Goal: Task Accomplishment & Management: Complete application form

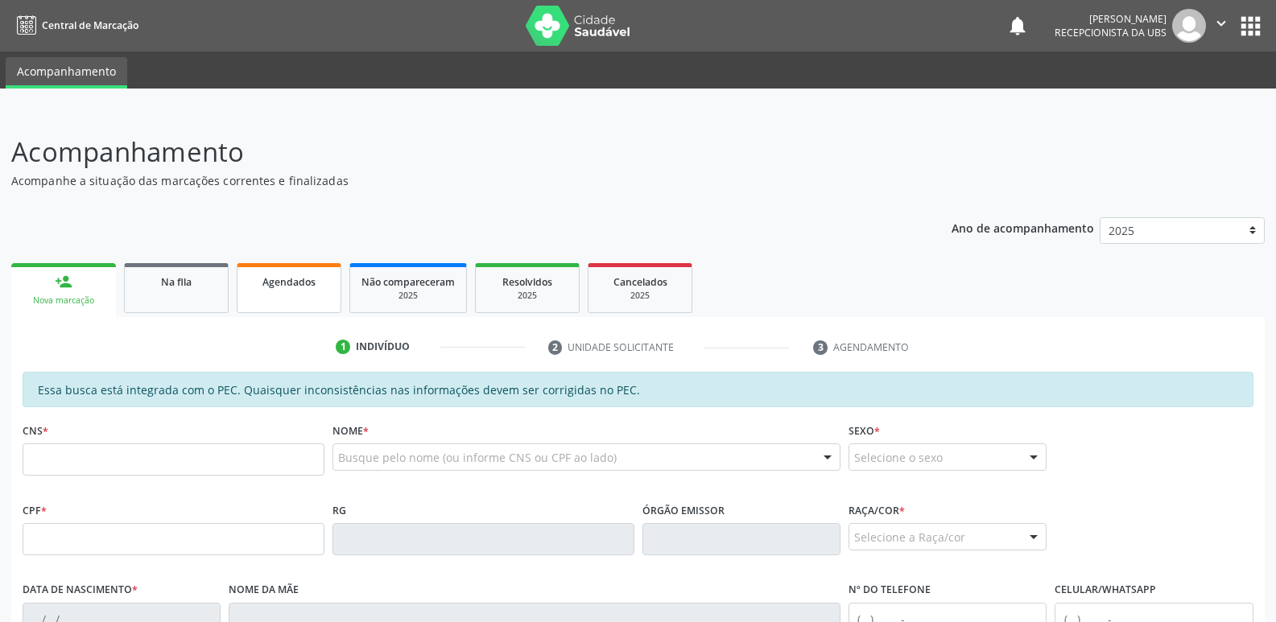
click at [308, 283] on span "Agendados" at bounding box center [288, 282] width 53 height 14
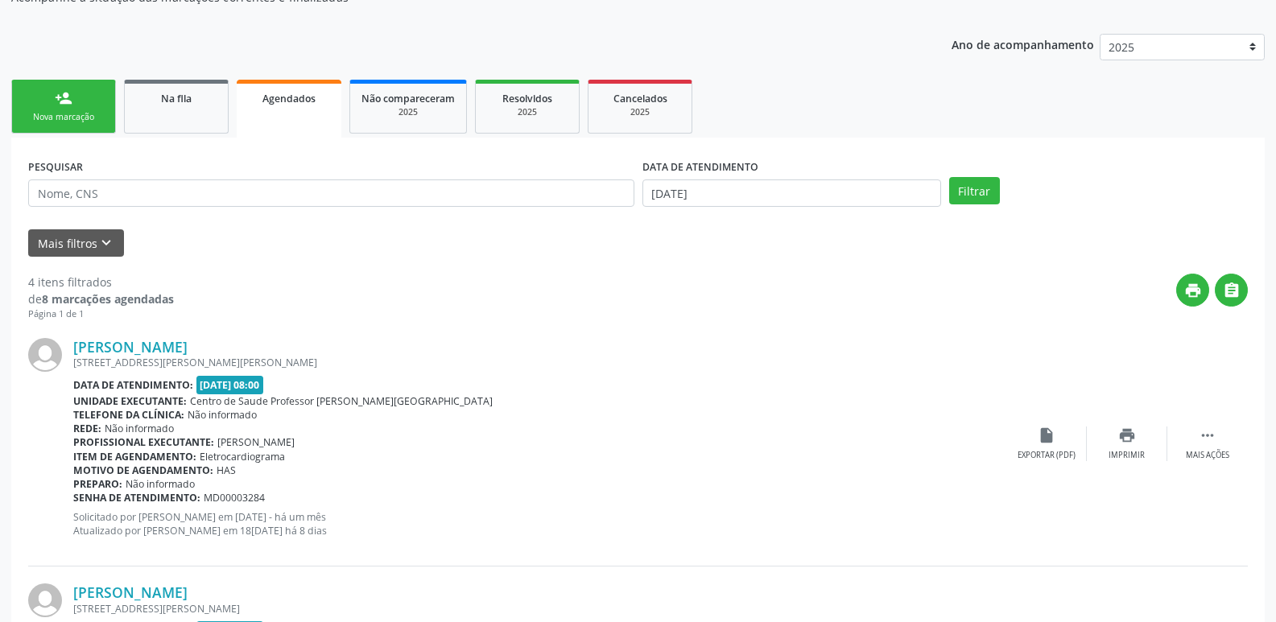
scroll to position [91, 0]
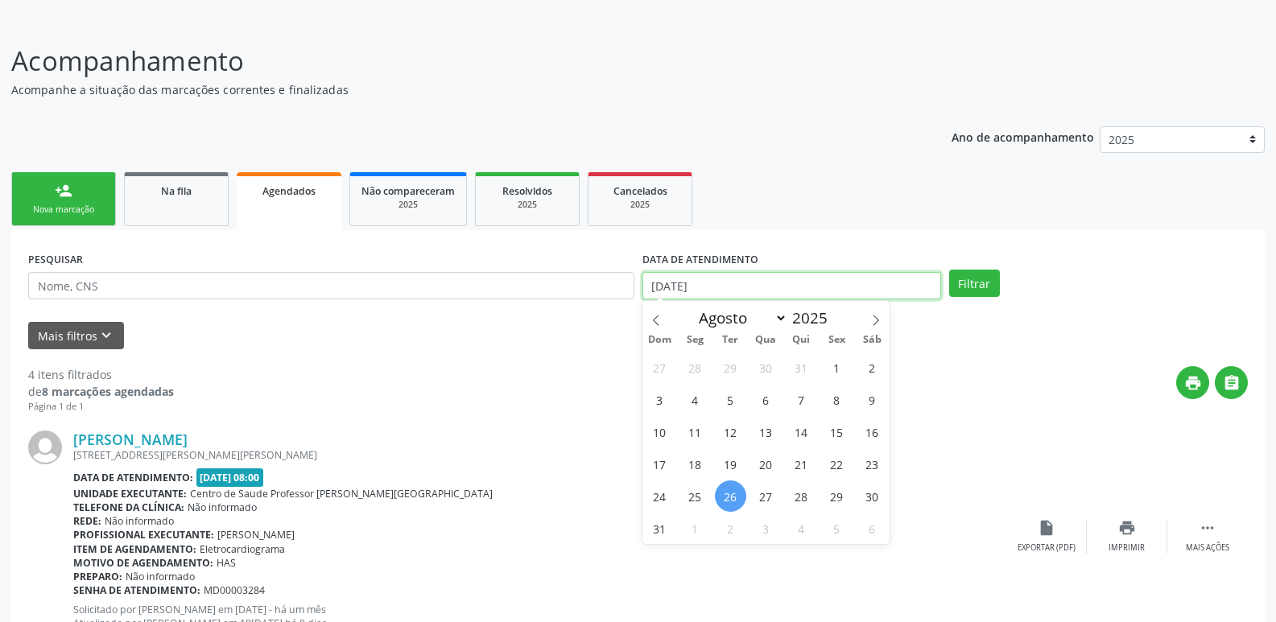
click at [870, 289] on input "26/08/2025" at bounding box center [792, 285] width 299 height 27
click at [837, 370] on span "1" at bounding box center [836, 367] width 31 height 31
type input "01/08/2025"
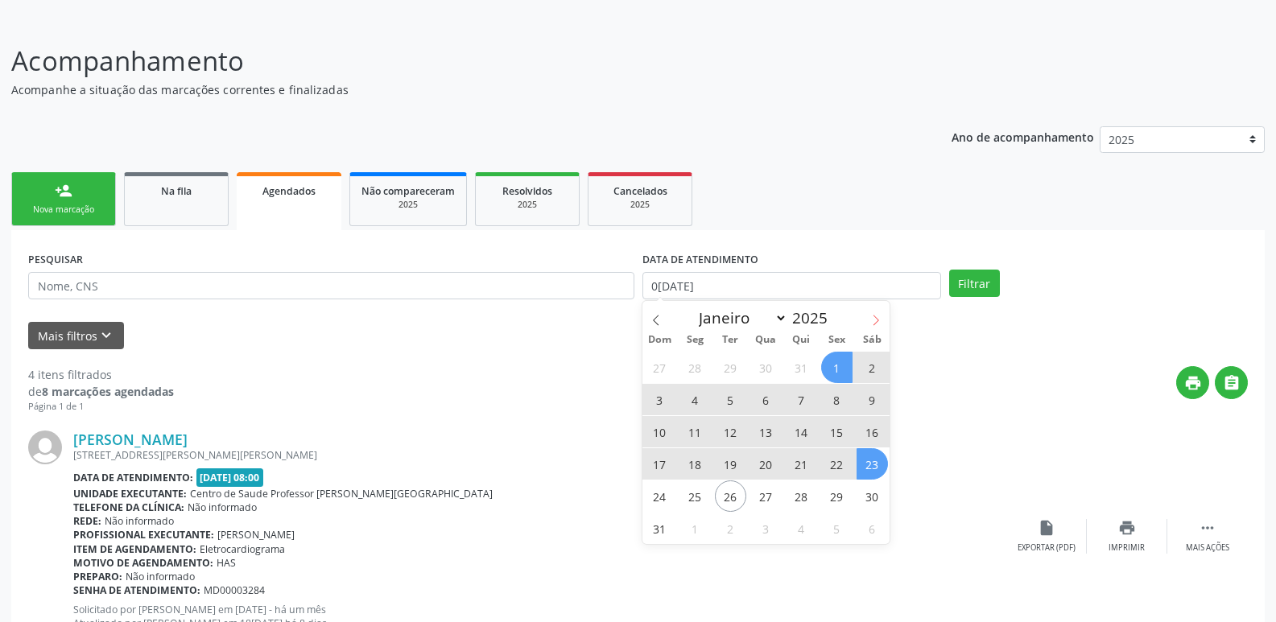
click at [878, 323] on icon at bounding box center [875, 320] width 11 height 11
select select "8"
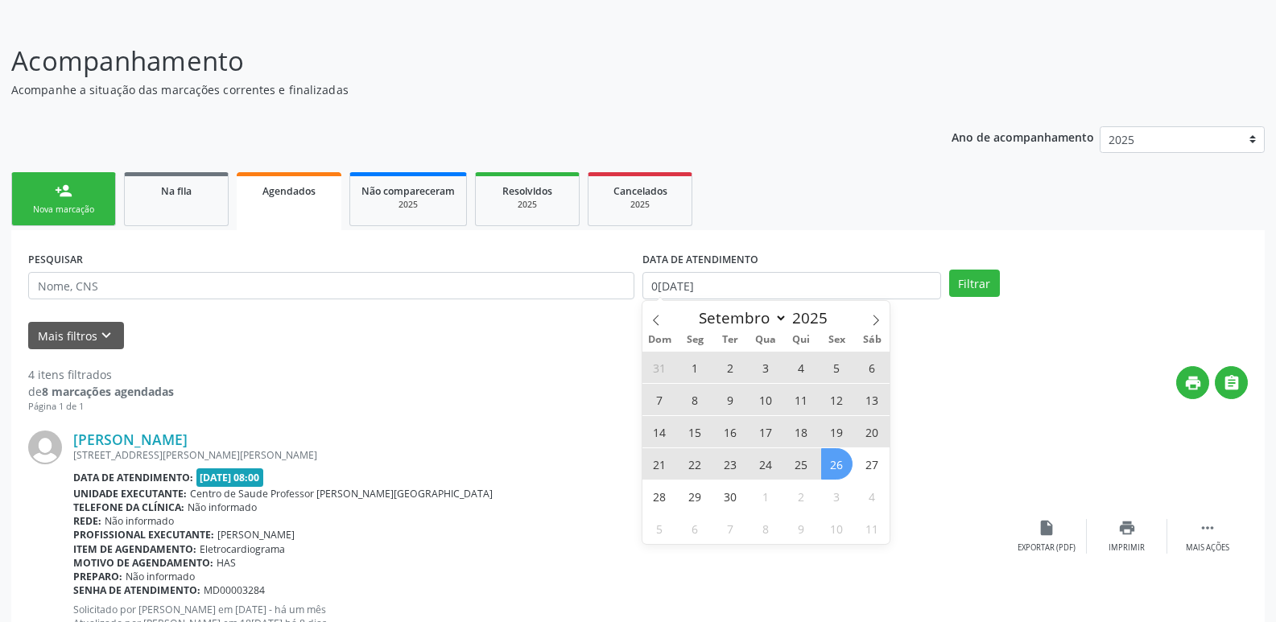
click at [847, 468] on span "26" at bounding box center [836, 463] width 31 height 31
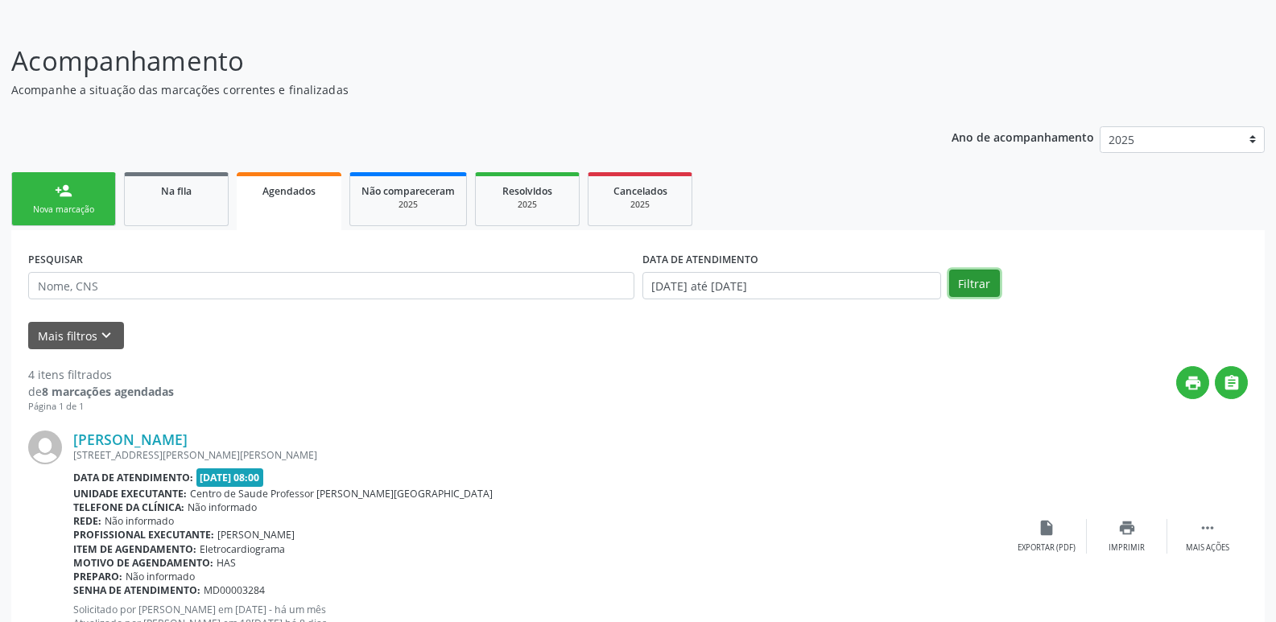
click at [972, 283] on button "Filtrar" at bounding box center [974, 283] width 51 height 27
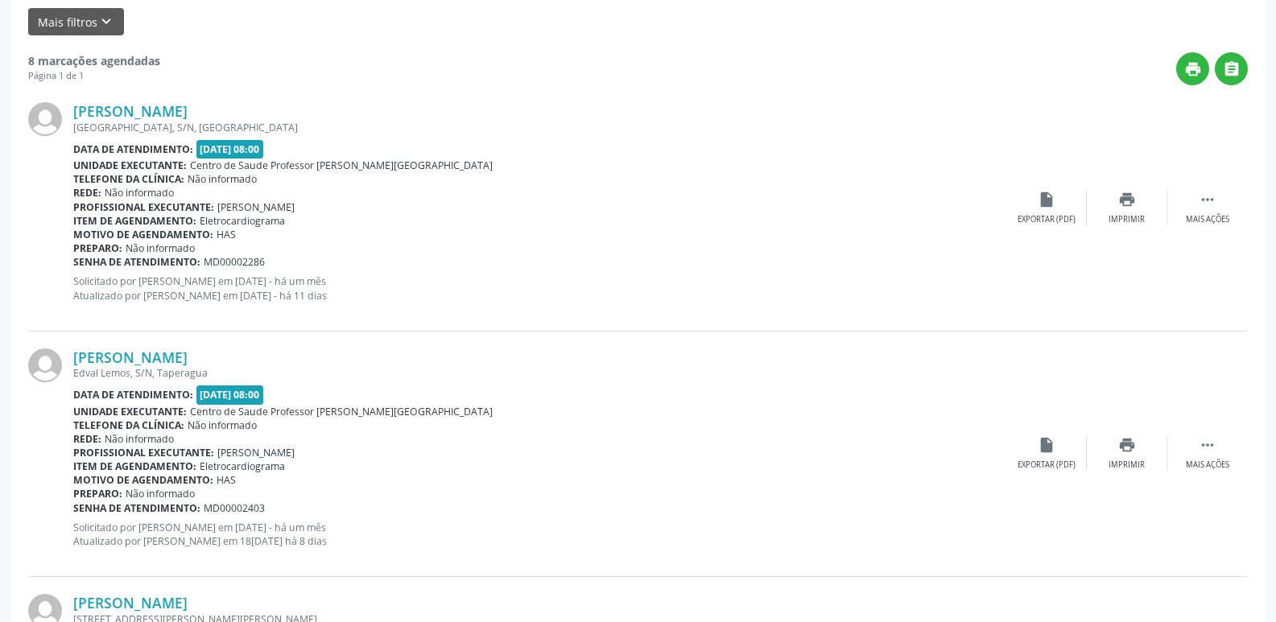
scroll to position [122, 0]
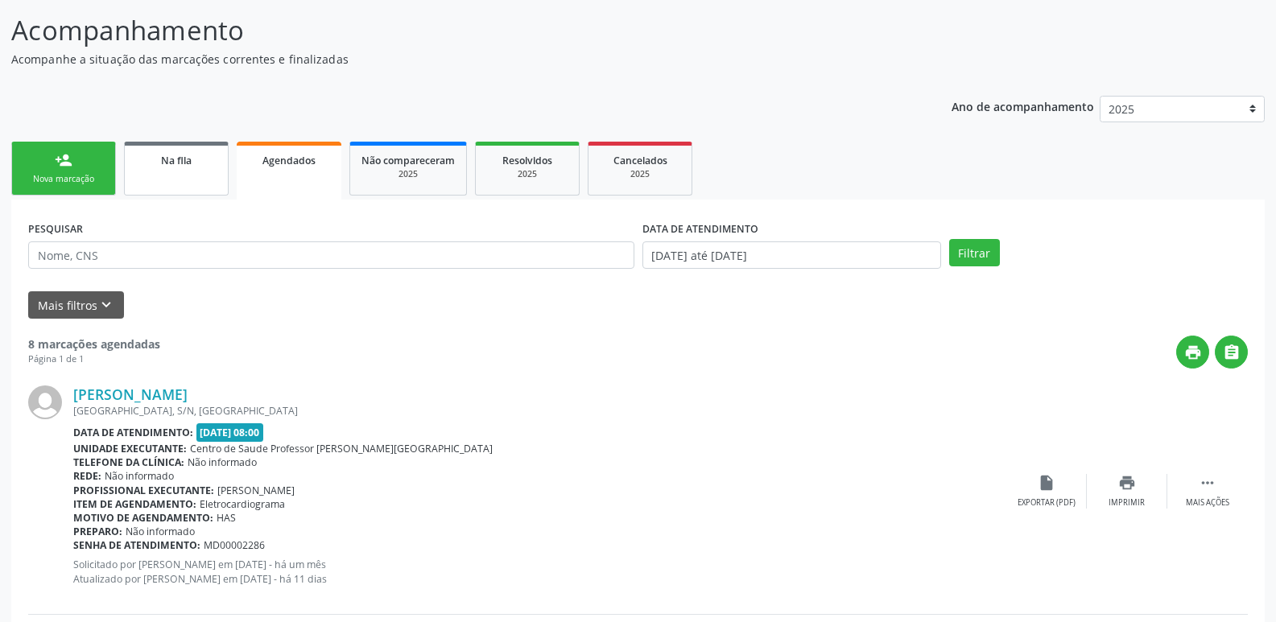
click at [176, 160] on span "Na fila" at bounding box center [176, 161] width 31 height 14
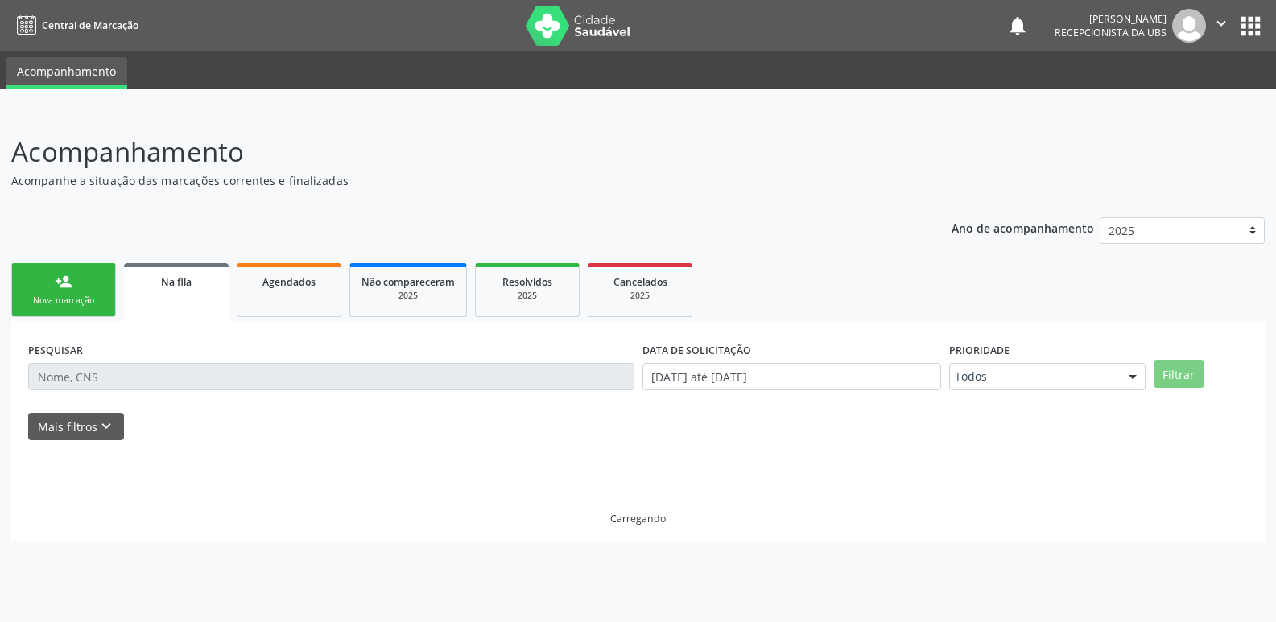
scroll to position [0, 0]
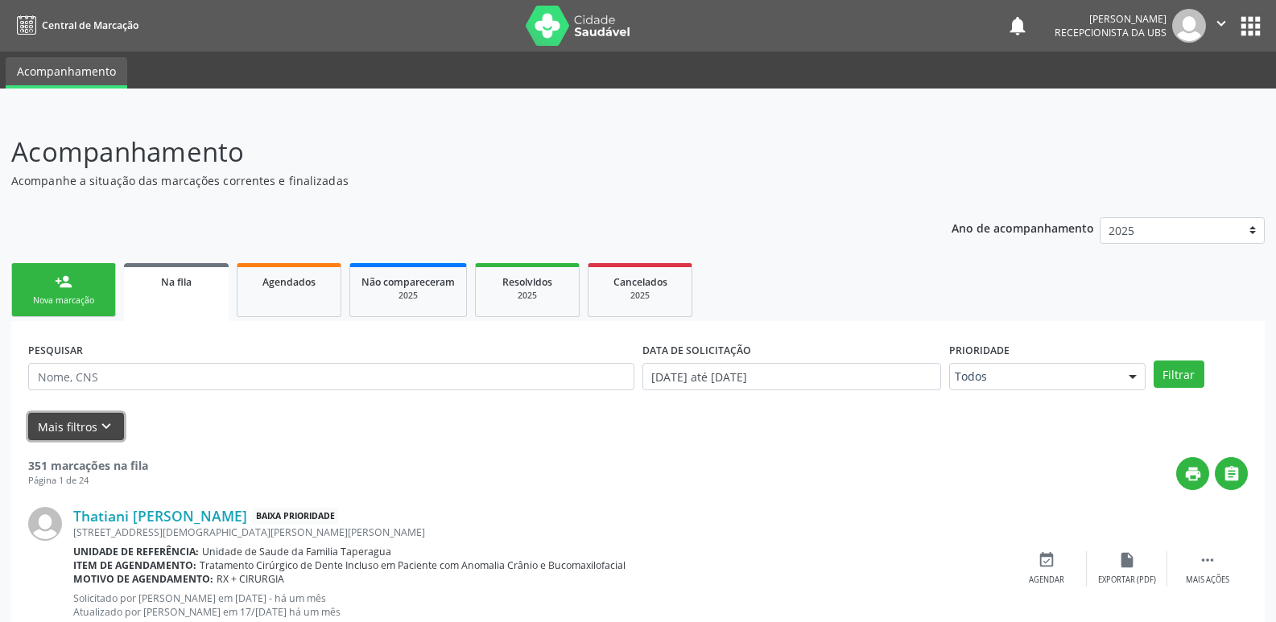
click at [93, 423] on button "Mais filtros keyboard_arrow_down" at bounding box center [76, 427] width 96 height 28
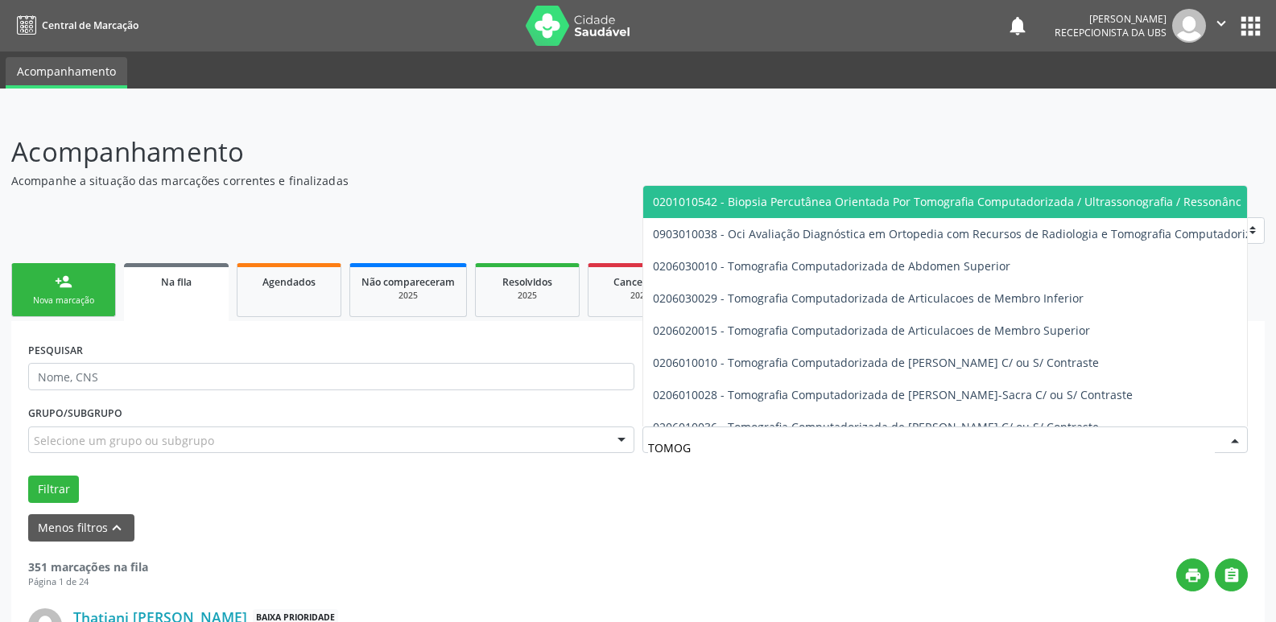
type input "TOMOGR"
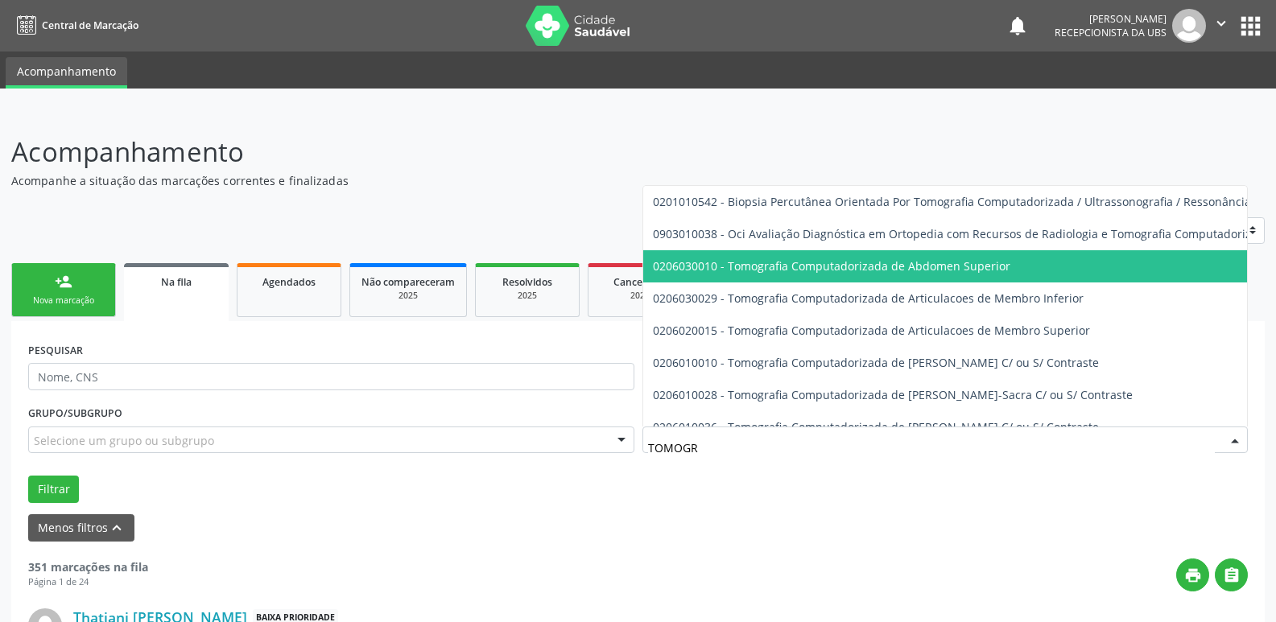
click at [808, 270] on span "0206030010 - Tomografia Computadorizada de Abdomen Superior" at bounding box center [831, 265] width 357 height 15
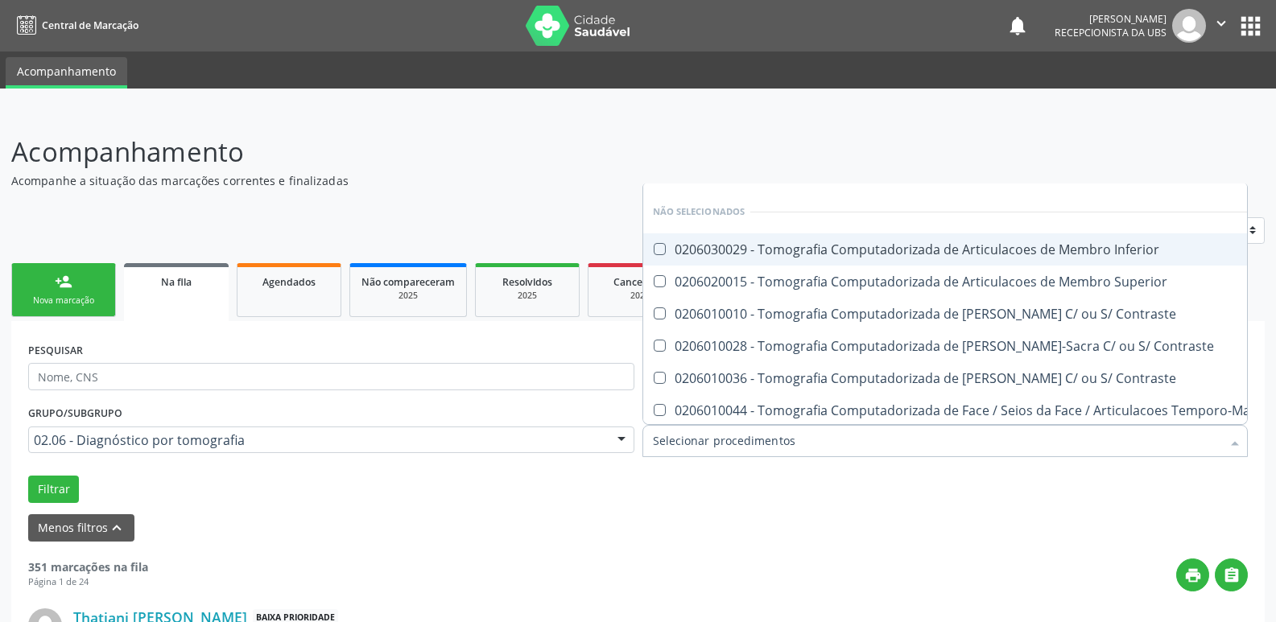
scroll to position [117, 0]
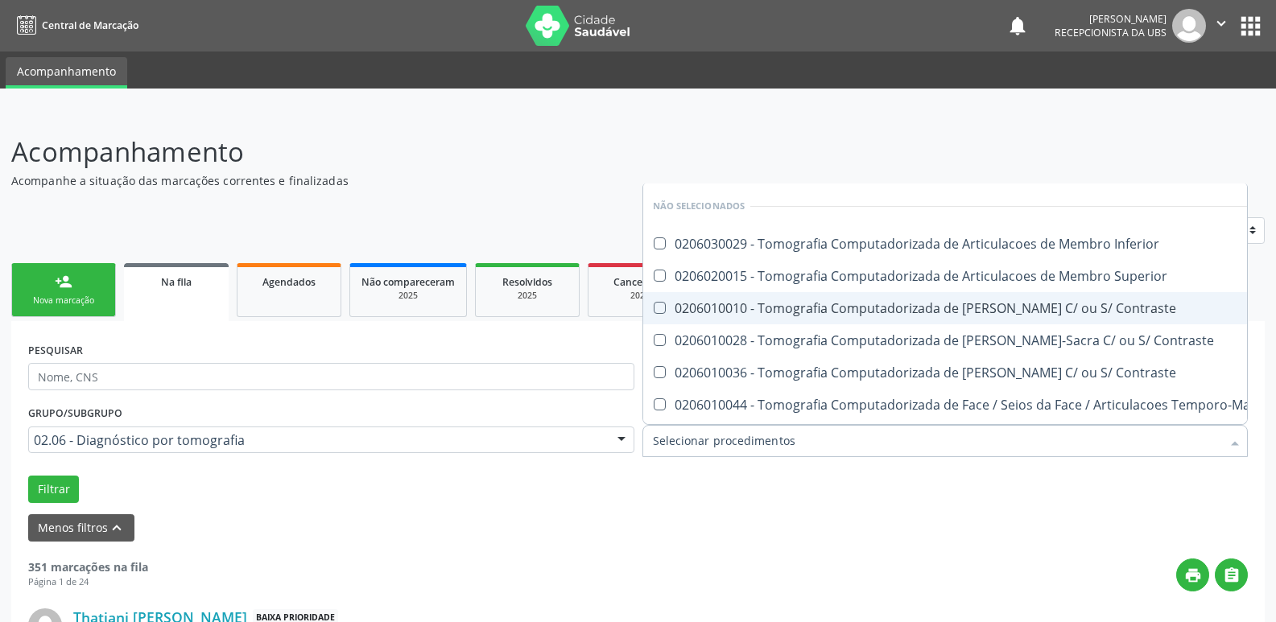
click at [1140, 303] on div "0206010010 - Tomografia Computadorizada de Coluna Cervical C/ ou S/ Contraste" at bounding box center [1015, 308] width 725 height 13
checkbox Contraste "true"
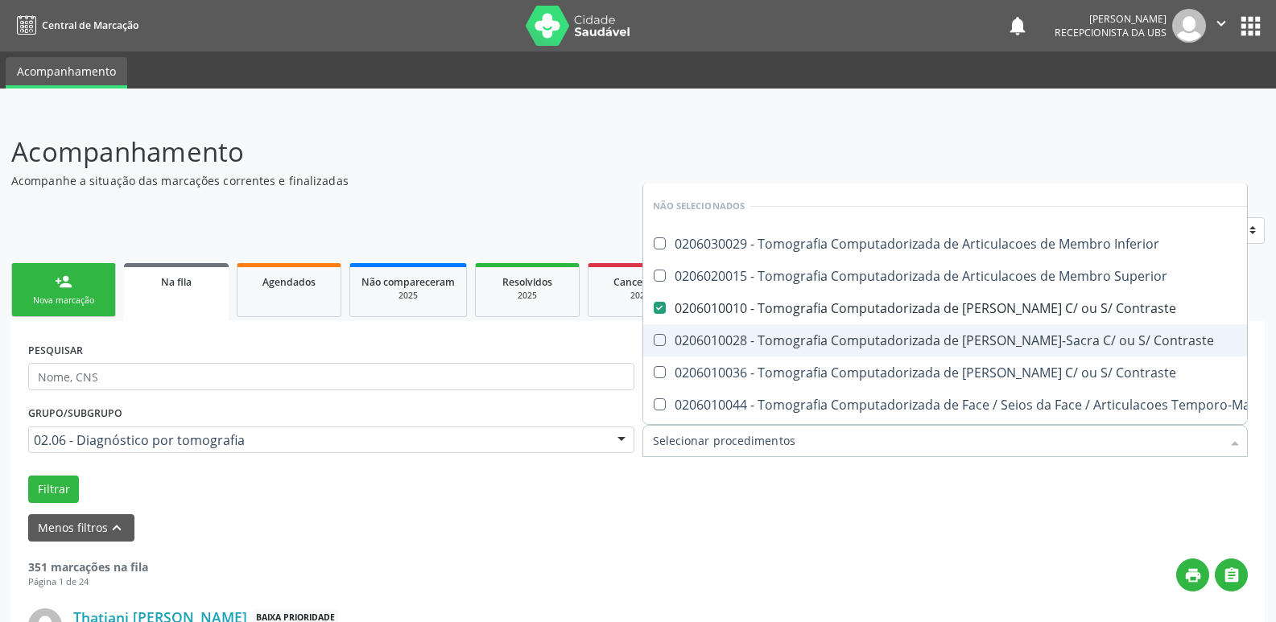
click at [1138, 331] on span "0206010028 - Tomografia Computadorizada de Coluna Lombo-Sacra C/ ou S/ Contraste" at bounding box center [1015, 340] width 745 height 32
checkbox Contraste "true"
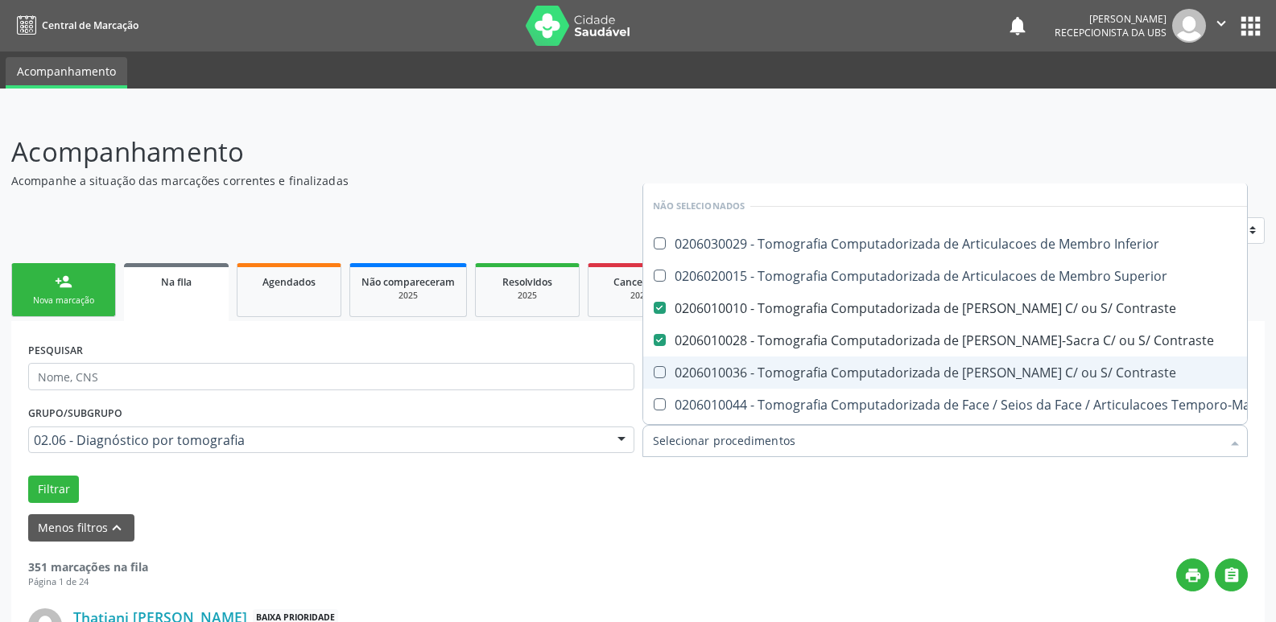
click at [1132, 362] on span "0206010036 - Tomografia Computadorizada de Coluna Toracica C/ ou S/ Contraste" at bounding box center [1015, 373] width 745 height 32
checkbox Contraste "true"
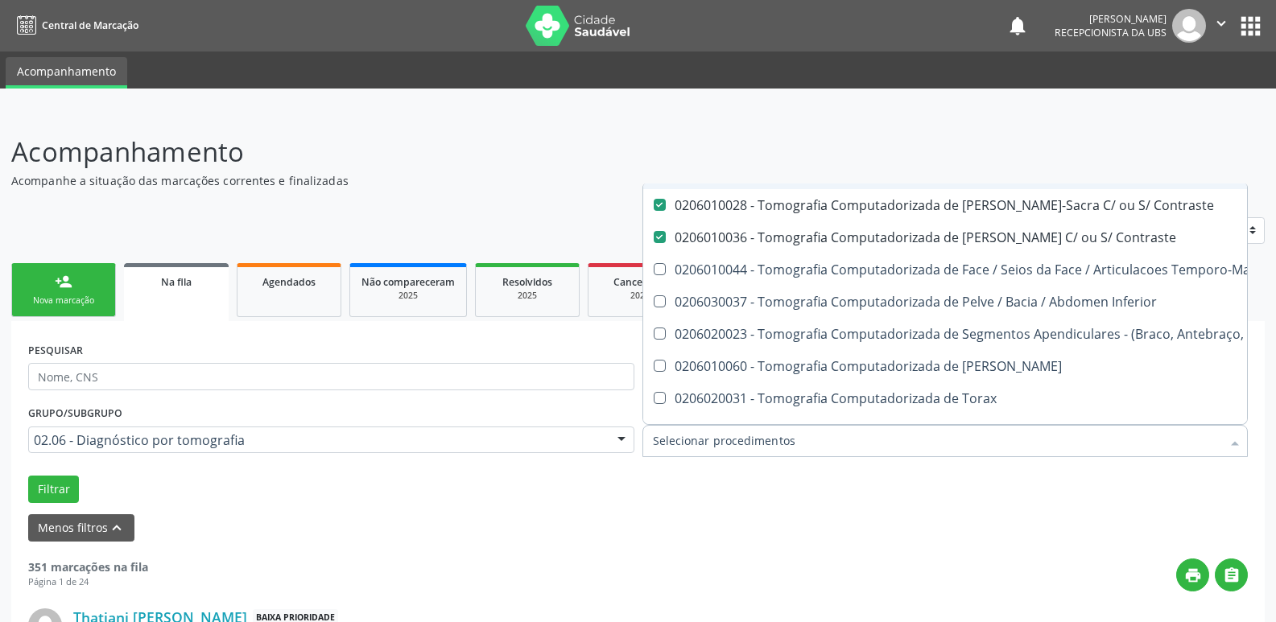
scroll to position [257, 0]
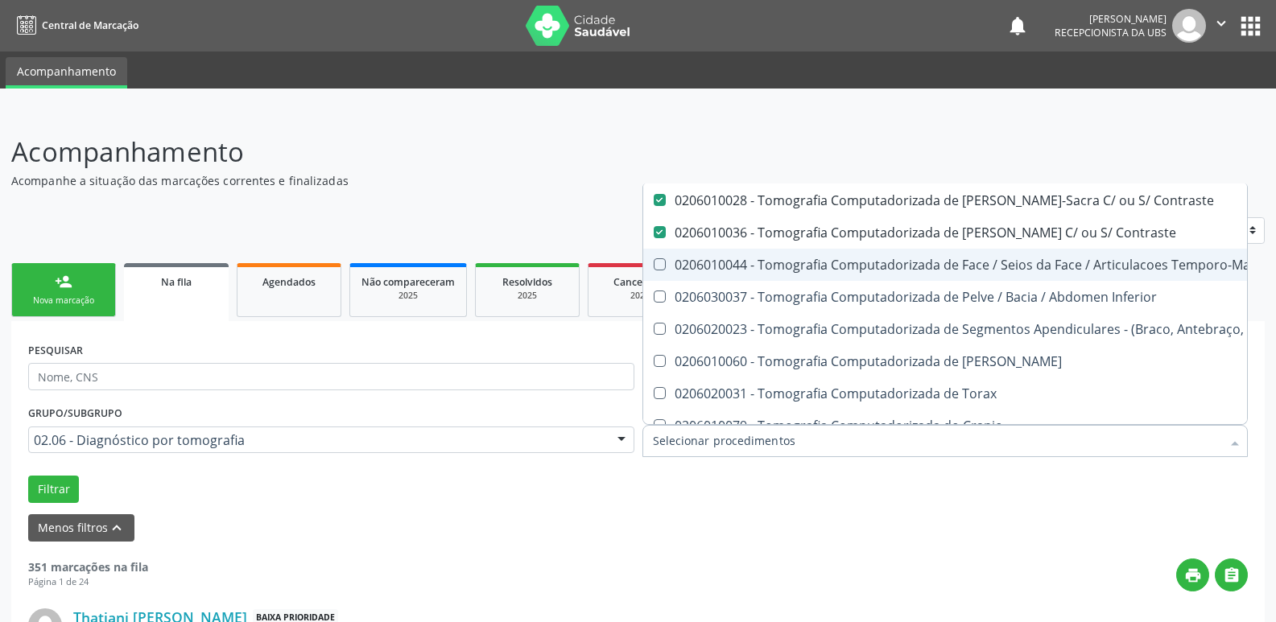
click at [1148, 270] on div "0206010044 - Tomografia Computadorizada de Face / Seios da Face / Articulacoes …" at bounding box center [1015, 264] width 725 height 13
checkbox Temporo-Mandibulares "true"
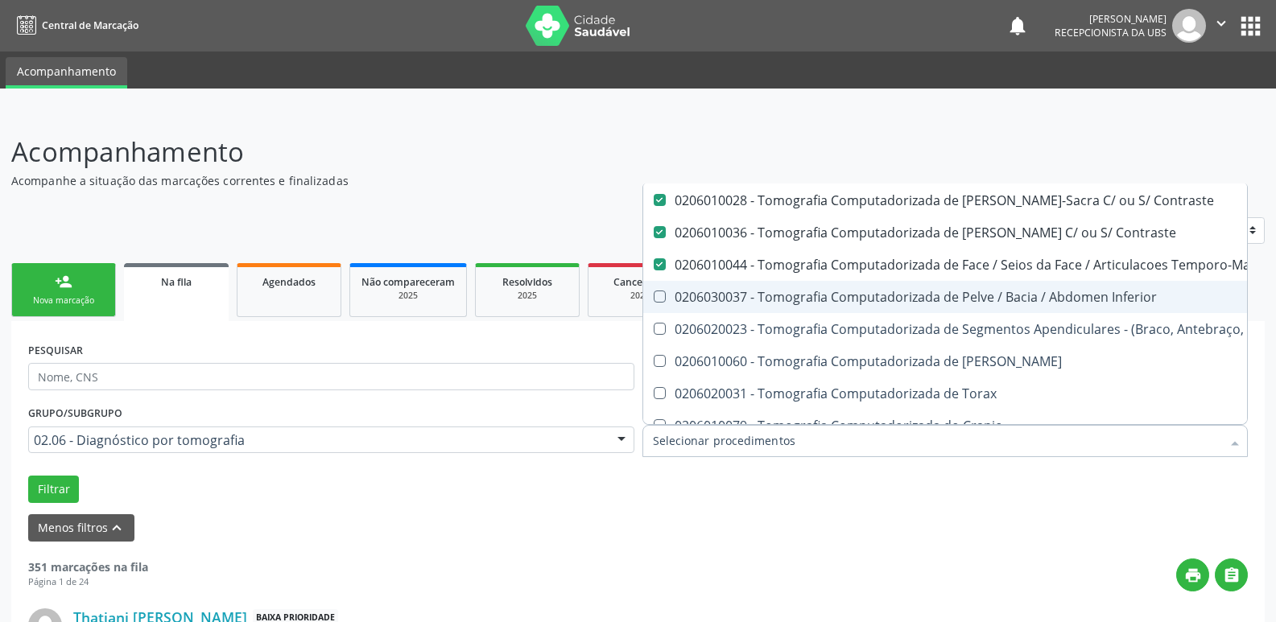
click at [1137, 292] on div "0206030037 - Tomografia Computadorizada de Pelve / Bacia / Abdomen Inferior" at bounding box center [1015, 297] width 725 height 13
checkbox Inferior "true"
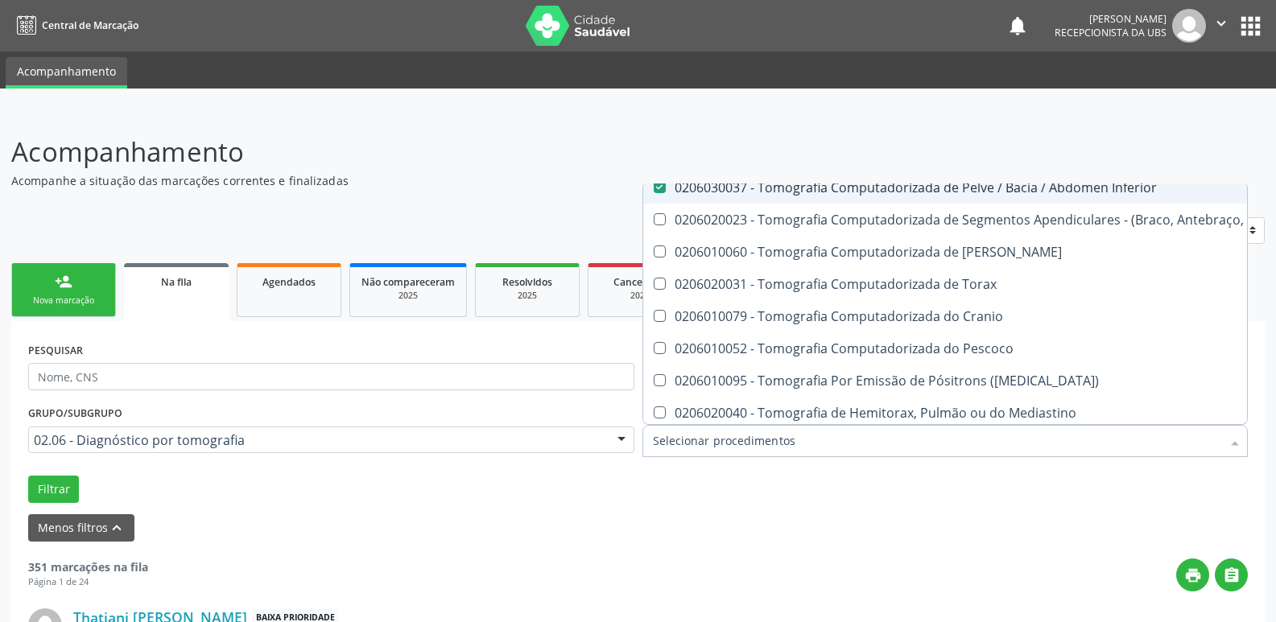
scroll to position [379, 0]
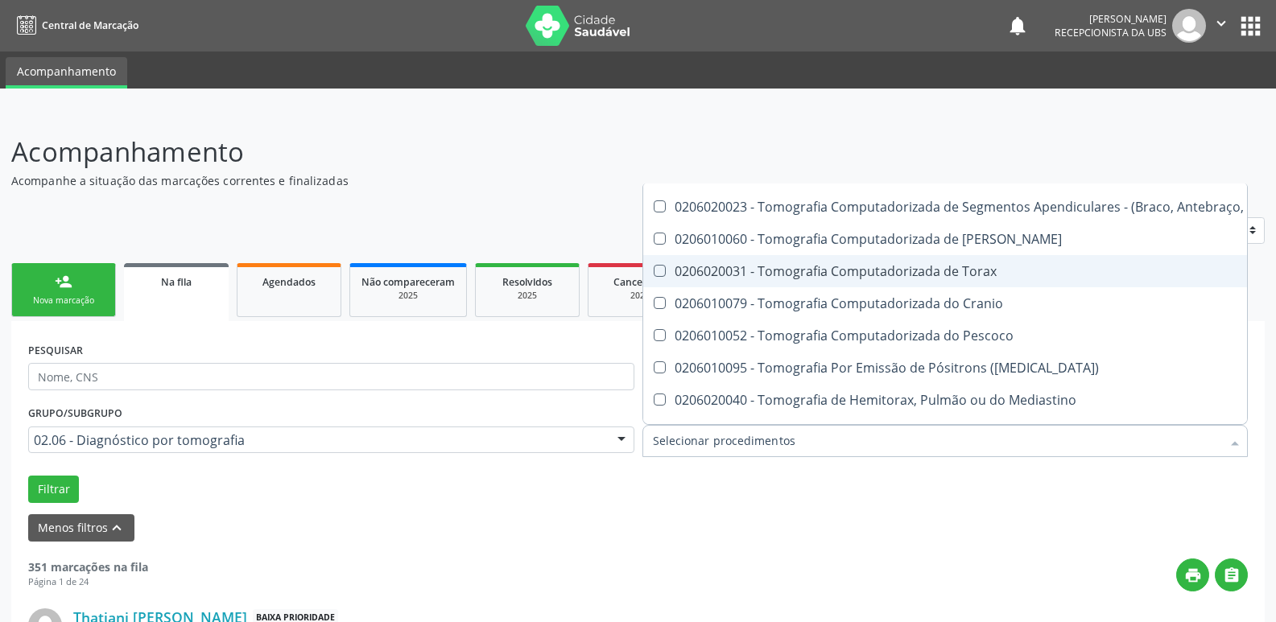
click at [1002, 272] on div "0206020031 - Tomografia Computadorizada de Torax" at bounding box center [1015, 271] width 725 height 13
checkbox Torax "true"
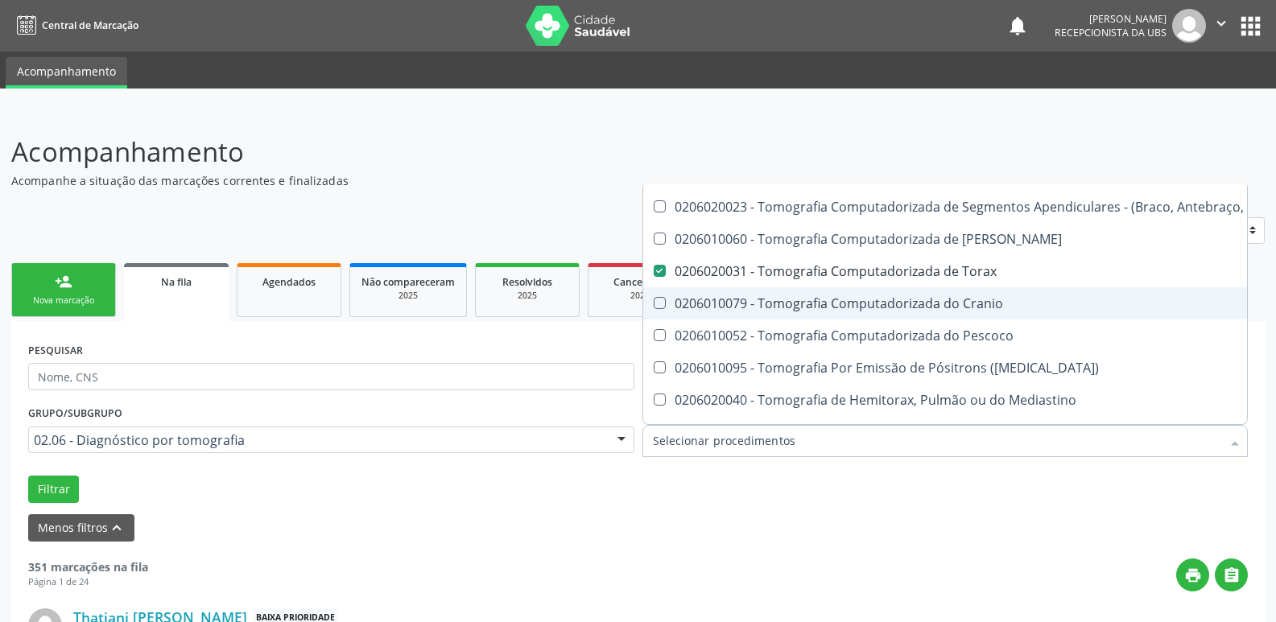
click at [996, 301] on div "0206010079 - Tomografia Computadorizada do Cranio" at bounding box center [1015, 303] width 725 height 13
checkbox Cranio "true"
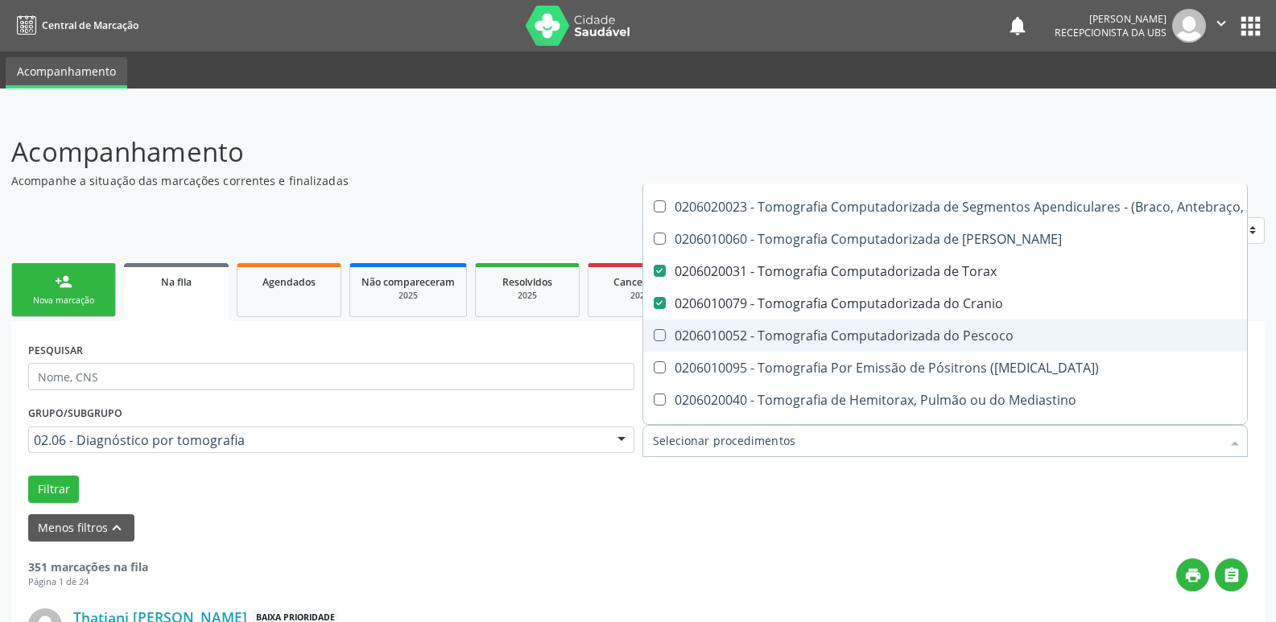
click at [994, 324] on span "0206010052 - Tomografia Computadorizada do Pescoco" at bounding box center [1015, 336] width 745 height 32
checkbox Pescoco "true"
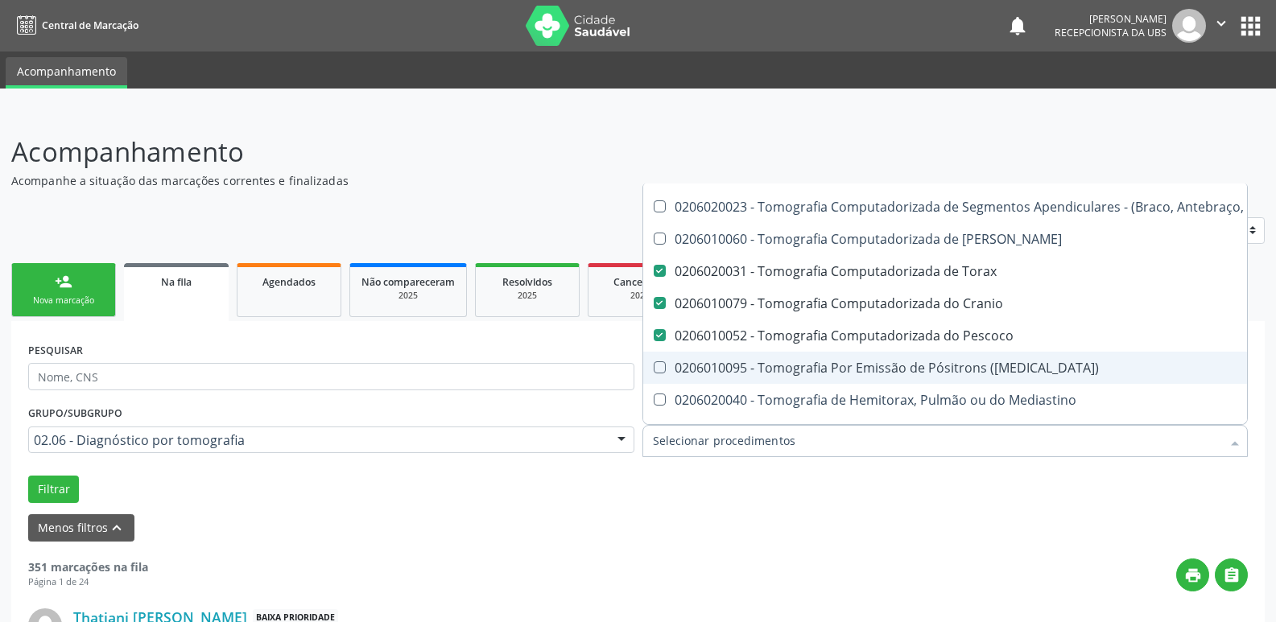
scroll to position [415, 0]
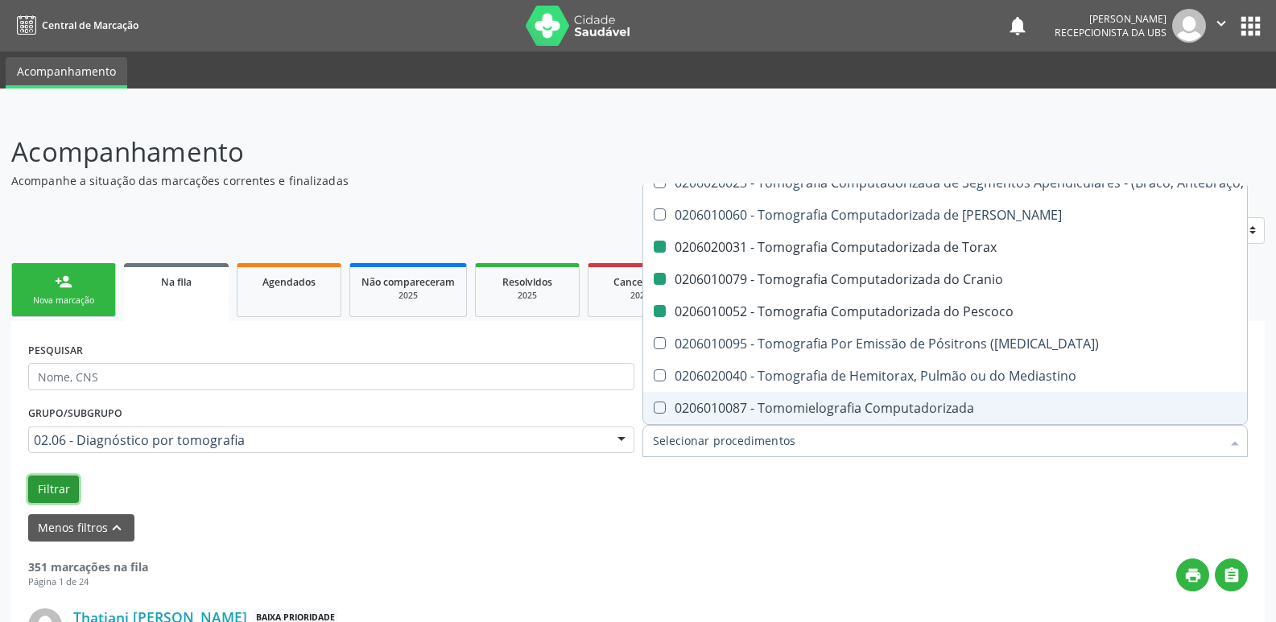
checkbox Inferior "true"
checkbox Superior "true"
checkbox Torax "false"
checkbox Cranio "false"
checkbox Pescoco "false"
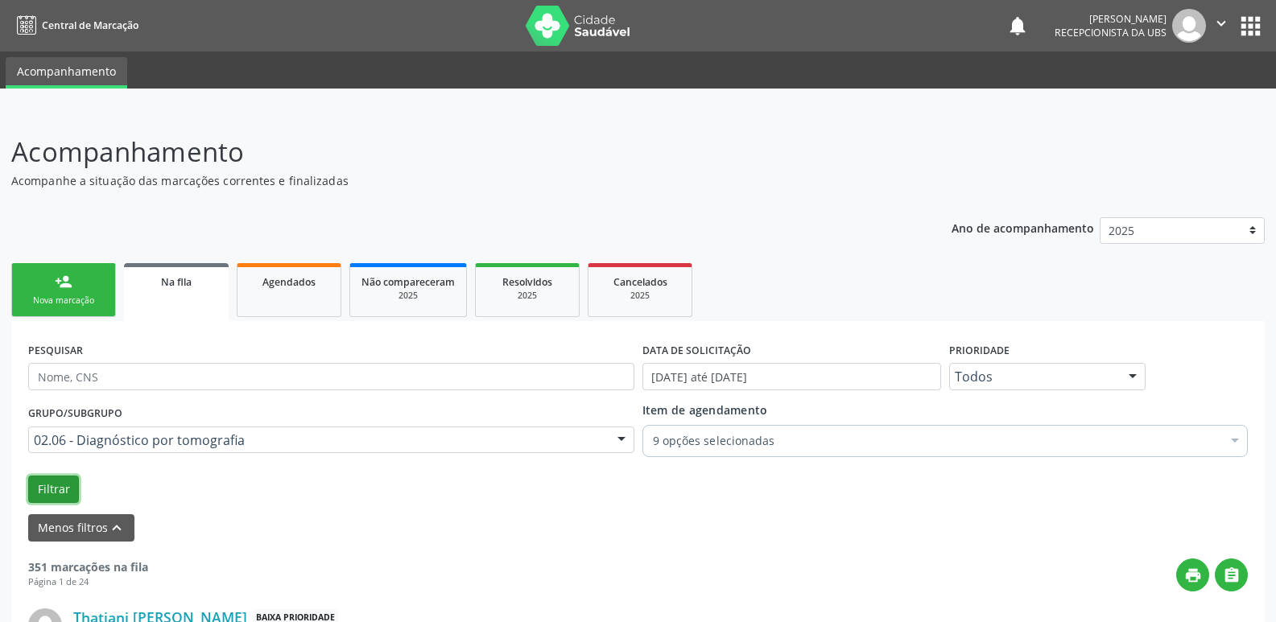
scroll to position [0, 0]
click at [48, 496] on button "Filtrar" at bounding box center [53, 489] width 51 height 27
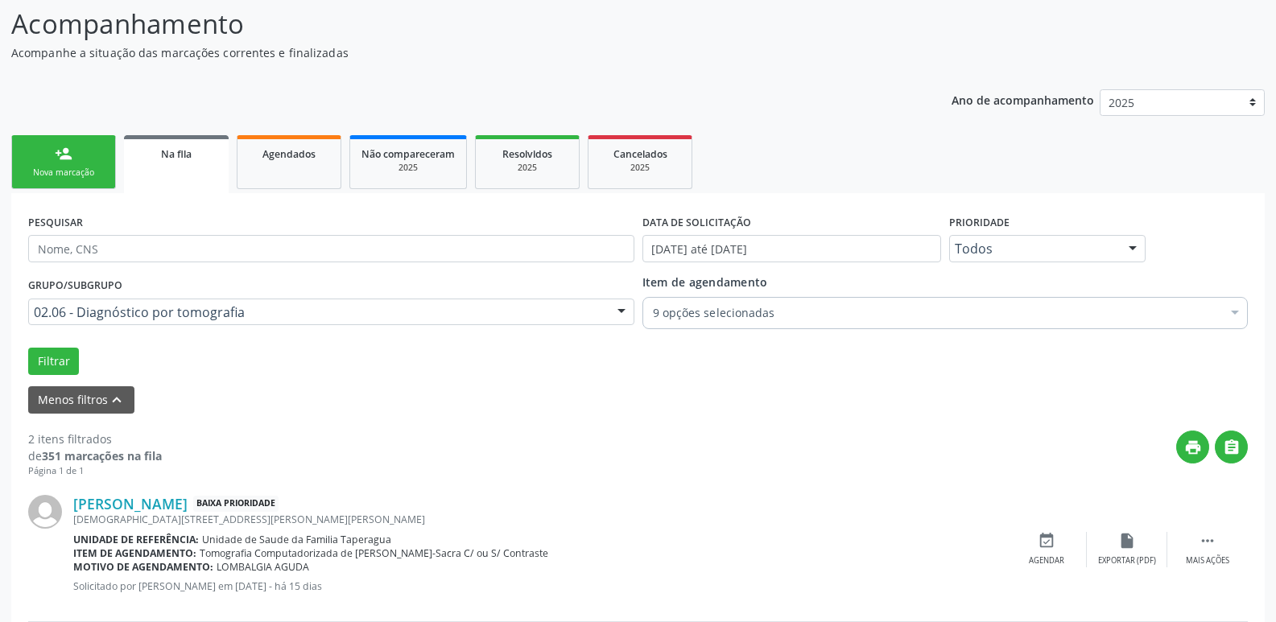
scroll to position [79, 0]
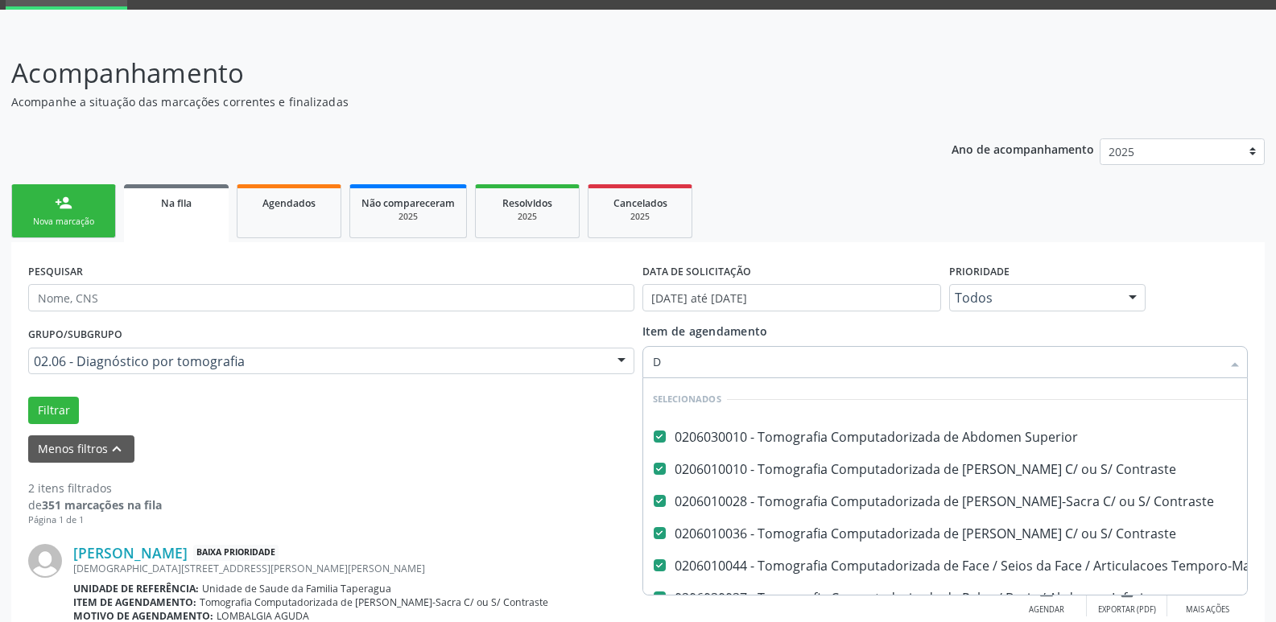
type input "DE"
checkbox Pescoco "false"
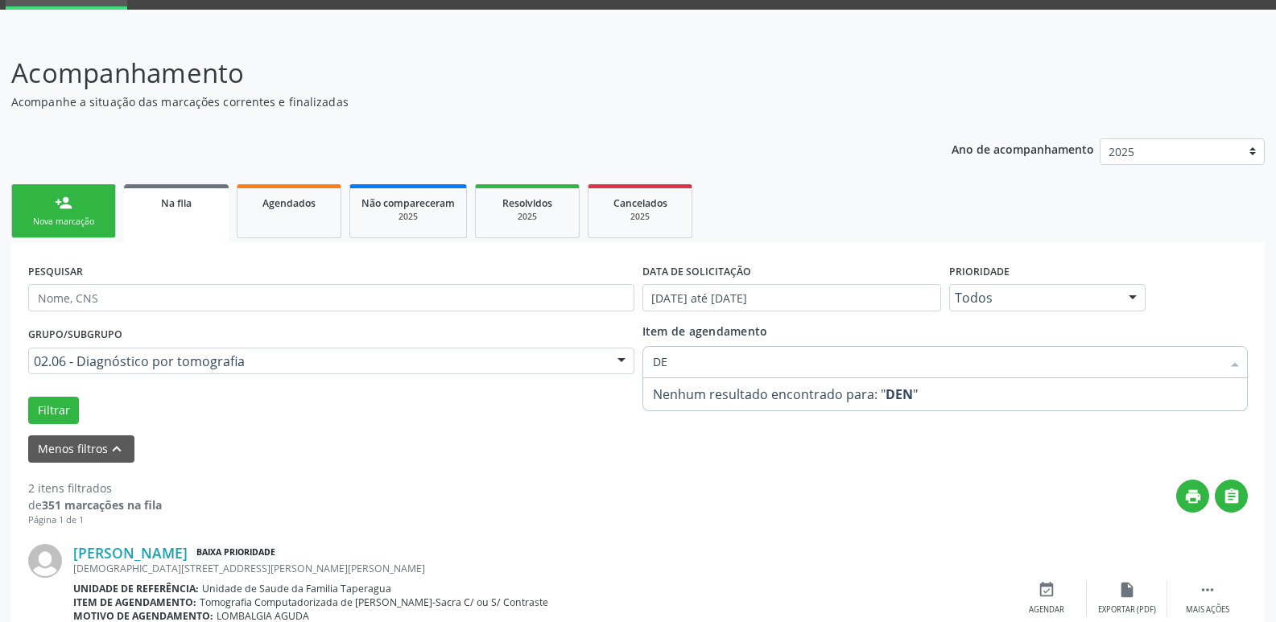
type input "D"
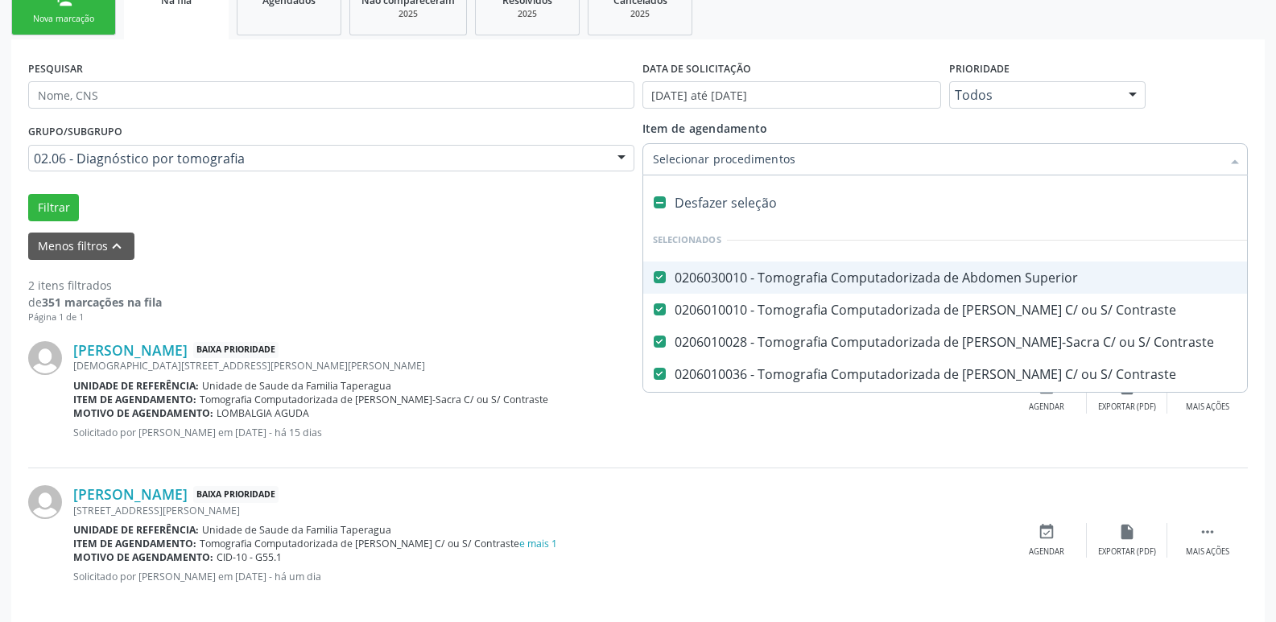
scroll to position [300, 0]
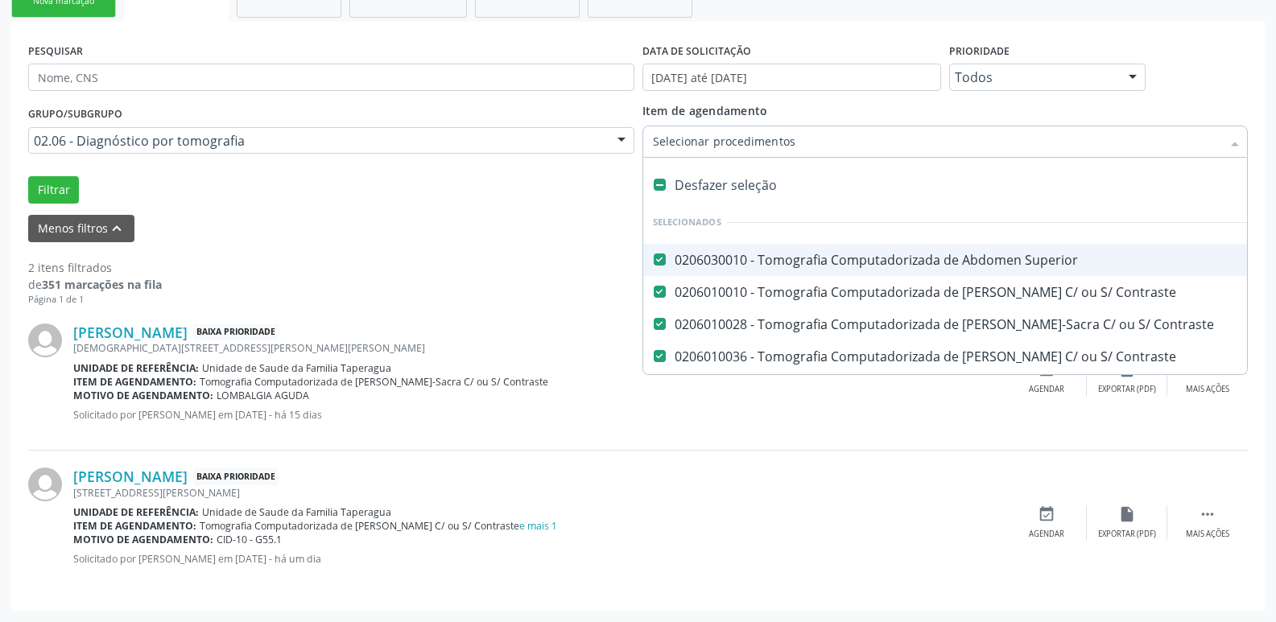
click at [684, 191] on div "Desfazer seleção" at bounding box center [1015, 185] width 745 height 32
checkbox Superior "false"
checkbox Contraste "false"
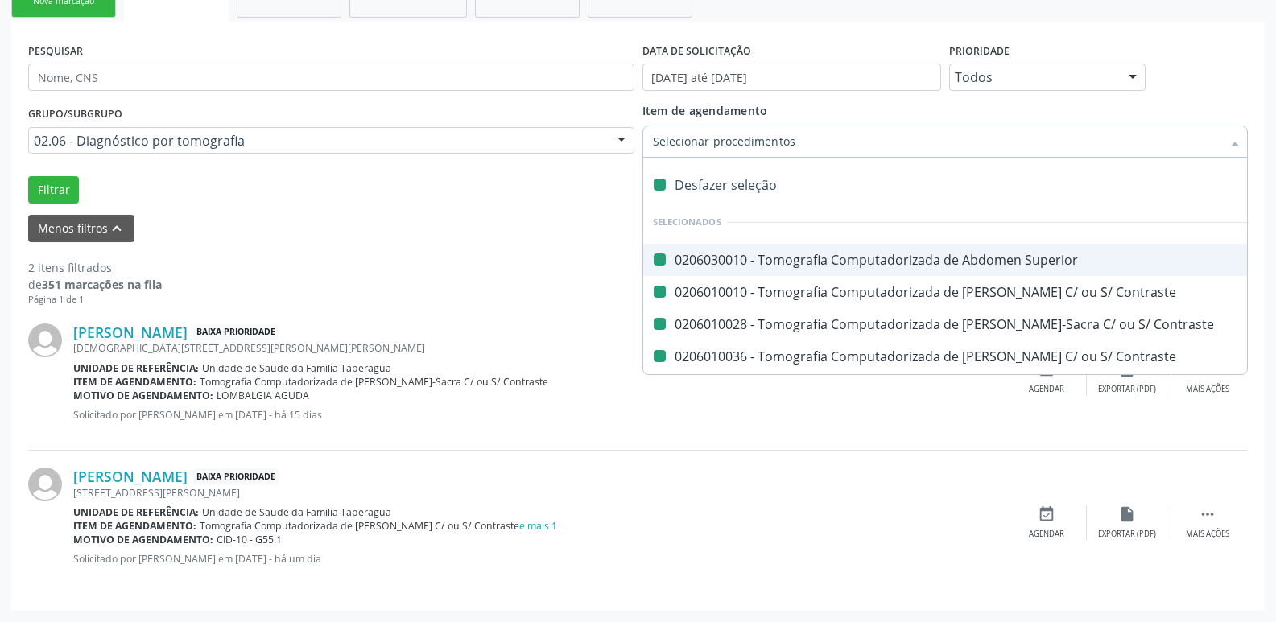
checkbox Temporo-Mandibulares "false"
checkbox Inferior "false"
checkbox Torax "false"
checkbox Cranio "false"
checkbox Pescoco "false"
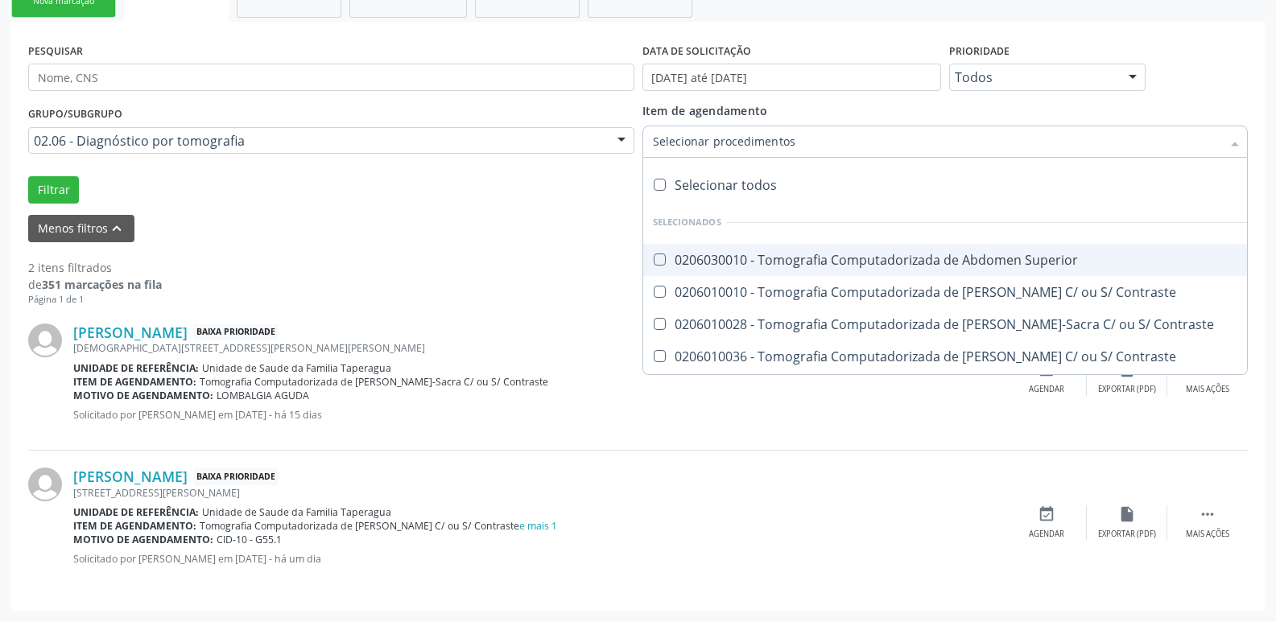
click at [731, 147] on input "Item de agendamento" at bounding box center [937, 142] width 569 height 32
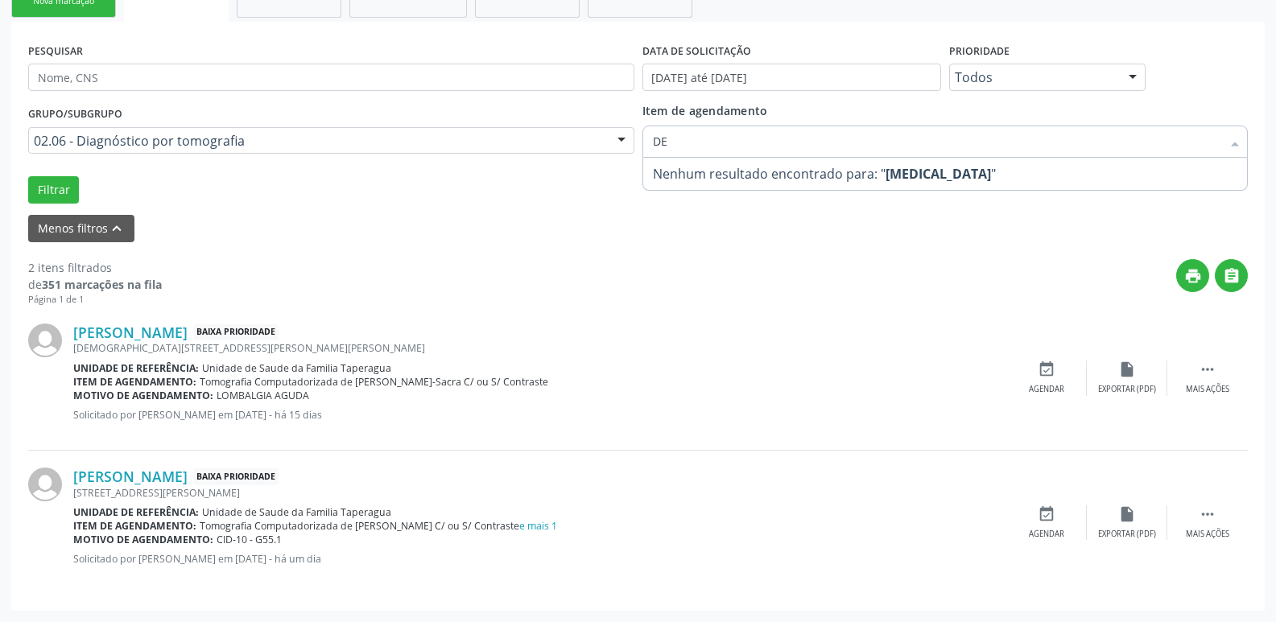
type input "D"
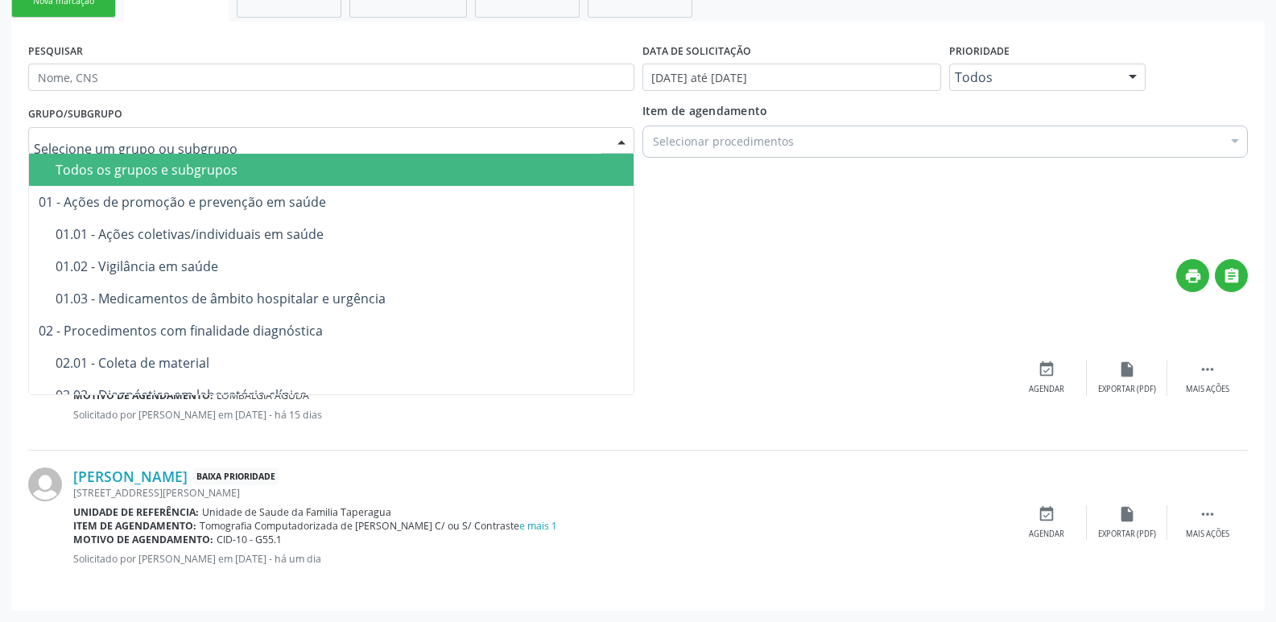
click at [407, 170] on div "Todos os grupos e subgrupos" at bounding box center [340, 169] width 568 height 13
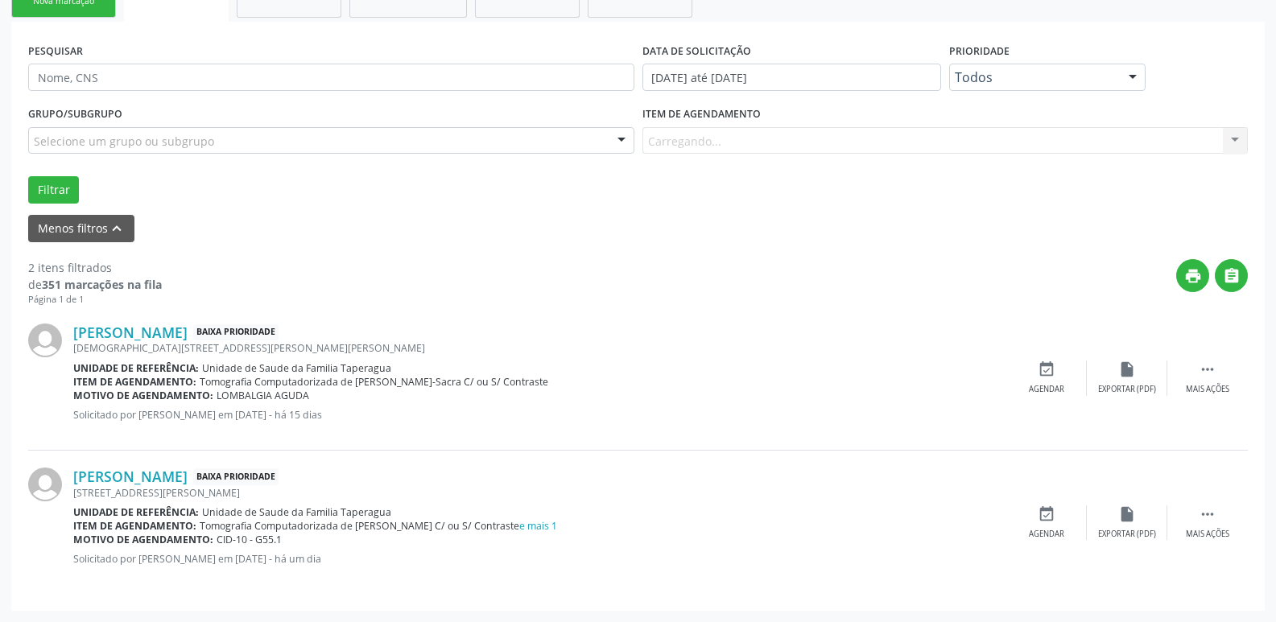
click at [697, 142] on div "Item de agendamento Carregando... No elements found. Consider changing the sear…" at bounding box center [946, 128] width 606 height 52
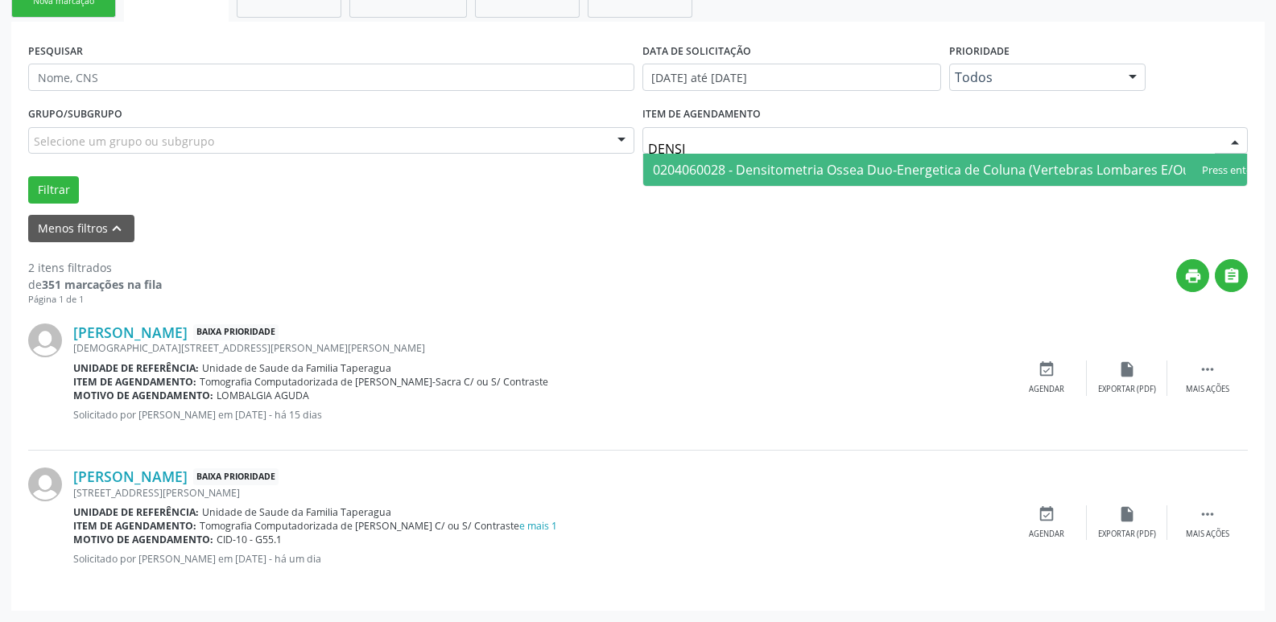
type input "DENSIT"
click at [746, 165] on span "0204060028 - Densitometria Ossea Duo-Energetica de Coluna (Vertebras Lombares E…" at bounding box center [976, 170] width 646 height 18
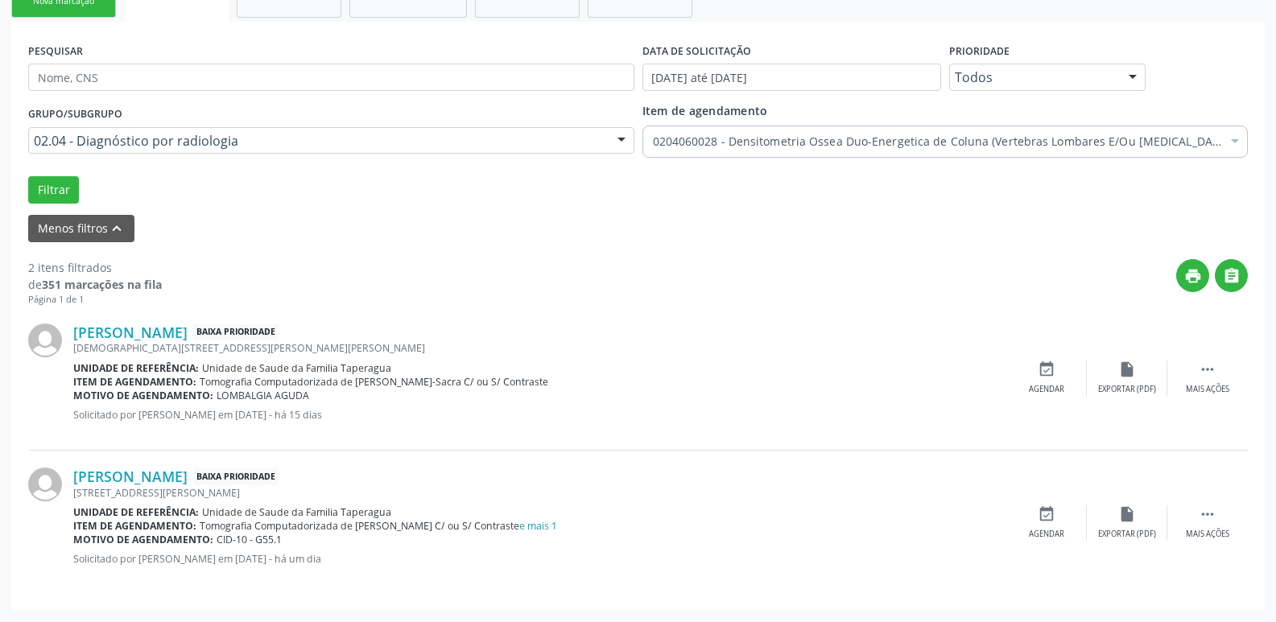
click at [52, 173] on div "Grupo/Subgrupo 02.04 - Diagnóstico por radiologia Todos os grupos e subgrupos 0…" at bounding box center [638, 152] width 1228 height 101
click at [56, 183] on button "Filtrar" at bounding box center [53, 189] width 51 height 27
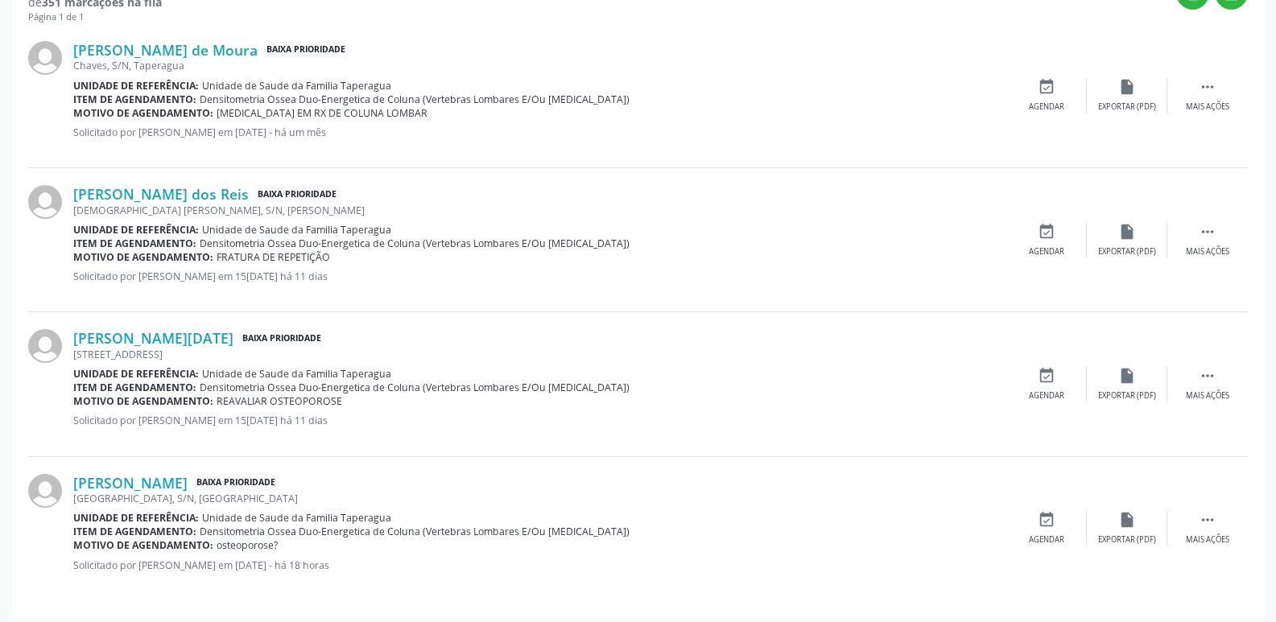
scroll to position [589, 0]
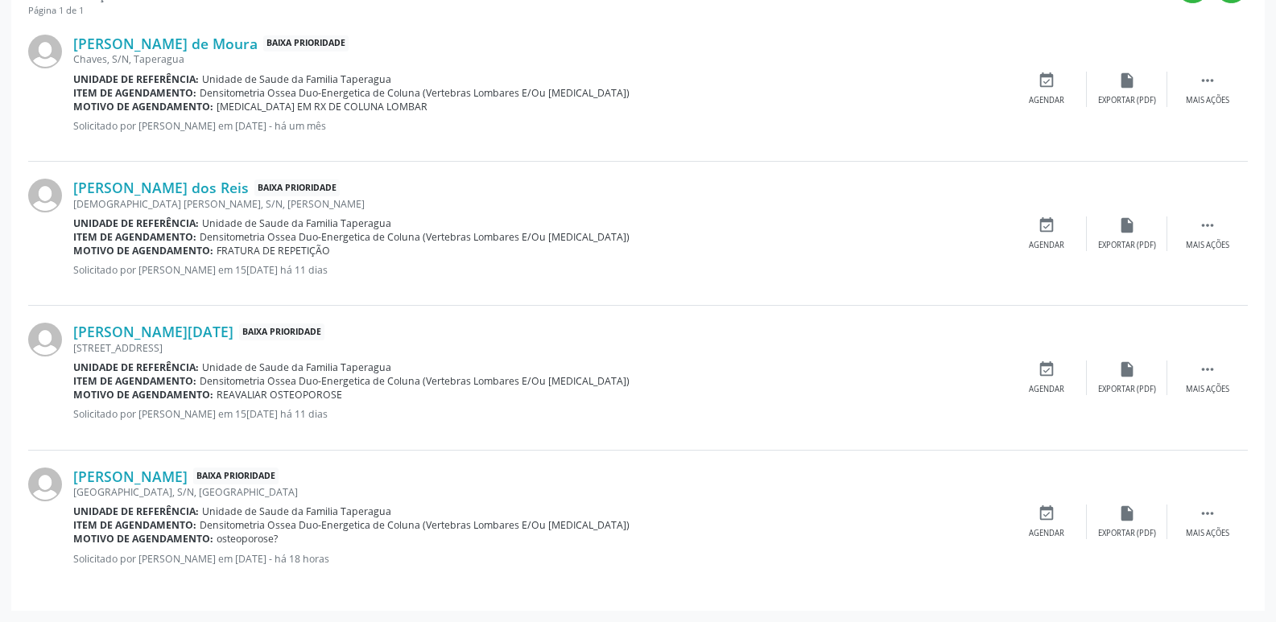
click at [793, 506] on div "Unidade de referência: Unidade de Saude da Familia Taperagua" at bounding box center [539, 512] width 933 height 14
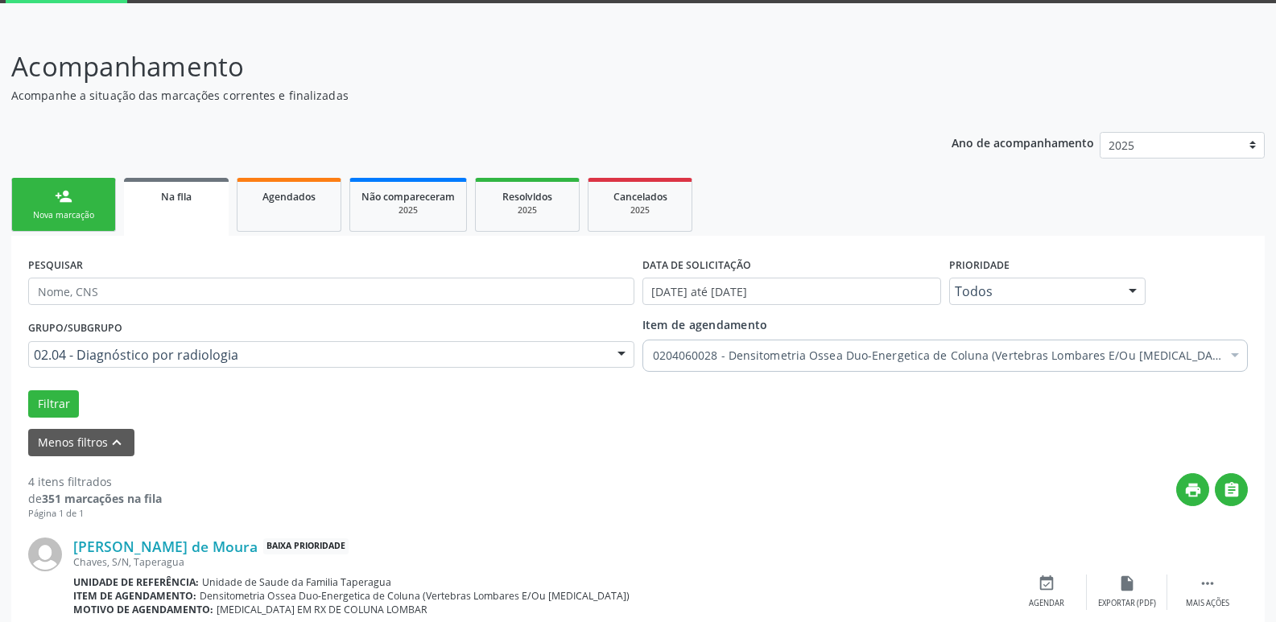
scroll to position [0, 0]
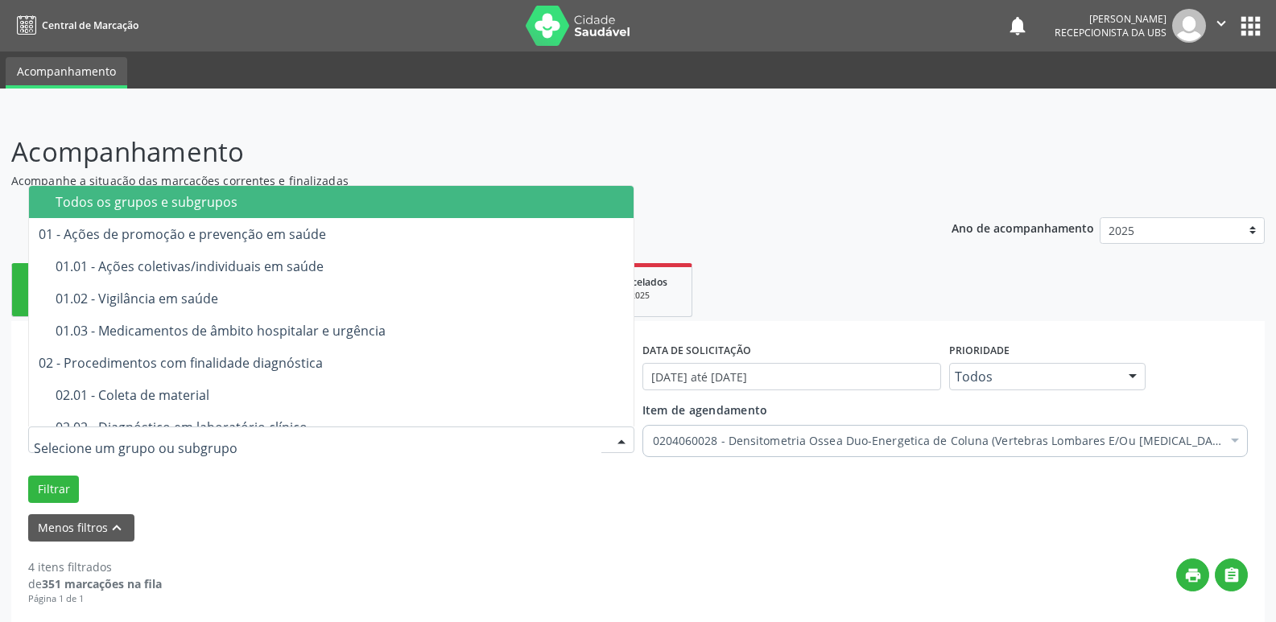
click at [411, 197] on div "Todos os grupos e subgrupos" at bounding box center [340, 202] width 568 height 13
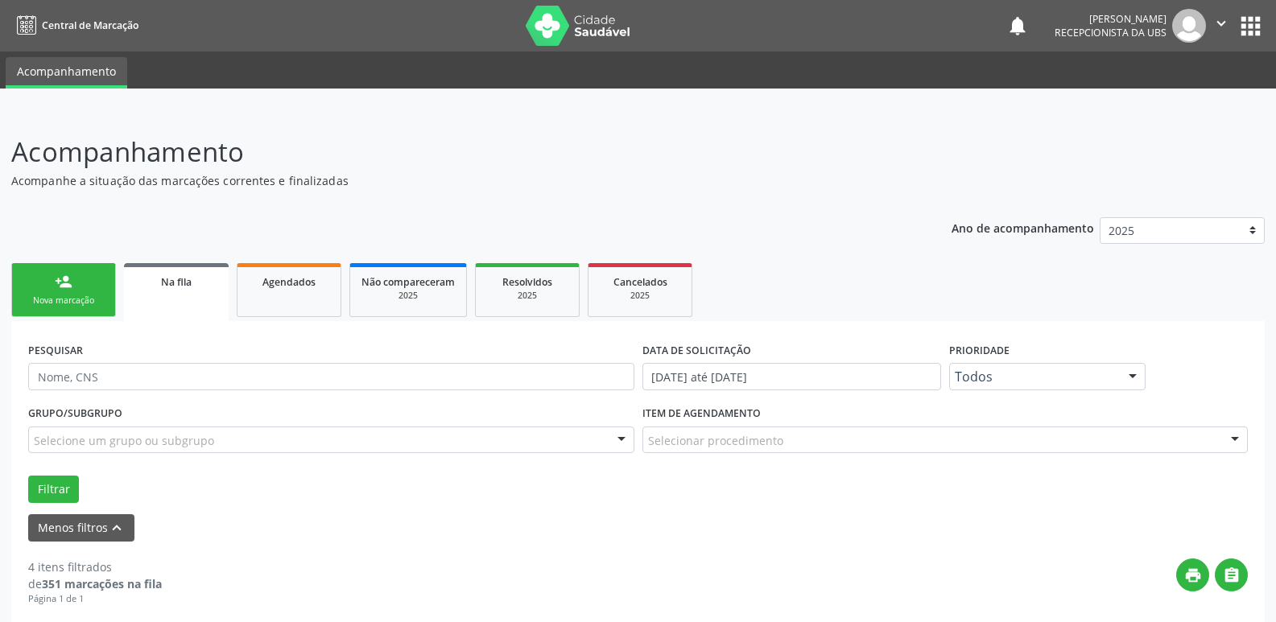
click at [101, 281] on link "person_add Nova marcação" at bounding box center [63, 290] width 105 height 54
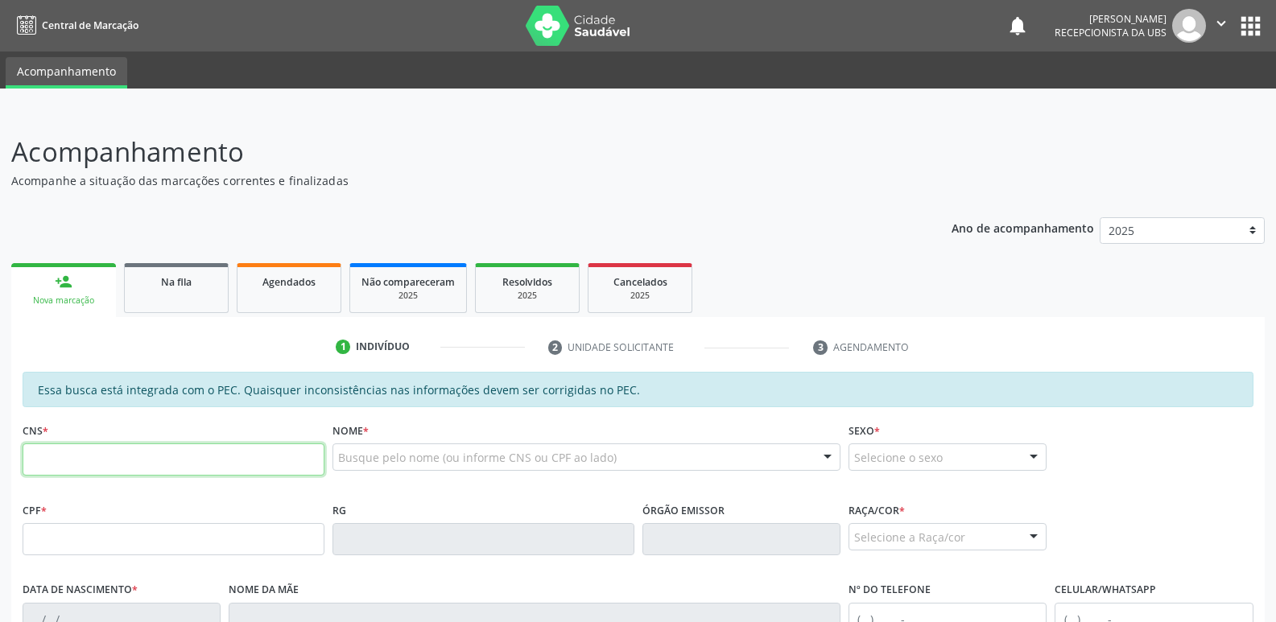
click at [253, 469] on input "text" at bounding box center [174, 460] width 302 height 32
paste input "702 8056 2481 8460"
type input "702 8056 2481 8460"
type input "024.442.374-12"
type input "22/08/1973"
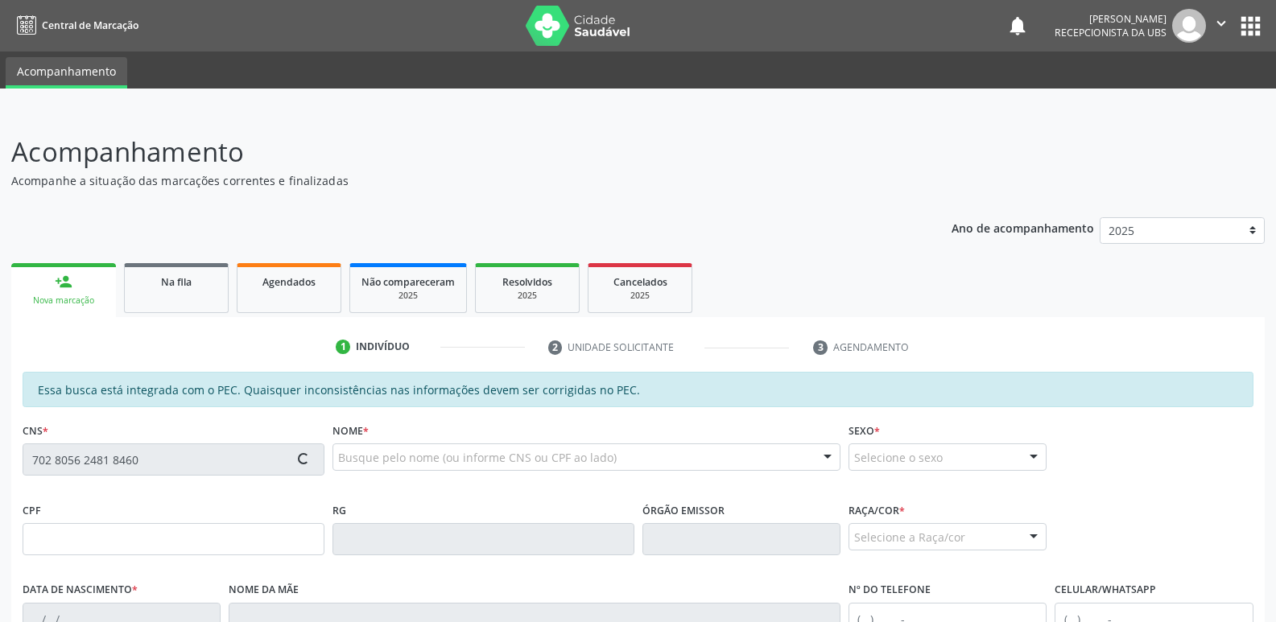
type input "Maria Celeste dos Santos"
type input "(82) 99153-8663"
type input "41"
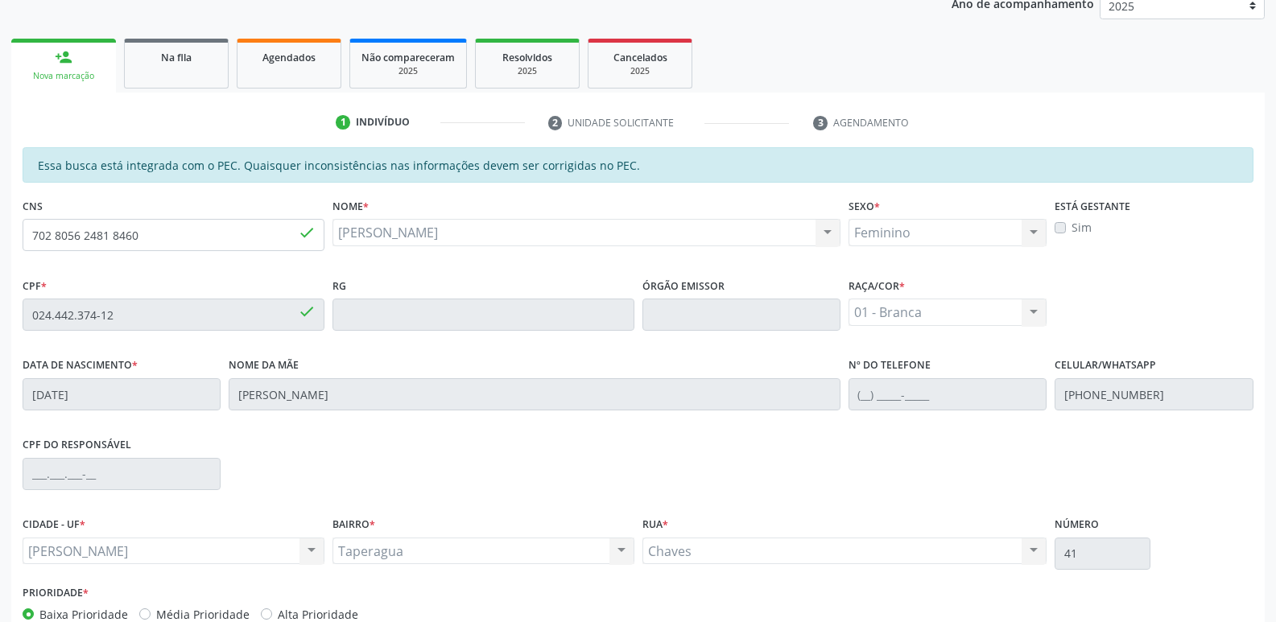
scroll to position [320, 0]
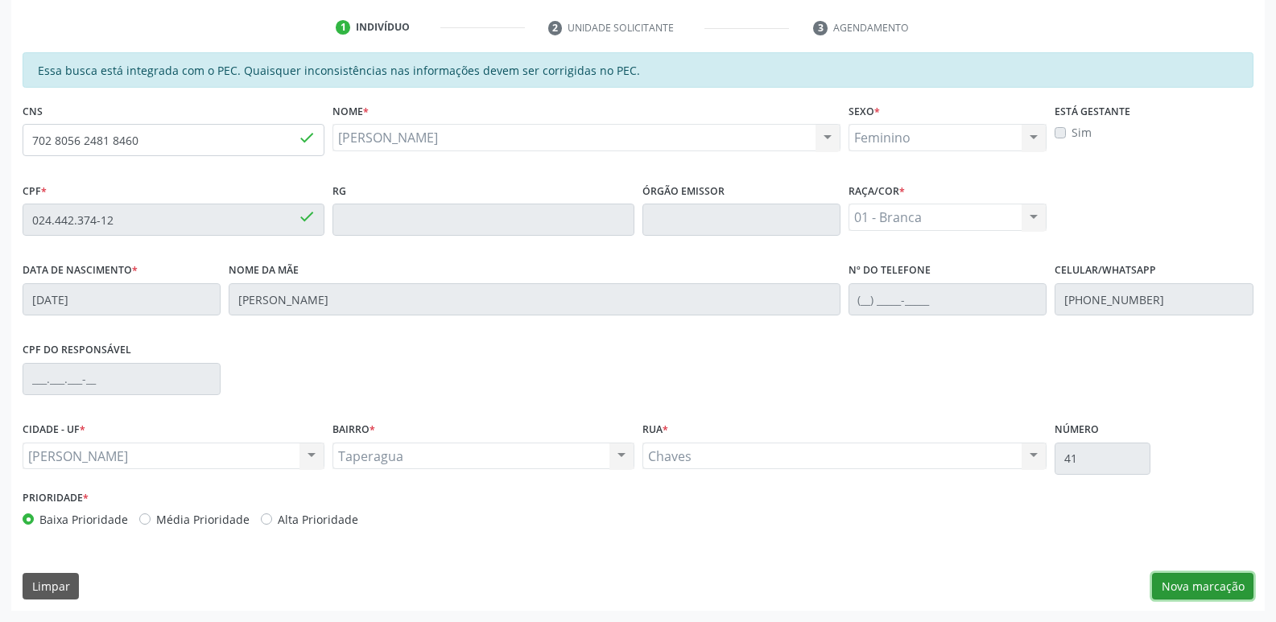
click at [1193, 583] on button "Nova marcação" at bounding box center [1202, 586] width 101 height 27
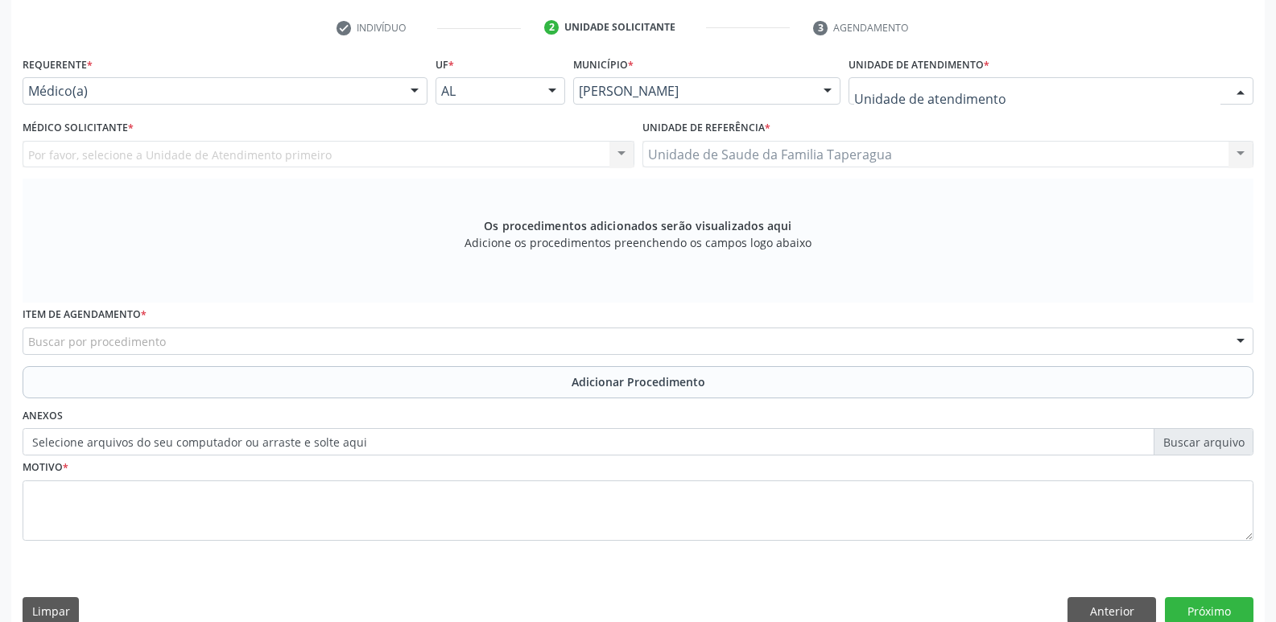
click at [993, 84] on div at bounding box center [1051, 90] width 405 height 27
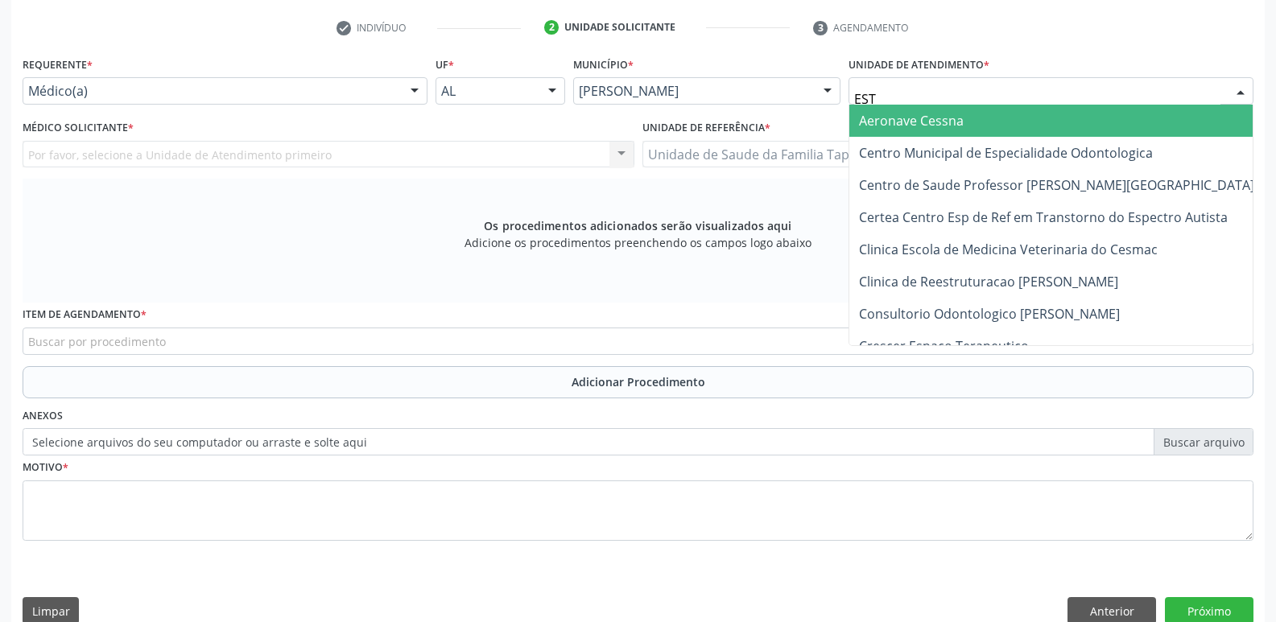
type input "ESTA"
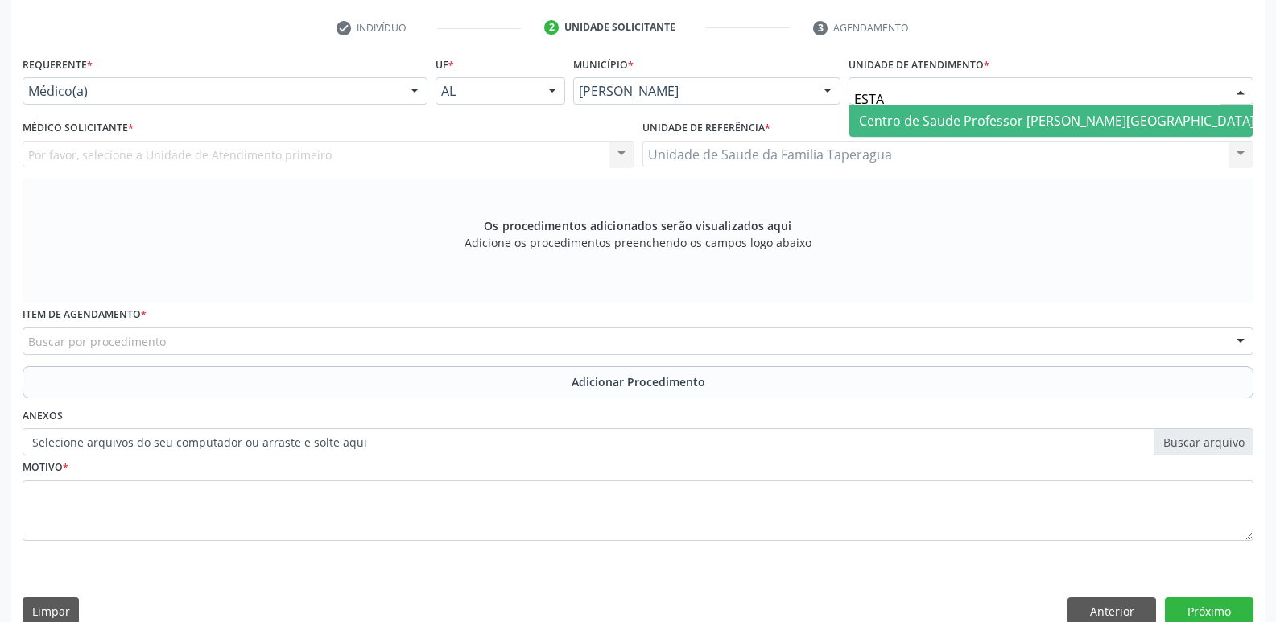
click at [1021, 116] on span "Centro de Saude Professor [PERSON_NAME][GEOGRAPHIC_DATA]" at bounding box center [1056, 121] width 395 height 18
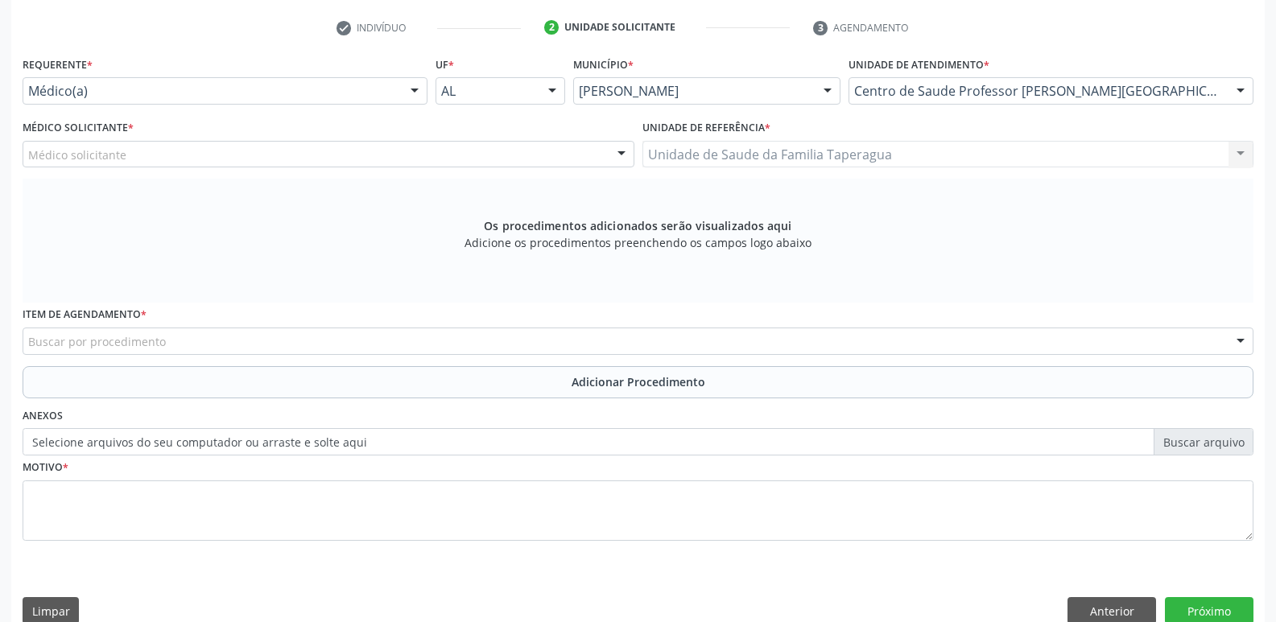
click at [258, 145] on div "Médico solicitante" at bounding box center [329, 154] width 612 height 27
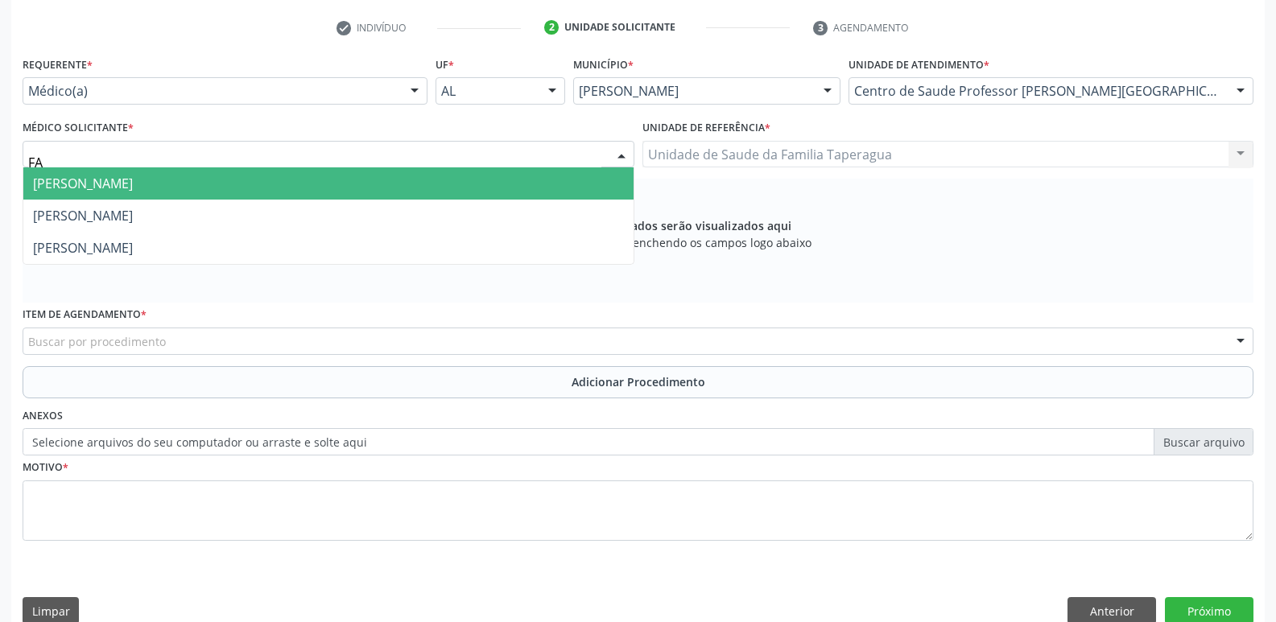
type input "FAB"
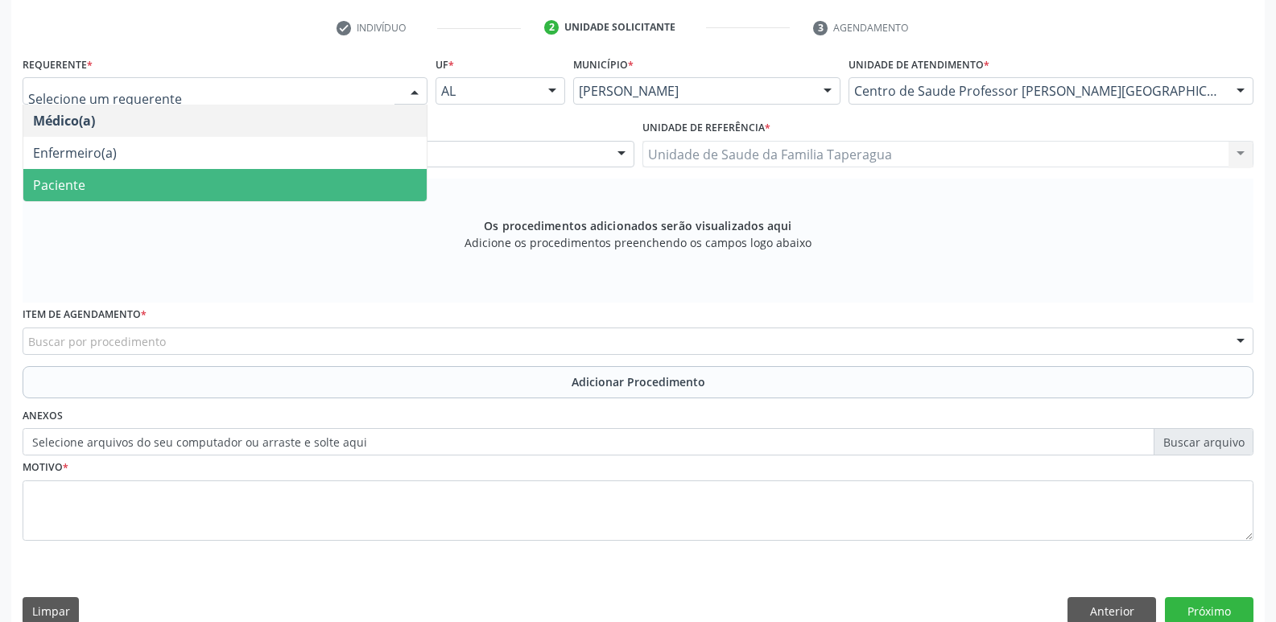
click at [348, 174] on span "Paciente" at bounding box center [224, 185] width 403 height 32
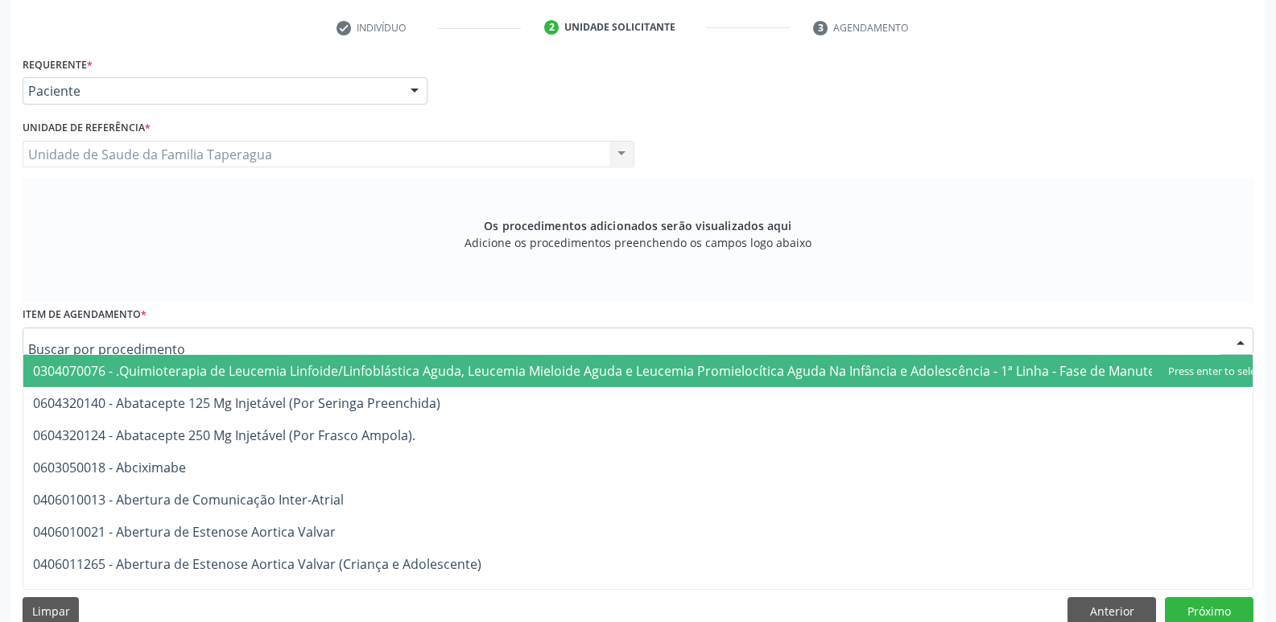
click at [337, 349] on div at bounding box center [638, 341] width 1231 height 27
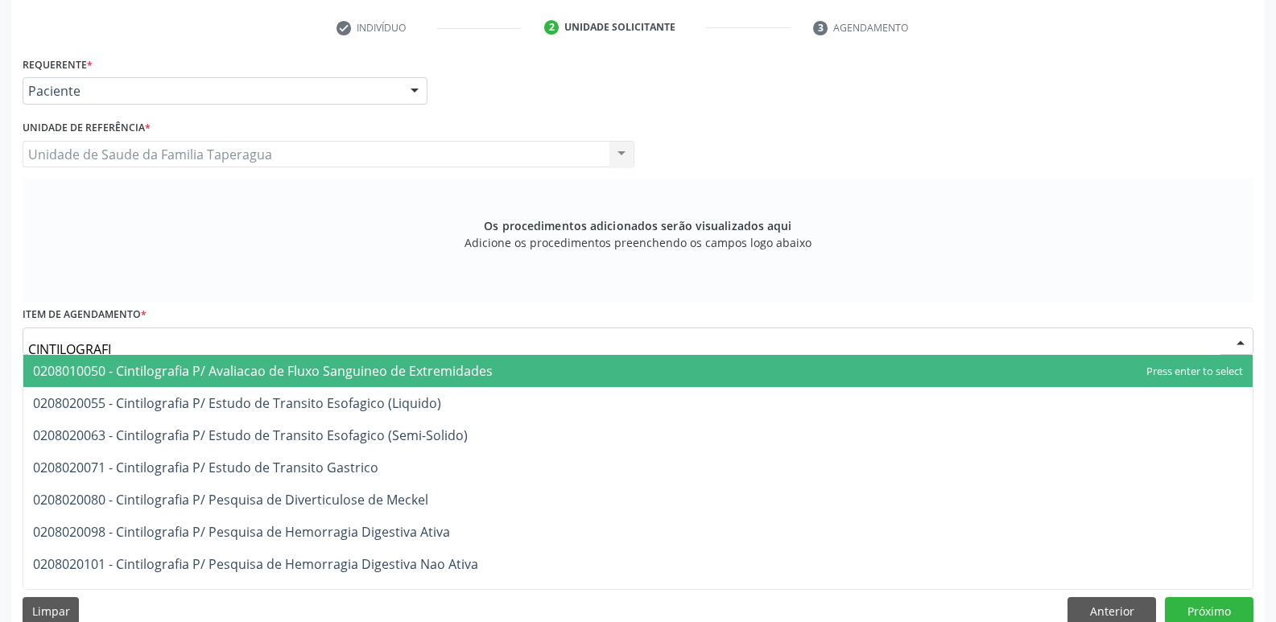
type input "CINTILOGRAFIA"
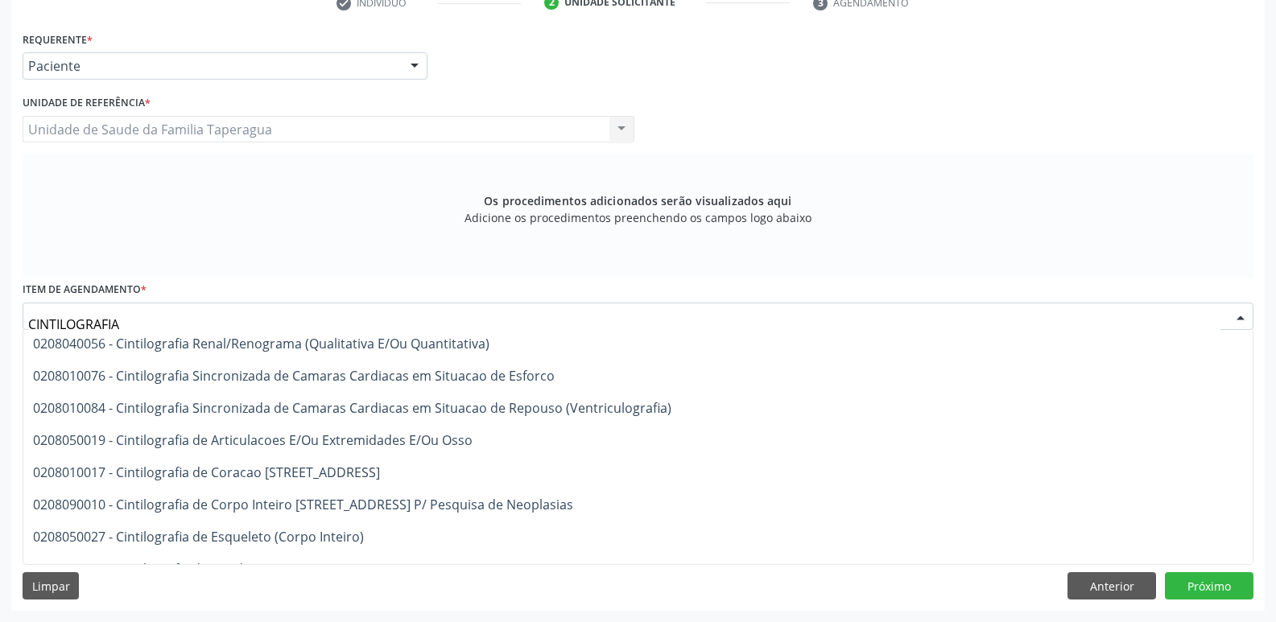
scroll to position [377, 0]
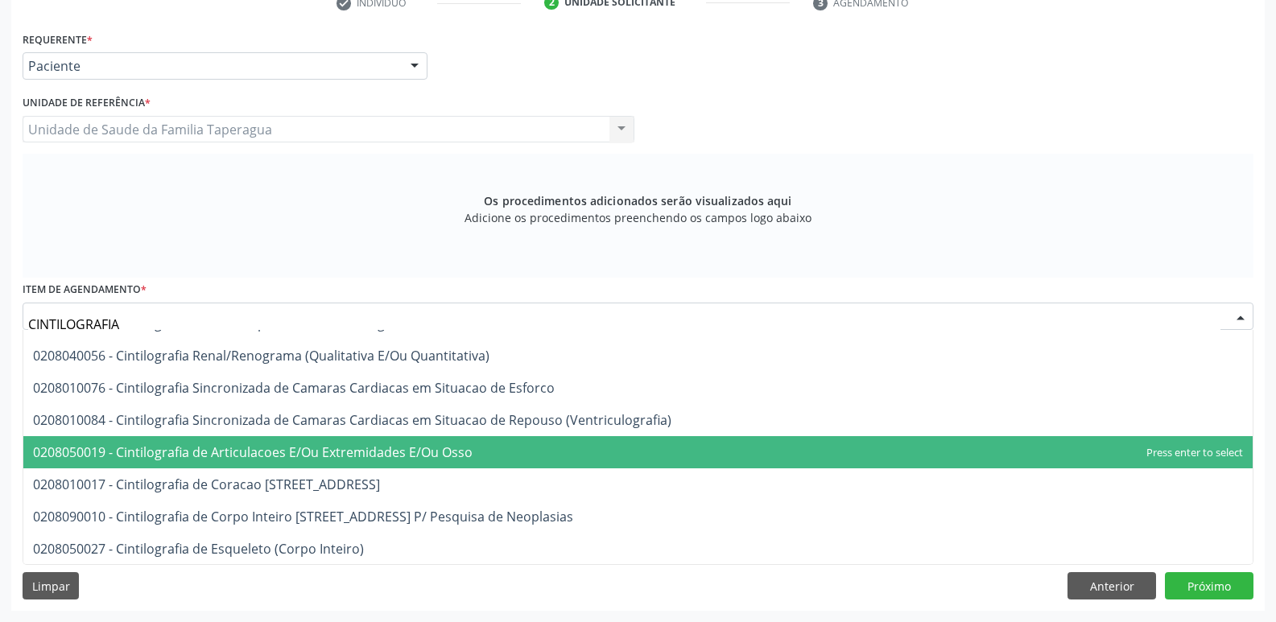
click at [792, 448] on span "0208050019 - Cintilografia de Articulacoes E/Ou Extremidades E/Ou Osso" at bounding box center [637, 452] width 1229 height 32
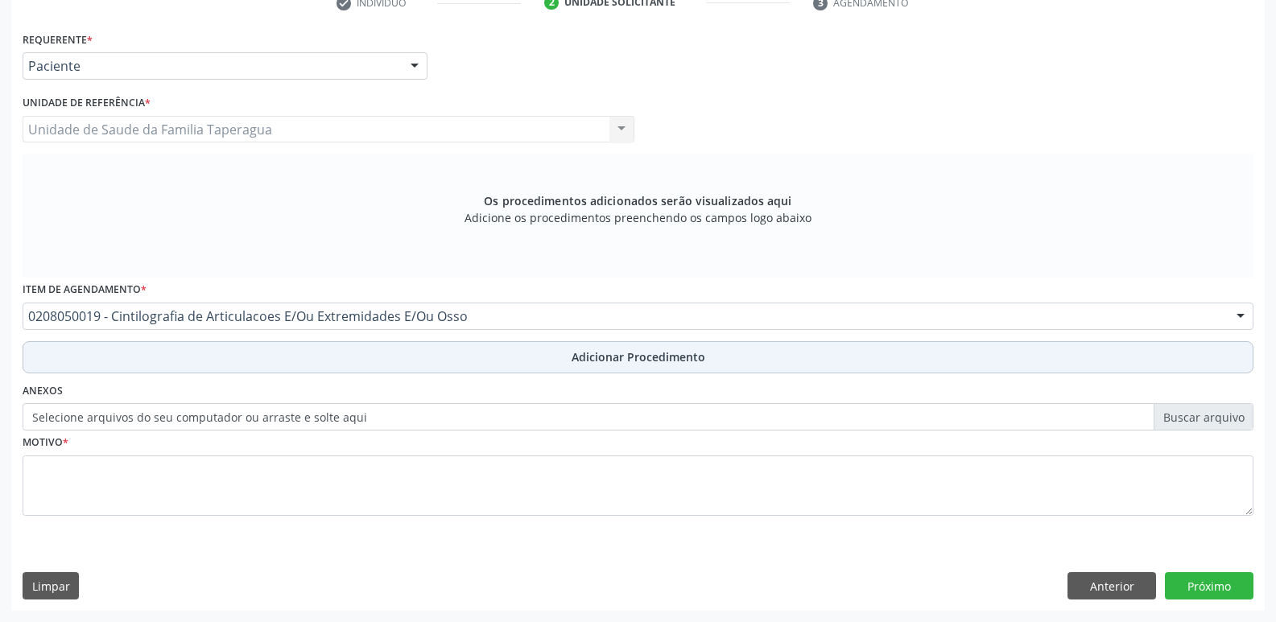
click at [819, 361] on button "Adicionar Procedimento" at bounding box center [638, 357] width 1231 height 32
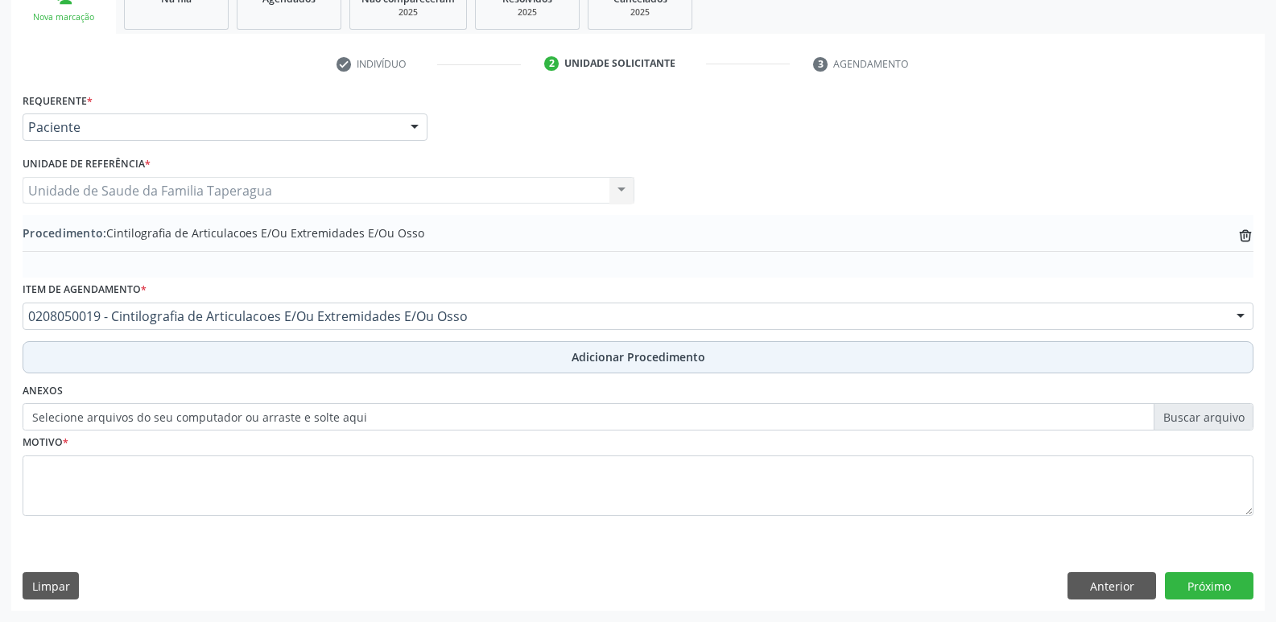
scroll to position [283, 0]
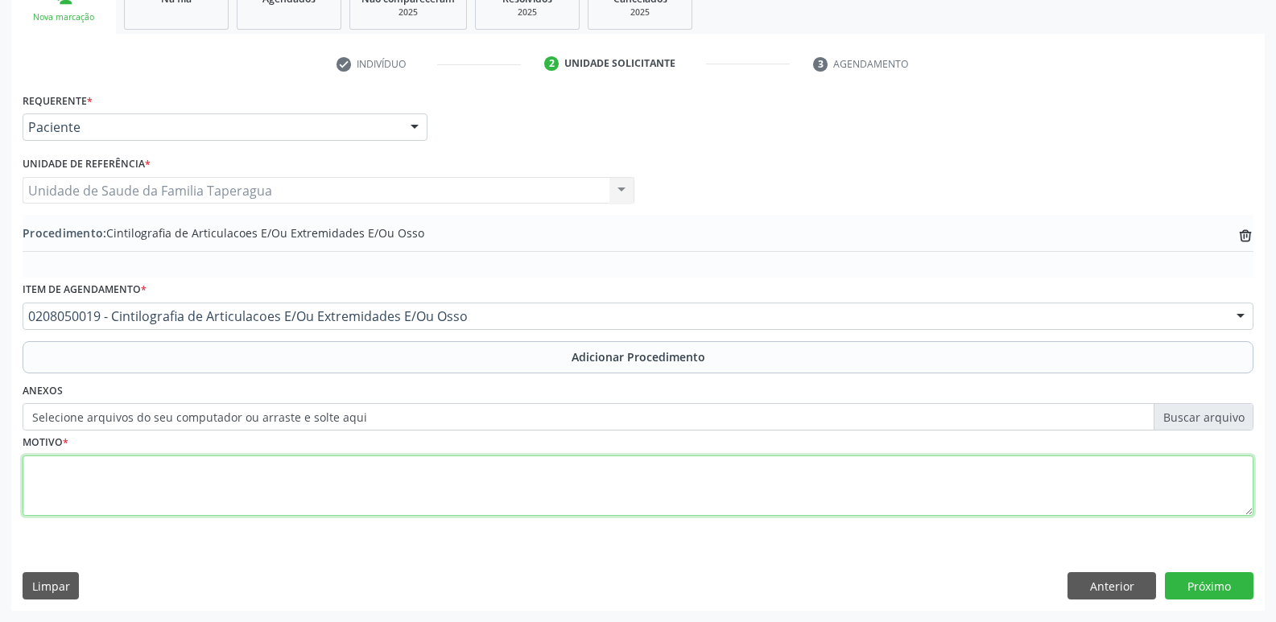
click at [676, 475] on textarea at bounding box center [638, 486] width 1231 height 61
type textarea "C"
type textarea "DE ARTICULAÇÕES"
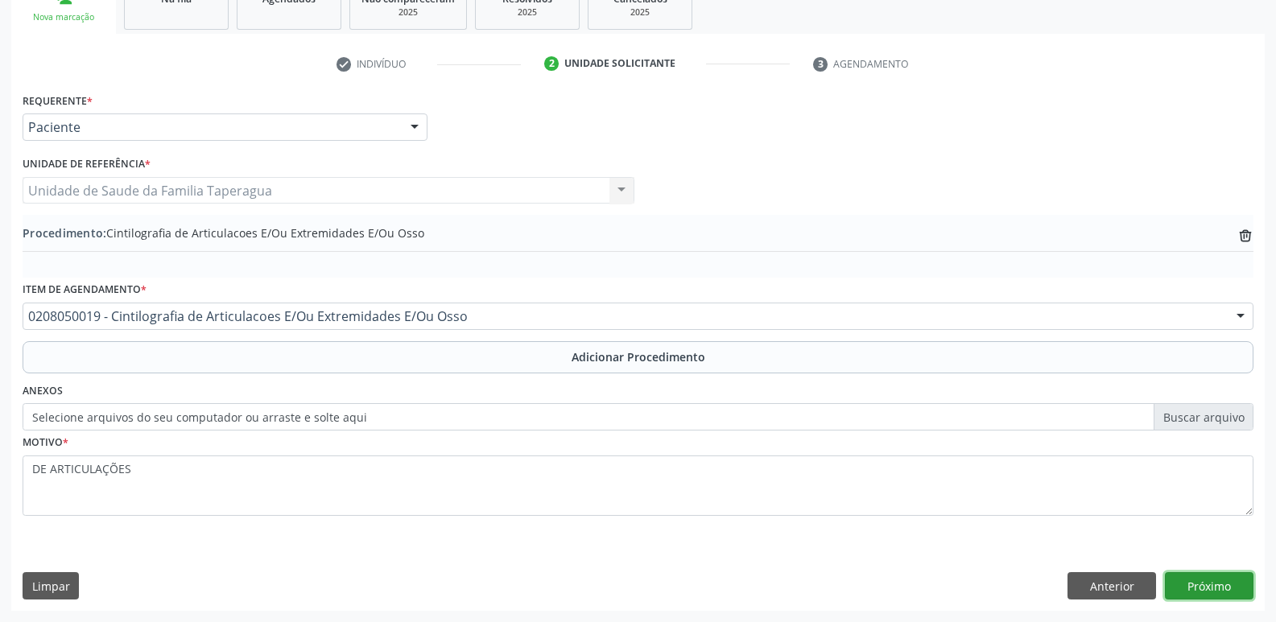
click at [1233, 578] on button "Próximo" at bounding box center [1209, 585] width 89 height 27
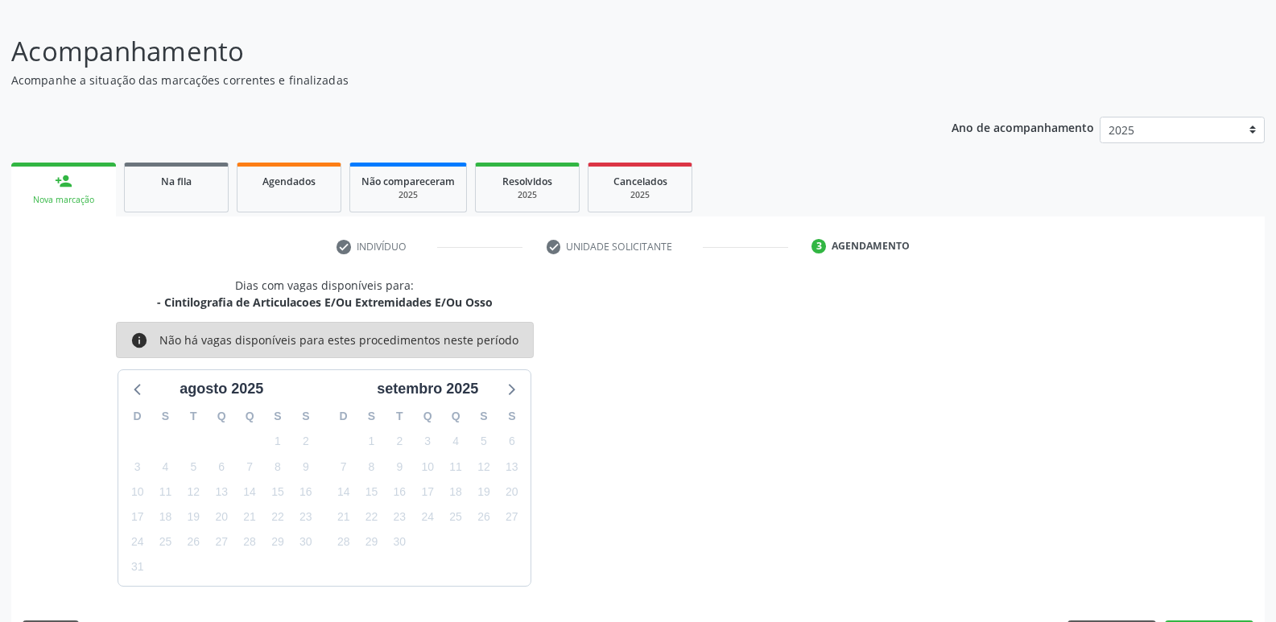
scroll to position [148, 0]
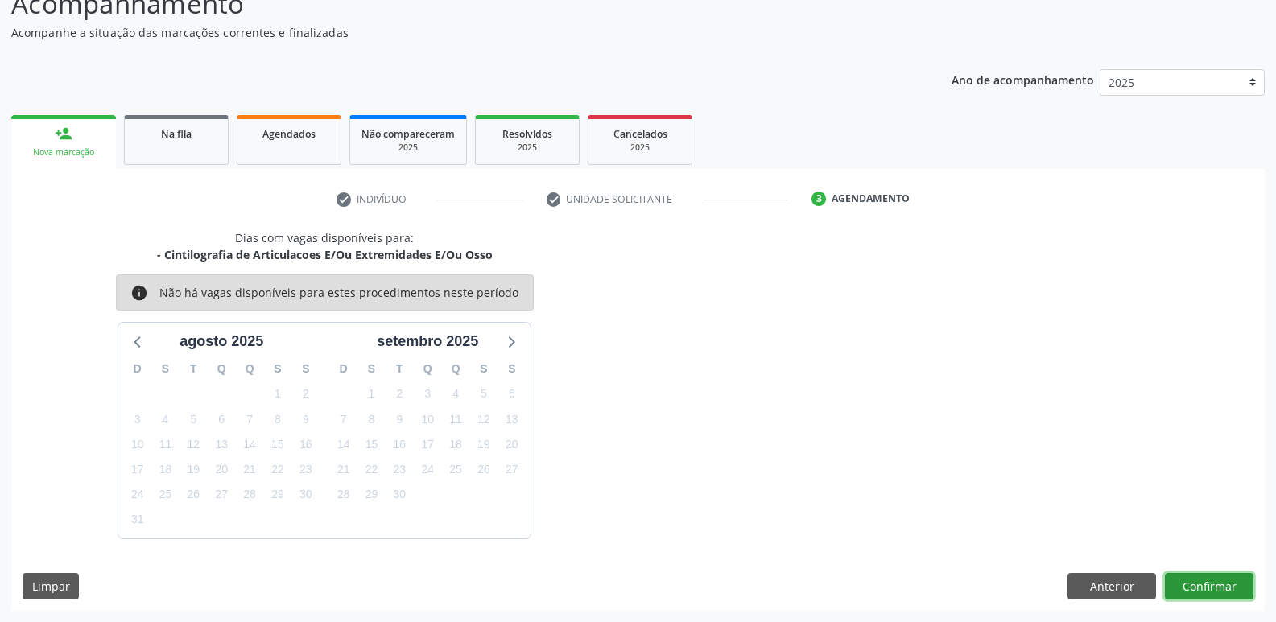
click at [1199, 585] on button "Confirmar" at bounding box center [1209, 586] width 89 height 27
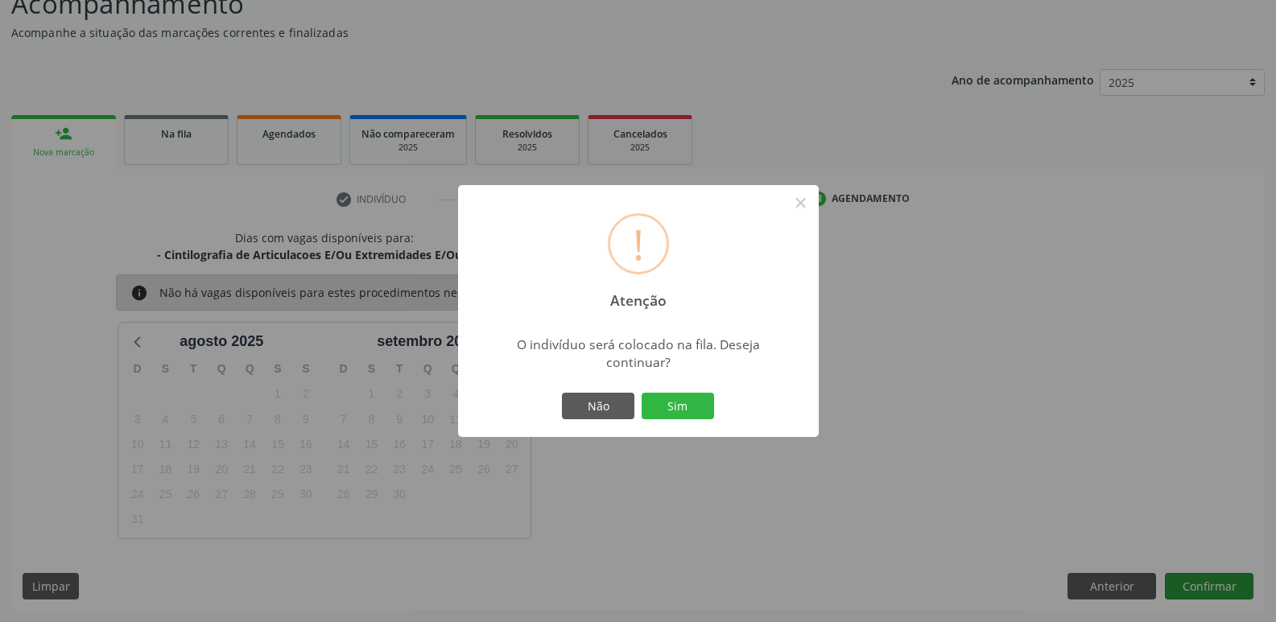
click at [642, 393] on button "Sim" at bounding box center [678, 406] width 72 height 27
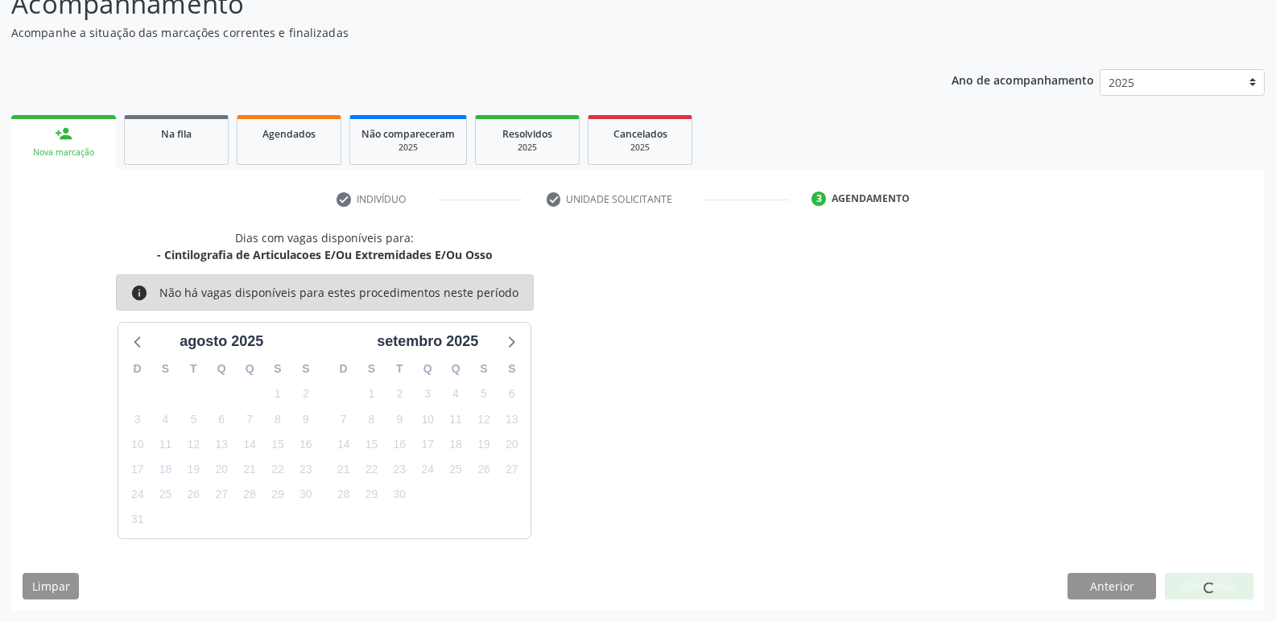
scroll to position [0, 0]
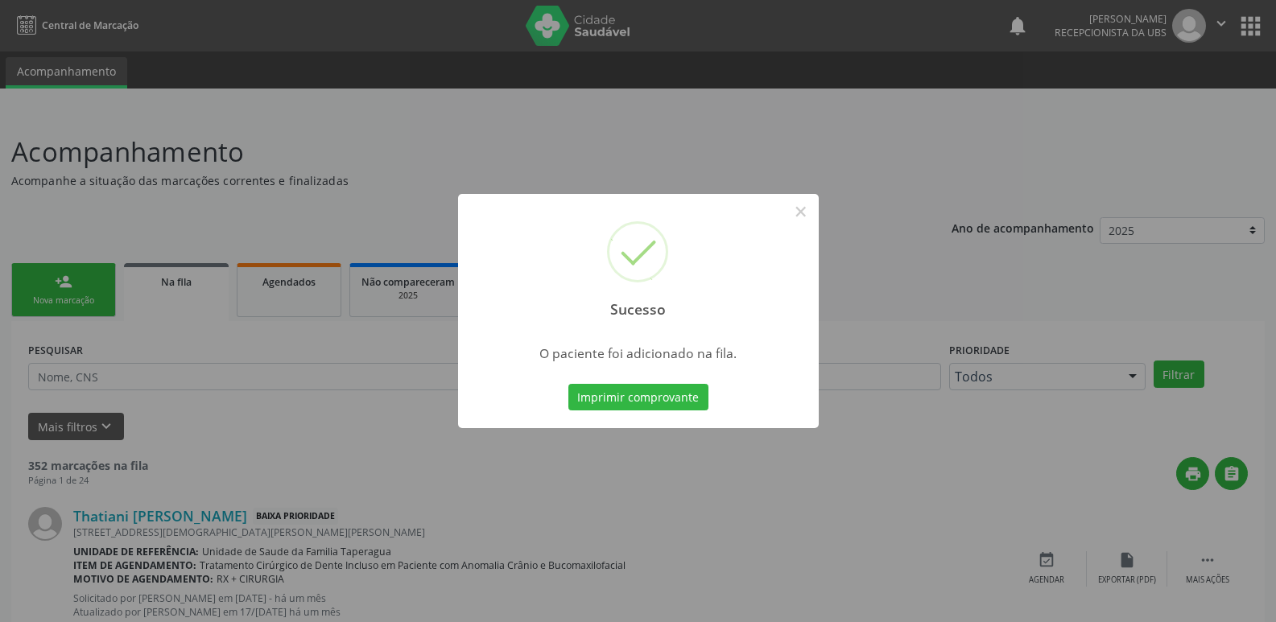
click at [688, 105] on div "Sucesso × O paciente foi adicionado na fila. Imprimir comprovante Cancel" at bounding box center [638, 311] width 1276 height 622
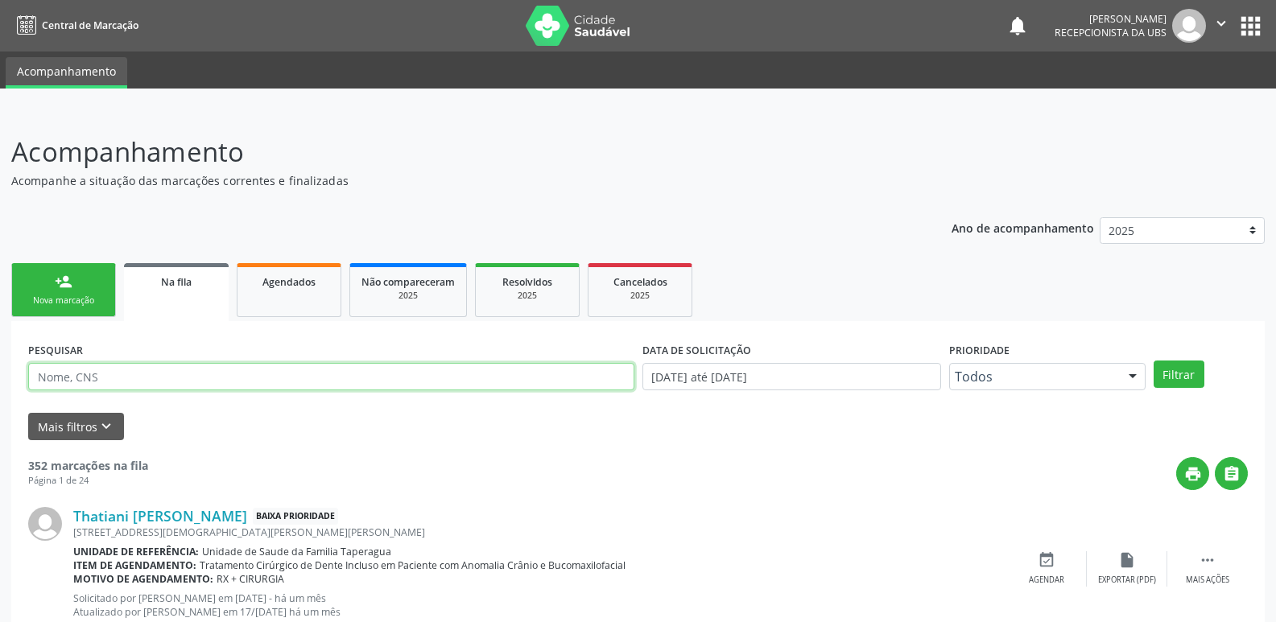
click at [240, 366] on input "text" at bounding box center [331, 376] width 606 height 27
paste input "702805624818460"
click at [1154, 361] on button "Filtrar" at bounding box center [1179, 374] width 51 height 27
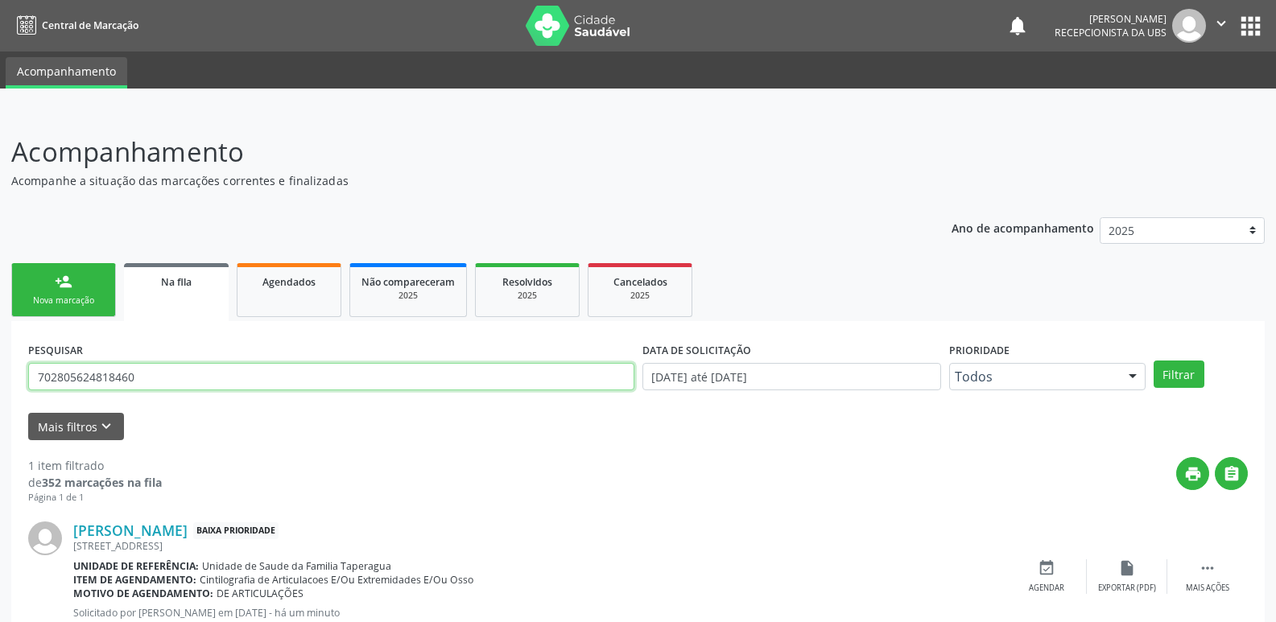
click at [406, 366] on input "702805624818460" at bounding box center [331, 376] width 606 height 27
paste input "6709506843616"
type input "706709506843616"
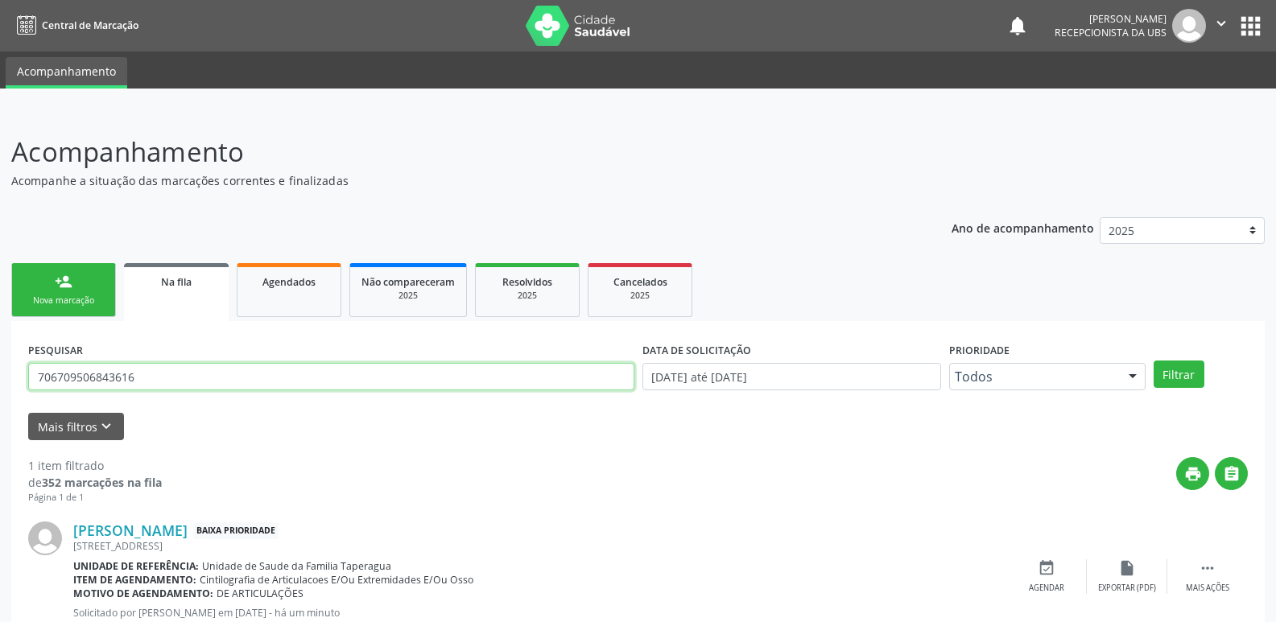
click at [1154, 361] on button "Filtrar" at bounding box center [1179, 374] width 51 height 27
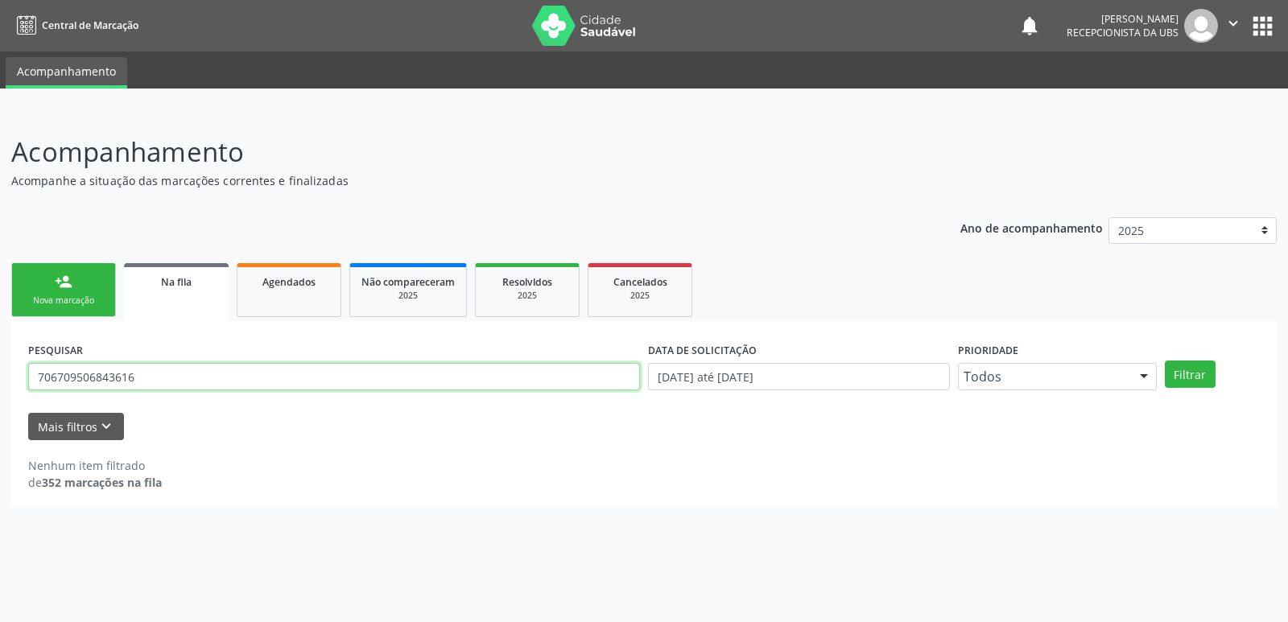
click at [251, 384] on input "706709506843616" at bounding box center [334, 376] width 612 height 27
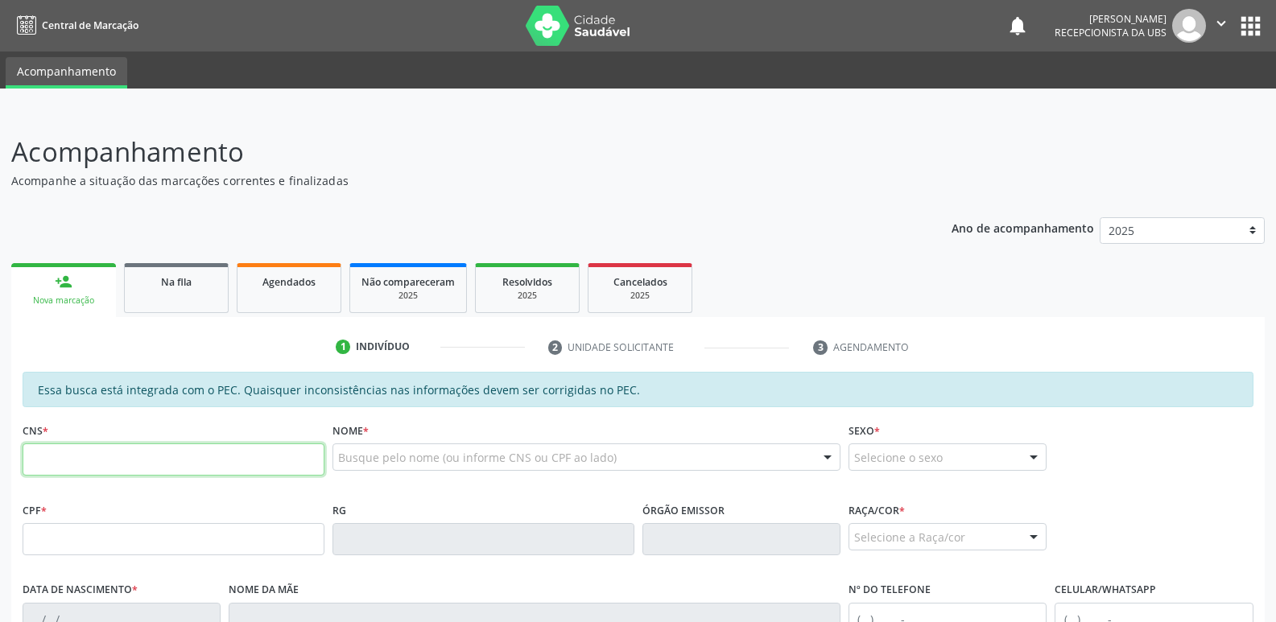
paste input "704 2092 2199 5289"
type input "704 2092 2199 5289"
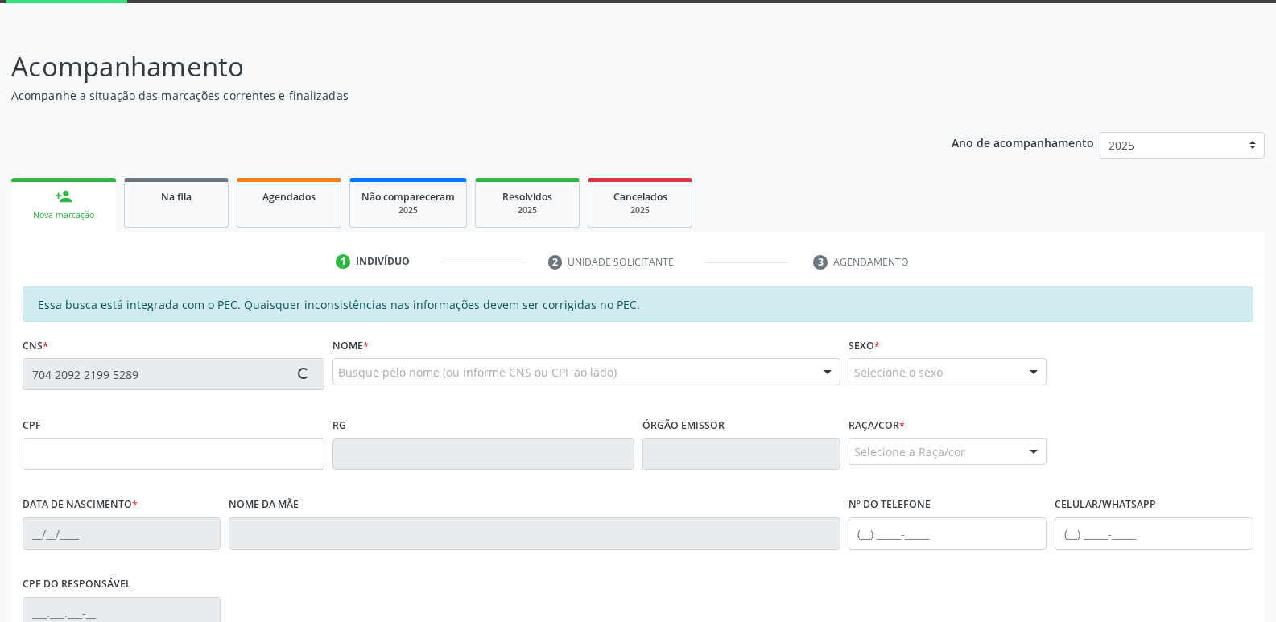
type input "383.894.794-00"
type input "20/07/1963"
type input "Maria Jose da Silva"
type input "(82) 99102-2566"
type input "S/N"
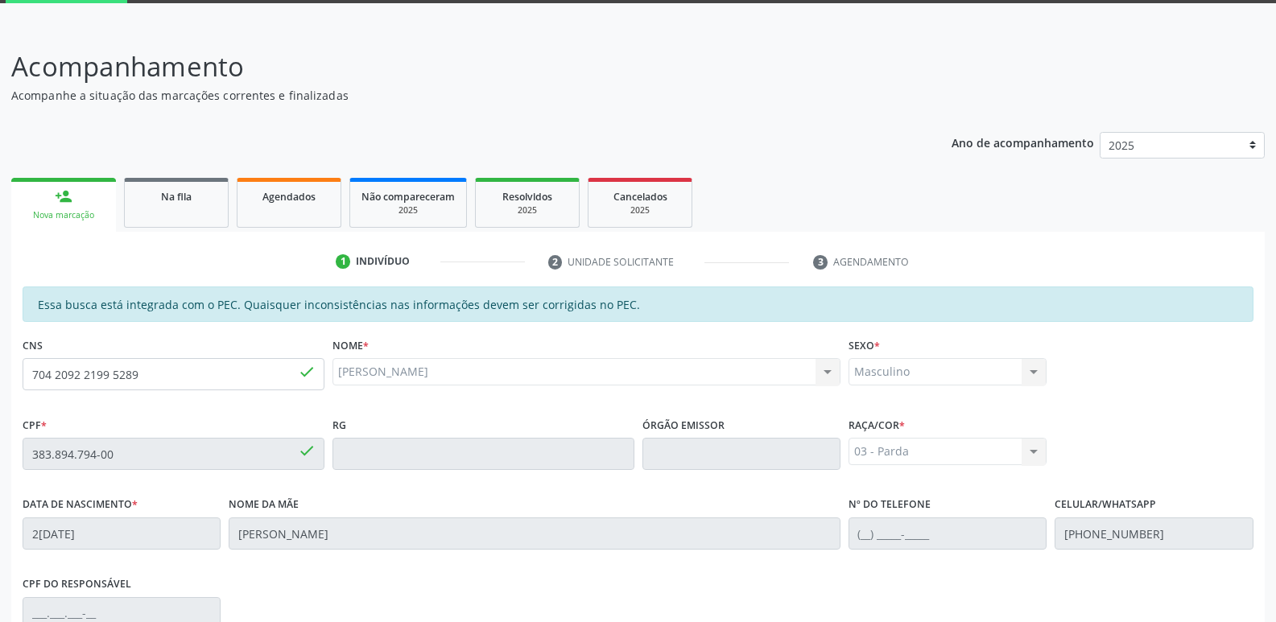
scroll to position [320, 0]
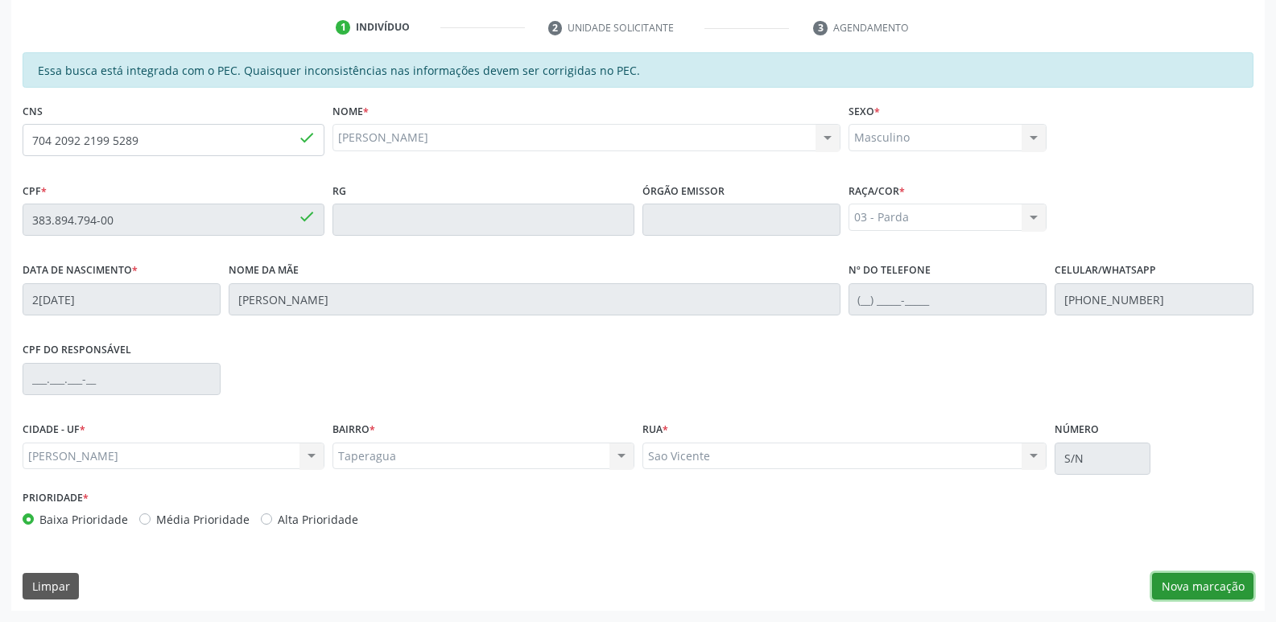
click at [1216, 583] on button "Nova marcação" at bounding box center [1202, 586] width 101 height 27
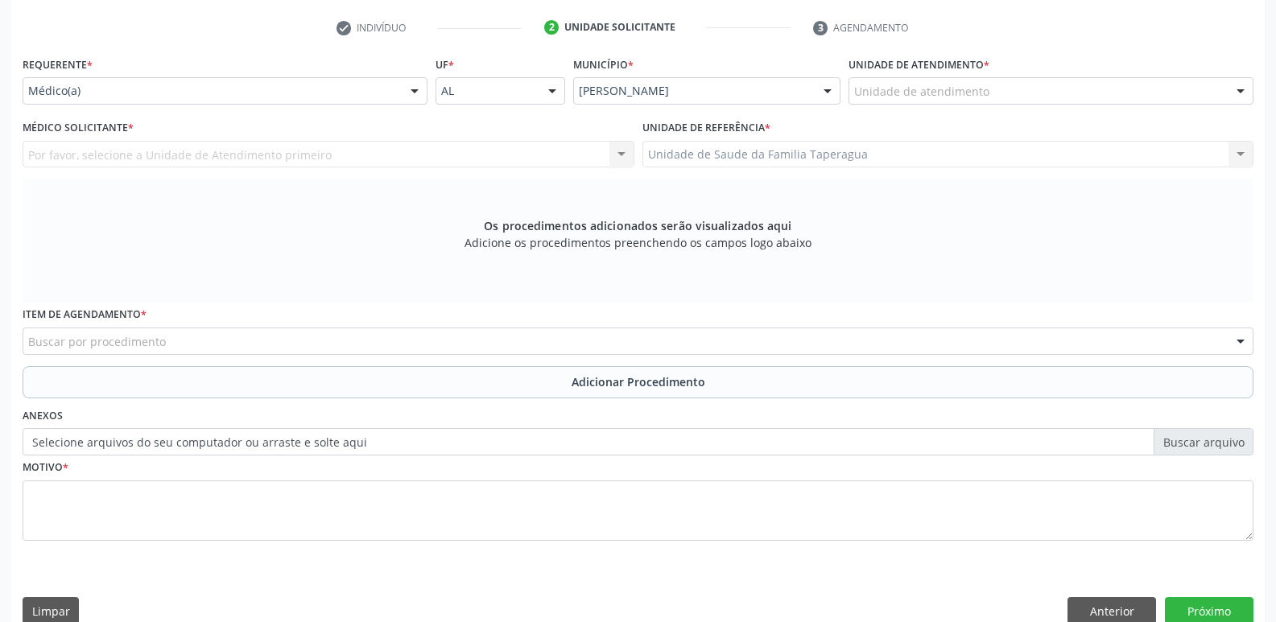
click at [495, 147] on div "Por favor, selecione a Unidade de Atendimento primeiro Nenhum resultado encontr…" at bounding box center [329, 154] width 612 height 27
click at [415, 93] on div at bounding box center [415, 91] width 24 height 27
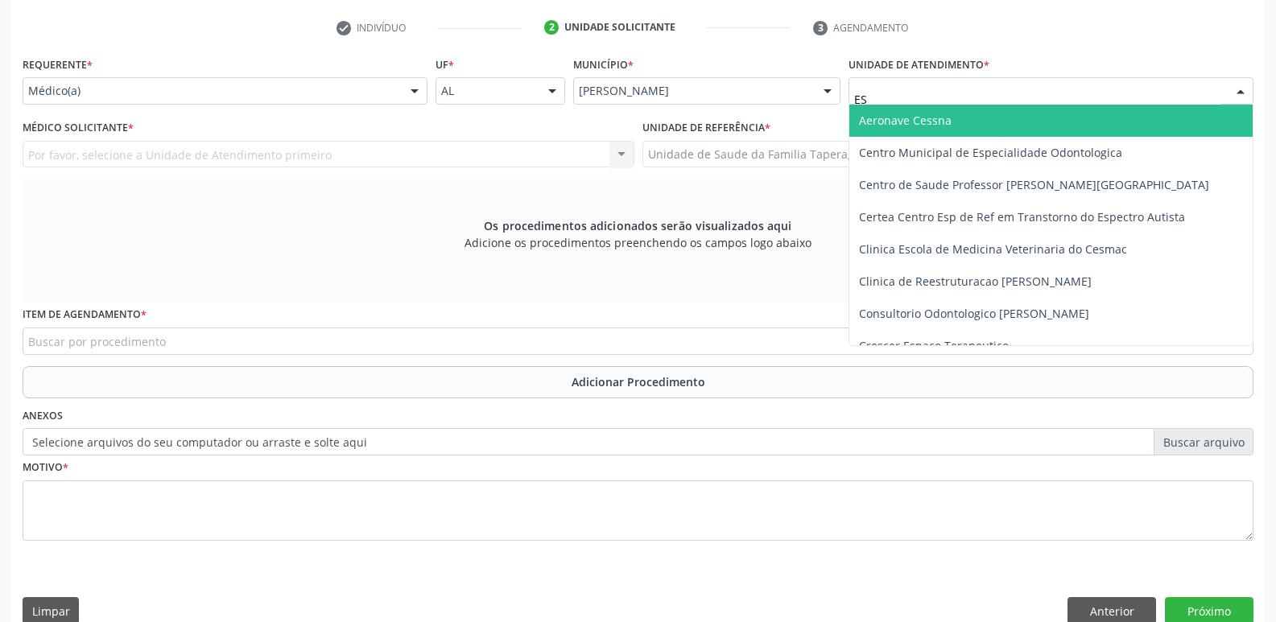
type input "EST"
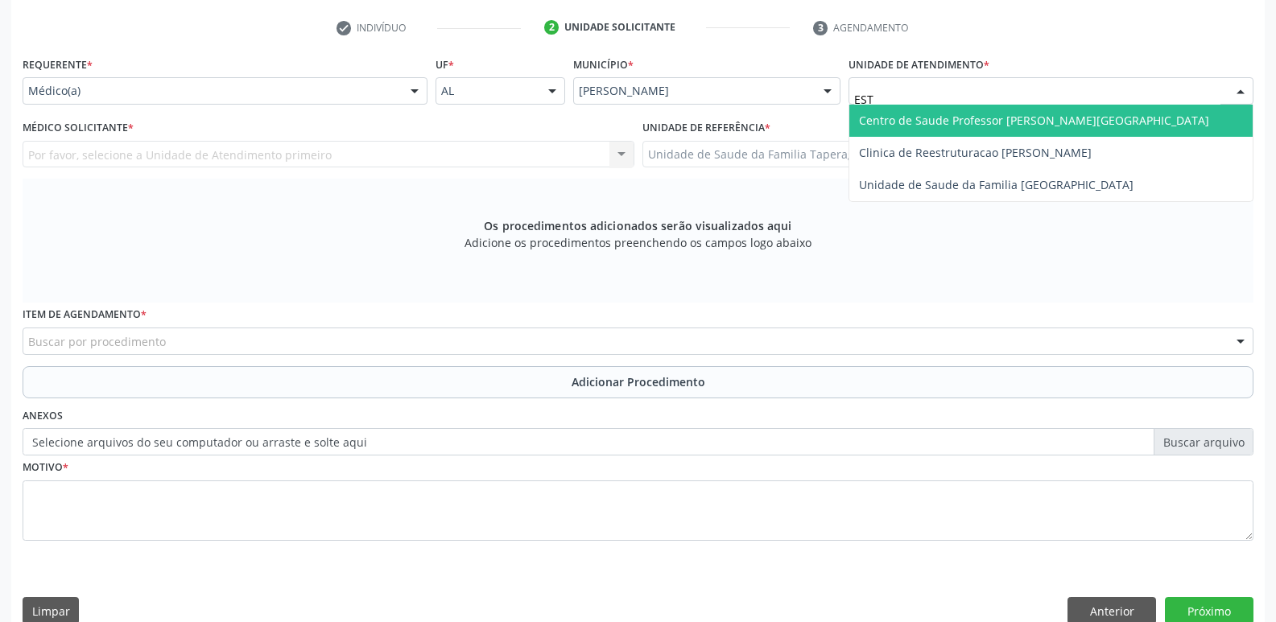
click at [946, 121] on span "Centro de Saude Professor [PERSON_NAME][GEOGRAPHIC_DATA]" at bounding box center [1034, 120] width 350 height 15
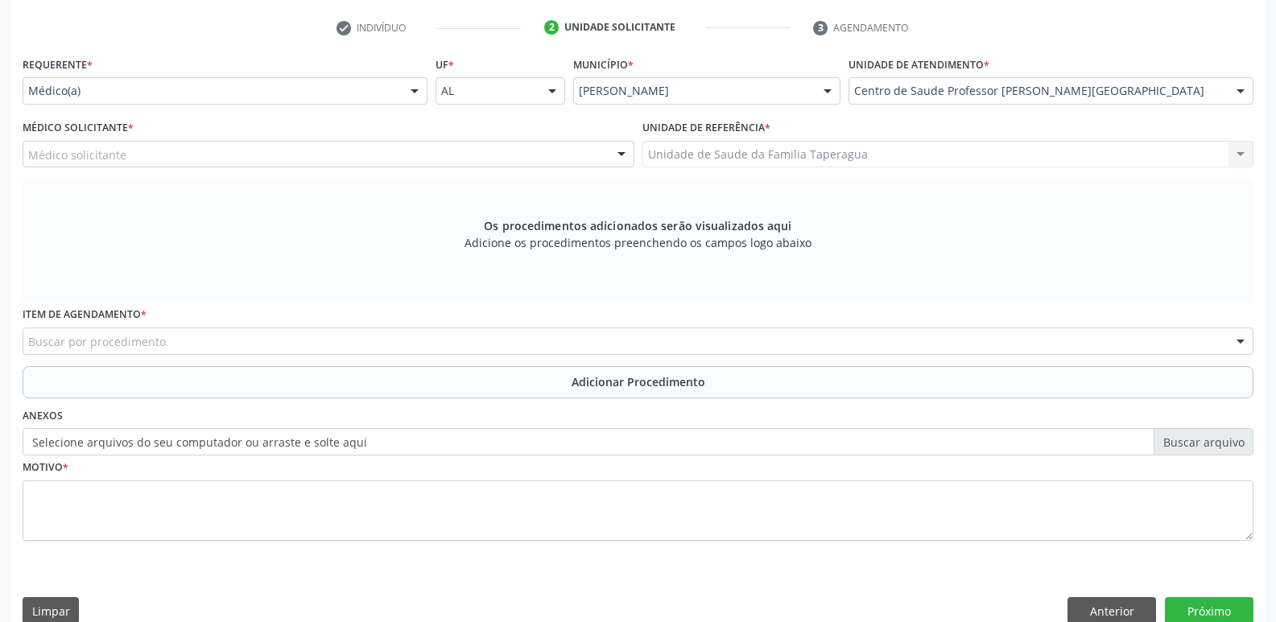
click at [483, 152] on div "Médico solicitante" at bounding box center [329, 154] width 612 height 27
type input "P"
click at [407, 87] on div at bounding box center [415, 91] width 24 height 27
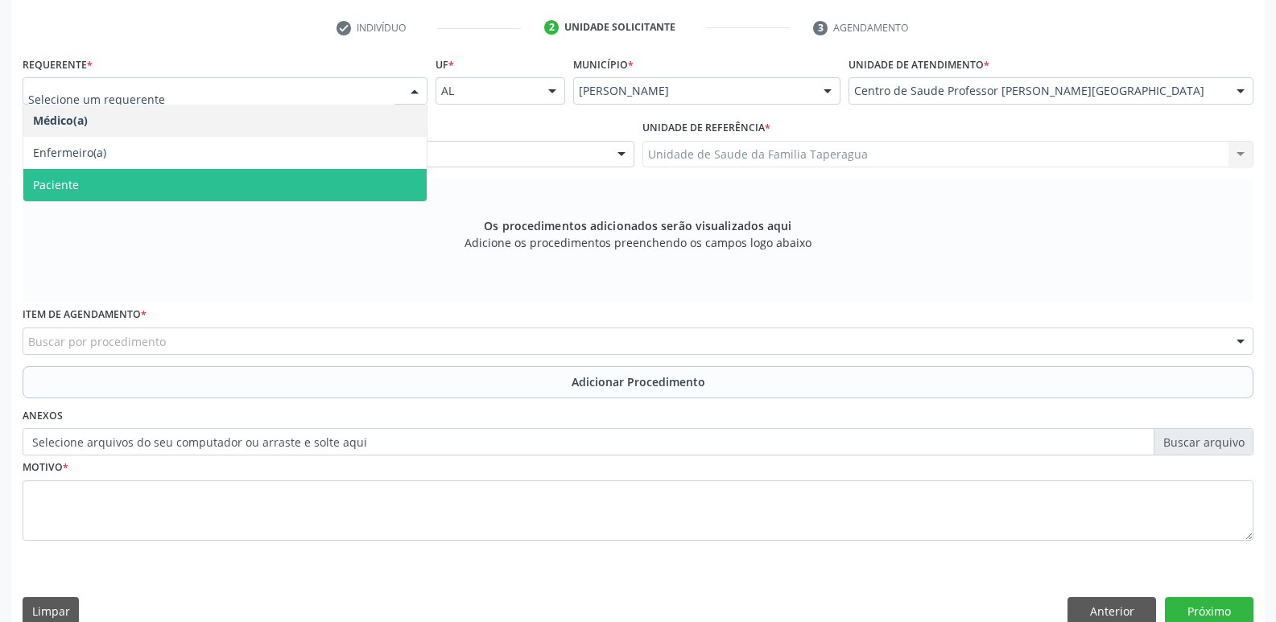
click at [381, 176] on span "Paciente" at bounding box center [224, 185] width 403 height 32
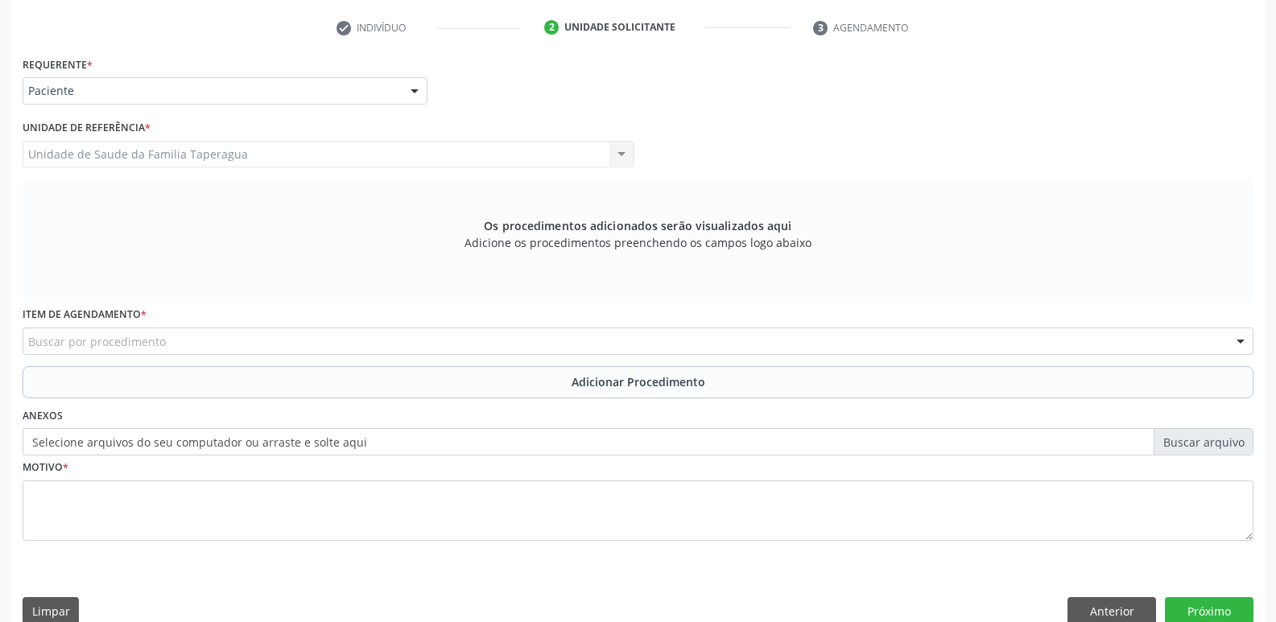
click at [383, 342] on div "Buscar por procedimento" at bounding box center [638, 341] width 1231 height 27
type input "ESOFAGOGASTRO"
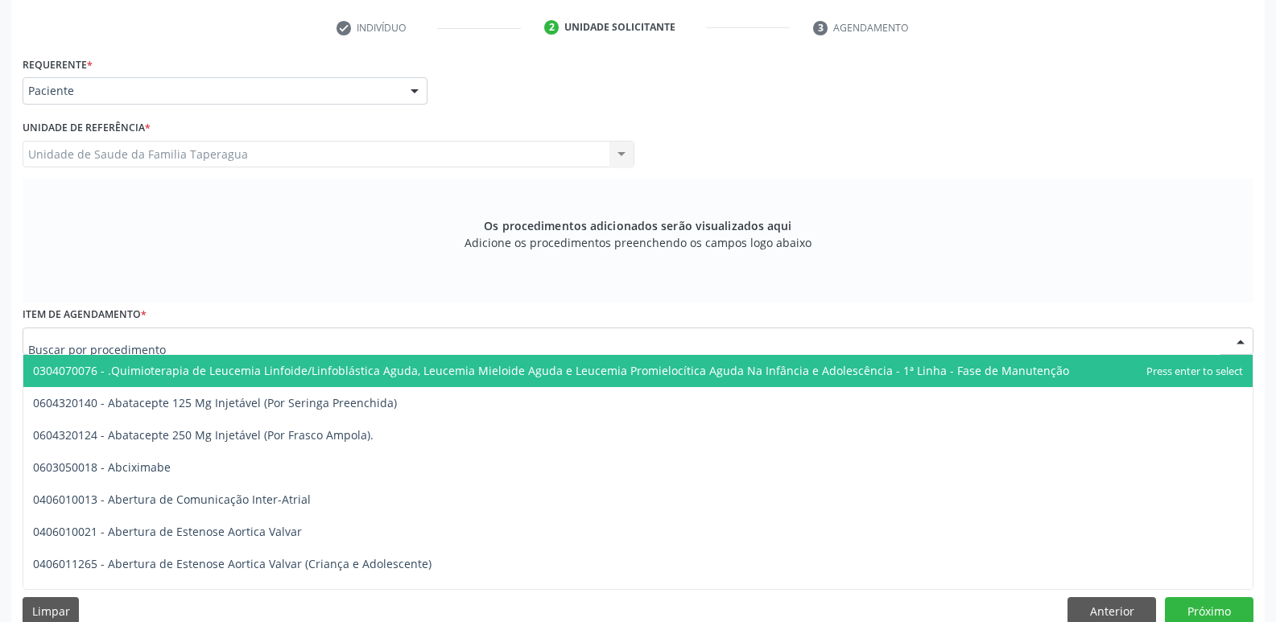
click at [569, 336] on div at bounding box center [638, 341] width 1231 height 27
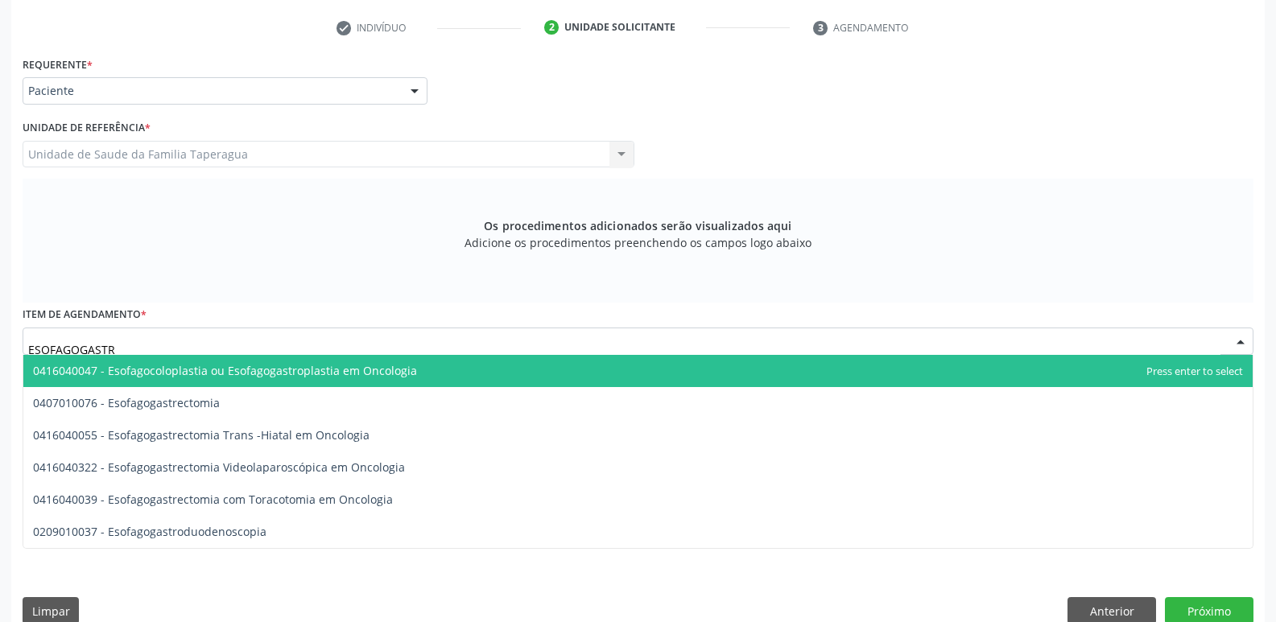
type input "ESOFAGOGASTRO"
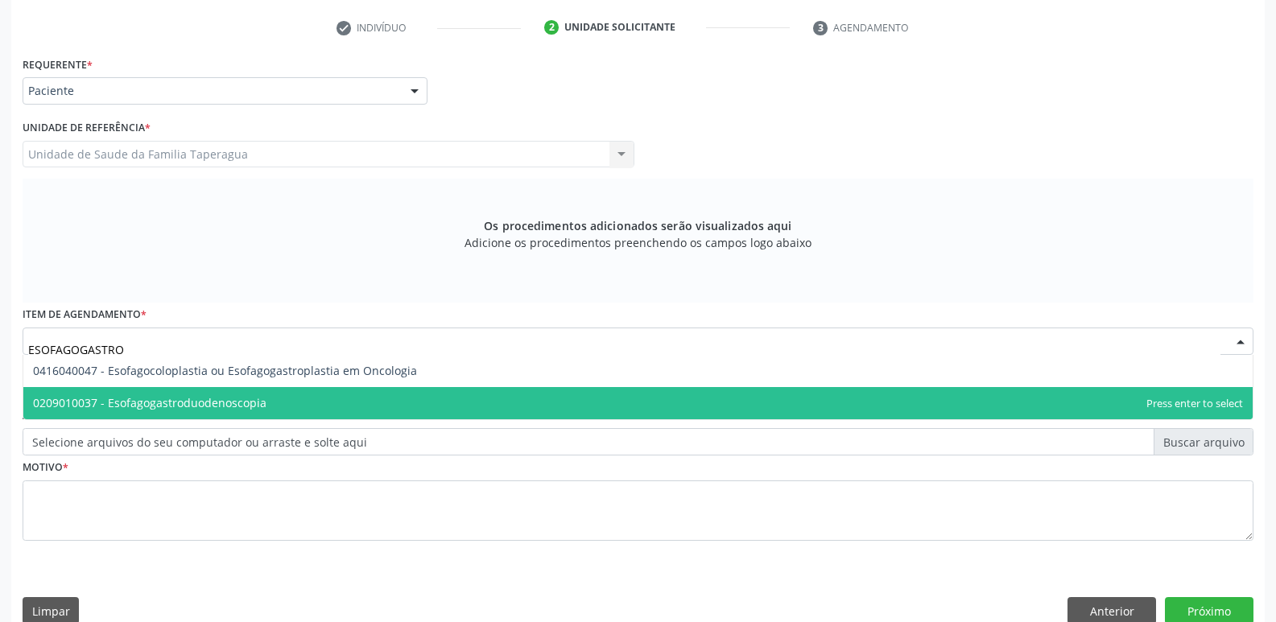
click at [504, 394] on span "0209010037 - Esofagogastroduodenoscopia" at bounding box center [637, 403] width 1229 height 32
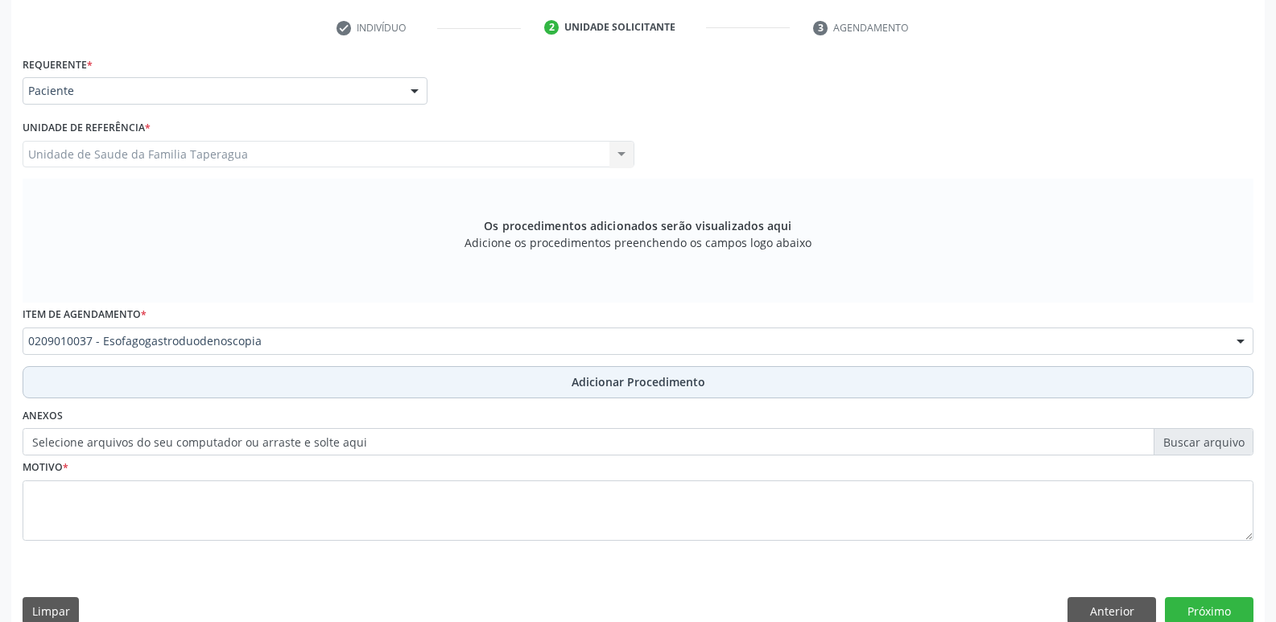
click at [521, 386] on button "Adicionar Procedimento" at bounding box center [638, 382] width 1231 height 32
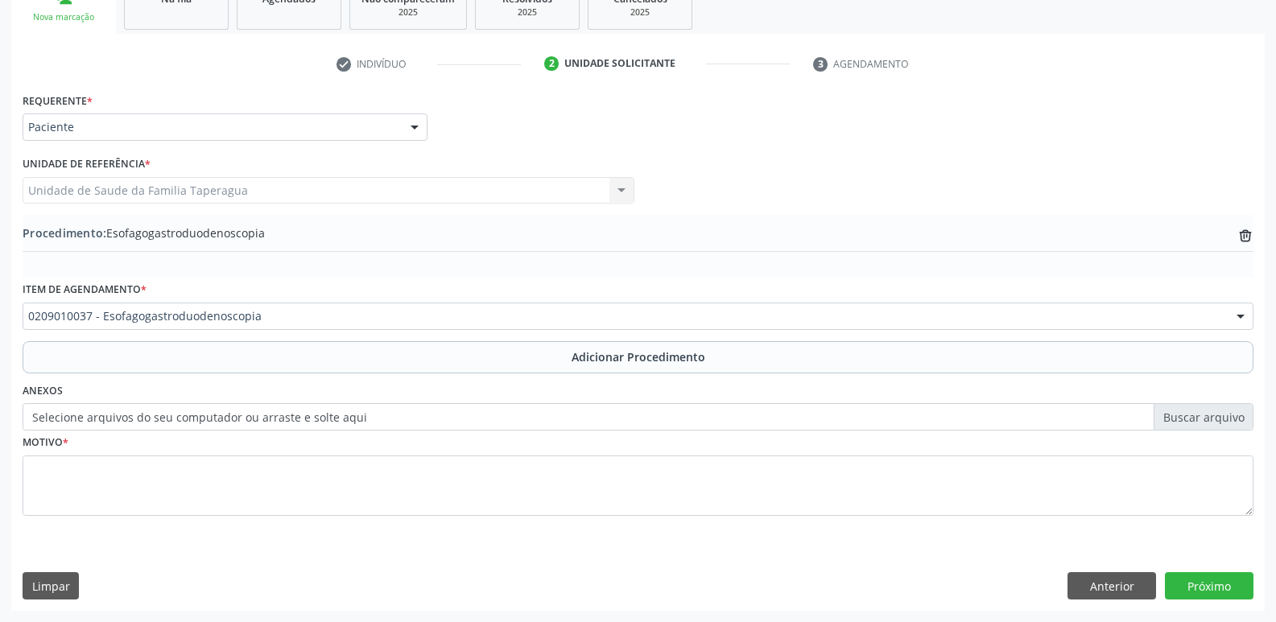
scroll to position [283, 0]
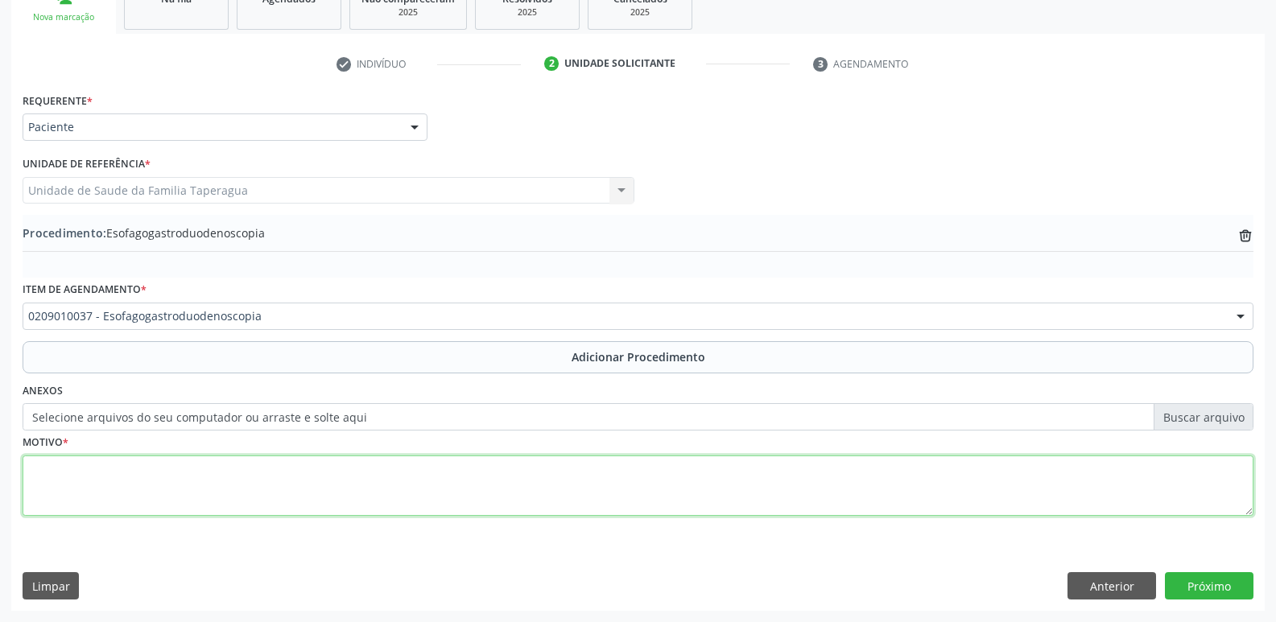
click at [511, 475] on textarea at bounding box center [638, 486] width 1231 height 61
type textarea "EPIGASTRALGIA RECORRENTE"
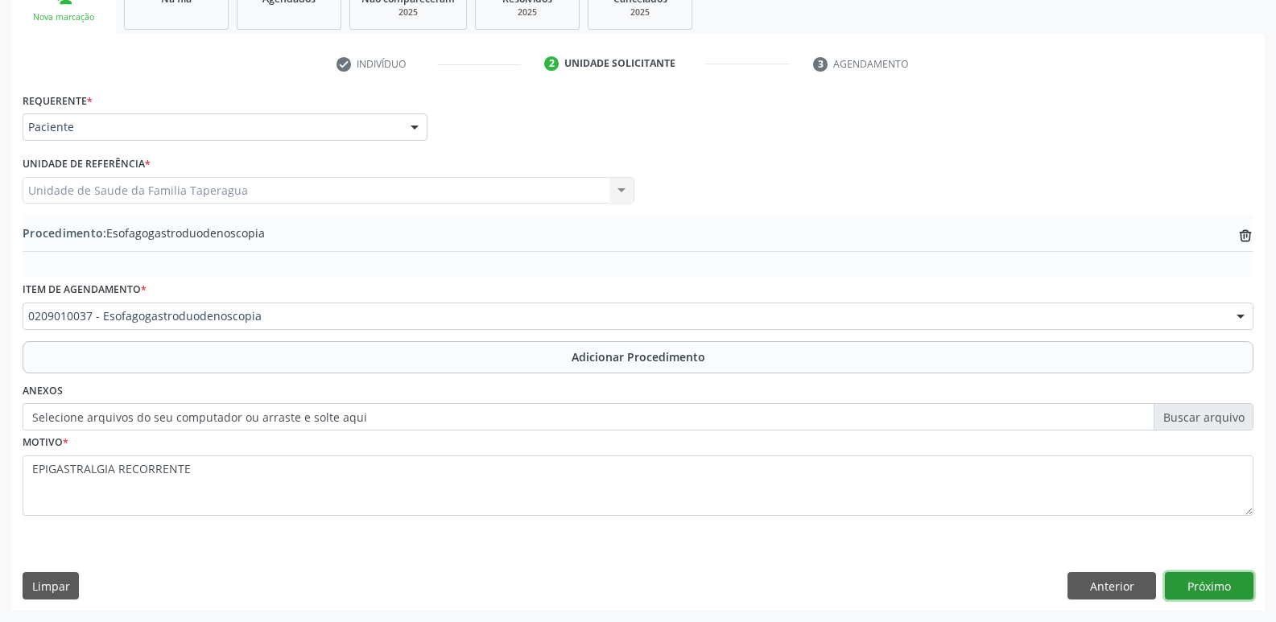
click at [1188, 585] on button "Próximo" at bounding box center [1209, 585] width 89 height 27
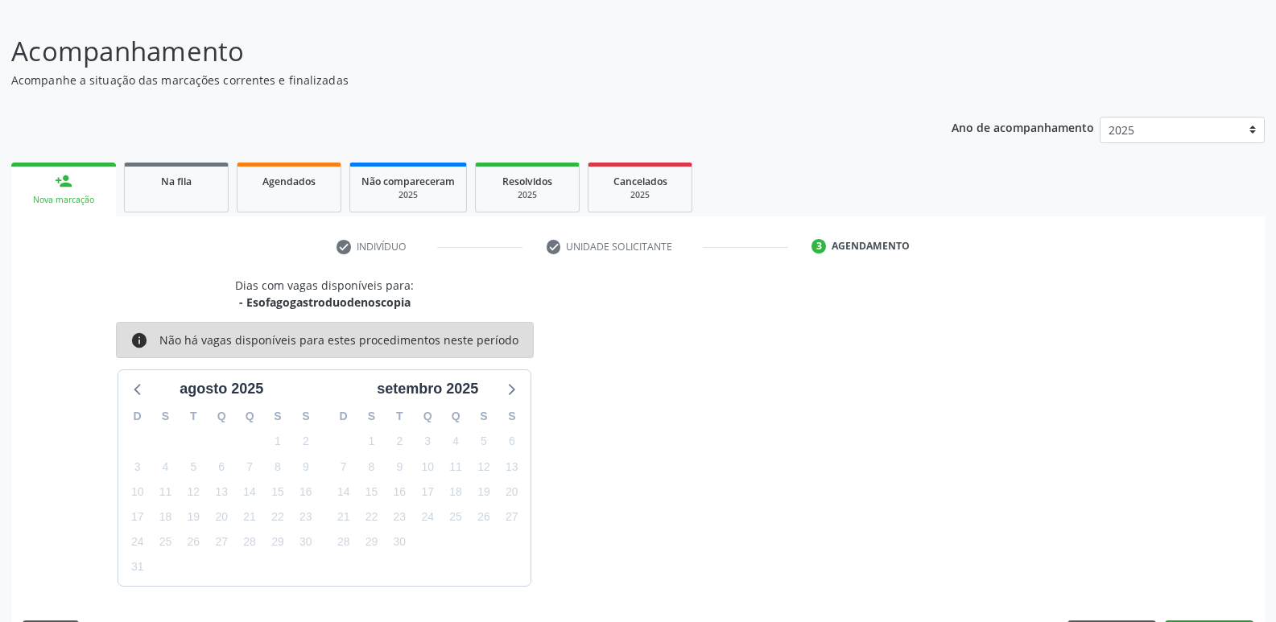
scroll to position [148, 0]
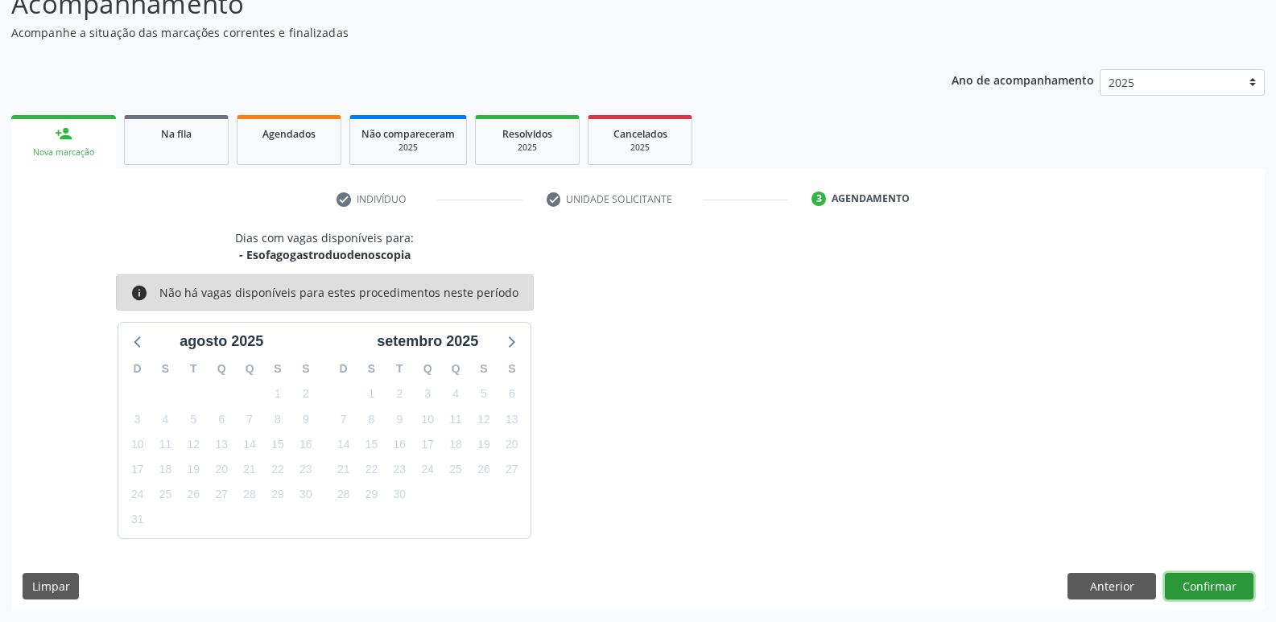
click at [1204, 588] on button "Confirmar" at bounding box center [1209, 586] width 89 height 27
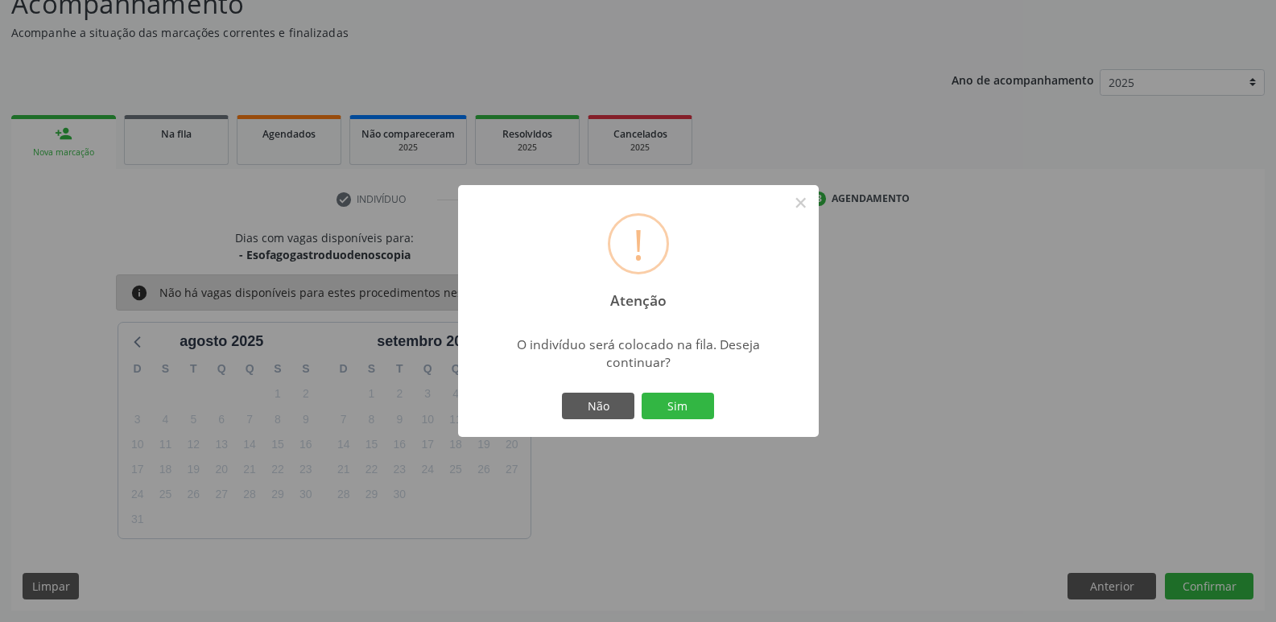
click at [642, 393] on button "Sim" at bounding box center [678, 406] width 72 height 27
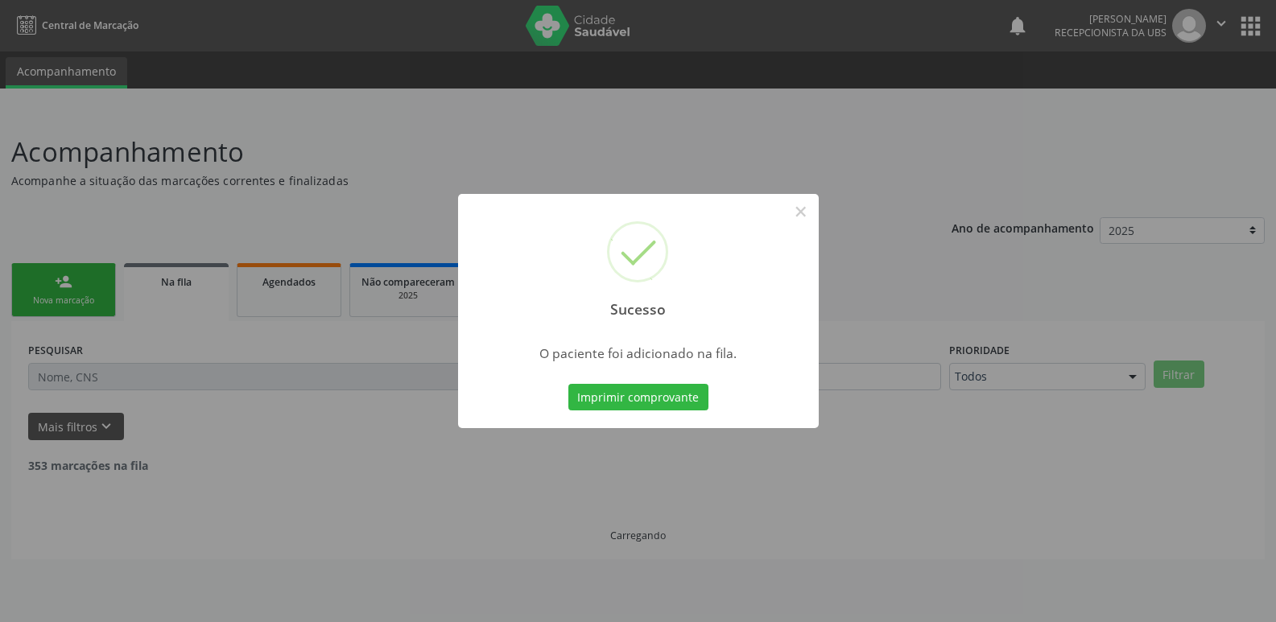
scroll to position [0, 0]
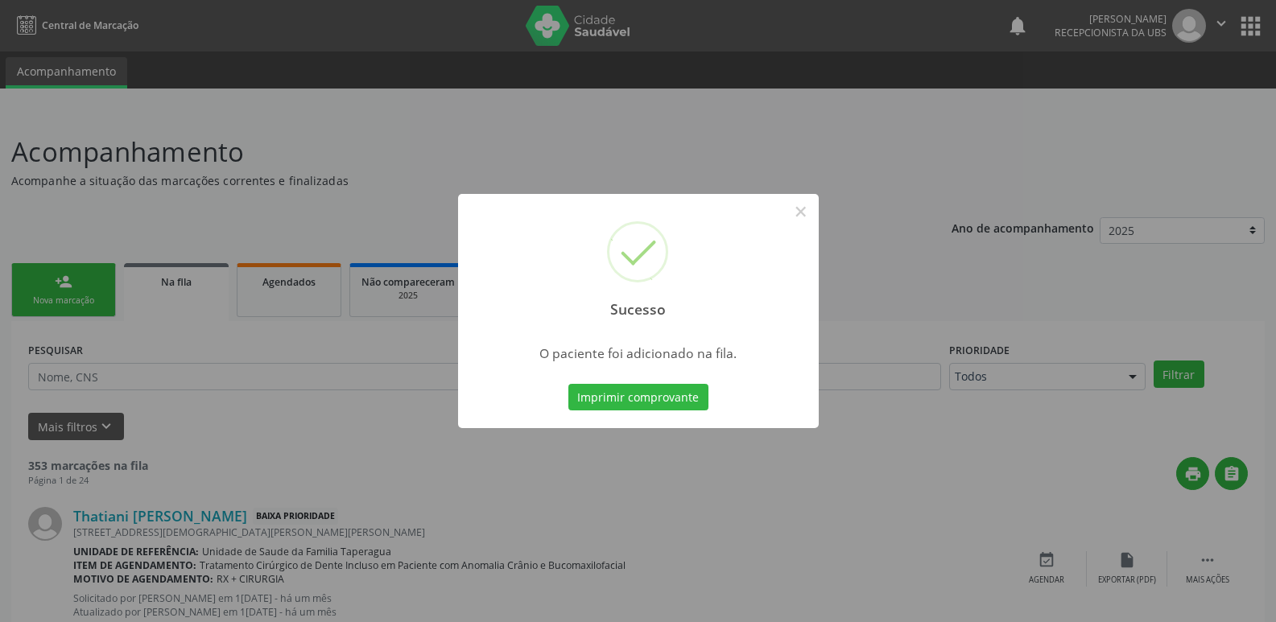
click at [964, 282] on div "Sucesso × O paciente foi adicionado na fila. Imprimir comprovante Cancel" at bounding box center [638, 311] width 1276 height 622
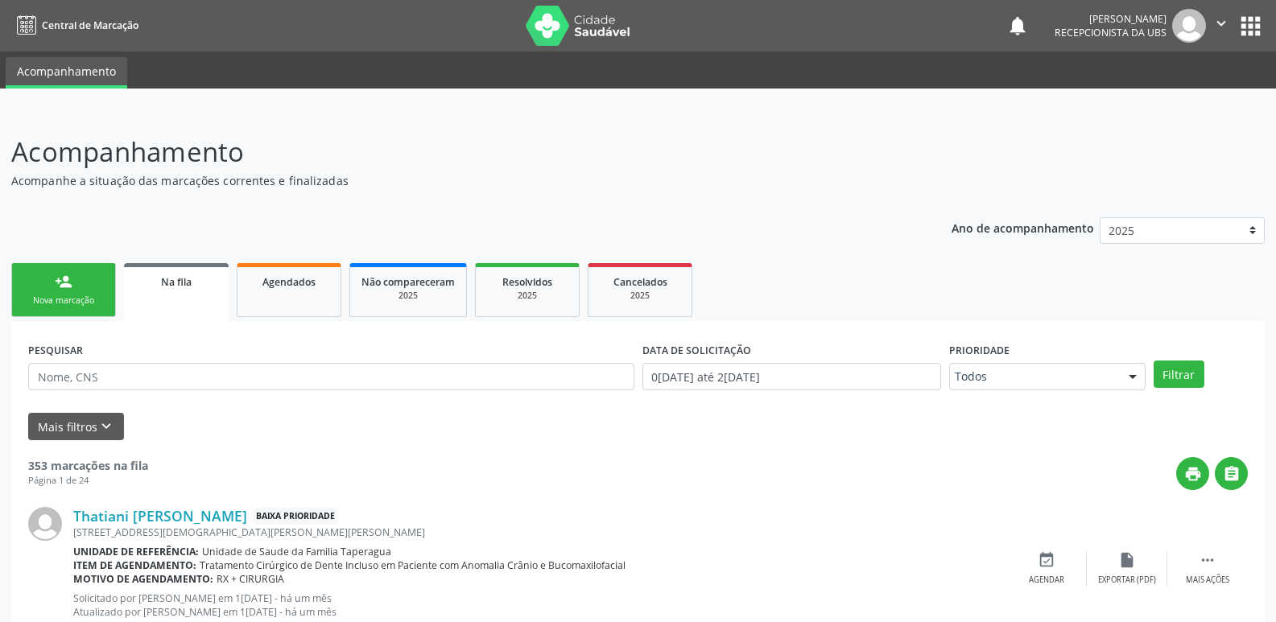
scroll to position [2271, 0]
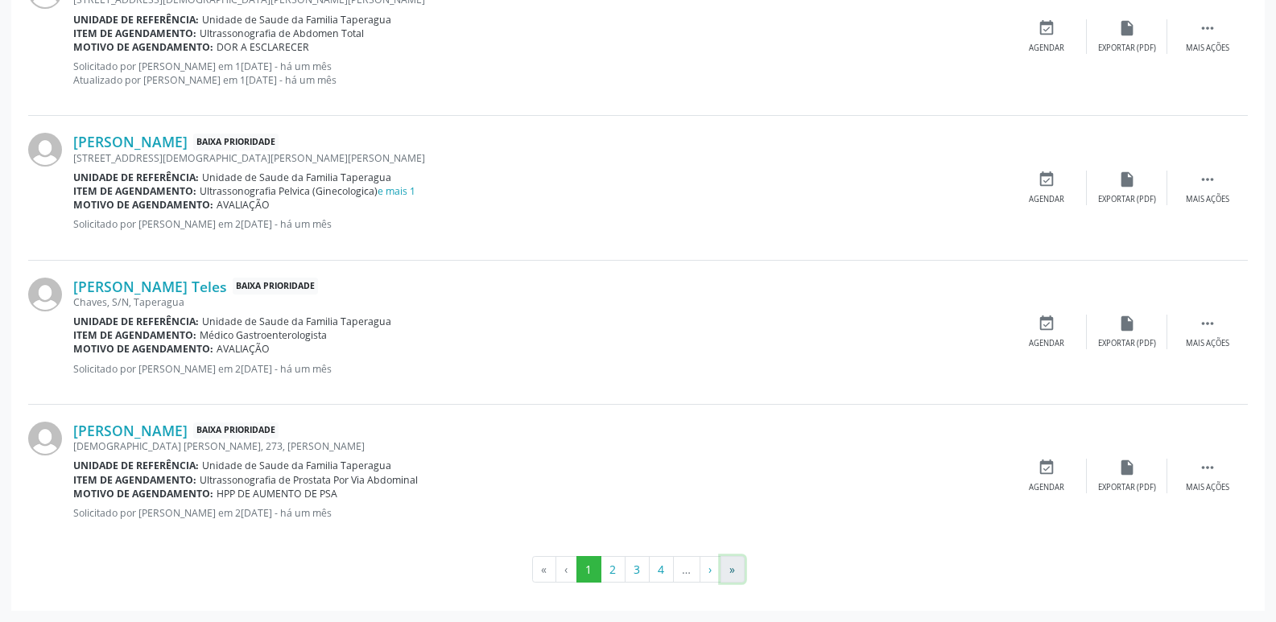
click at [734, 572] on button "»" at bounding box center [733, 569] width 24 height 27
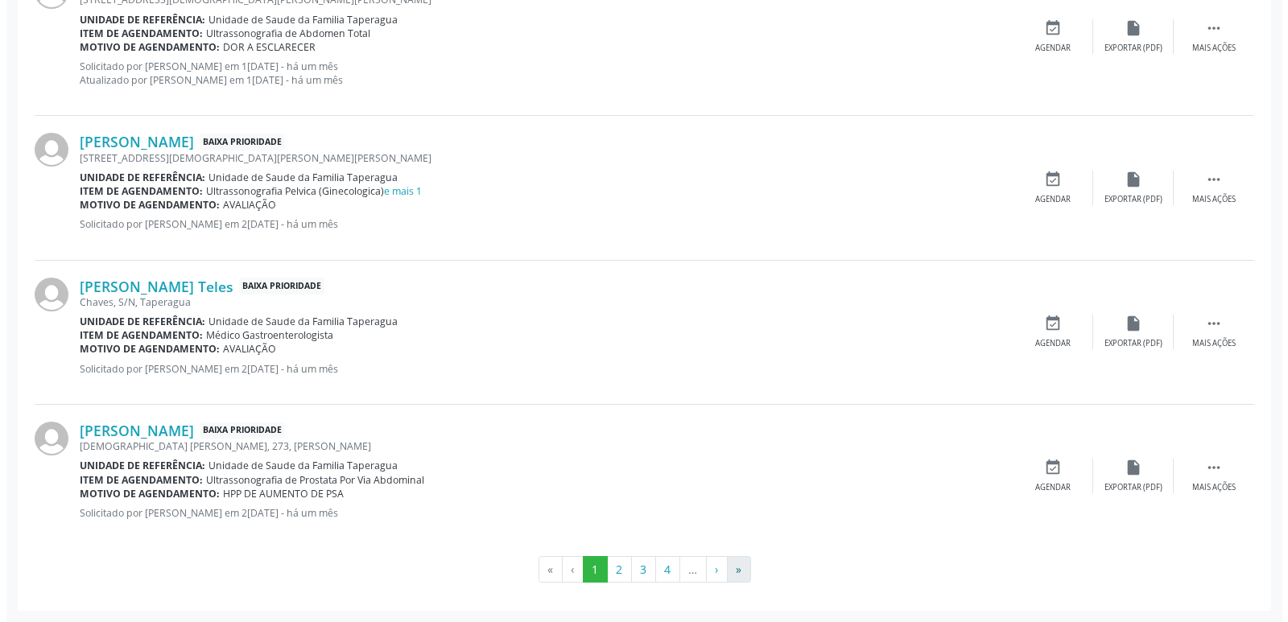
scroll to position [0, 0]
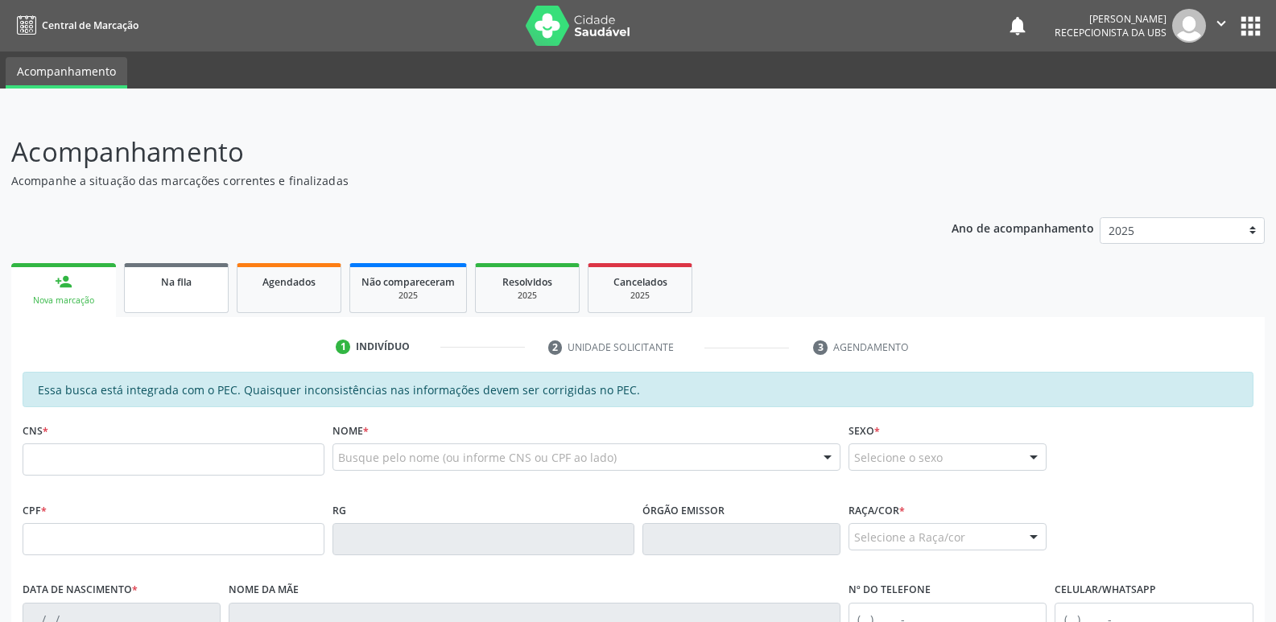
click at [183, 300] on link "Na fila" at bounding box center [176, 288] width 105 height 50
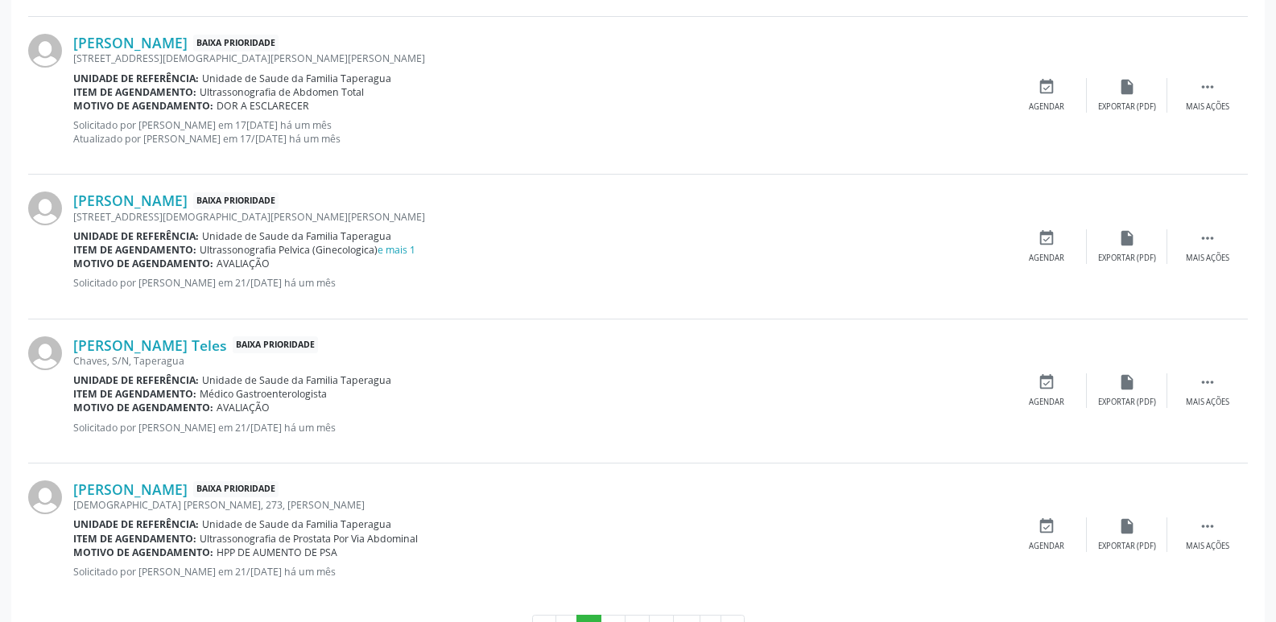
scroll to position [2271, 0]
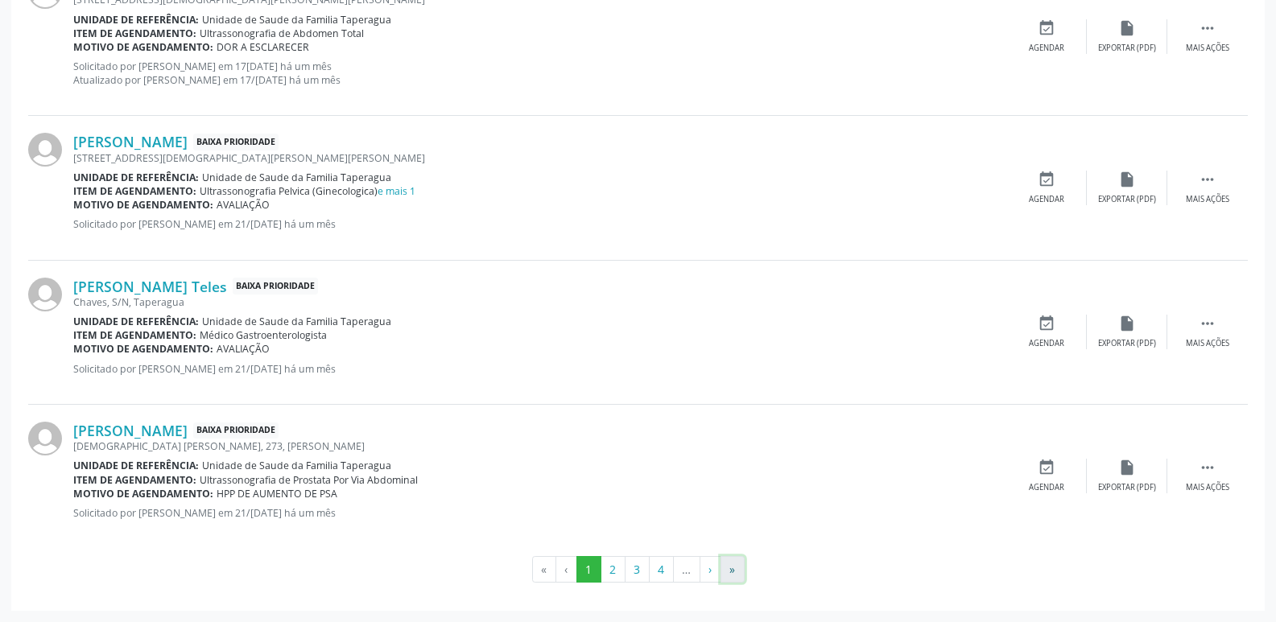
click at [739, 559] on button "»" at bounding box center [733, 569] width 24 height 27
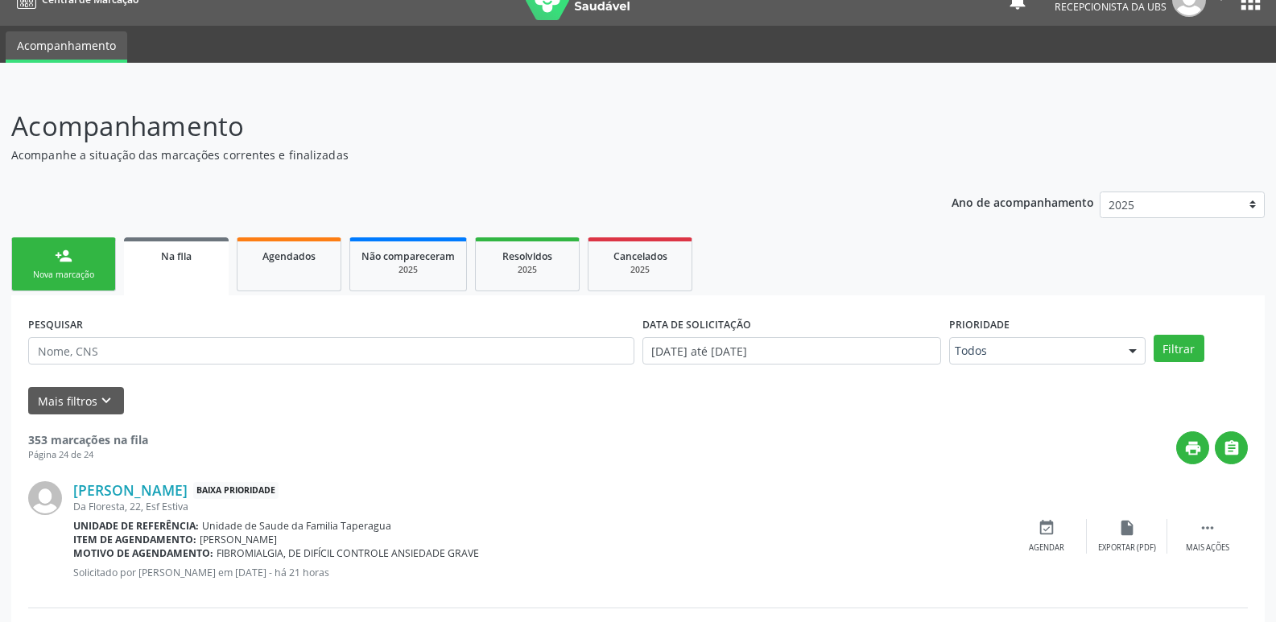
scroll to position [0, 0]
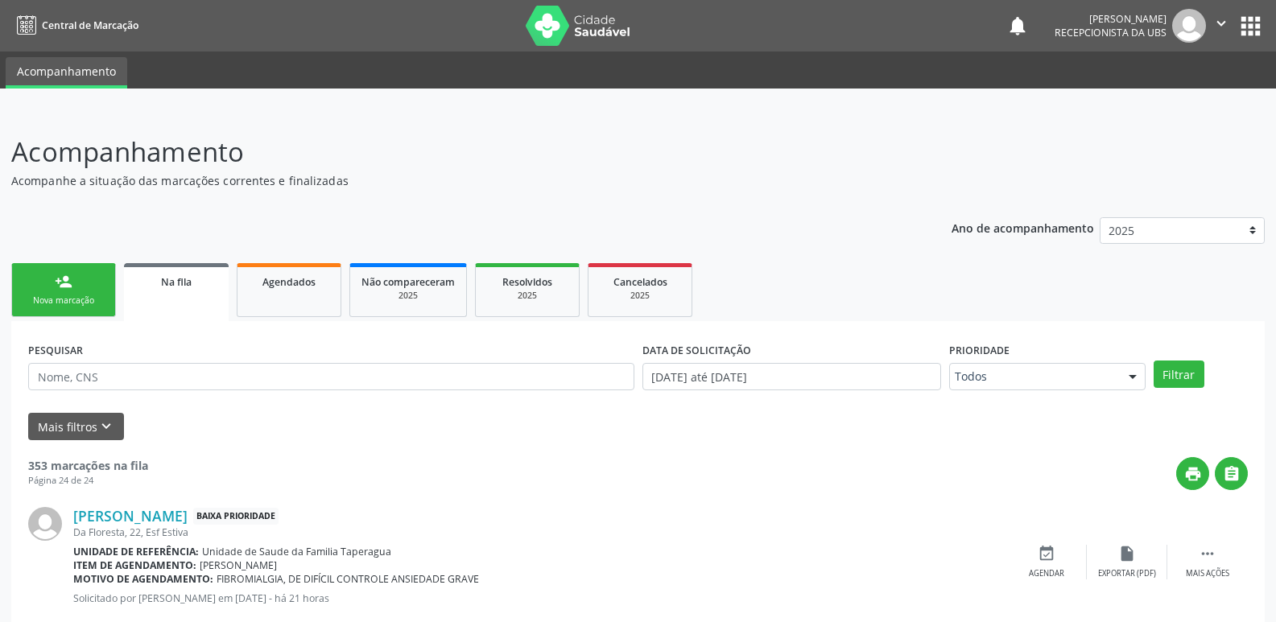
click at [50, 286] on link "person_add Nova marcação" at bounding box center [63, 290] width 105 height 54
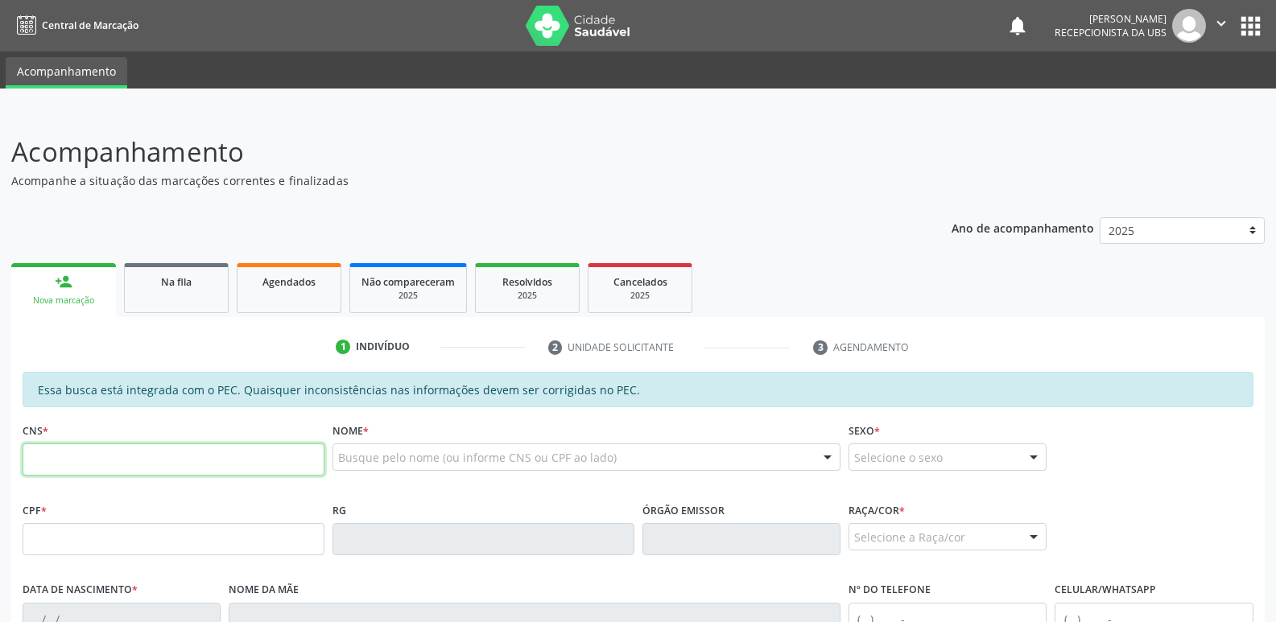
click at [249, 453] on input "text" at bounding box center [174, 460] width 302 height 32
paste input "705 0054 6901 1157"
type input "705 0054 6901 1157"
type input "140.296.004-25"
type input "30/12/1945"
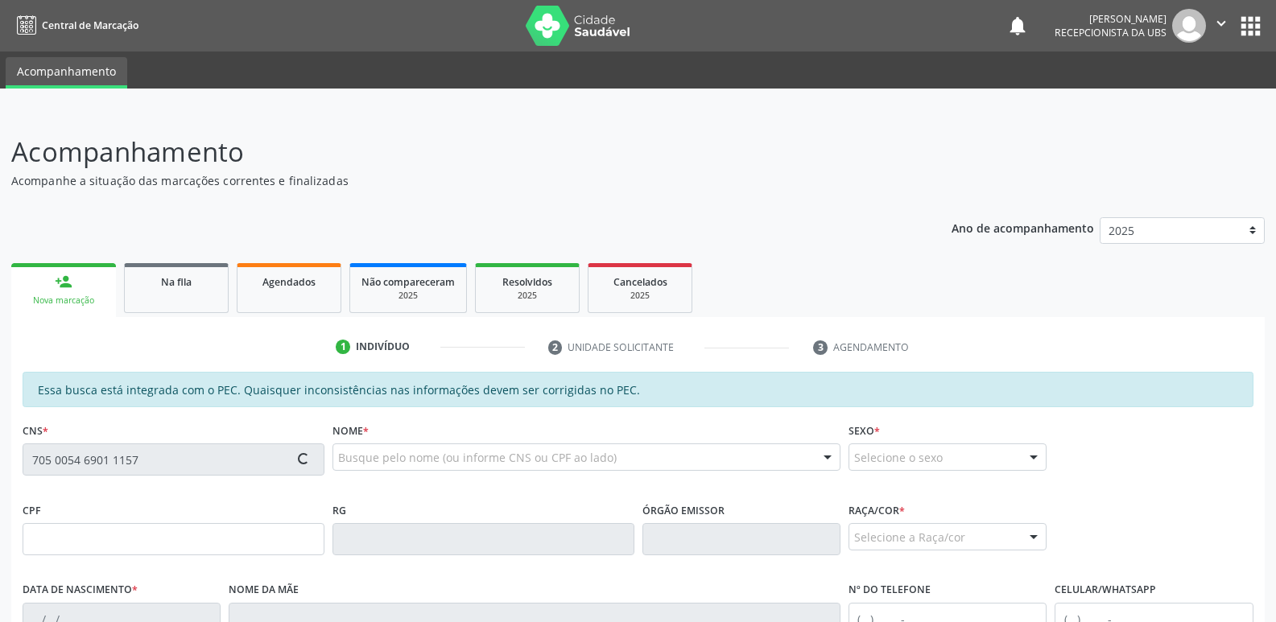
type input "Guiomar Santina da Conceicao"
type input "(82) 99399-8635"
type input "S/N"
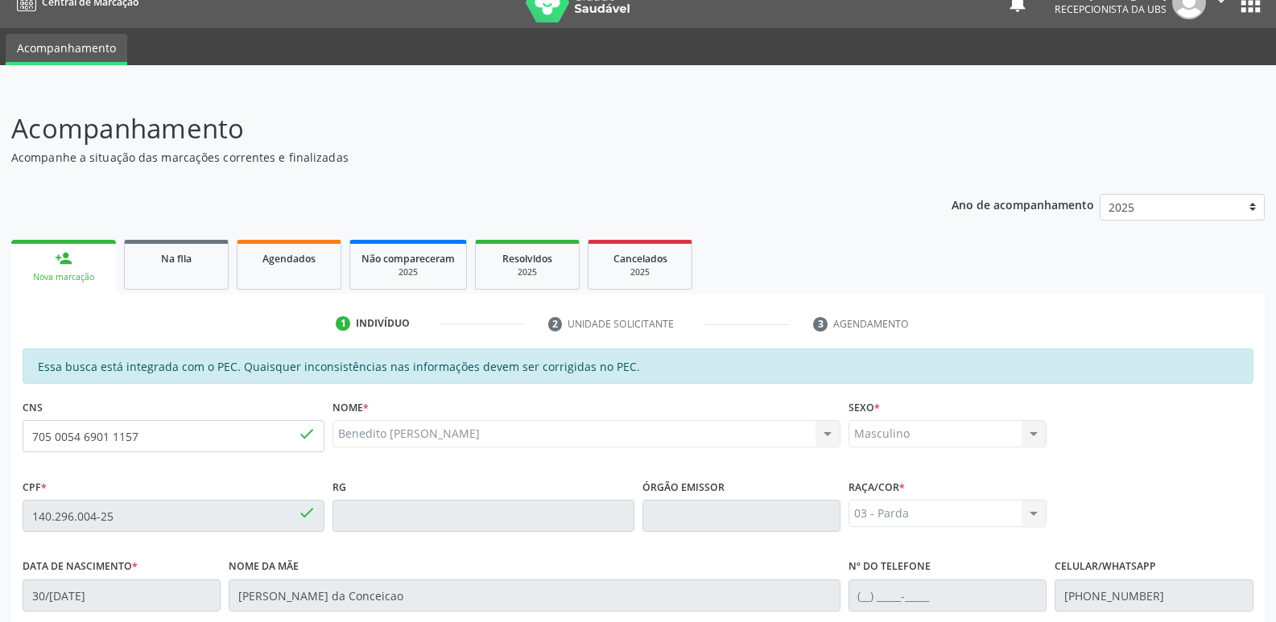
scroll to position [320, 0]
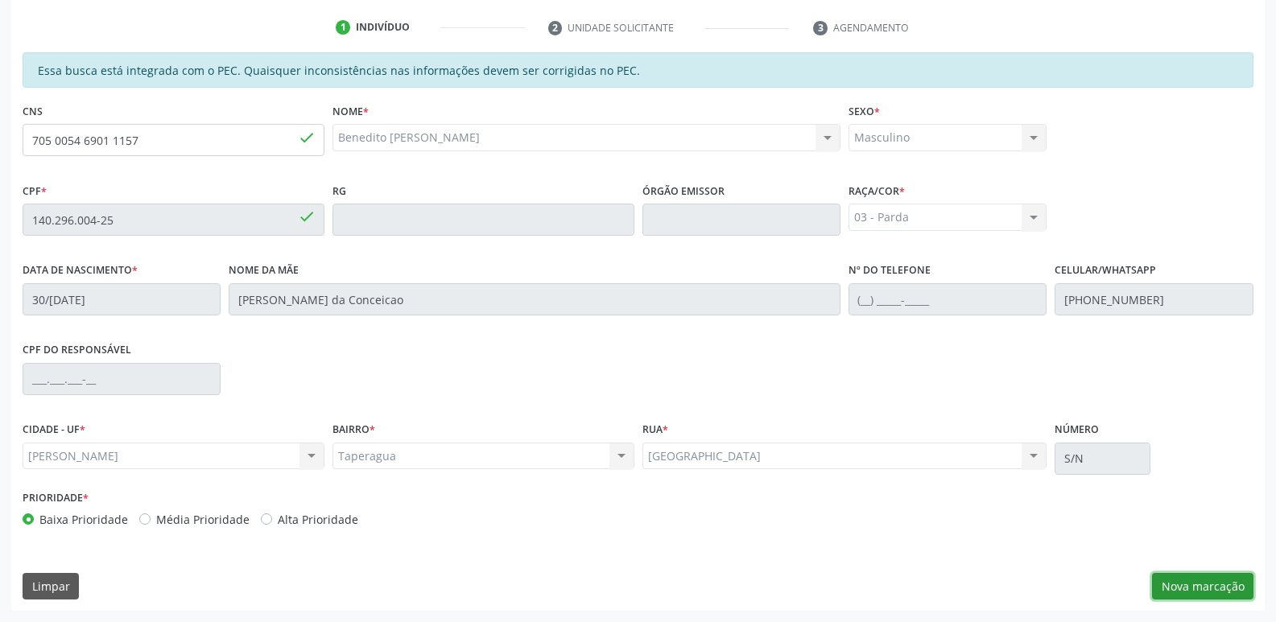
click at [1213, 589] on button "Nova marcação" at bounding box center [1202, 586] width 101 height 27
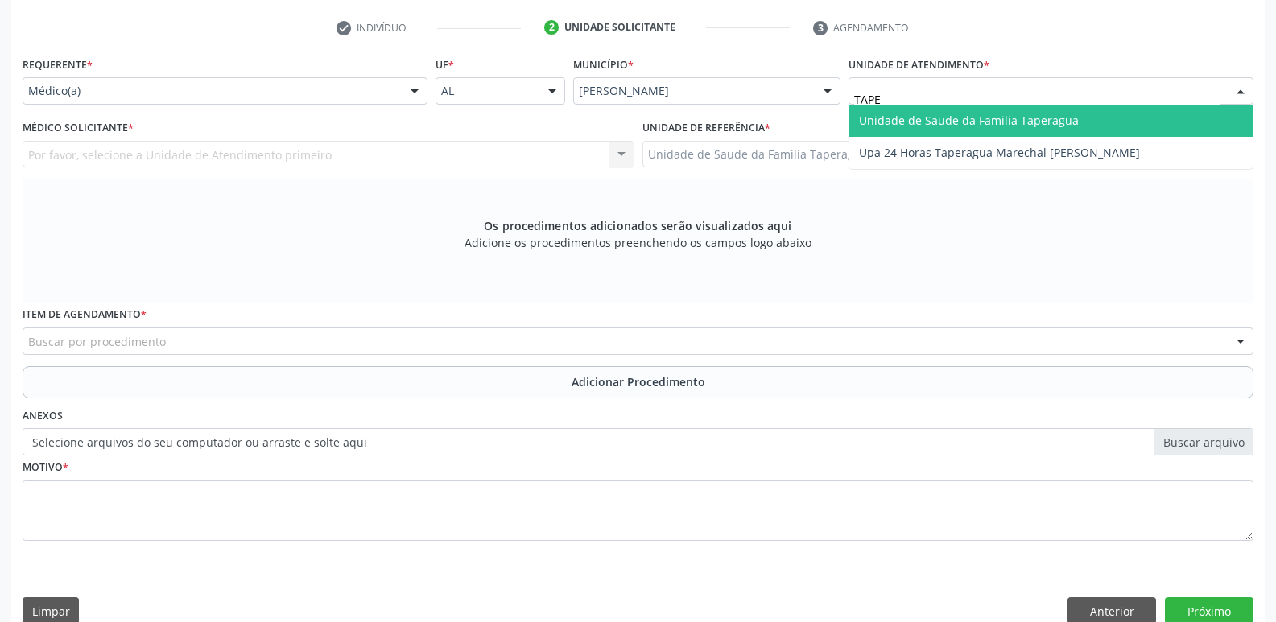
type input "TAPER"
click at [966, 114] on span "Unidade de Saude da Familia Taperagua" at bounding box center [969, 120] width 220 height 15
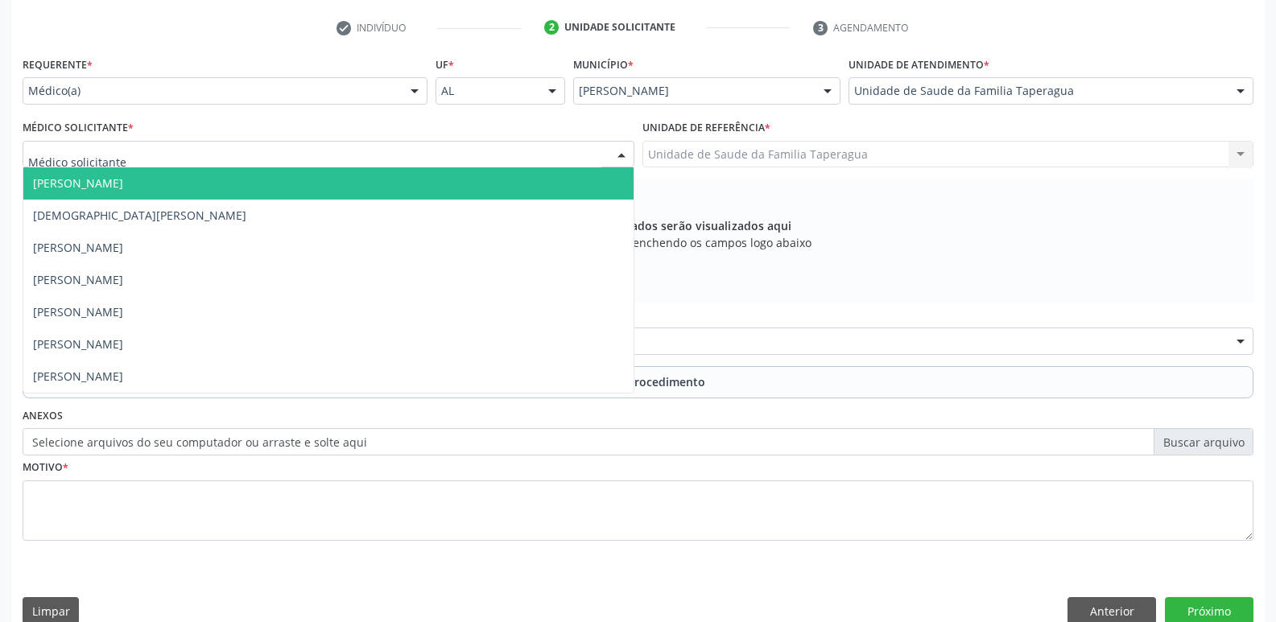
click at [431, 152] on div at bounding box center [329, 154] width 612 height 27
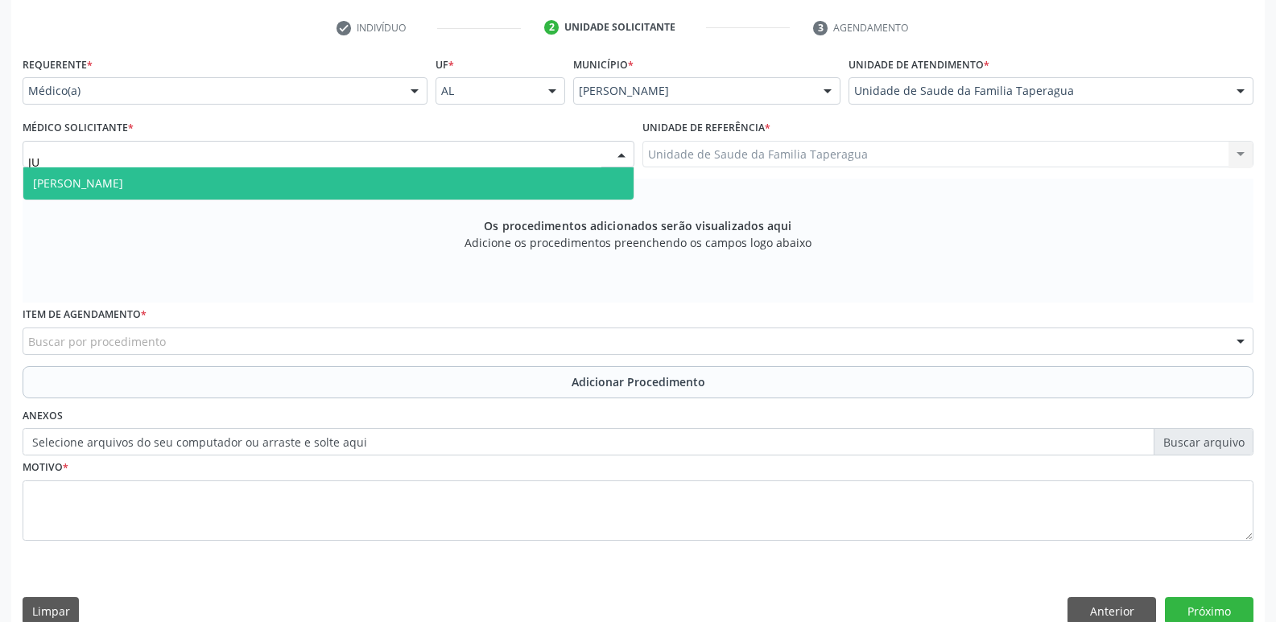
type input "JUL"
click at [428, 182] on span "Julilda Maria de Medeiros" at bounding box center [328, 183] width 610 height 32
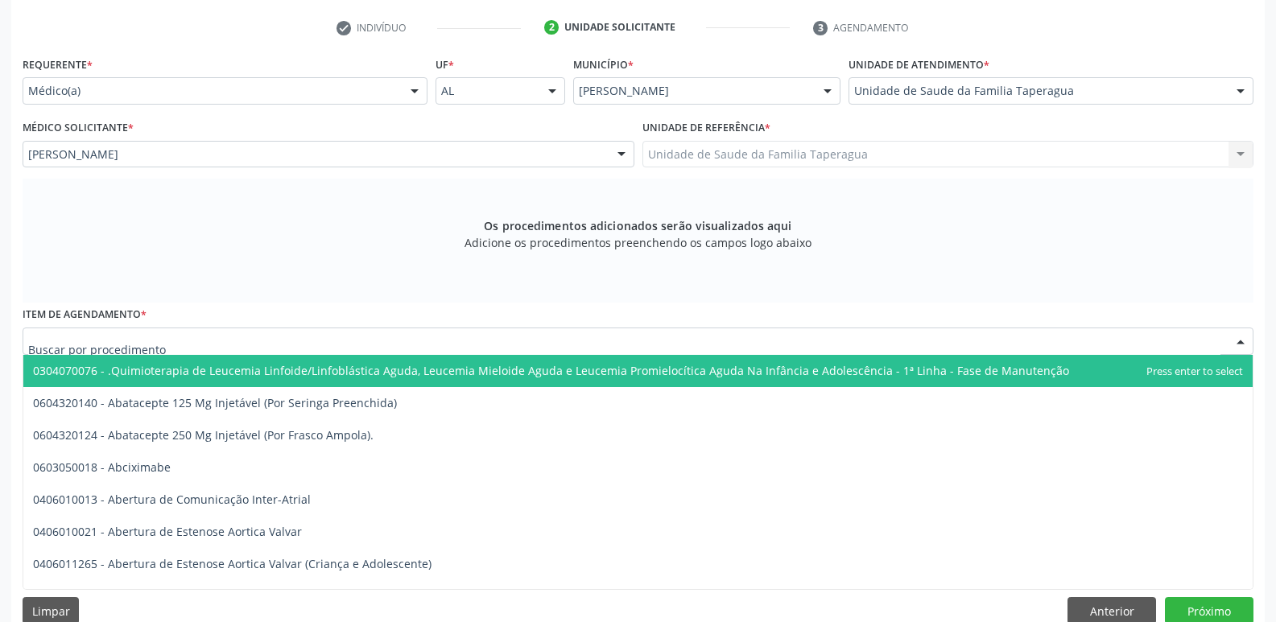
click at [453, 333] on div at bounding box center [638, 341] width 1231 height 27
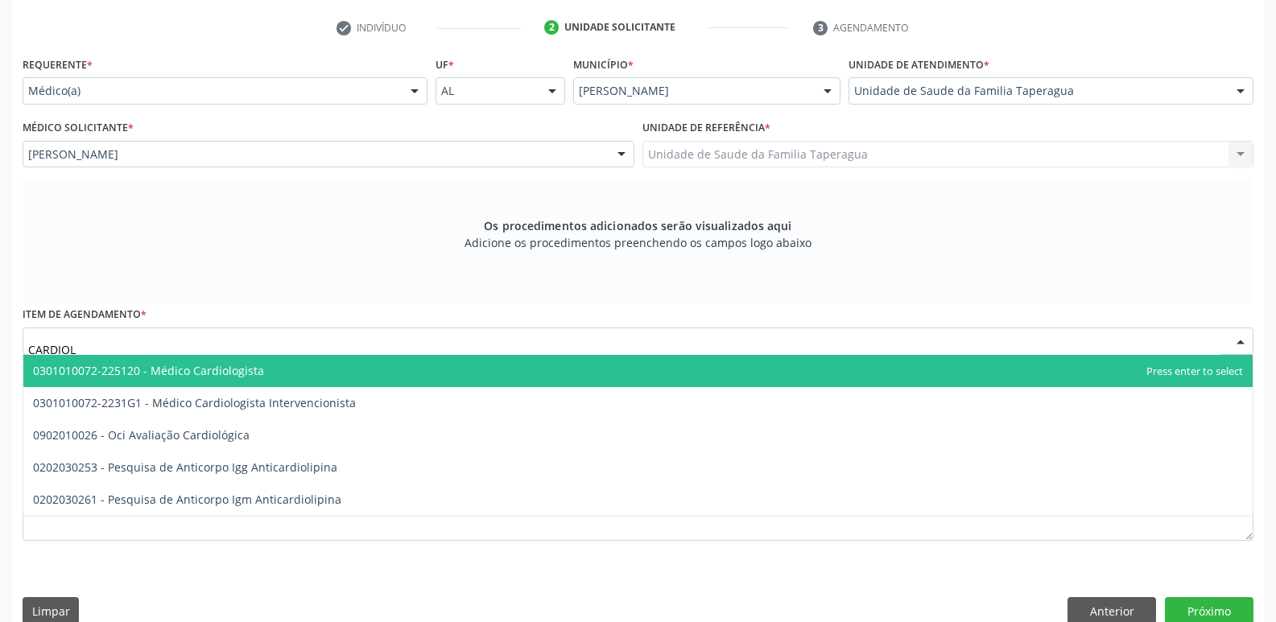
type input "CARDIOLO"
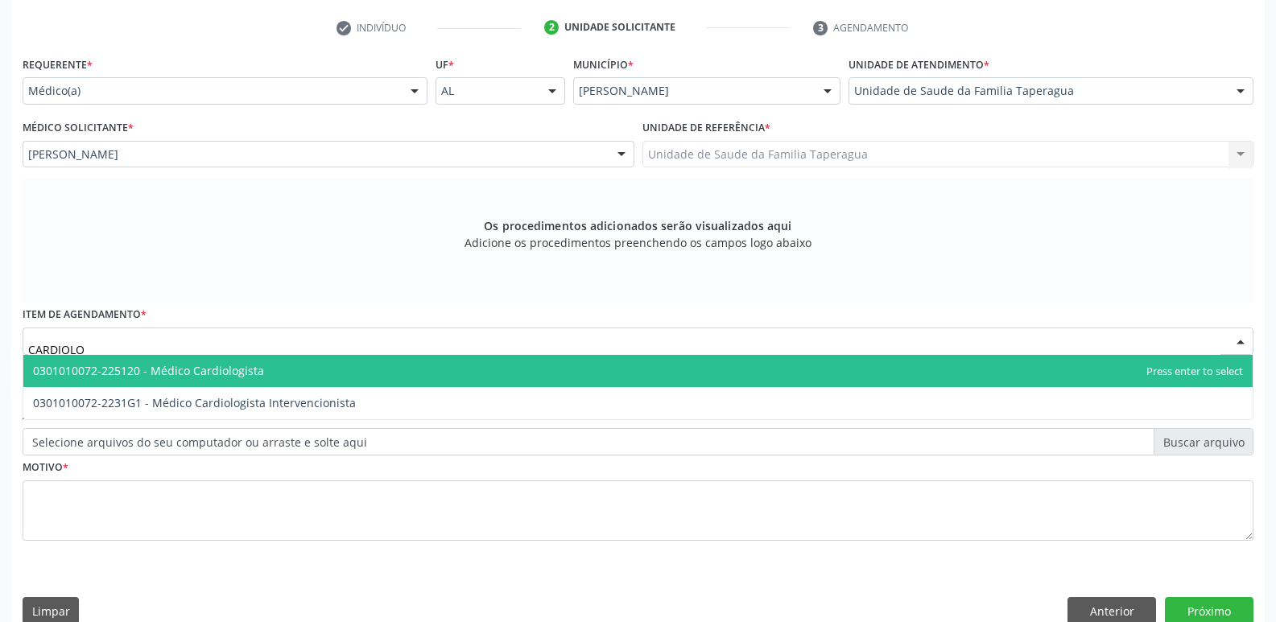
click at [442, 374] on span "0301010072-225120 - Médico Cardiologista" at bounding box center [637, 371] width 1229 height 32
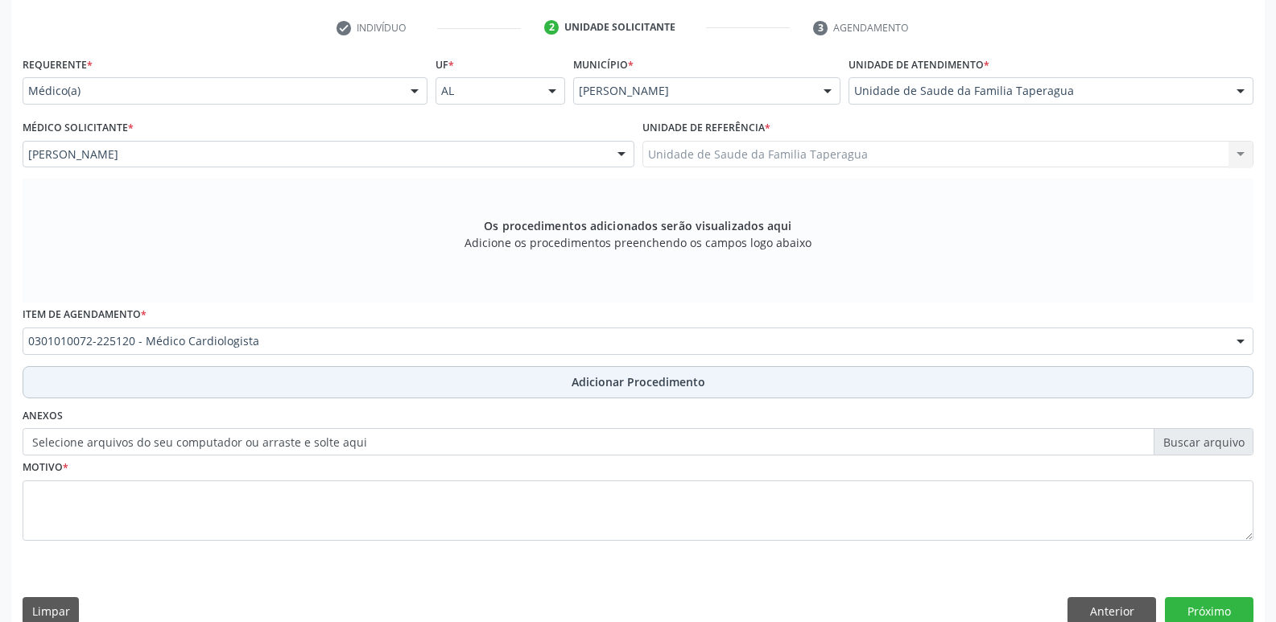
click at [453, 372] on button "Adicionar Procedimento" at bounding box center [638, 382] width 1231 height 32
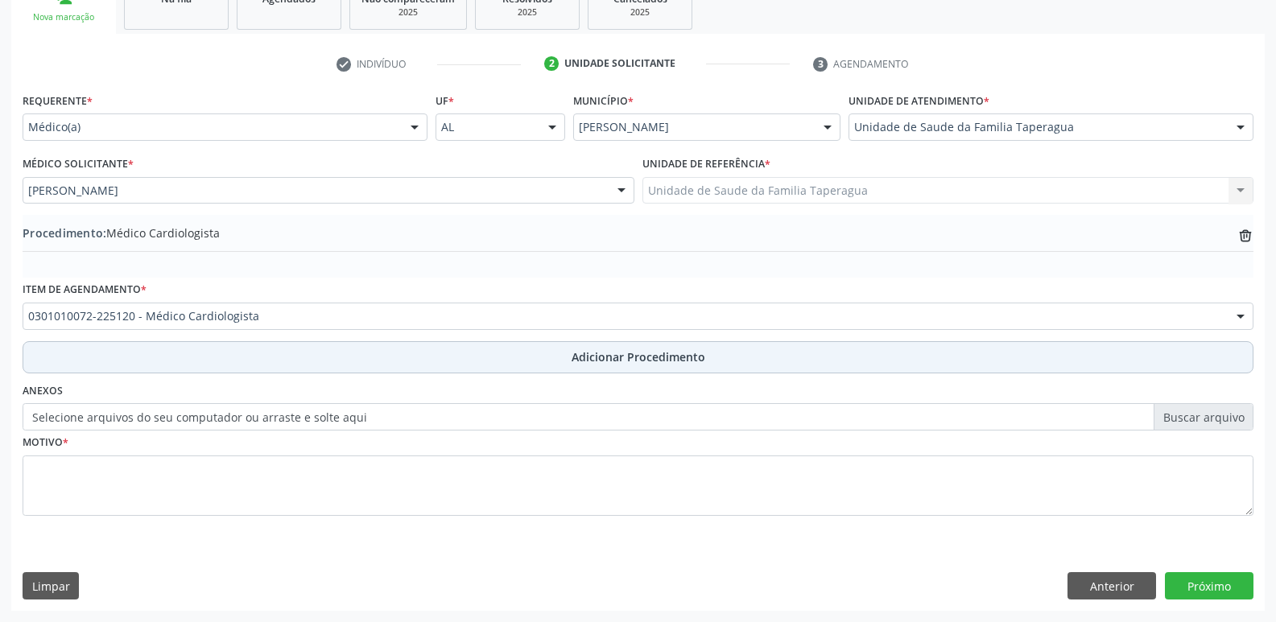
scroll to position [283, 0]
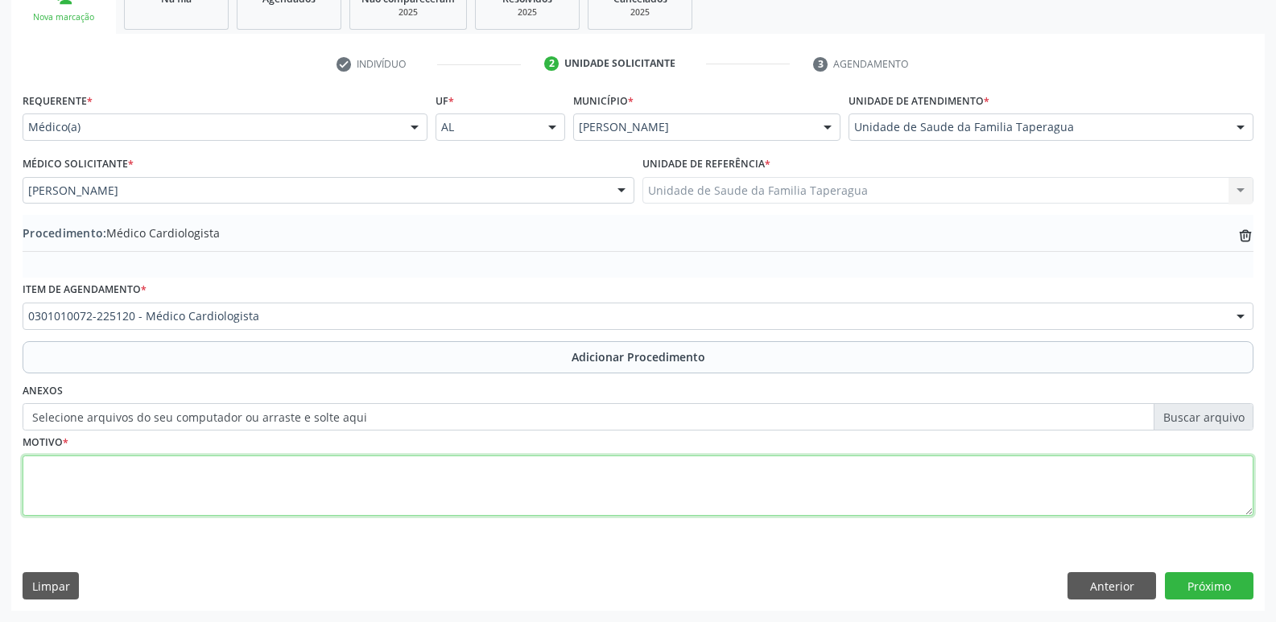
click at [457, 476] on textarea at bounding box center [638, 486] width 1231 height 61
type textarea "DOR PRECORDIAL"
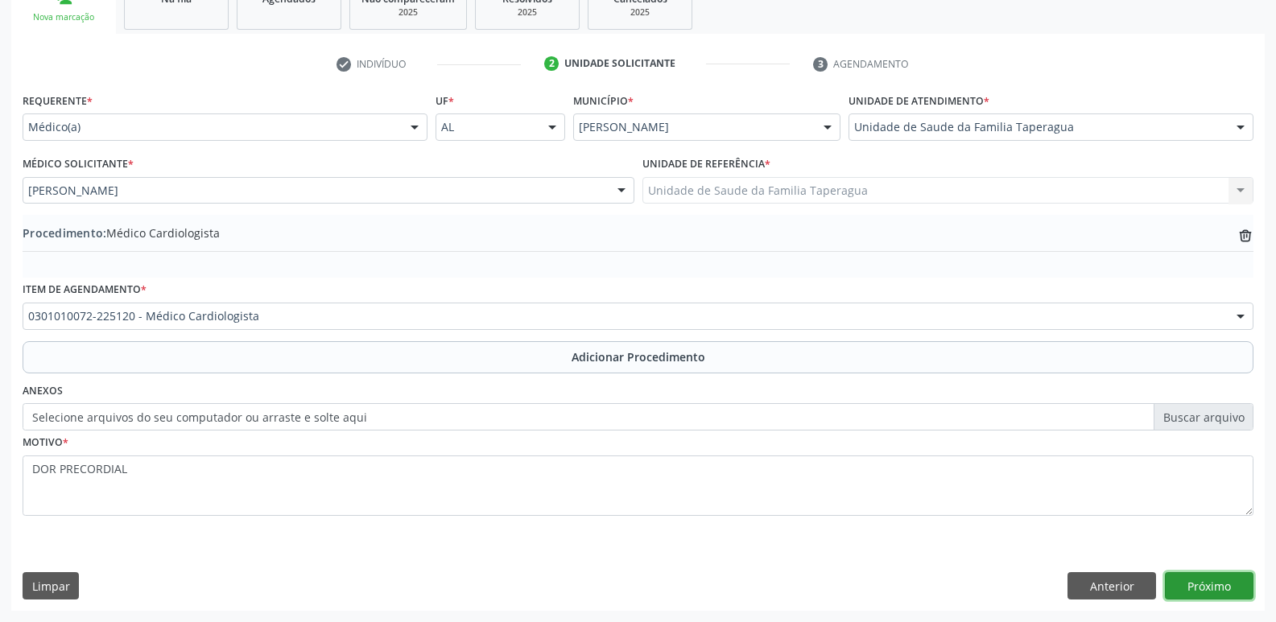
click at [1205, 578] on button "Próximo" at bounding box center [1209, 585] width 89 height 27
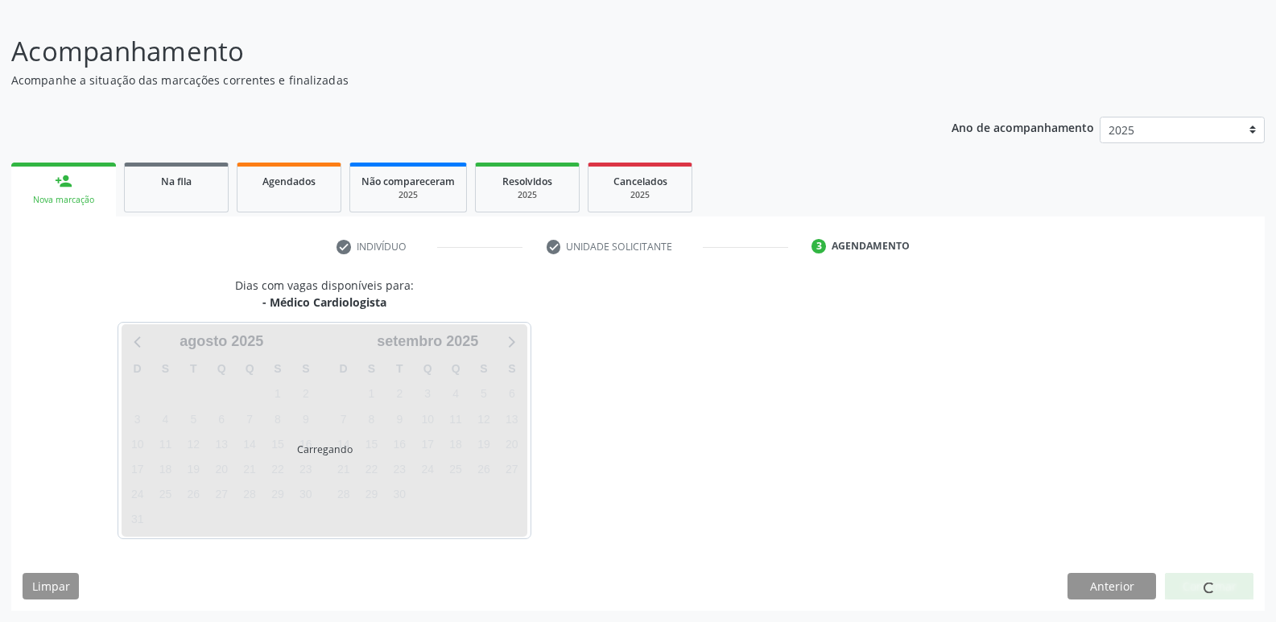
scroll to position [148, 0]
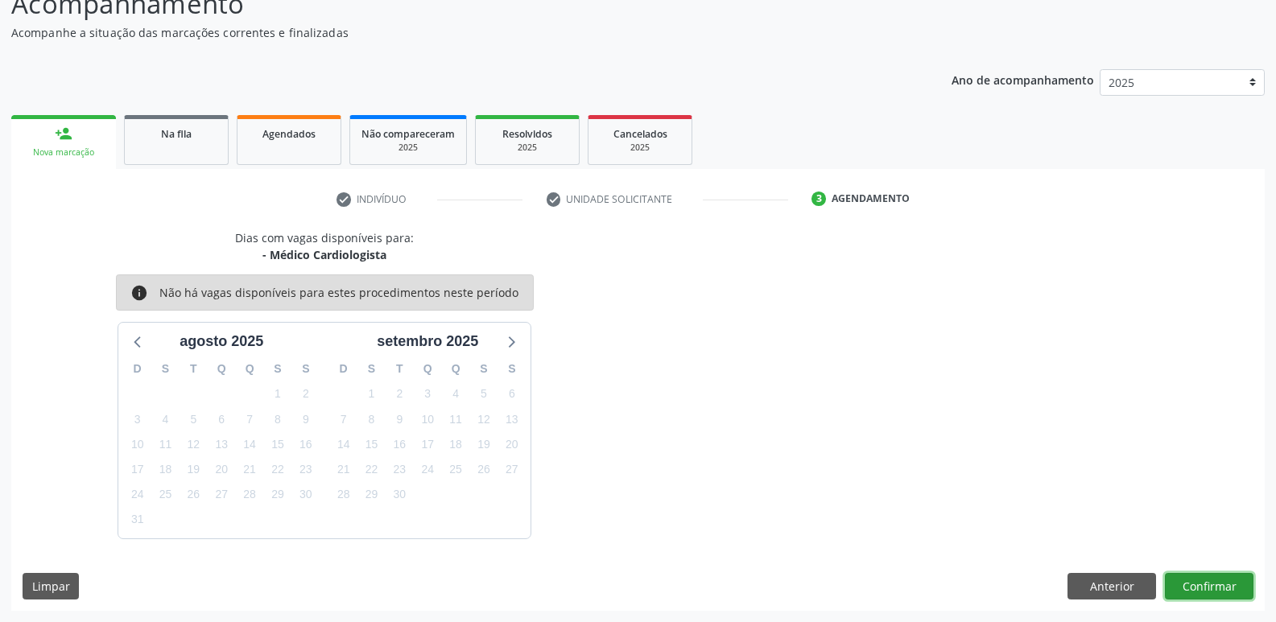
click at [1207, 578] on button "Confirmar" at bounding box center [1209, 586] width 89 height 27
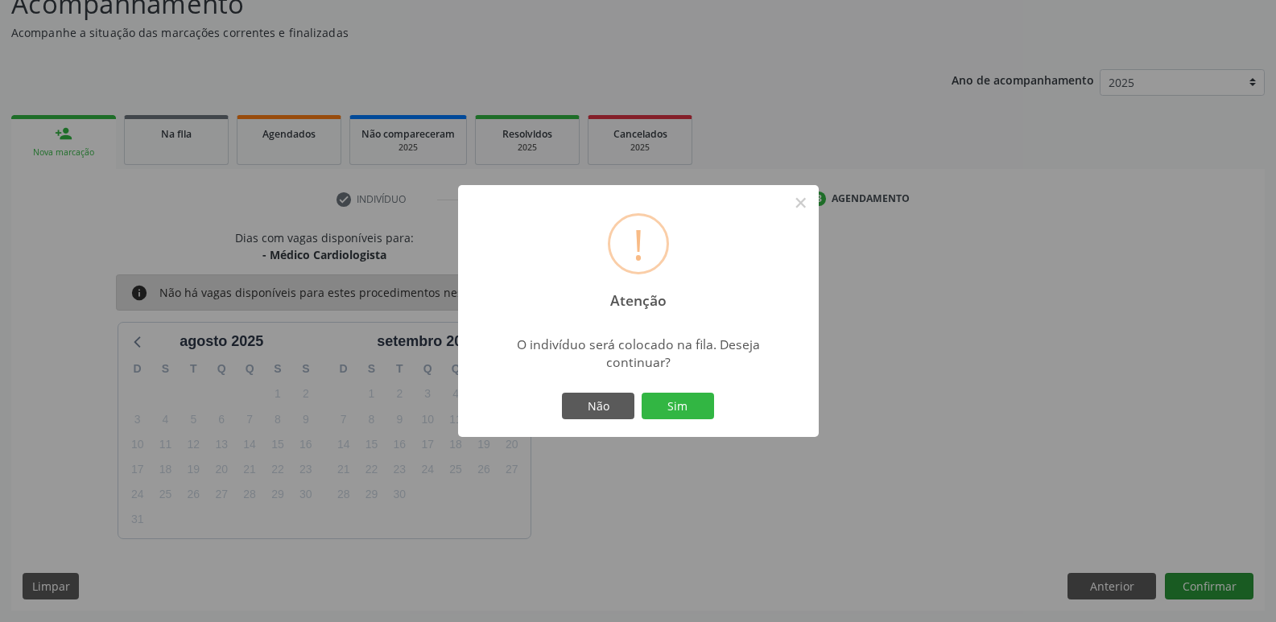
click at [642, 393] on button "Sim" at bounding box center [678, 406] width 72 height 27
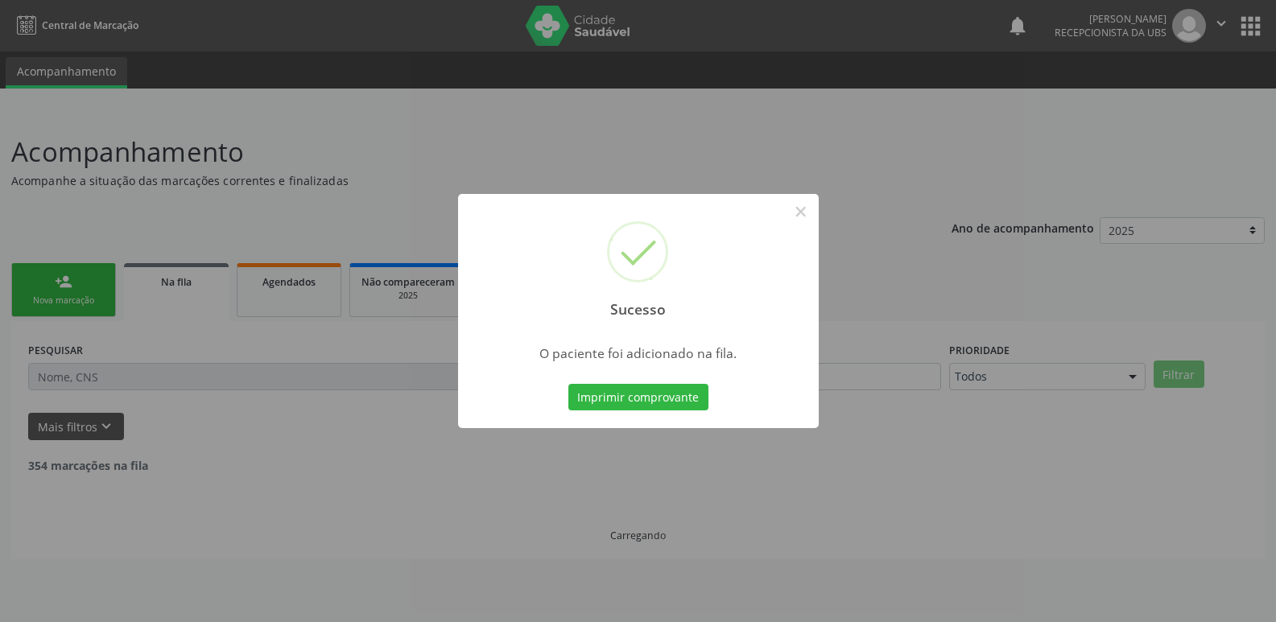
scroll to position [0, 0]
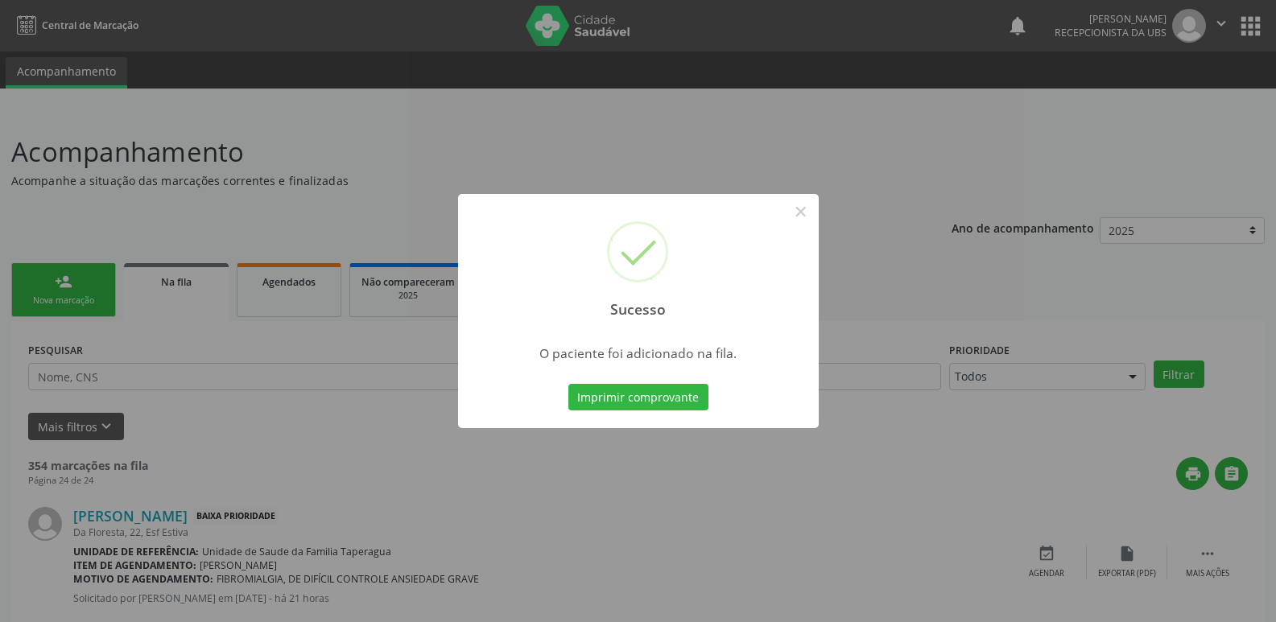
click at [1209, 151] on div "Sucesso × O paciente foi adicionado na fila. Imprimir comprovante Cancel" at bounding box center [638, 311] width 1276 height 622
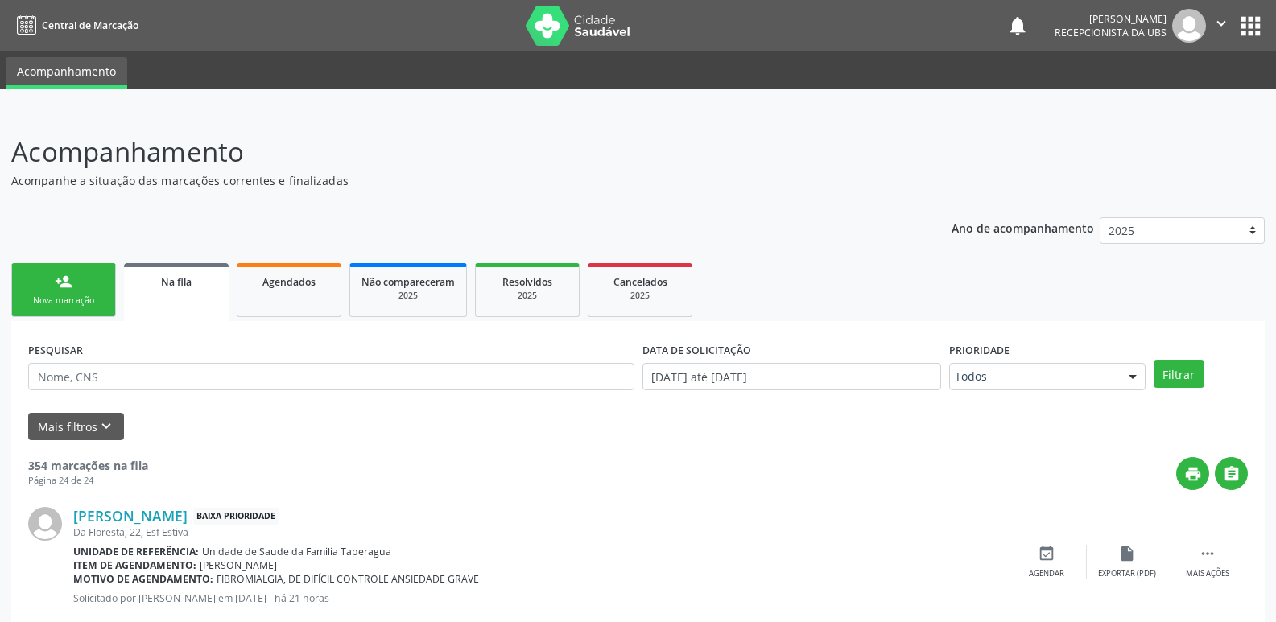
click at [72, 290] on div "person_add" at bounding box center [64, 282] width 18 height 18
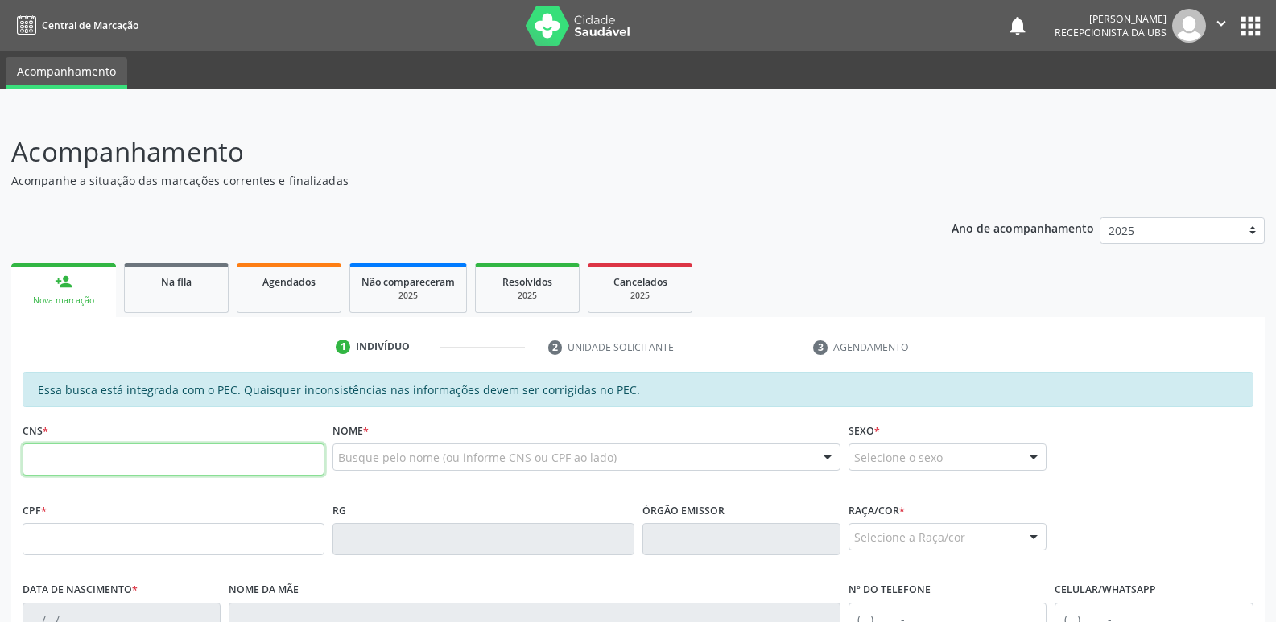
click at [228, 461] on input "text" at bounding box center [174, 460] width 302 height 32
paste input "702 8096 4109 1569"
type input "702 8096 4109 1569"
type input "150.092.964-62"
type input "03/03/2009"
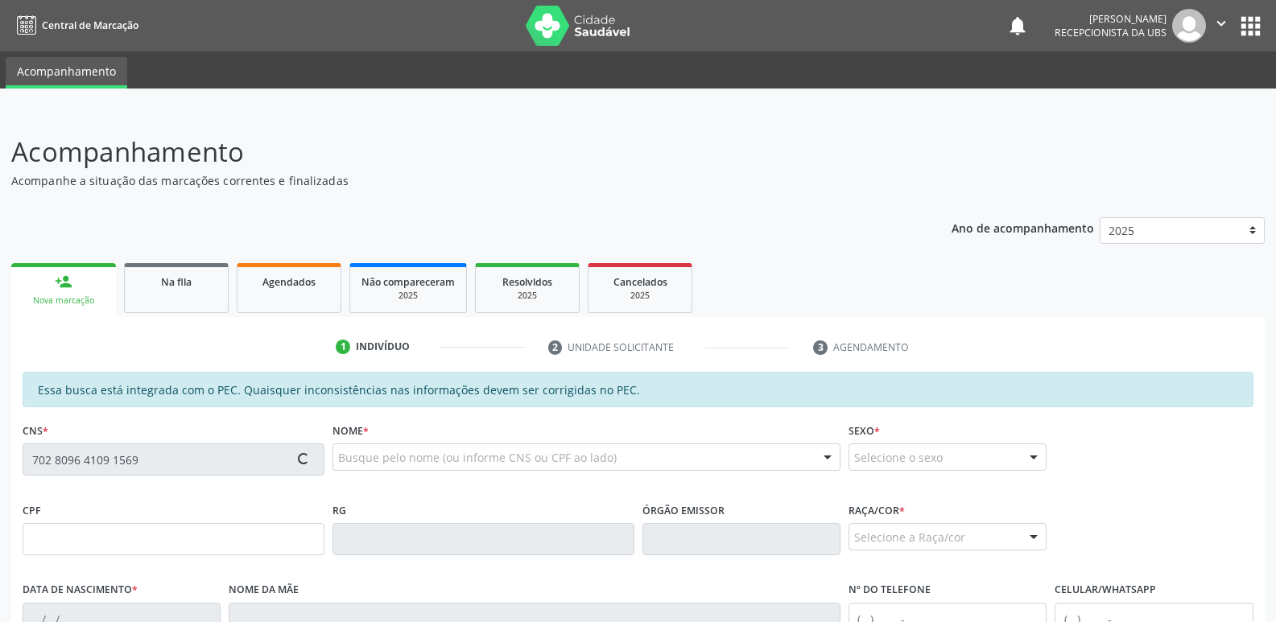
type input "Ana Carla Moreira Silva"
type input "(82) 99304-8265"
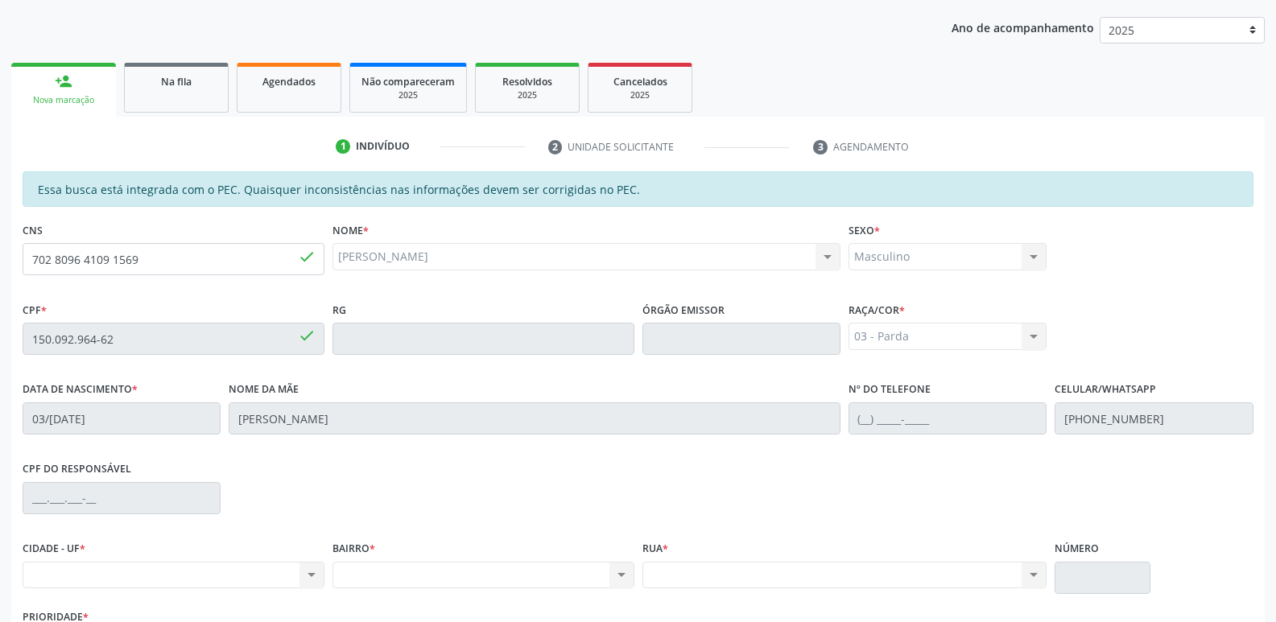
scroll to position [320, 0]
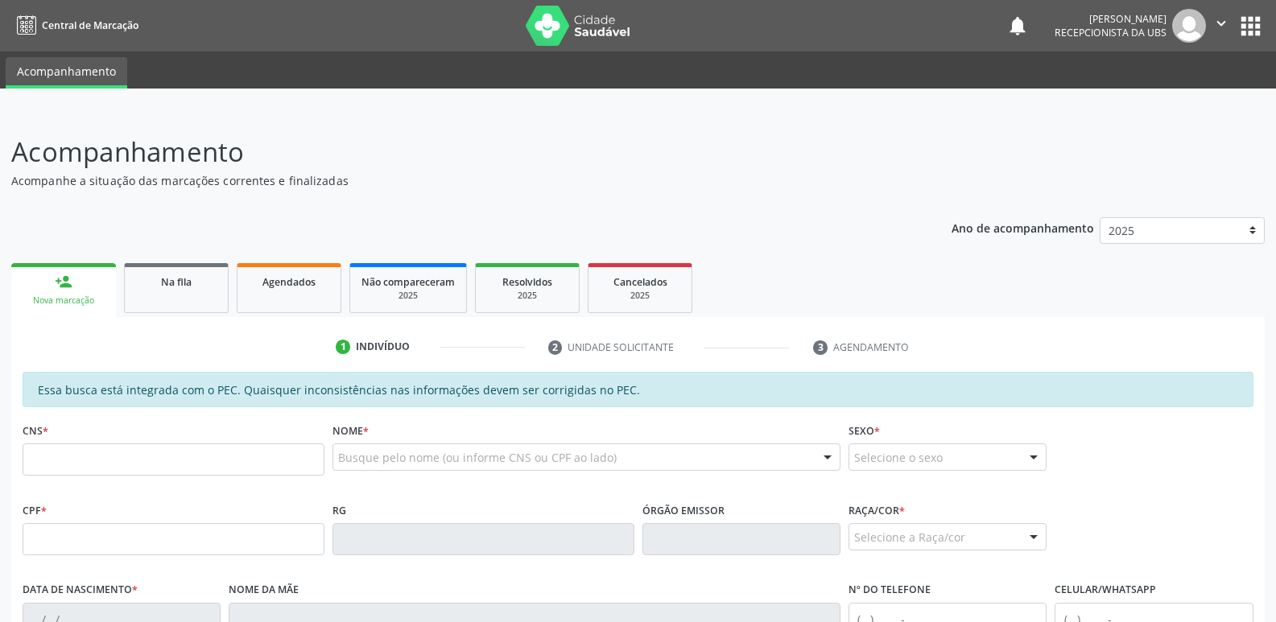
scroll to position [320, 0]
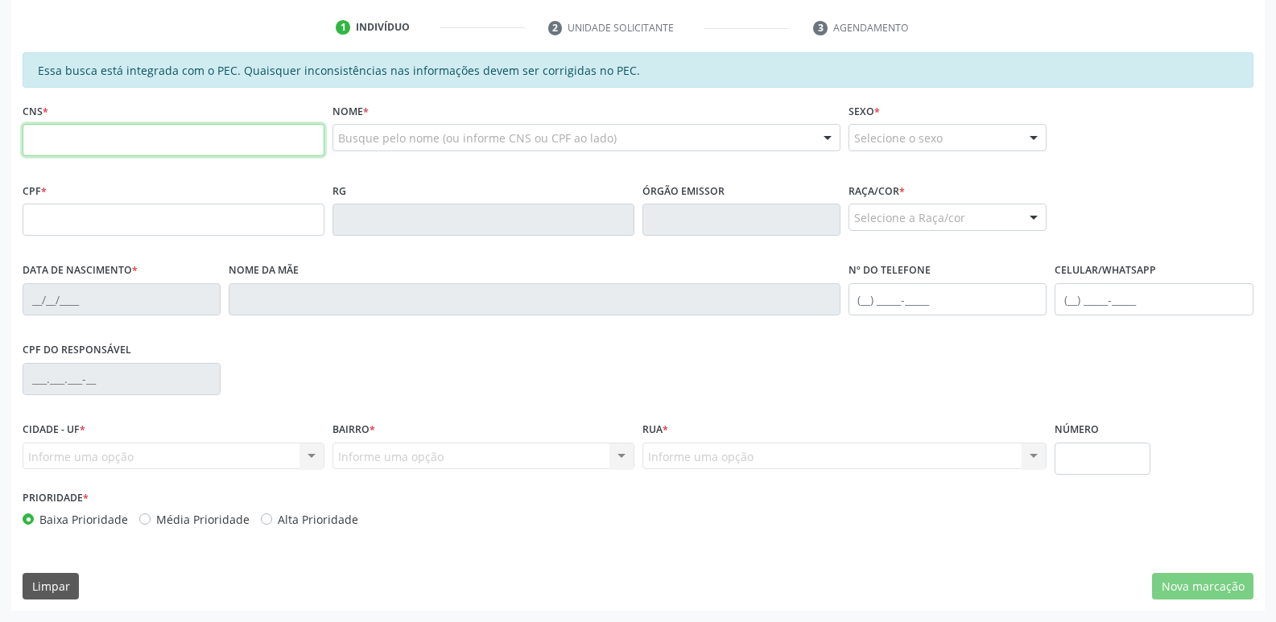
paste input "702 8096 4109 1569"
type input "702 8096 4109 1569"
type input "150.092.964-62"
type input "03/03/2009"
type input "Ana Carla Moreira Silva"
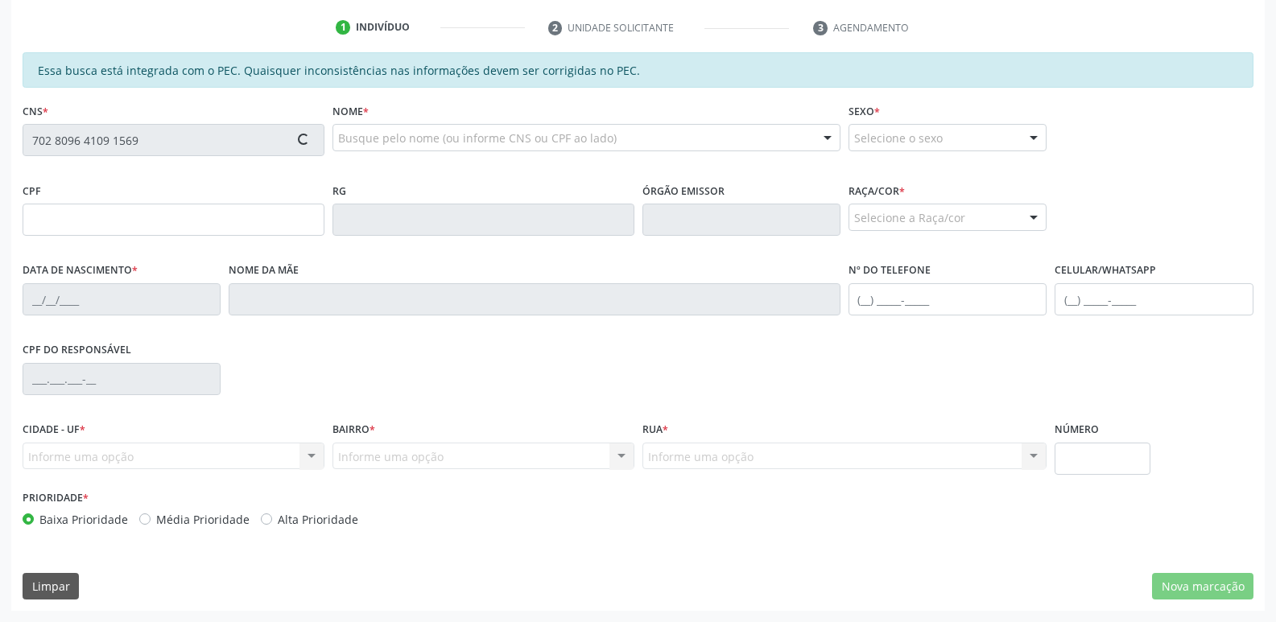
type input "(82) 99304-8265"
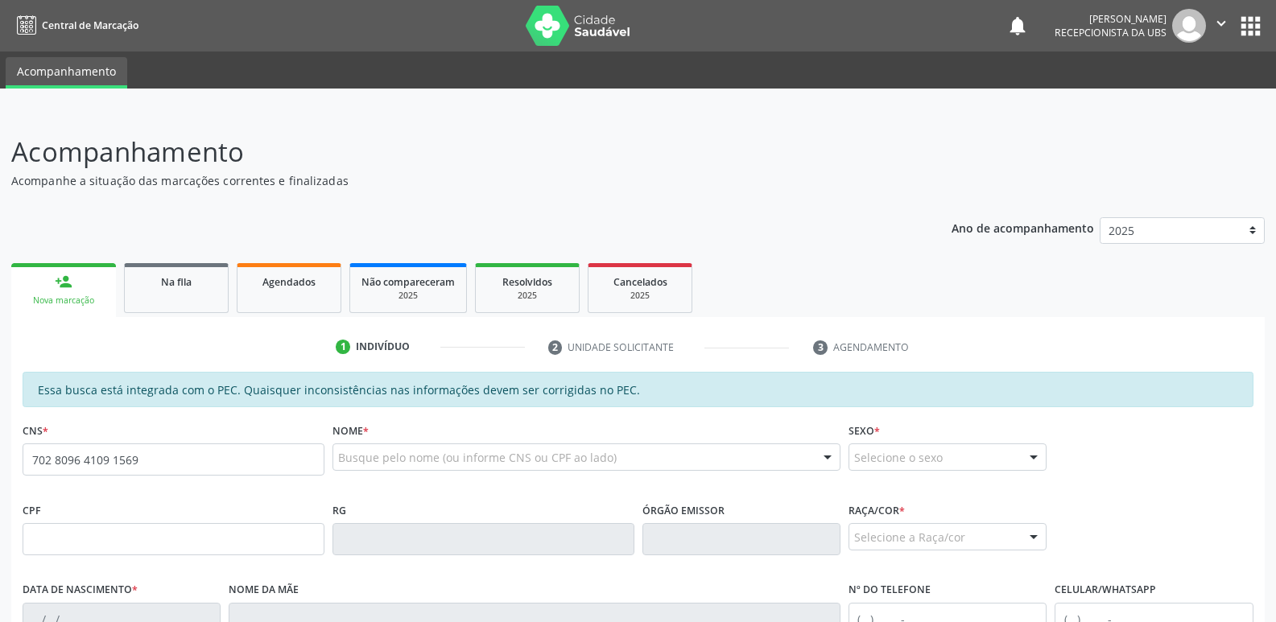
type input "702 8096 4109 1569"
type input "150.092.964-62"
type input "[DATE]"
type input "[PERSON_NAME]"
type input "[PHONE_NUMBER]"
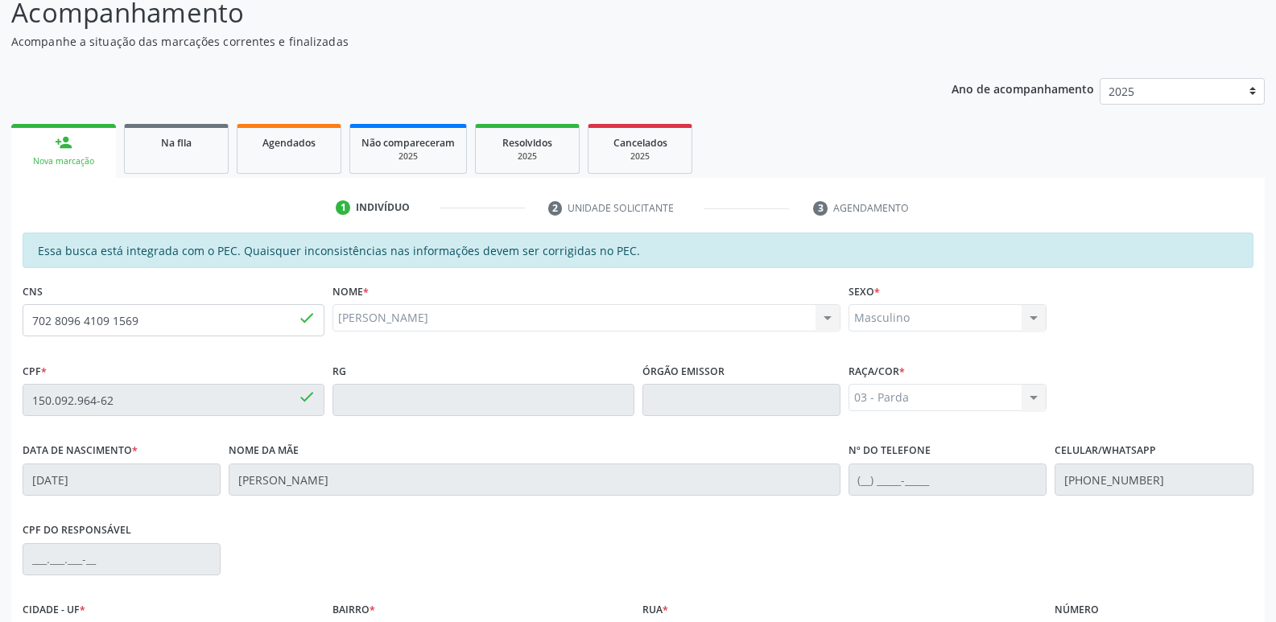
scroll to position [320, 0]
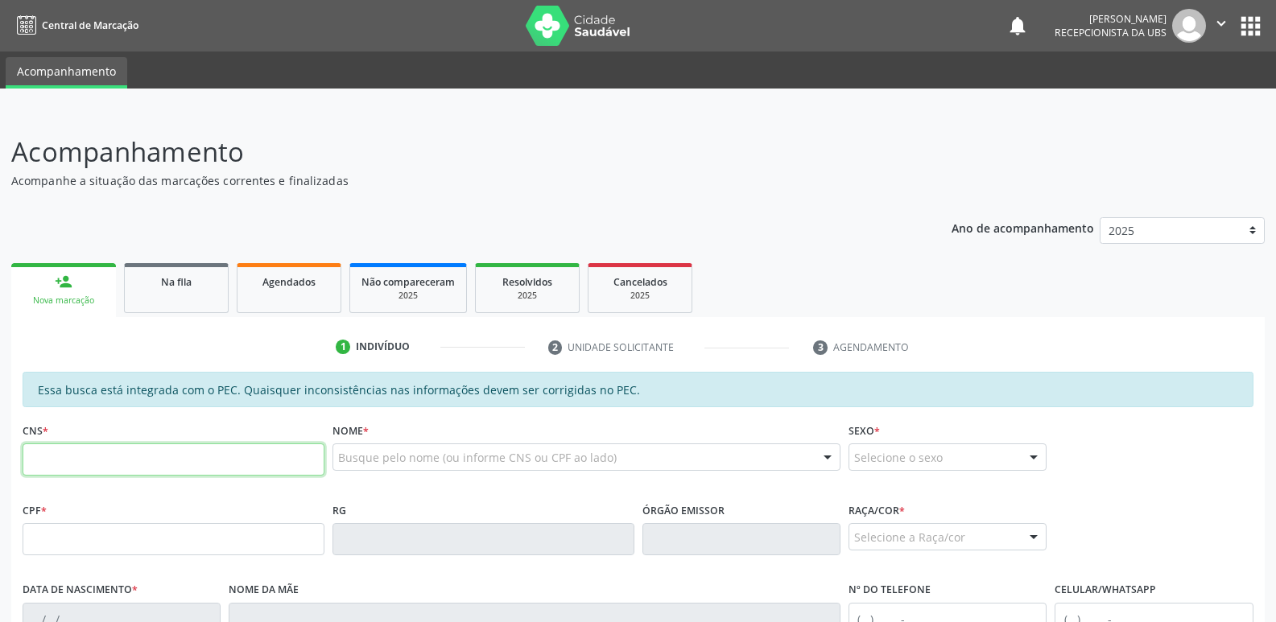
scroll to position [320, 0]
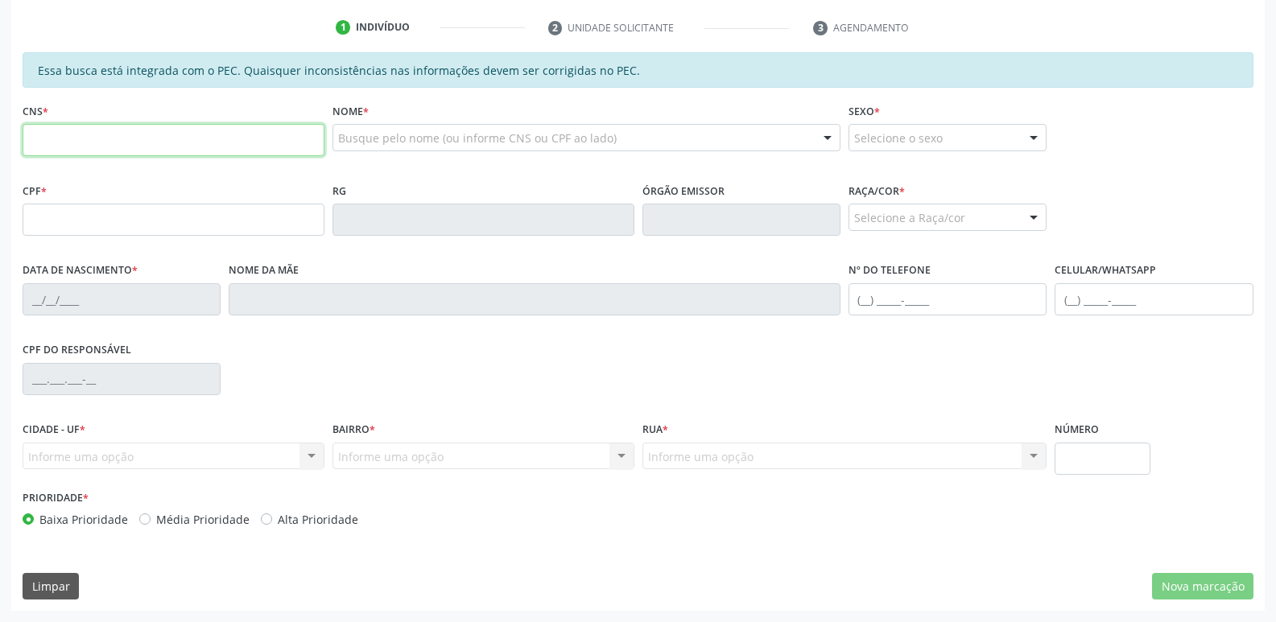
paste input "702 8096 4109 1569"
type input "702 8096 4109 1569"
type input "150.092.964-62"
type input "[DATE]"
type input "[PERSON_NAME]"
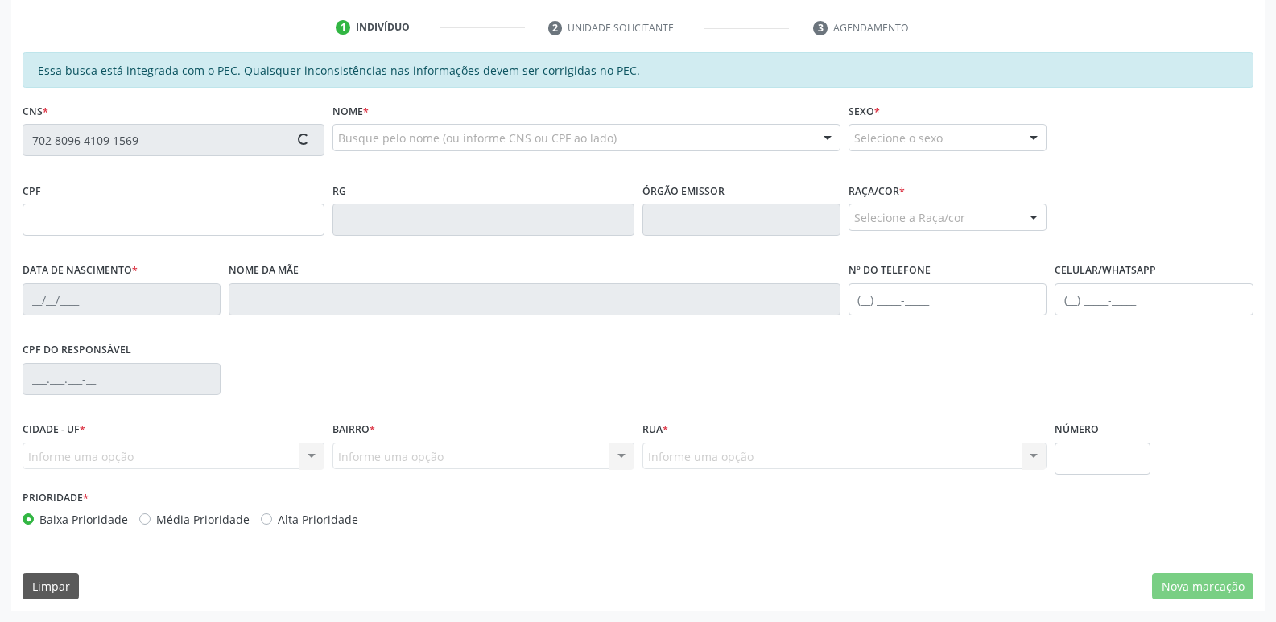
type input "[PHONE_NUMBER]"
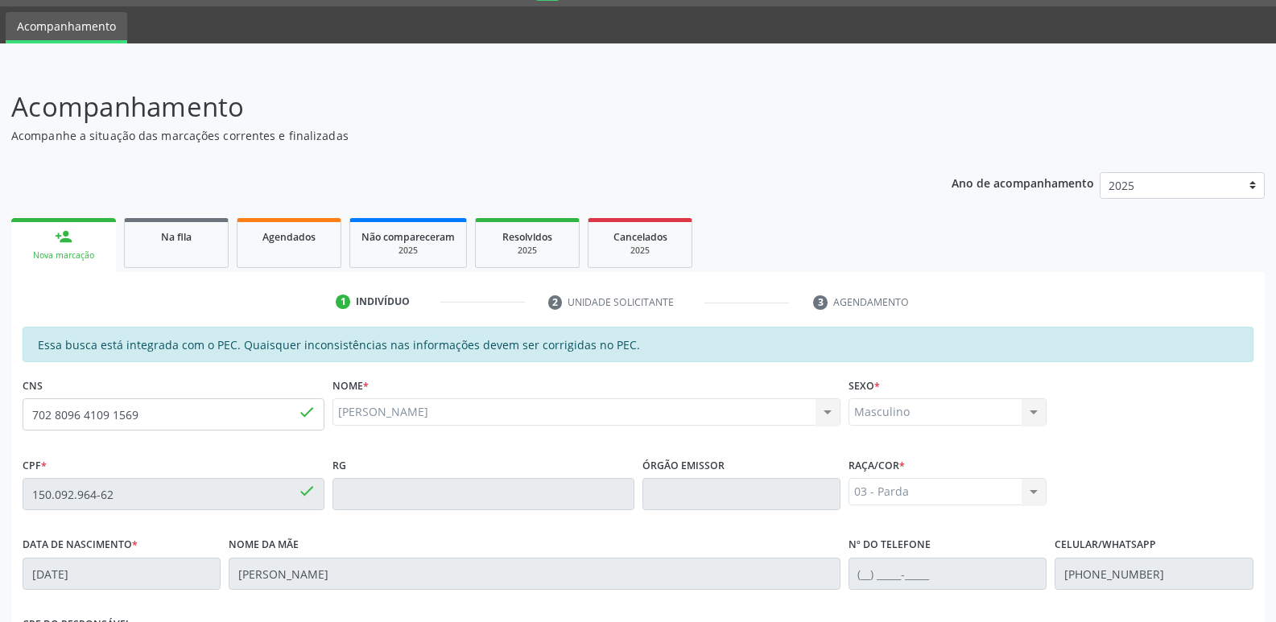
scroll to position [35, 0]
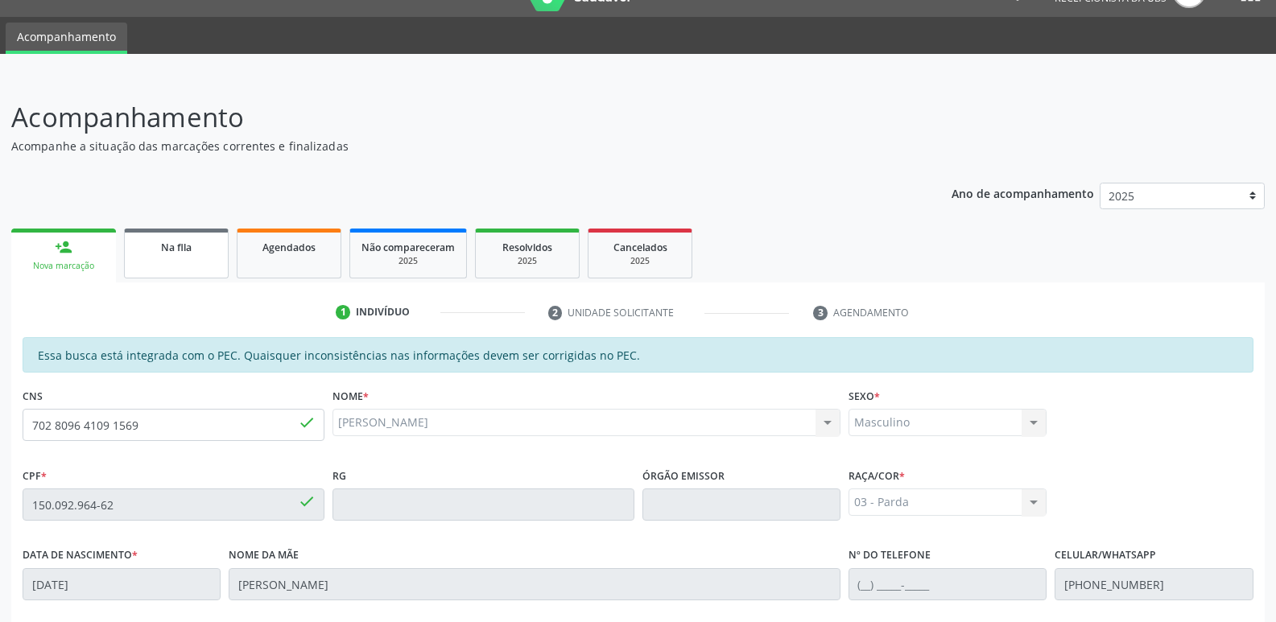
click at [176, 249] on span "Na fila" at bounding box center [176, 248] width 31 height 14
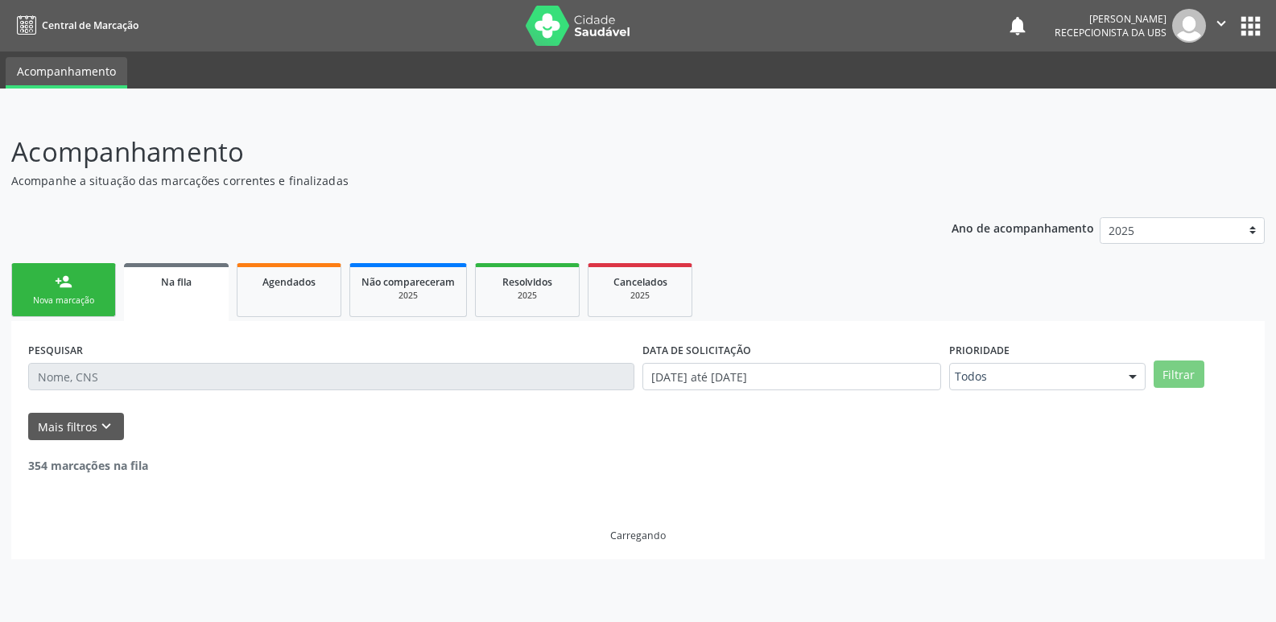
scroll to position [0, 0]
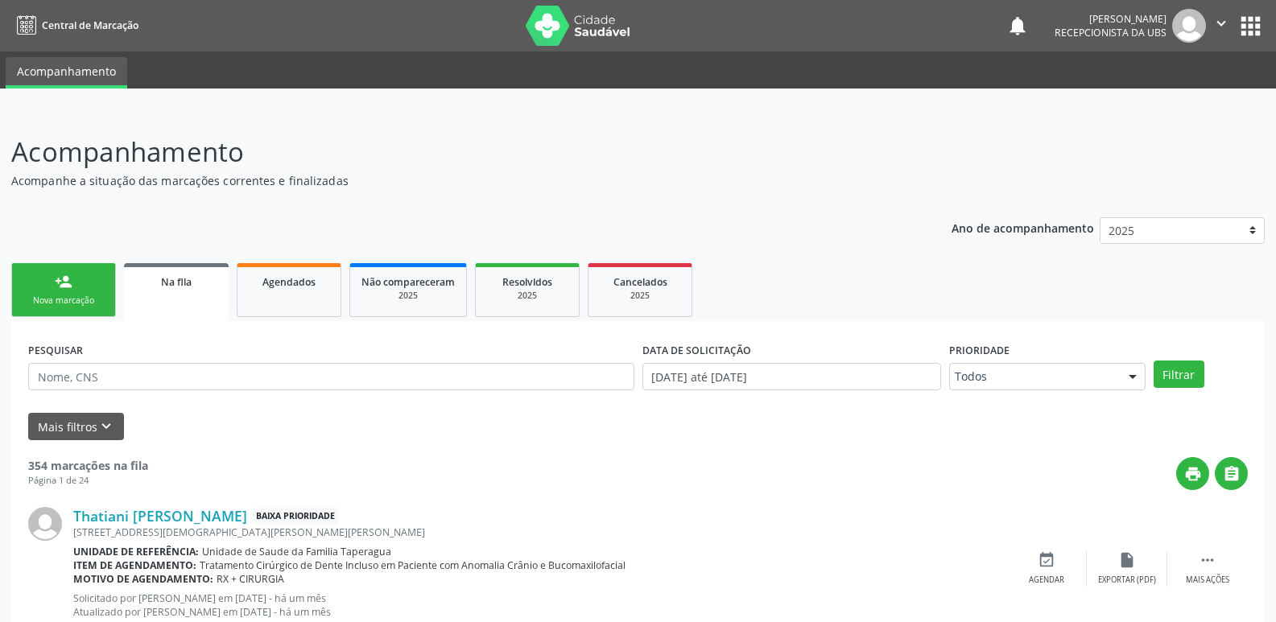
click at [78, 266] on link "person_add Nova marcação" at bounding box center [63, 290] width 105 height 54
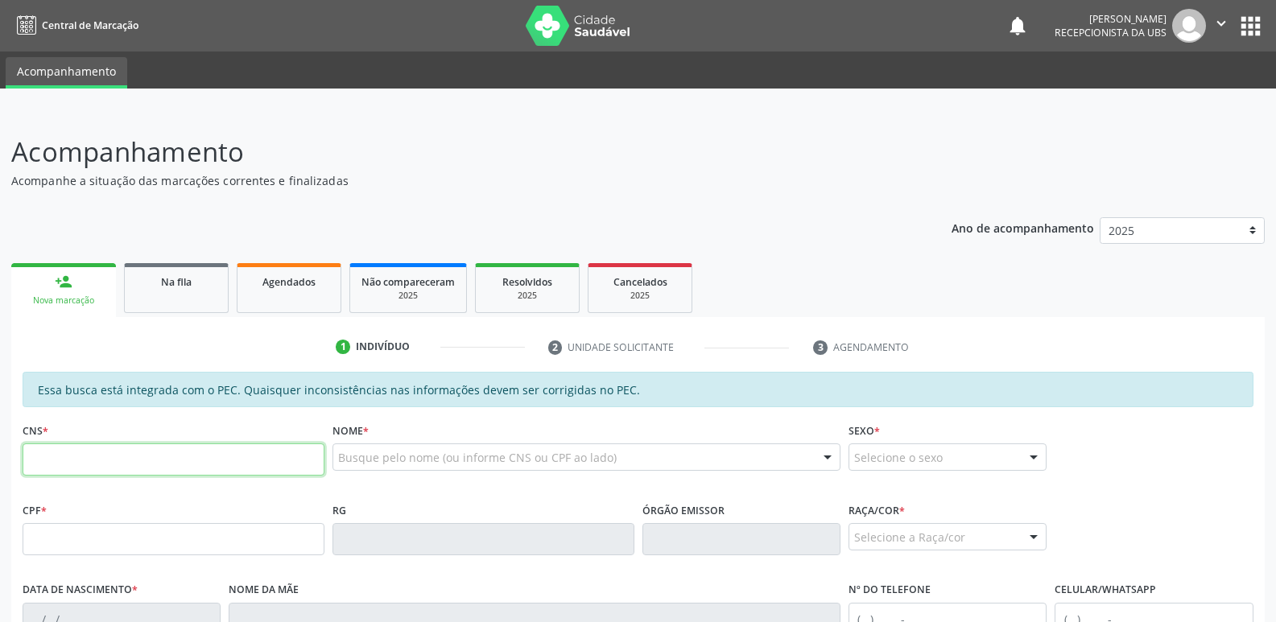
click at [216, 464] on input "text" at bounding box center [174, 460] width 302 height 32
paste input "702 8096 4109 1569"
type input "702 8096 4109 1569"
type input "150.092.964-62"
type input "[DATE]"
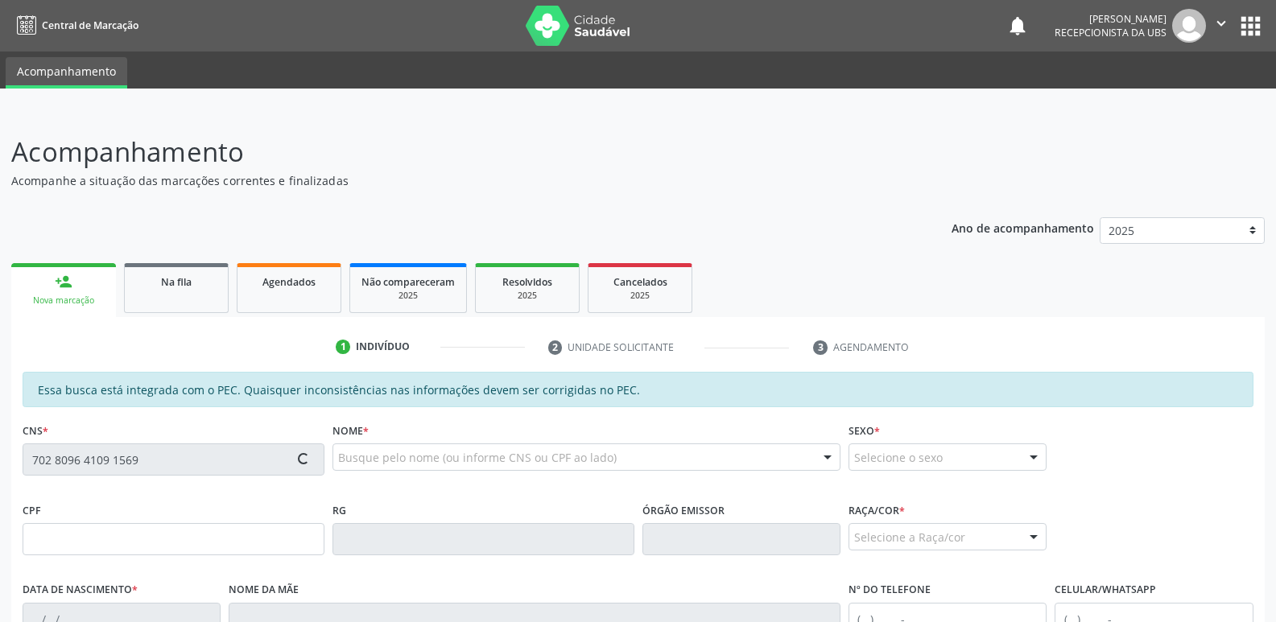
type input "[PERSON_NAME]"
type input "[PHONE_NUMBER]"
type input "21"
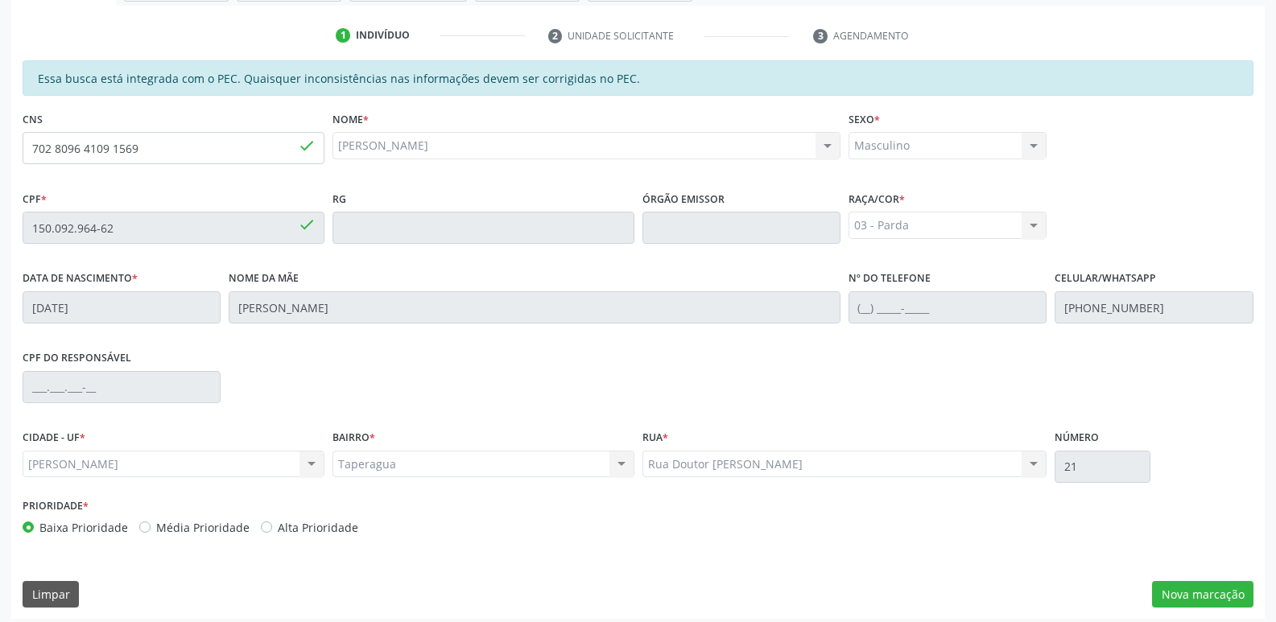
scroll to position [320, 0]
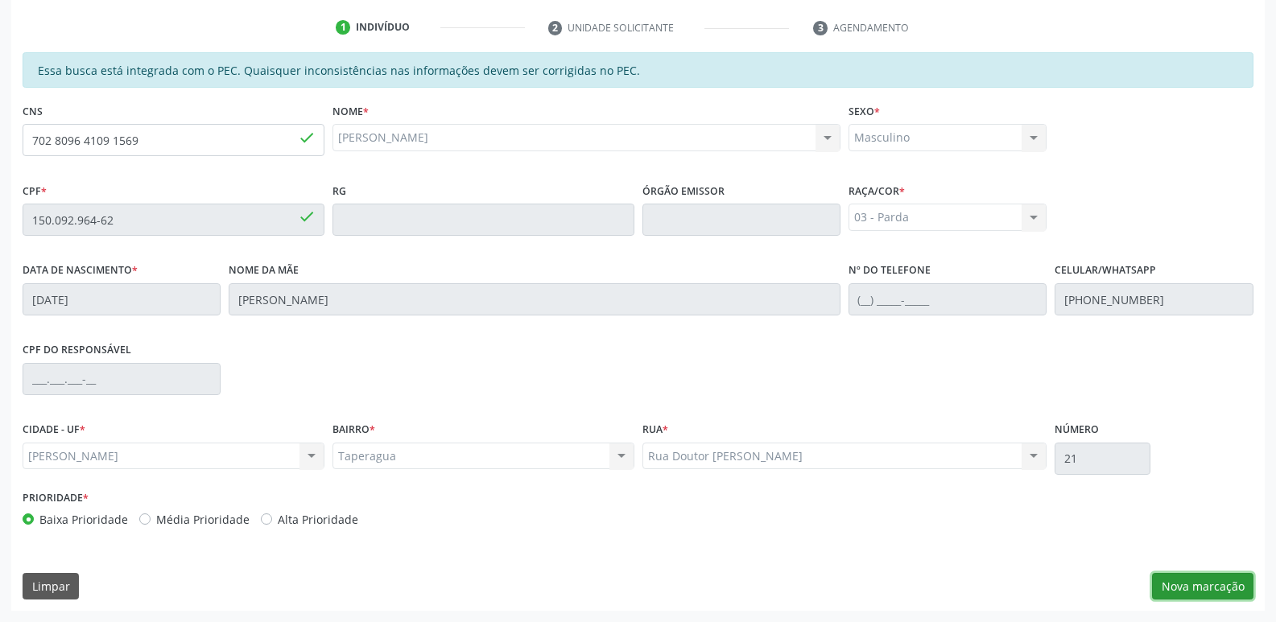
click at [1197, 575] on button "Nova marcação" at bounding box center [1202, 586] width 101 height 27
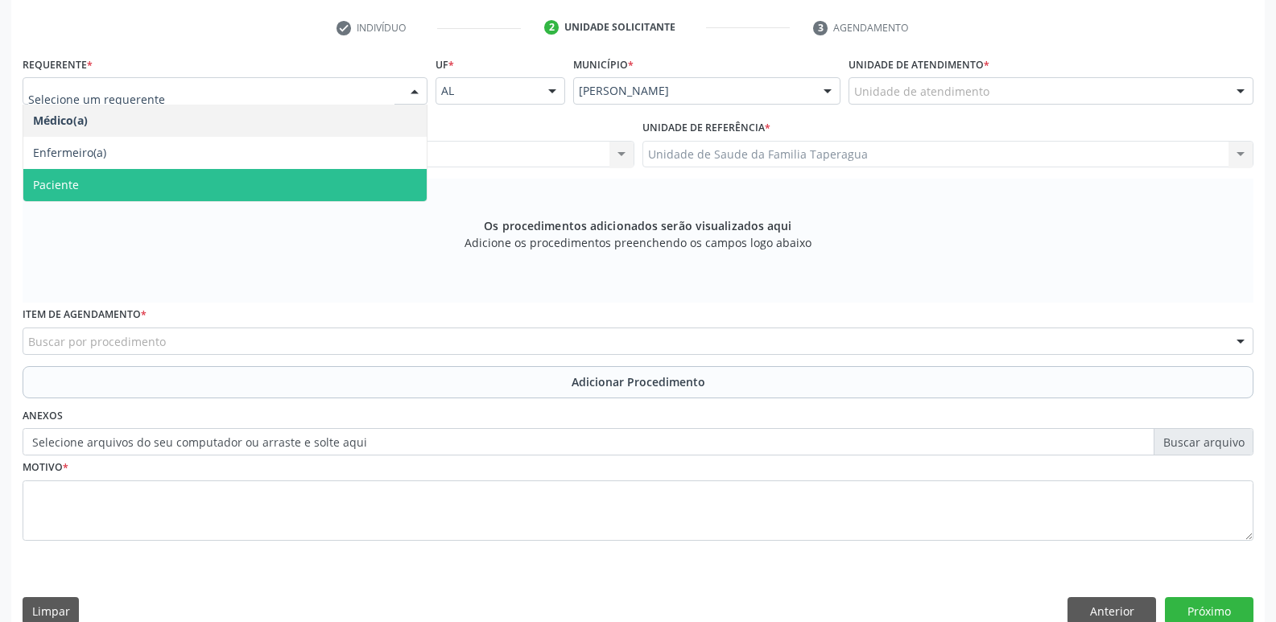
click at [360, 187] on span "Paciente" at bounding box center [224, 185] width 403 height 32
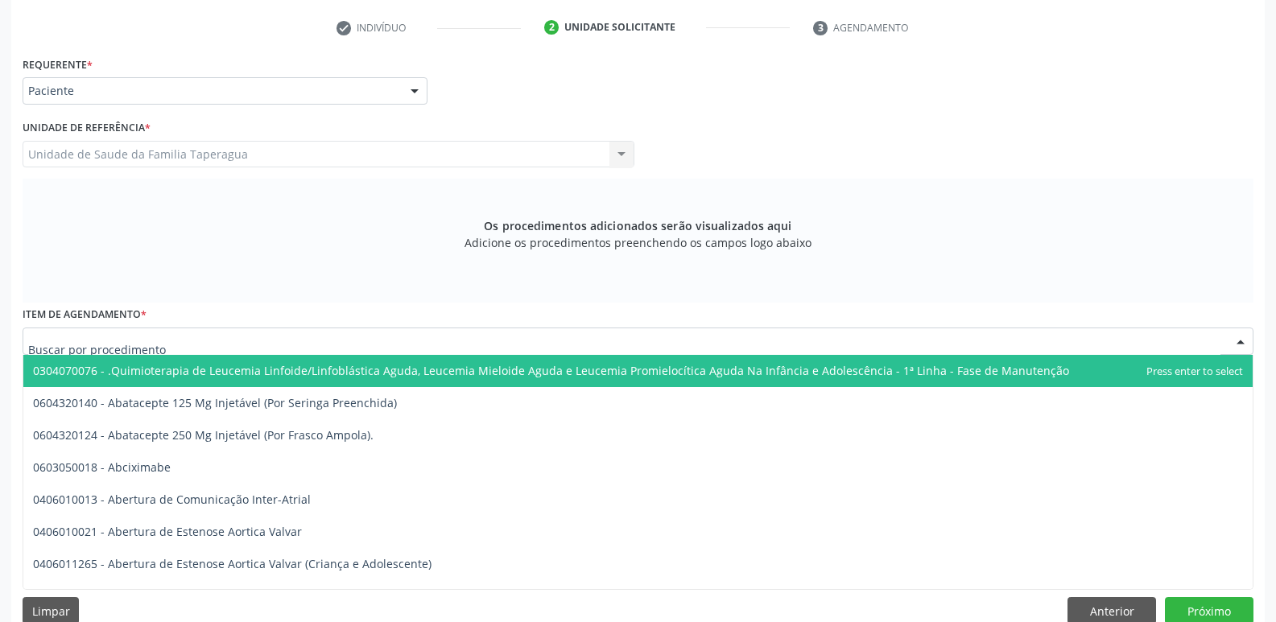
click at [333, 337] on div at bounding box center [638, 341] width 1231 height 27
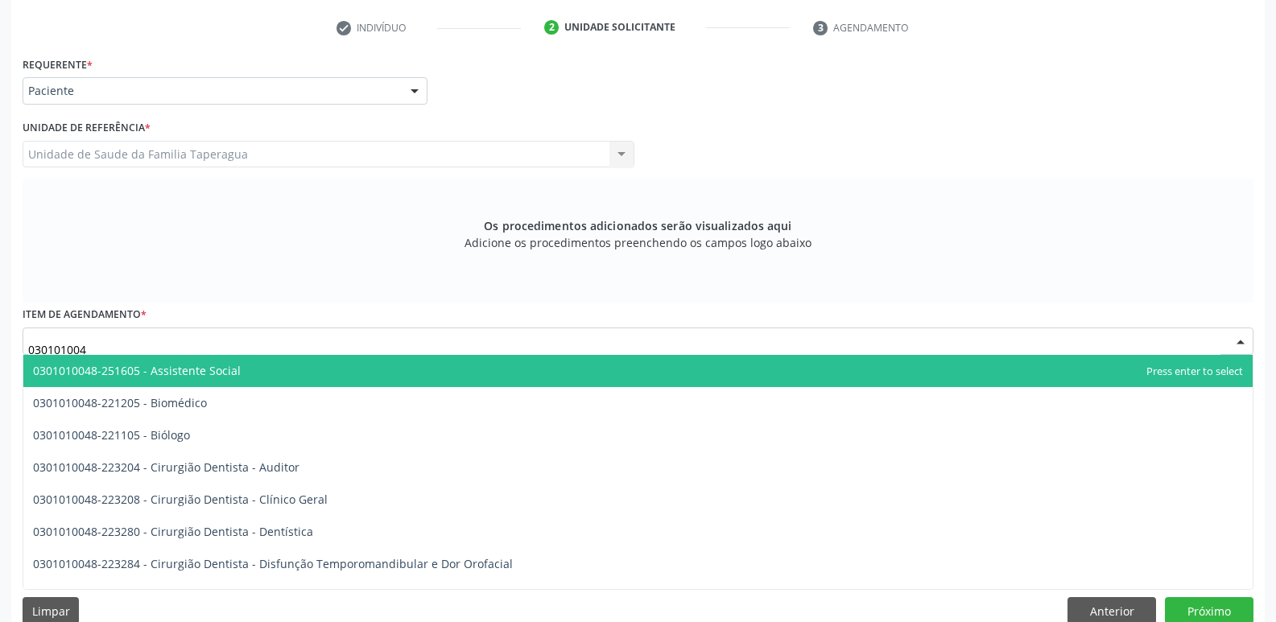
type input "0301010048"
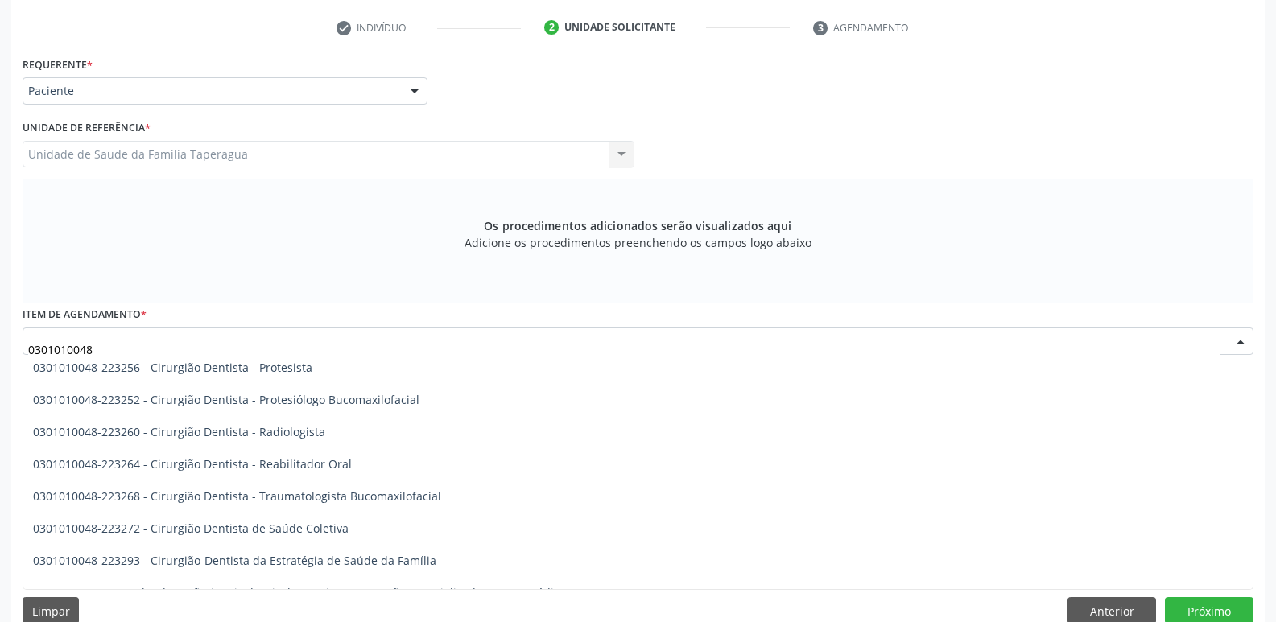
scroll to position [627, 0]
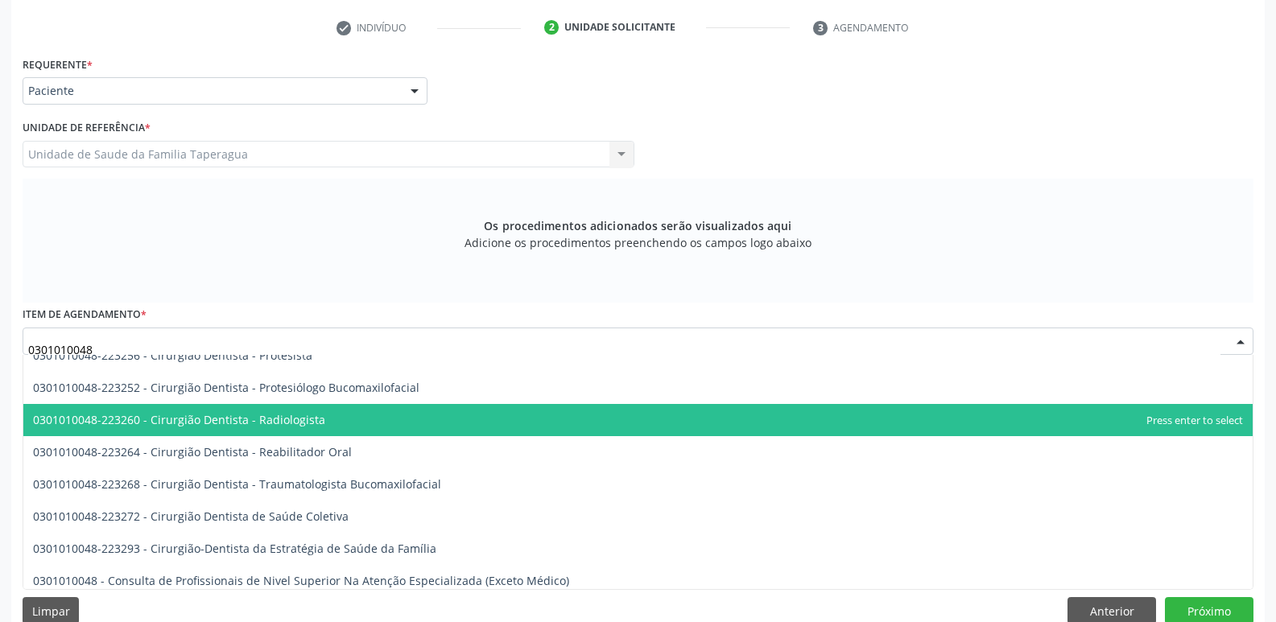
click at [845, 423] on span "0301010048-223260 - Cirurgião Dentista - Radiologista" at bounding box center [637, 420] width 1229 height 32
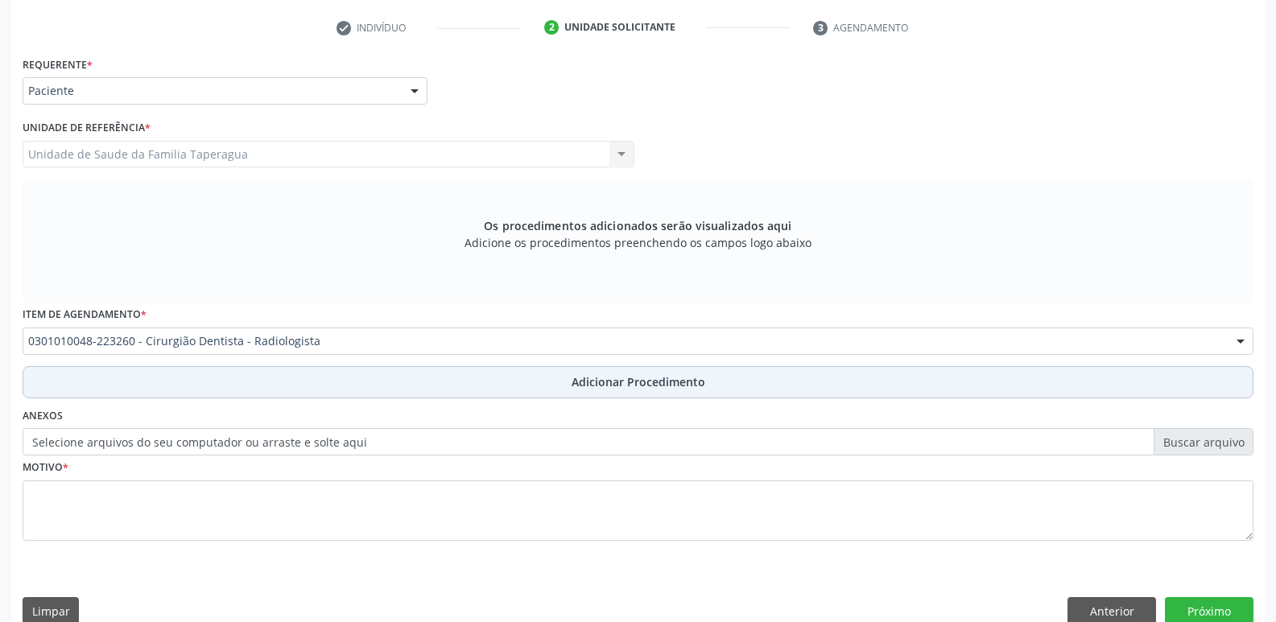
click at [712, 379] on button "Adicionar Procedimento" at bounding box center [638, 382] width 1231 height 32
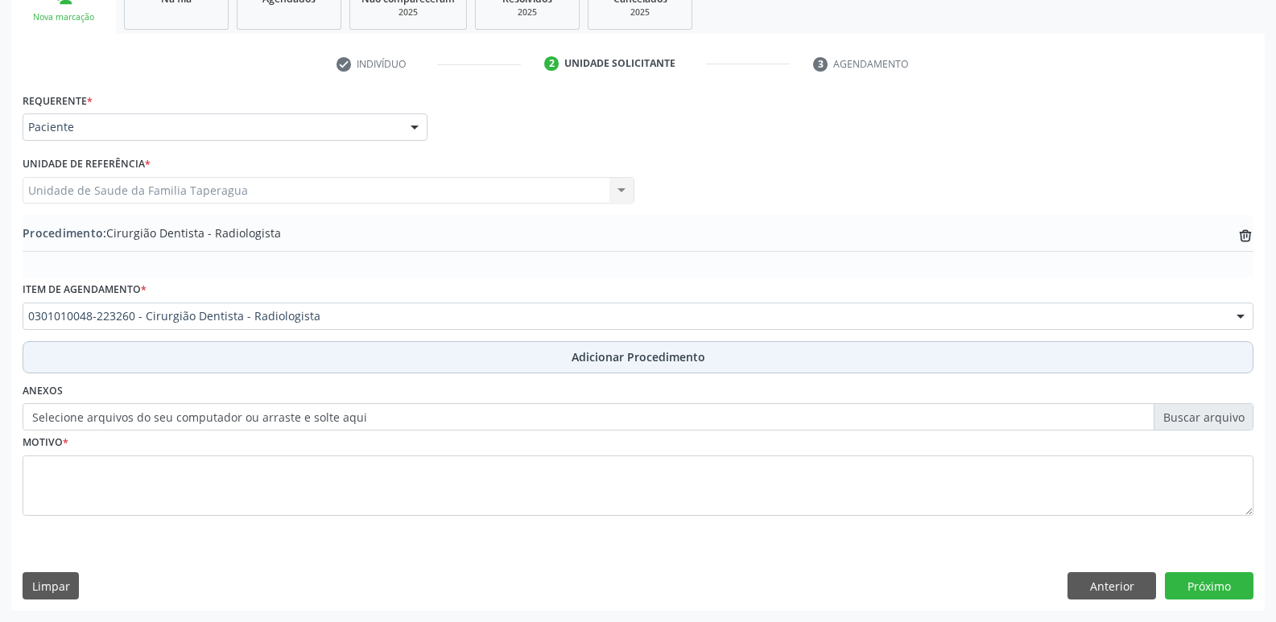
scroll to position [283, 0]
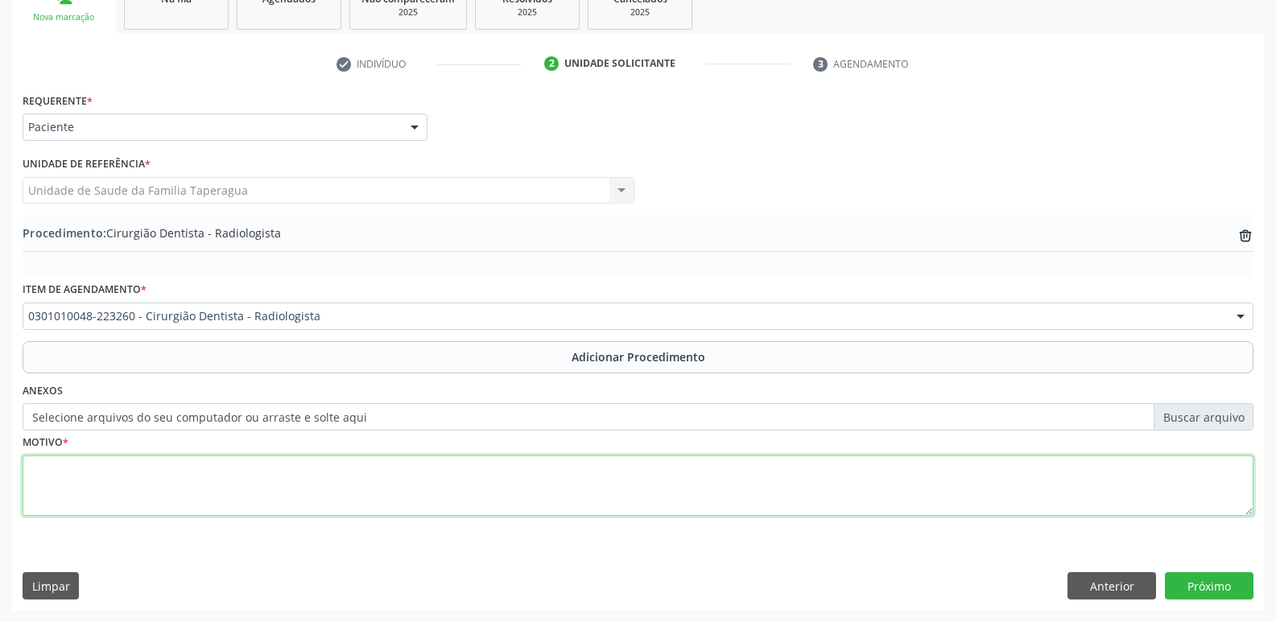
click at [676, 484] on textarea at bounding box center [638, 486] width 1231 height 61
type textarea "ENDODONTIA"
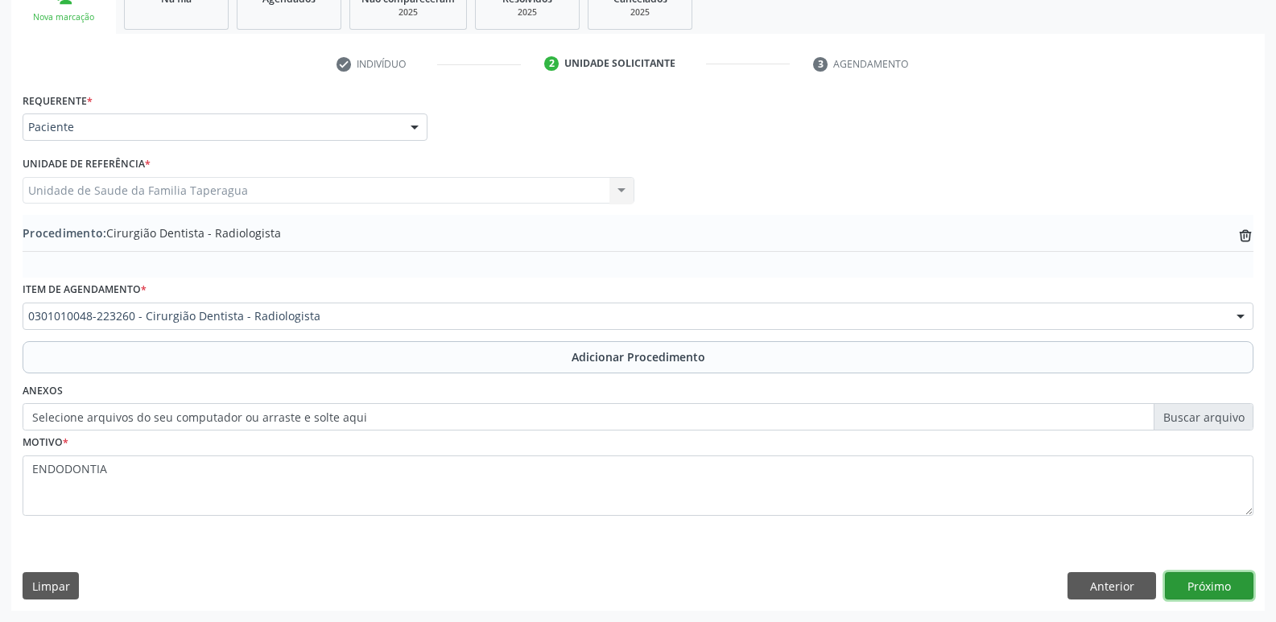
click at [1180, 588] on button "Próximo" at bounding box center [1209, 585] width 89 height 27
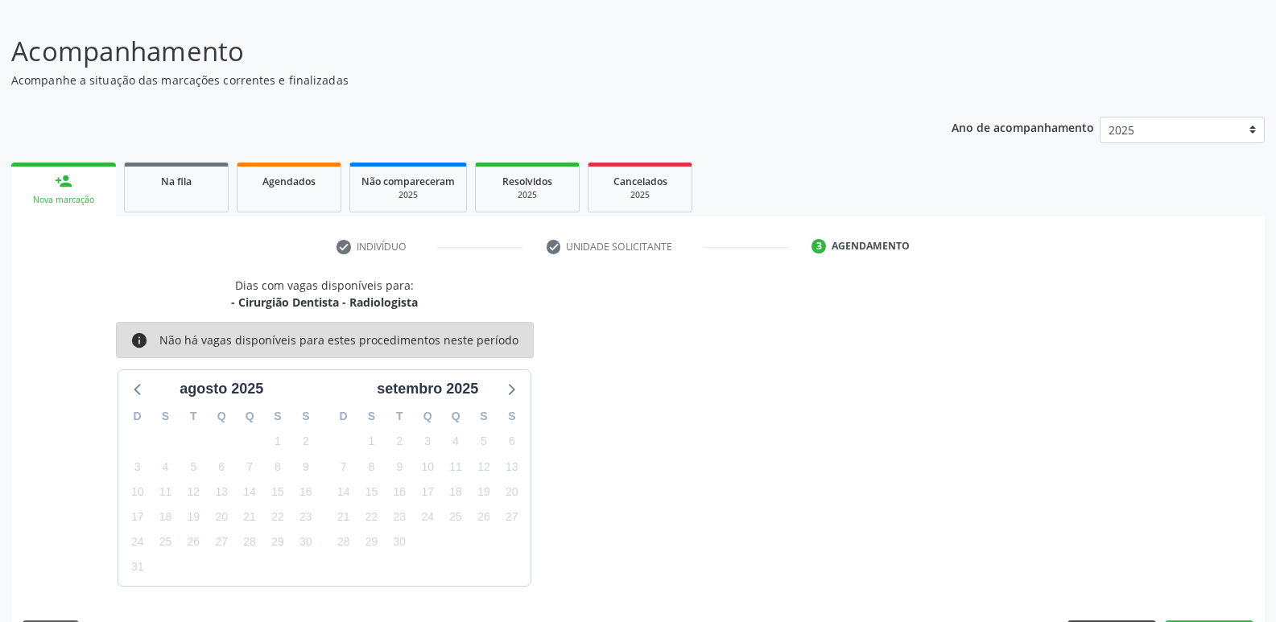
scroll to position [148, 0]
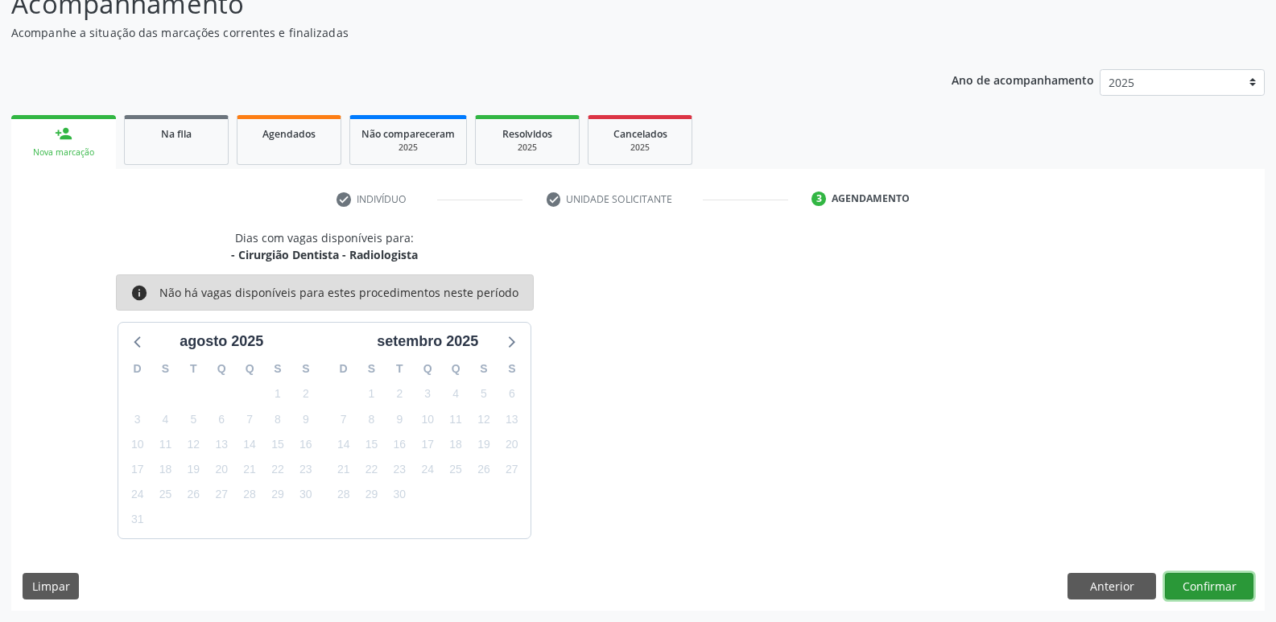
click at [1217, 596] on button "Confirmar" at bounding box center [1209, 586] width 89 height 27
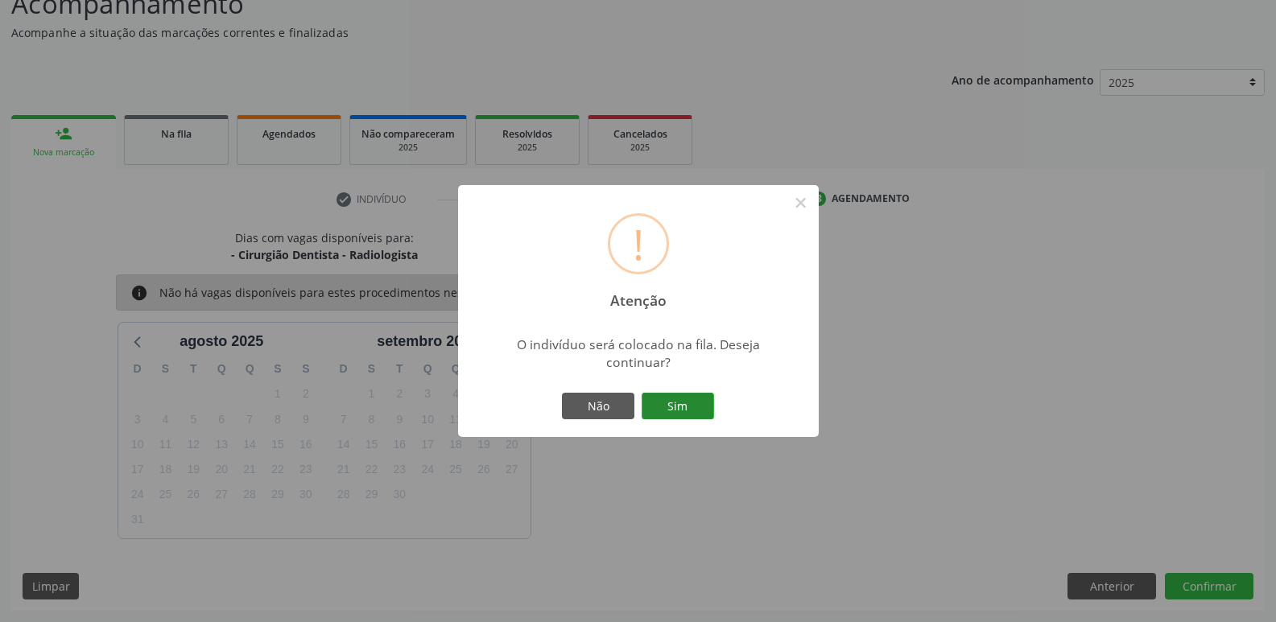
click at [650, 401] on button "Sim" at bounding box center [678, 406] width 72 height 27
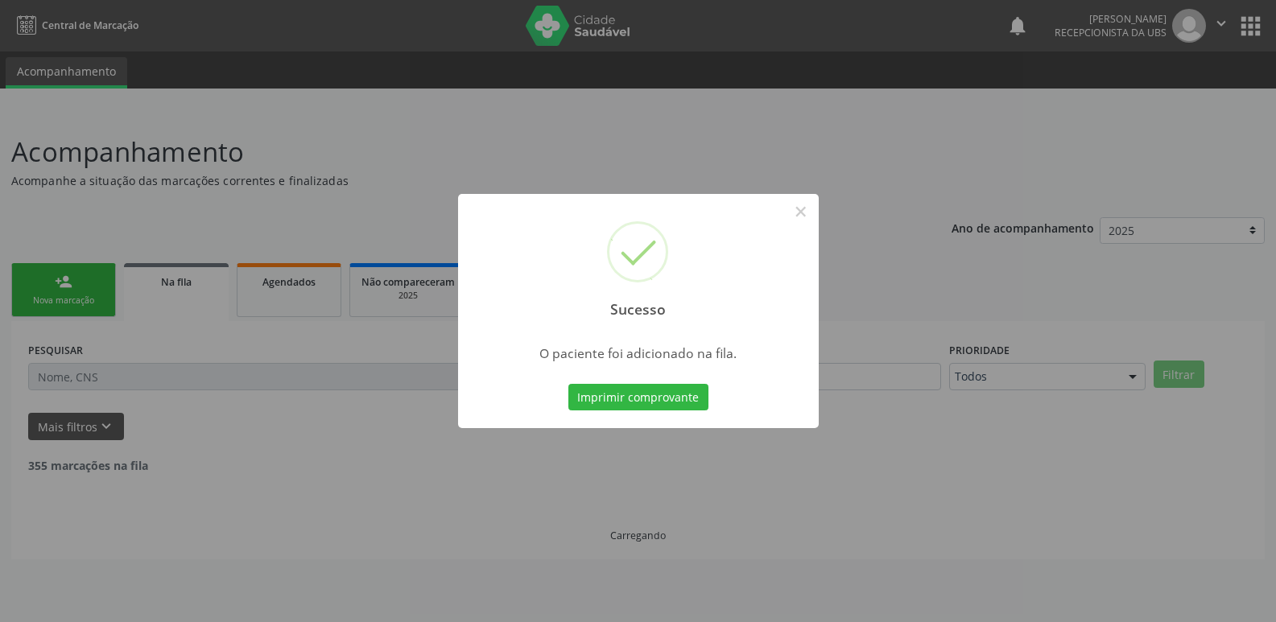
scroll to position [0, 0]
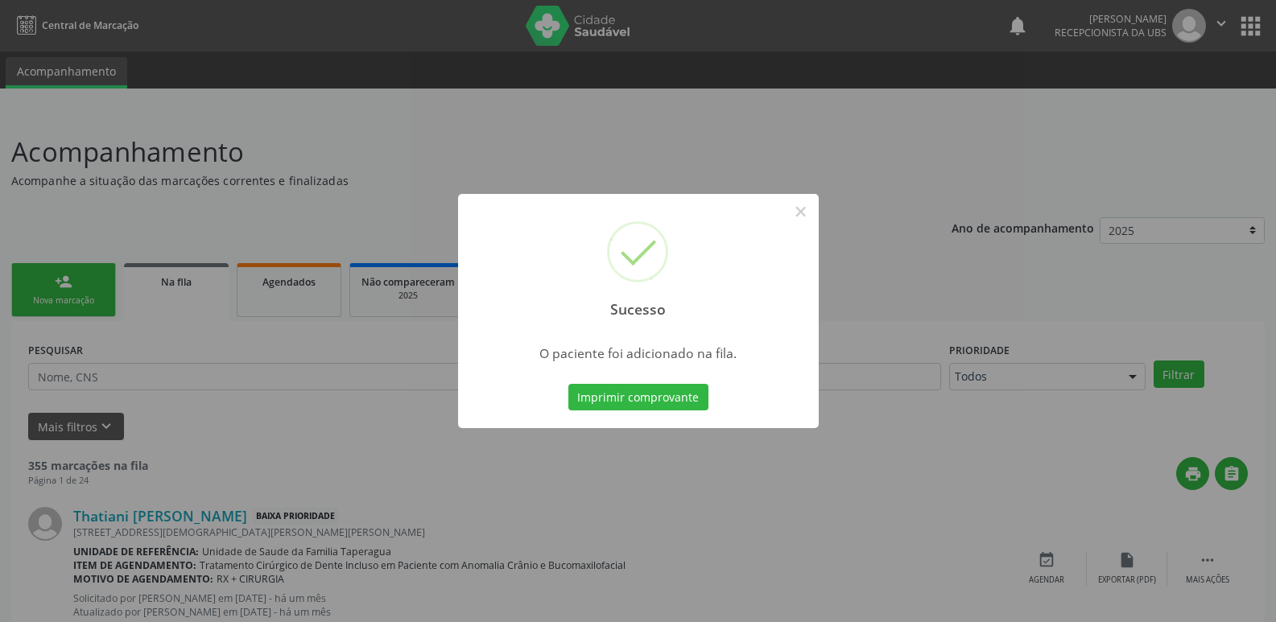
click at [947, 386] on div "Sucesso × O paciente foi adicionado na fila. Imprimir comprovante Cancel" at bounding box center [638, 311] width 1276 height 622
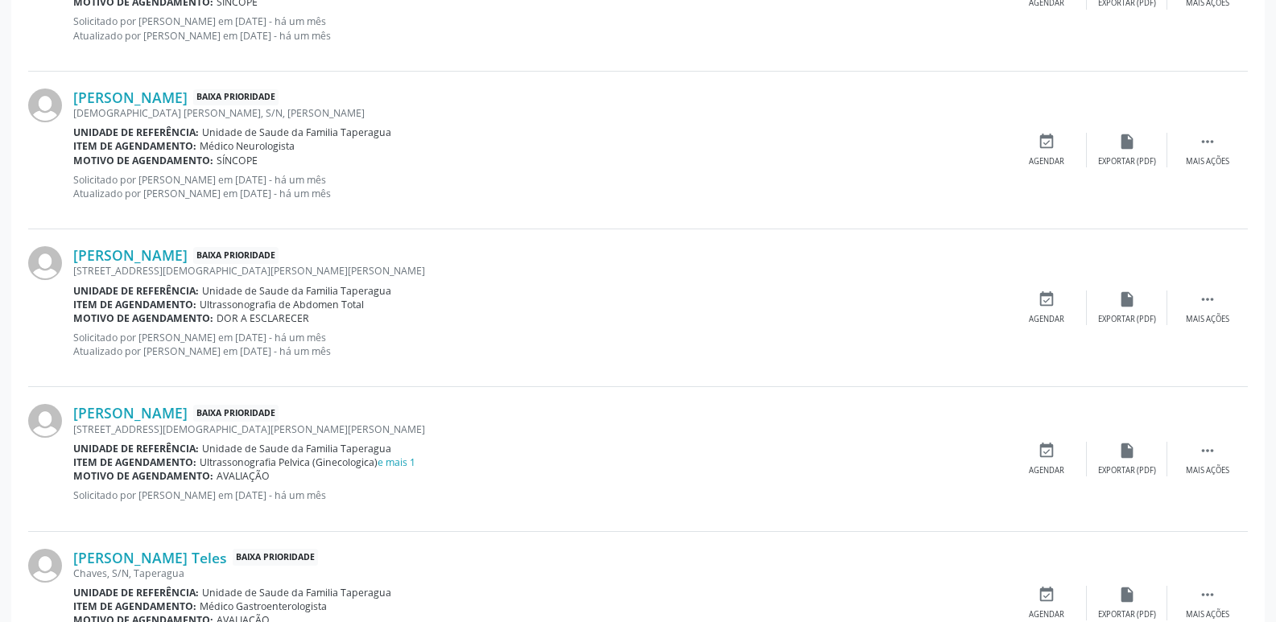
scroll to position [2271, 0]
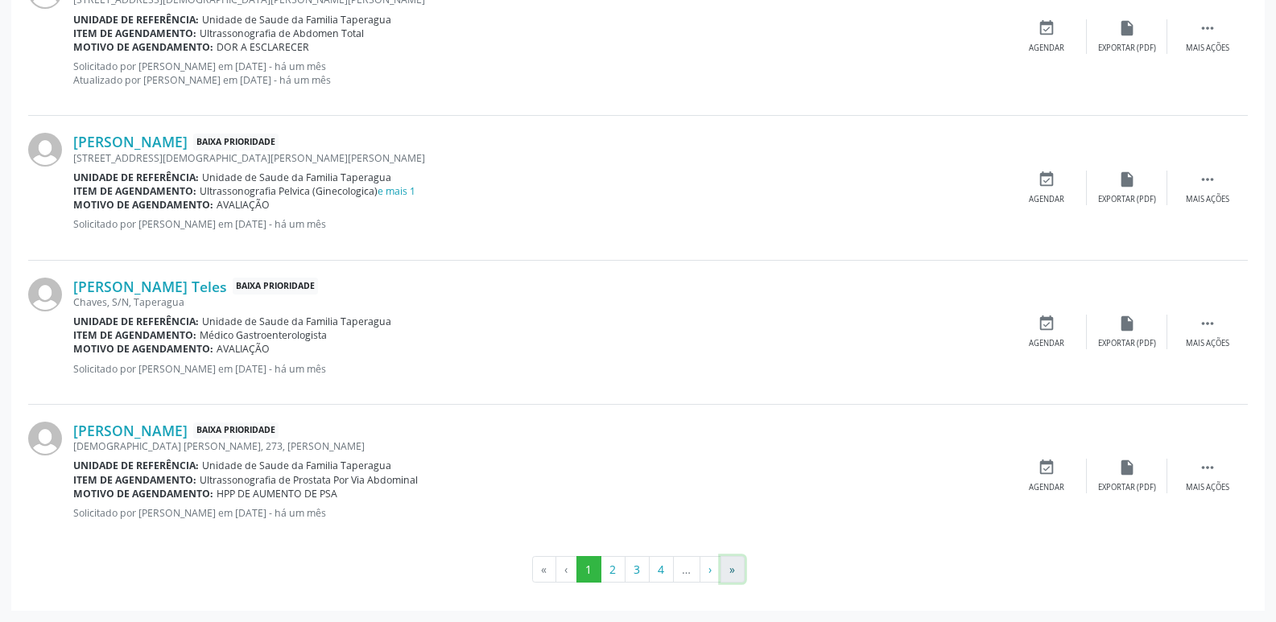
click at [730, 567] on button "»" at bounding box center [733, 569] width 24 height 27
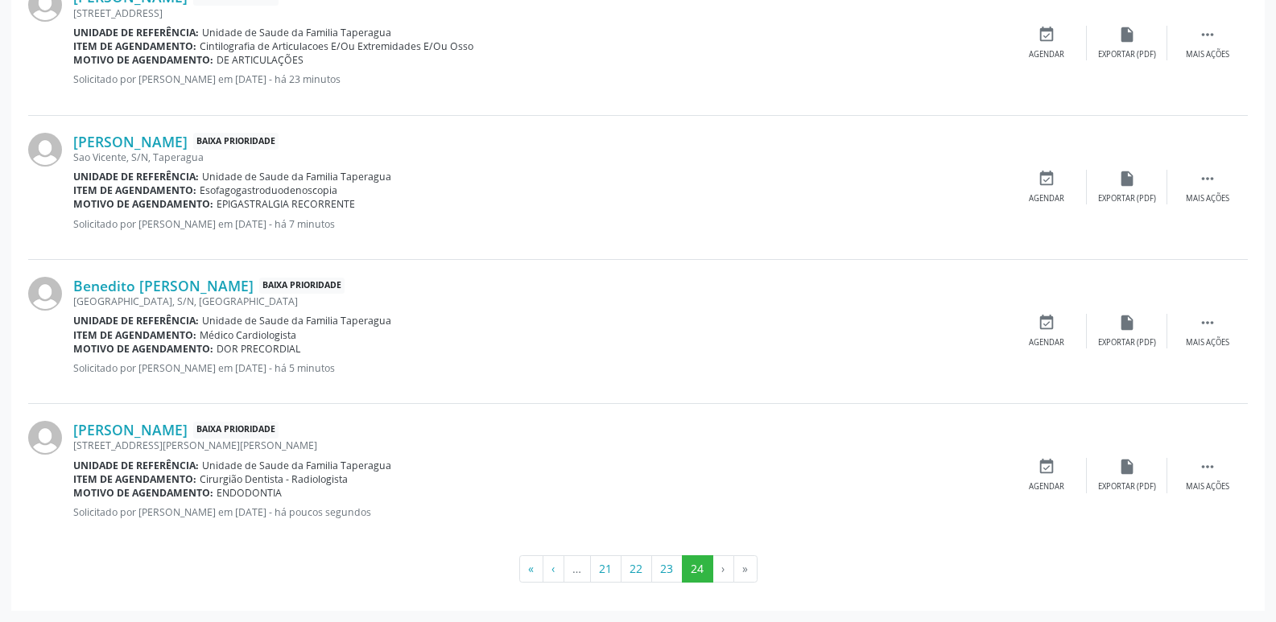
scroll to position [0, 0]
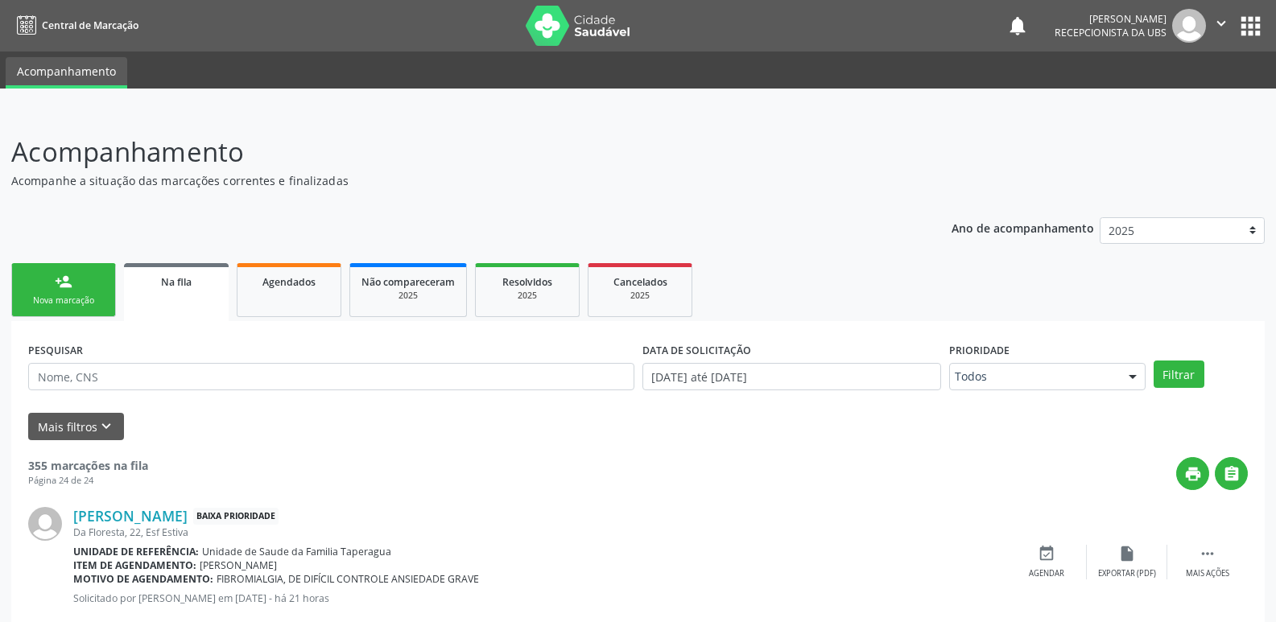
click at [99, 306] on div "Nova marcação" at bounding box center [63, 301] width 81 height 12
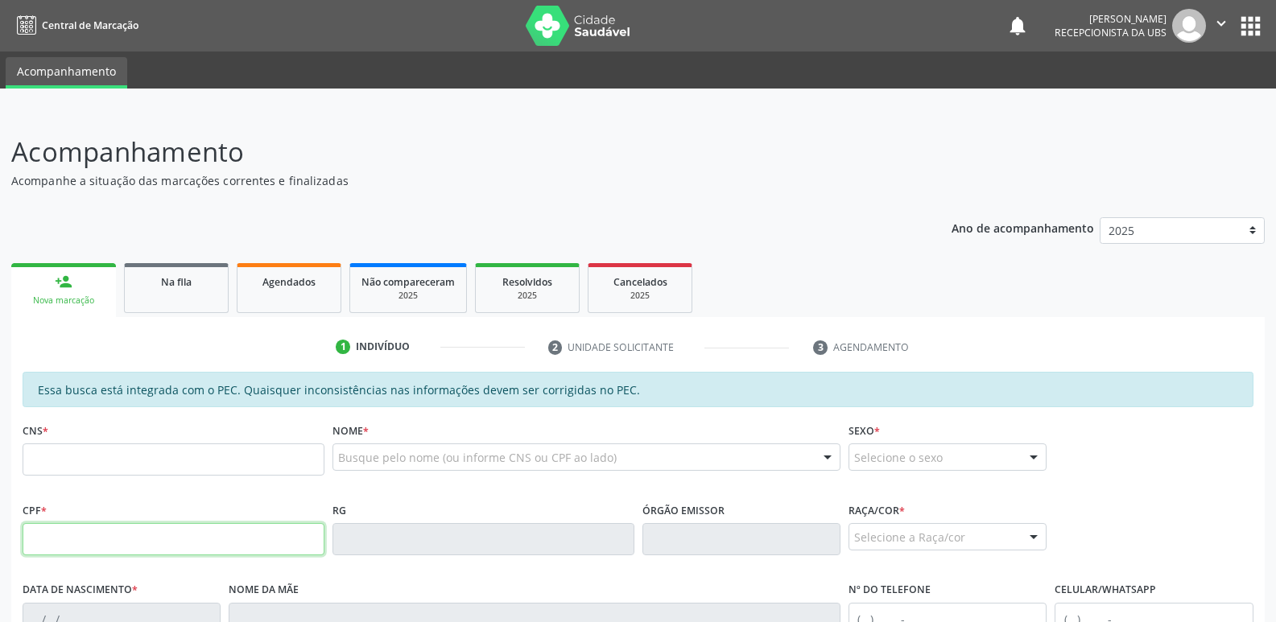
click at [163, 542] on input "text" at bounding box center [174, 539] width 302 height 32
paste input "104.501.524-56"
type input "104.501.524-56"
type input "[DATE]"
type input "[PERSON_NAME]"
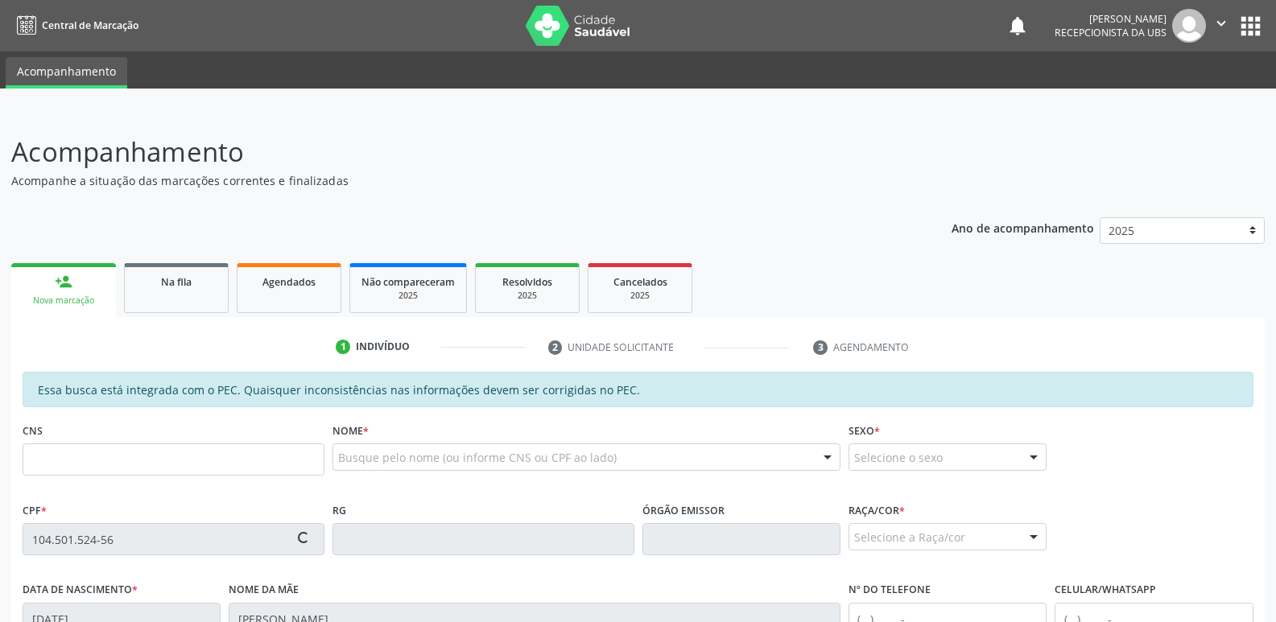
type input "[PHONE_NUMBER]"
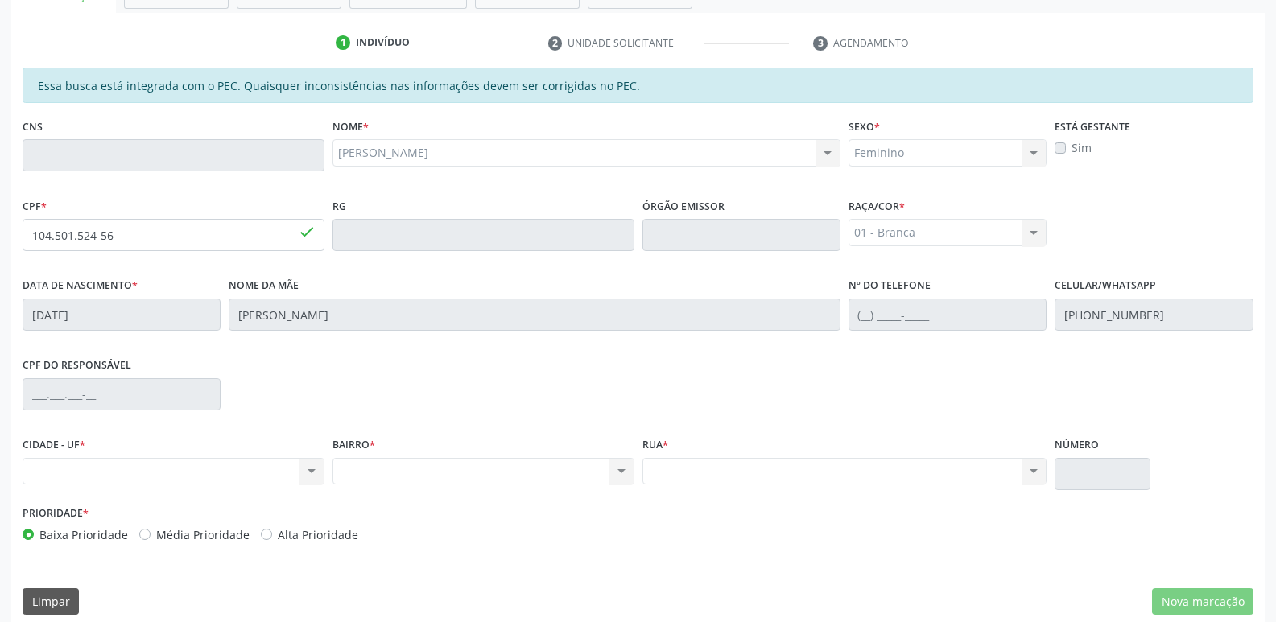
scroll to position [320, 0]
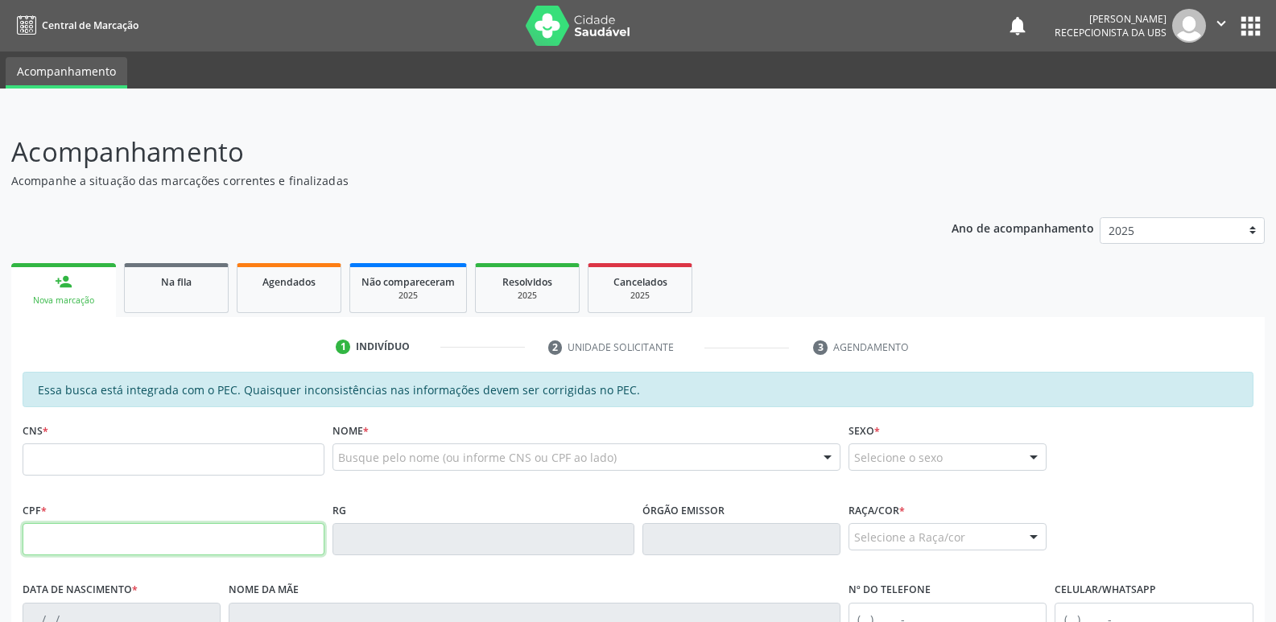
click at [239, 543] on input "text" at bounding box center [174, 539] width 302 height 32
paste input "104.501.524-56"
type input "104.501.524-56"
type input "[DATE]"
type input "[PERSON_NAME]"
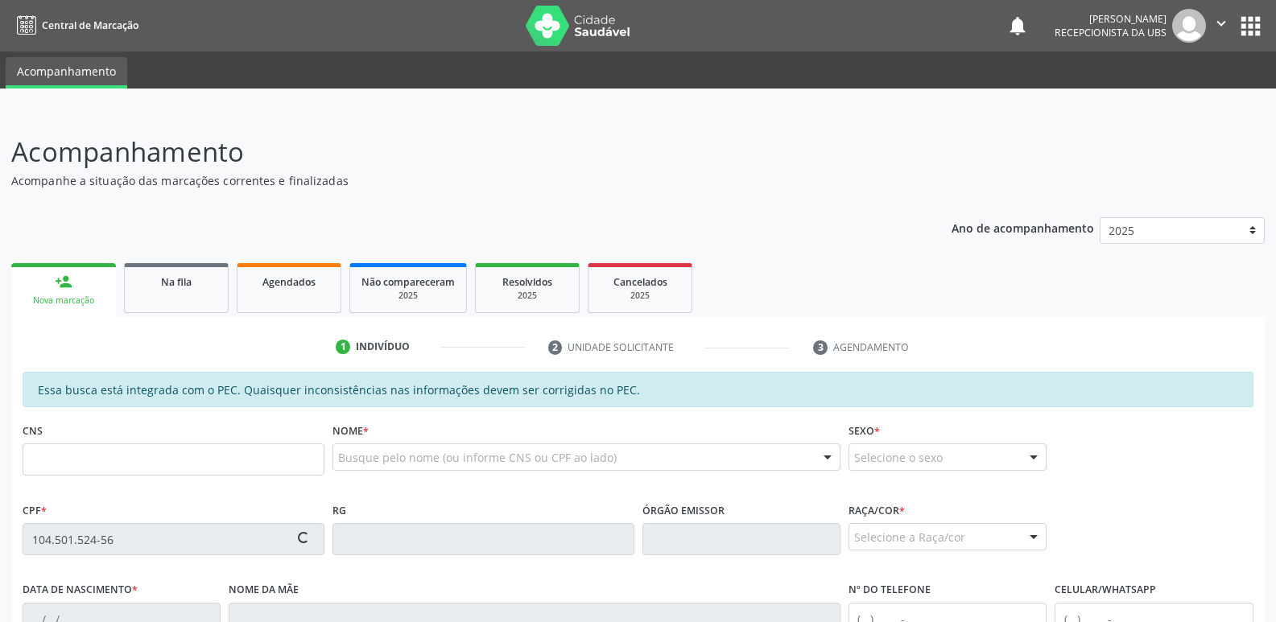
type input "[PHONE_NUMBER]"
type input "29"
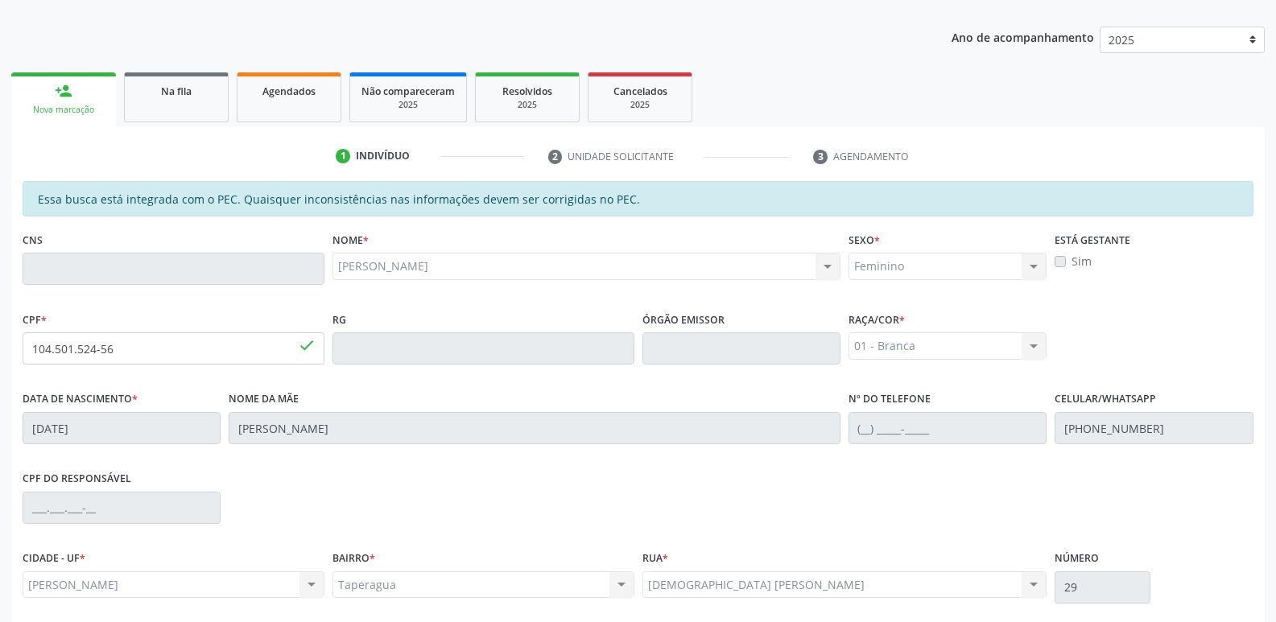
scroll to position [320, 0]
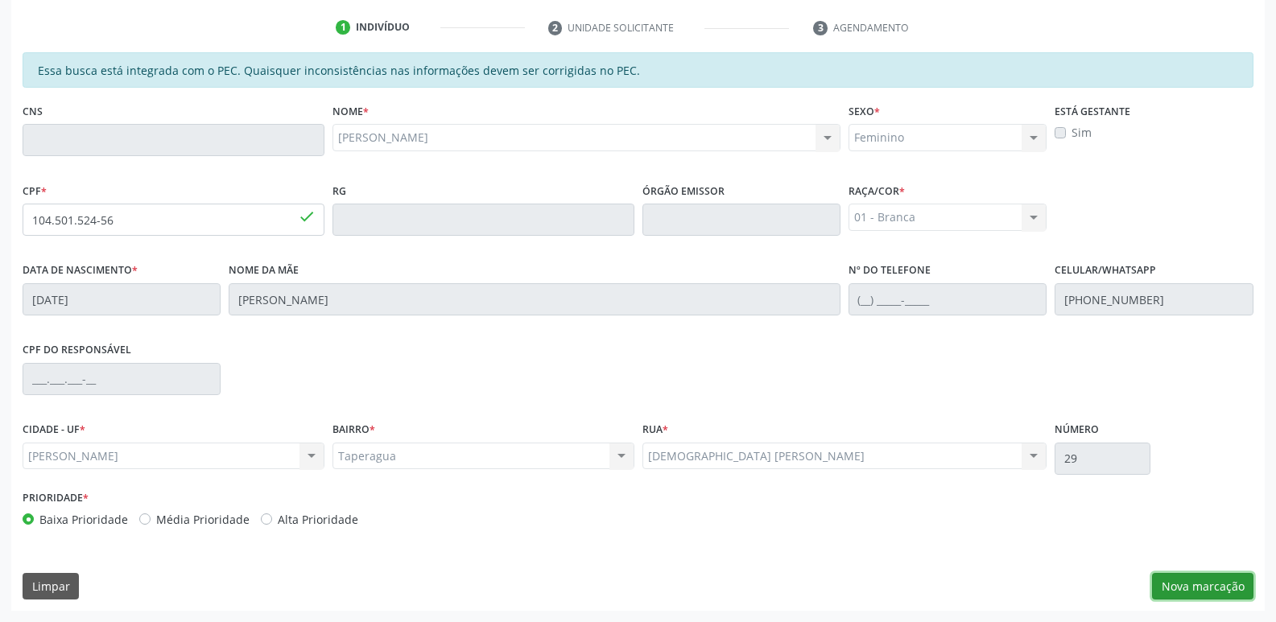
click at [1216, 589] on button "Nova marcação" at bounding box center [1202, 586] width 101 height 27
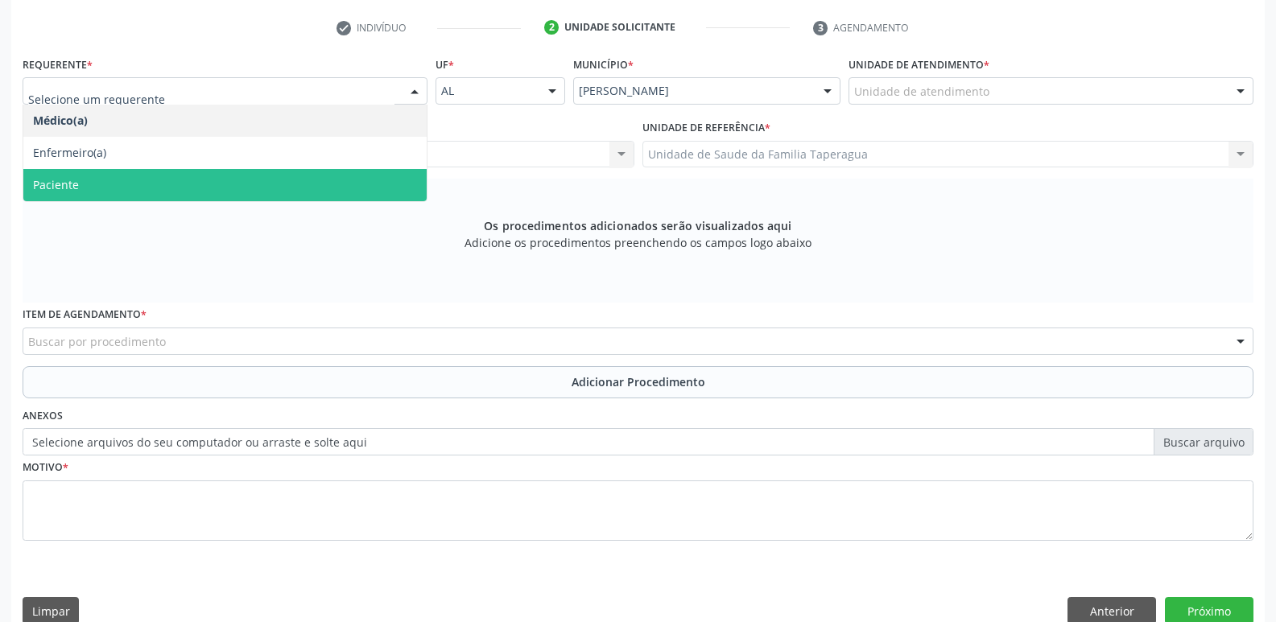
click at [372, 170] on span "Paciente" at bounding box center [224, 185] width 403 height 32
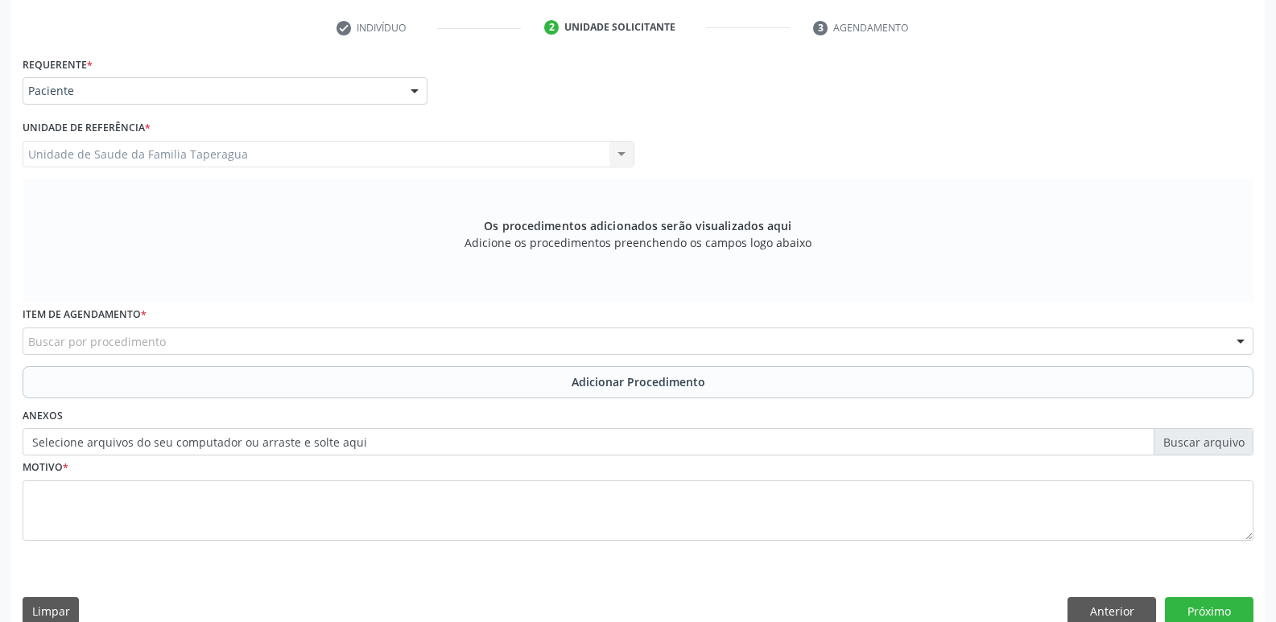
click at [397, 341] on div "Buscar por procedimento" at bounding box center [638, 341] width 1231 height 27
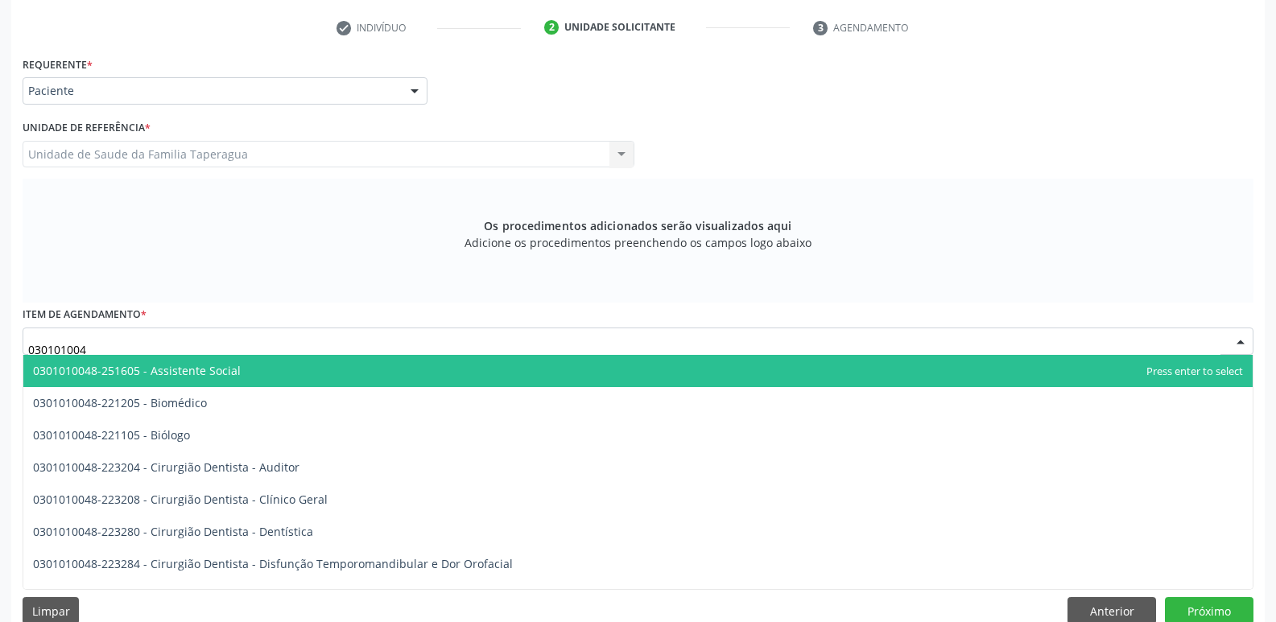
type input "0301010048"
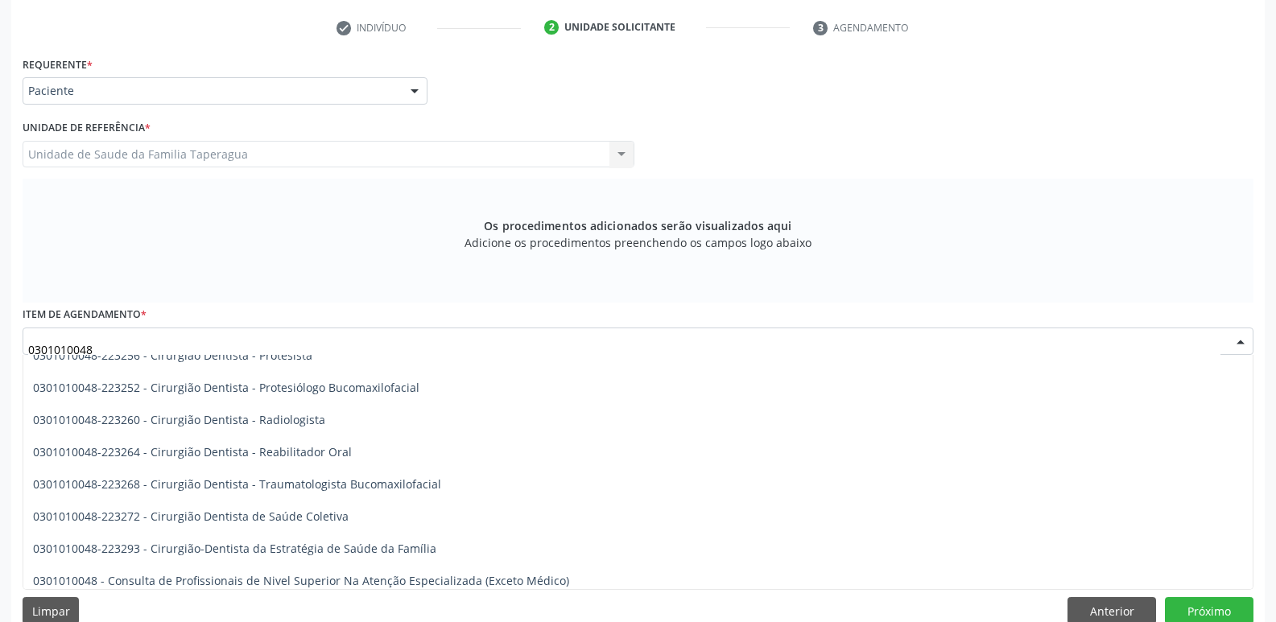
scroll to position [651, 0]
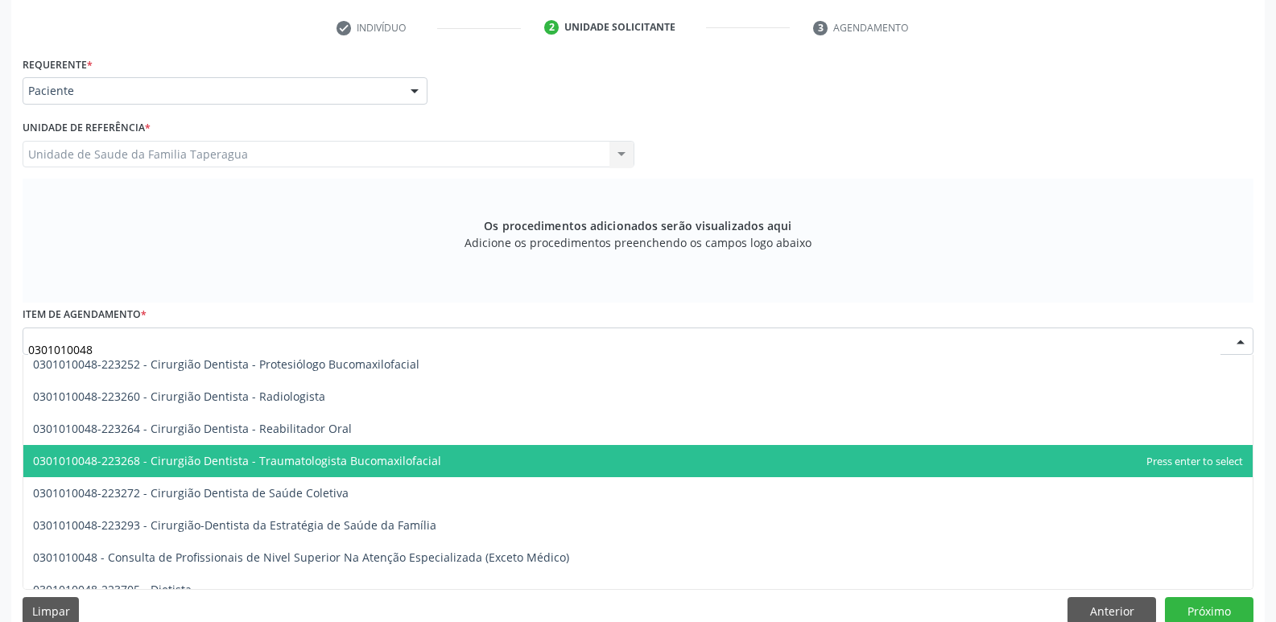
click at [697, 462] on span "0301010048-223268 - Cirurgião Dentista - Traumatologista Bucomaxilofacial" at bounding box center [637, 461] width 1229 height 32
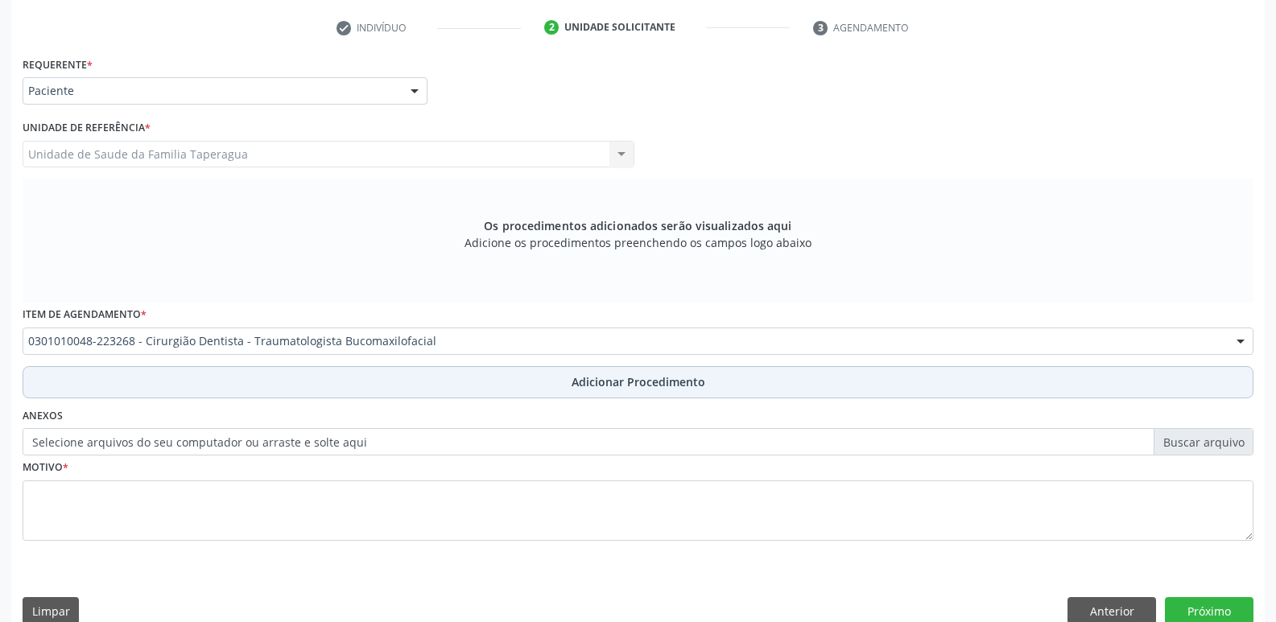
click at [663, 370] on button "Adicionar Procedimento" at bounding box center [638, 382] width 1231 height 32
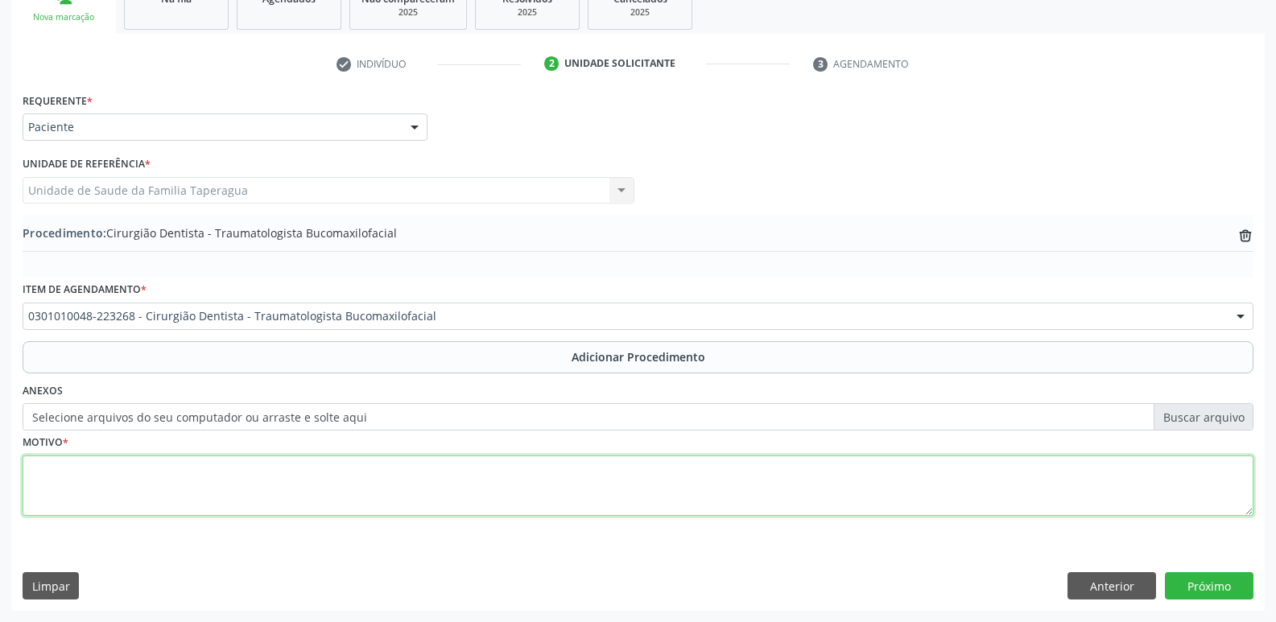
click at [620, 478] on textarea at bounding box center [638, 486] width 1231 height 61
type textarea "DOR NOS ELEMENTOS 38 E 48 (VESTIBULARIZADOS). AVALIAR POSSIBILIDADE DE EXONDONT…"
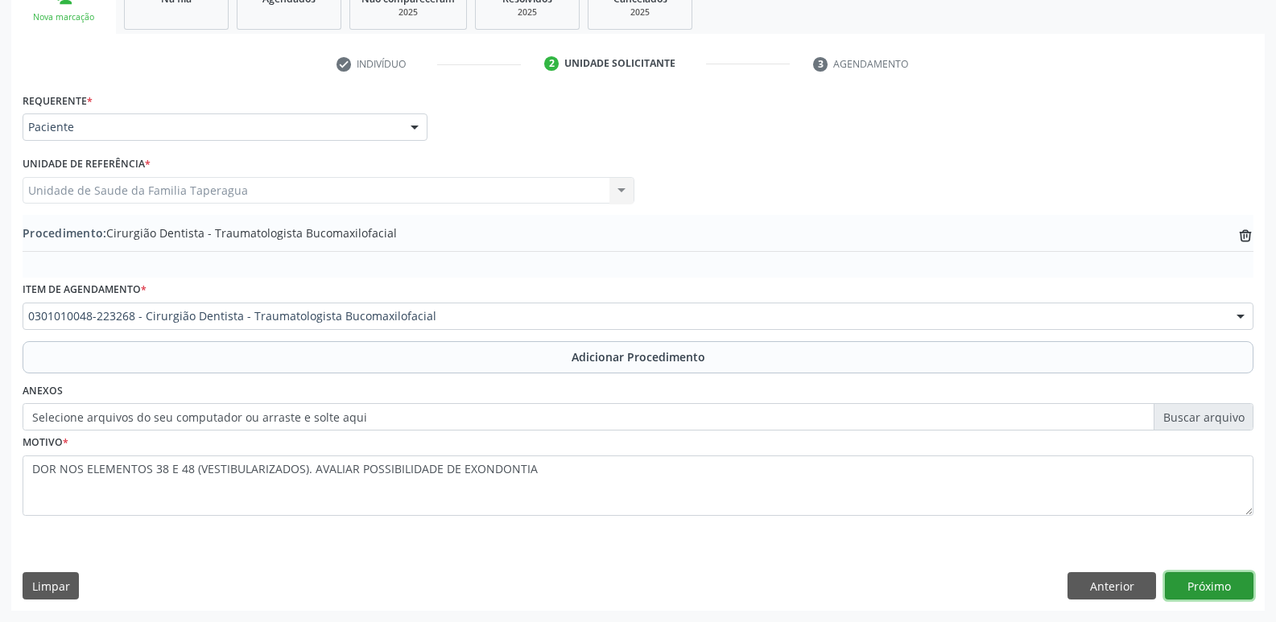
click at [1218, 588] on button "Próximo" at bounding box center [1209, 585] width 89 height 27
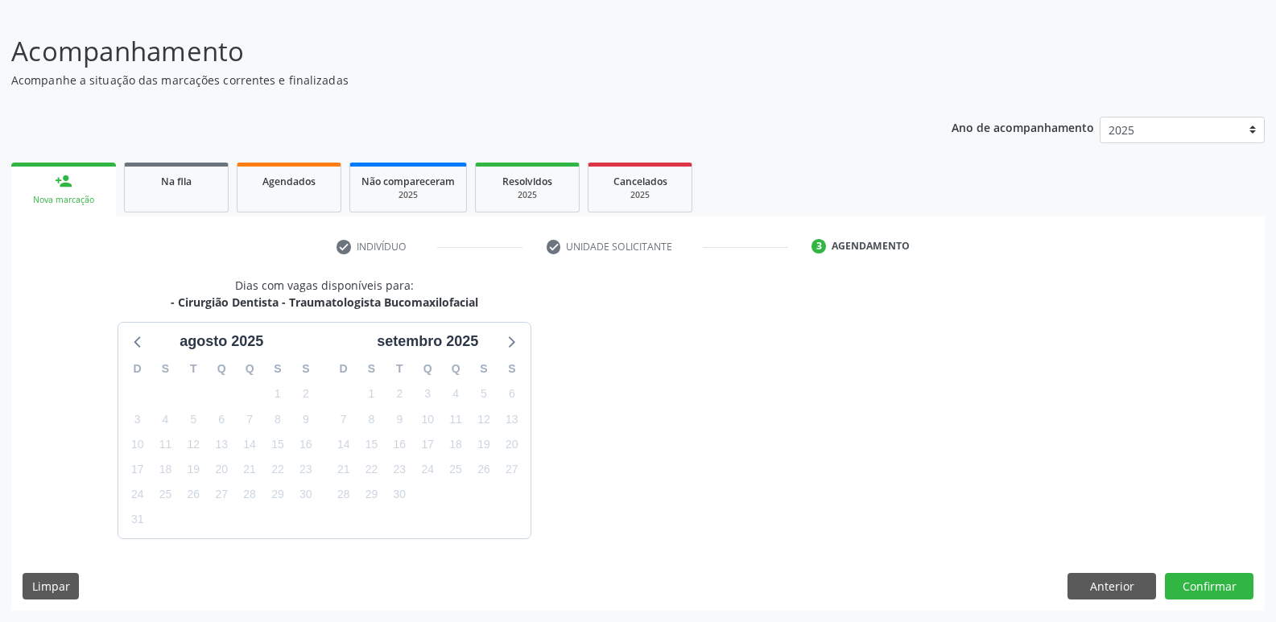
scroll to position [148, 0]
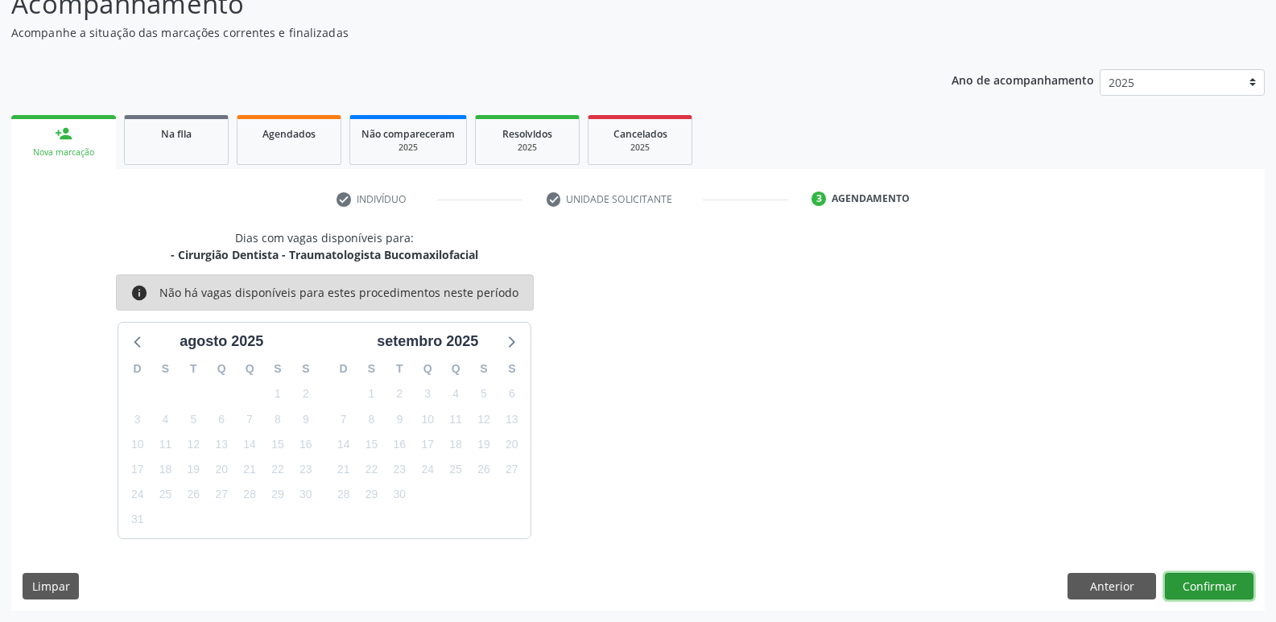
click at [1218, 588] on button "Confirmar" at bounding box center [1209, 586] width 89 height 27
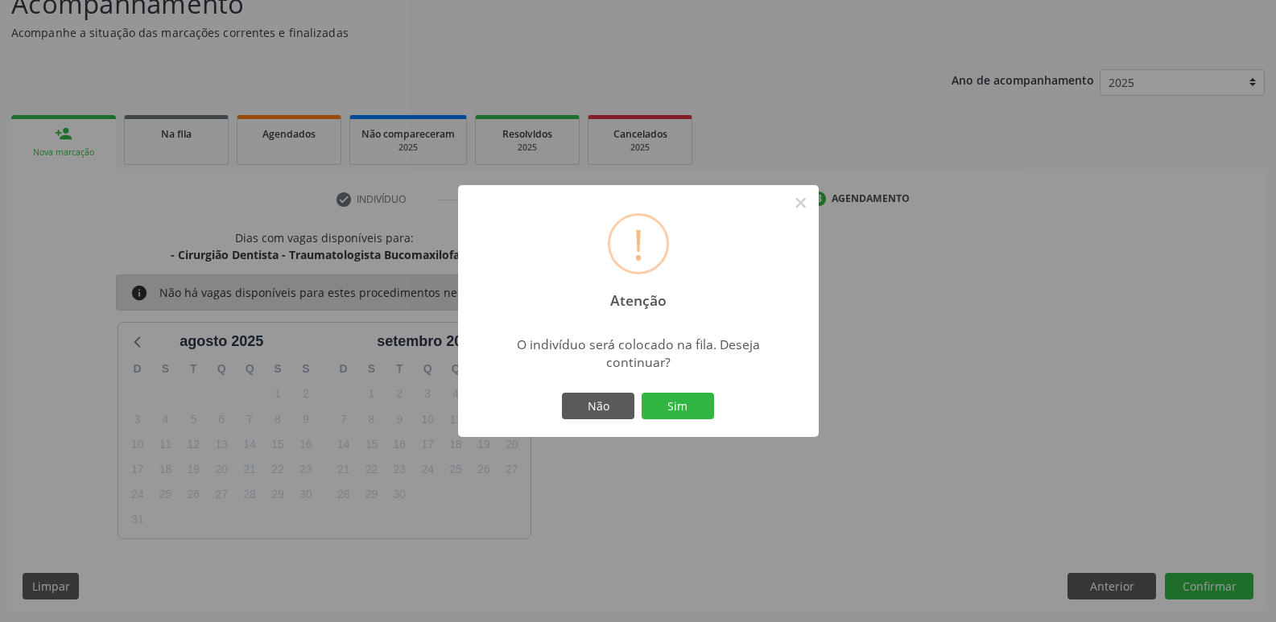
click at [642, 393] on button "Sim" at bounding box center [678, 406] width 72 height 27
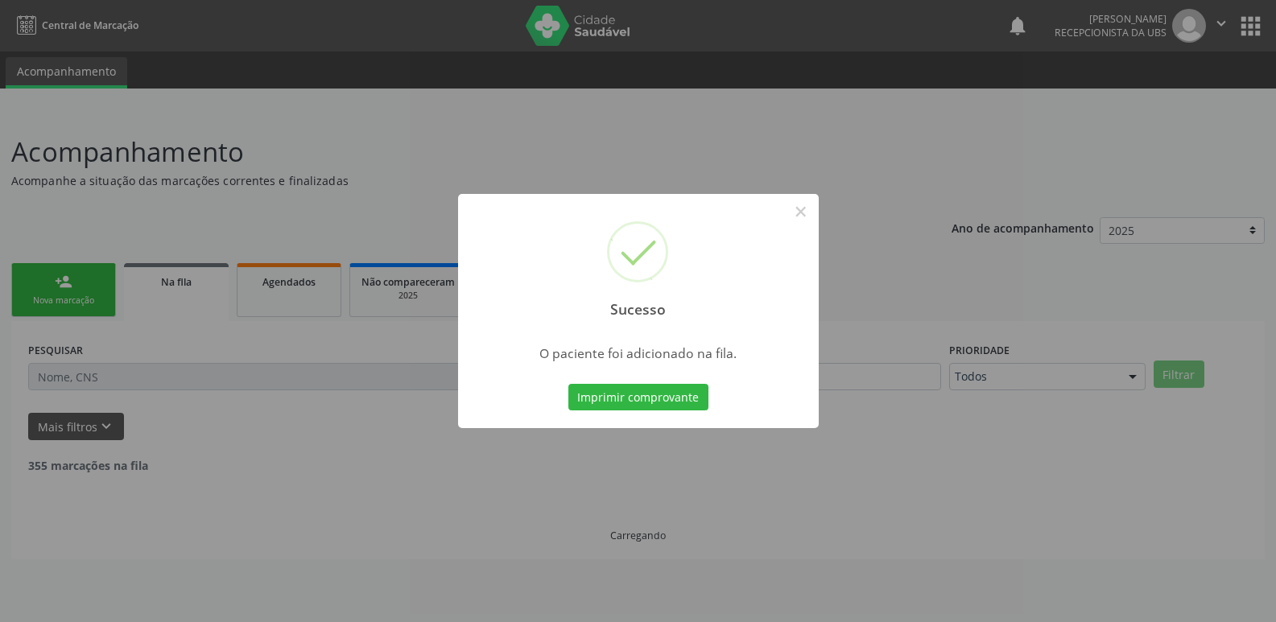
scroll to position [0, 0]
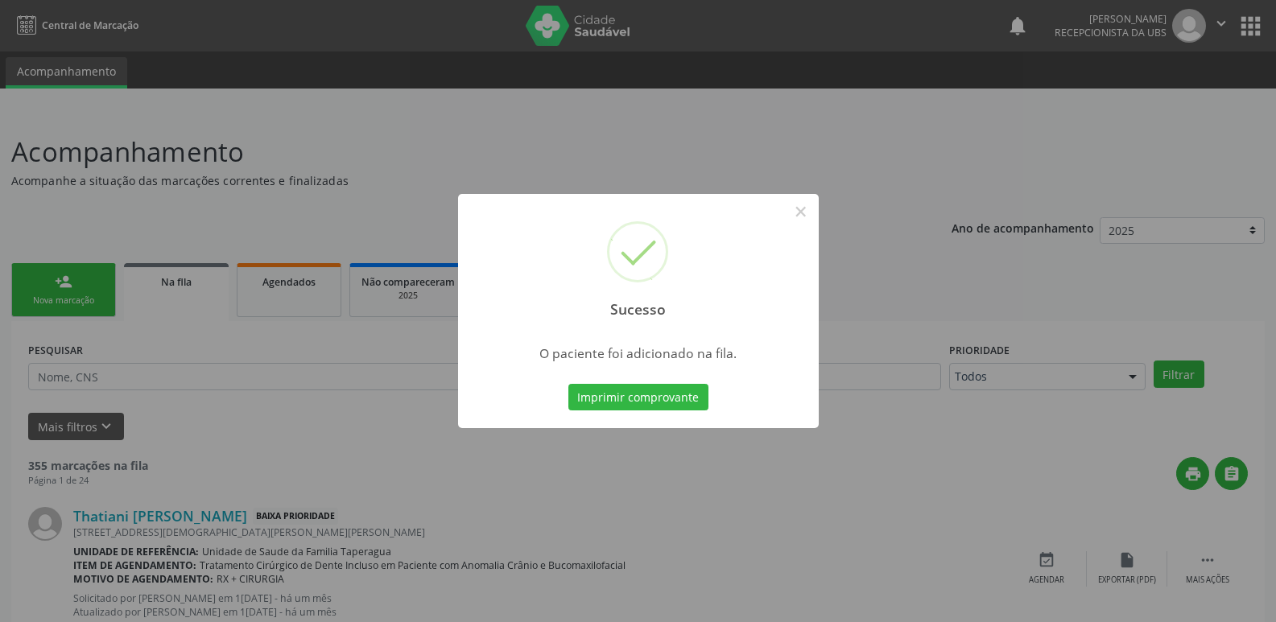
click at [1116, 426] on div "Sucesso × O paciente foi adicionado na fila. Imprimir comprovante Cancel" at bounding box center [638, 311] width 1276 height 622
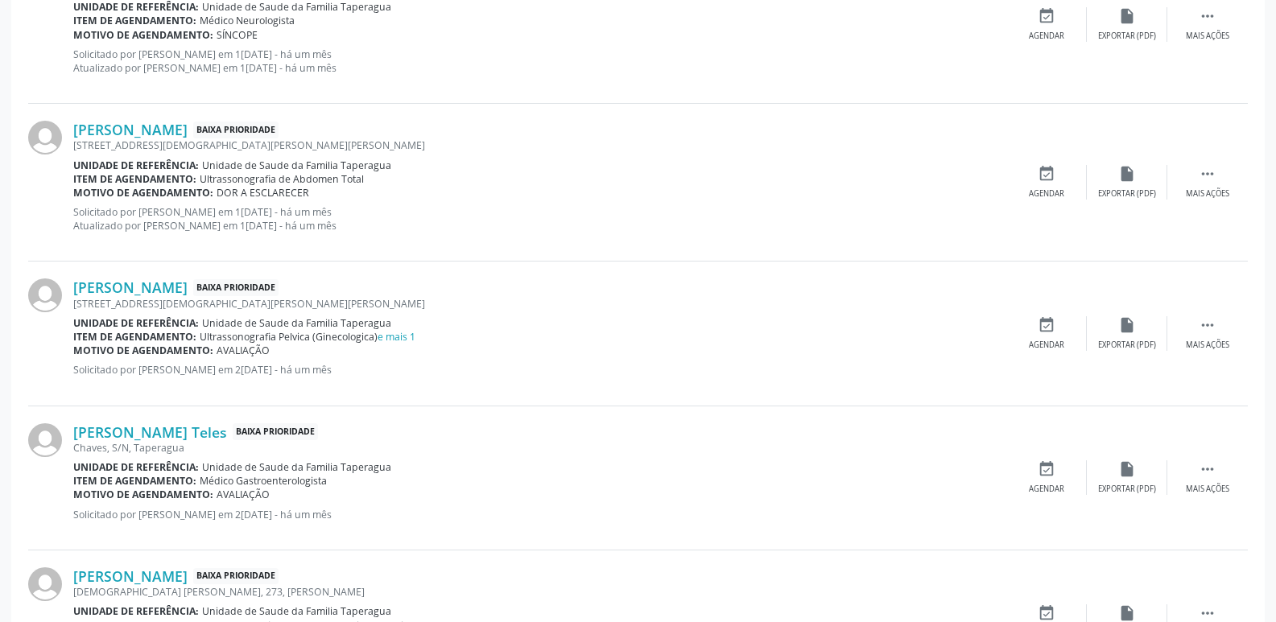
scroll to position [2271, 0]
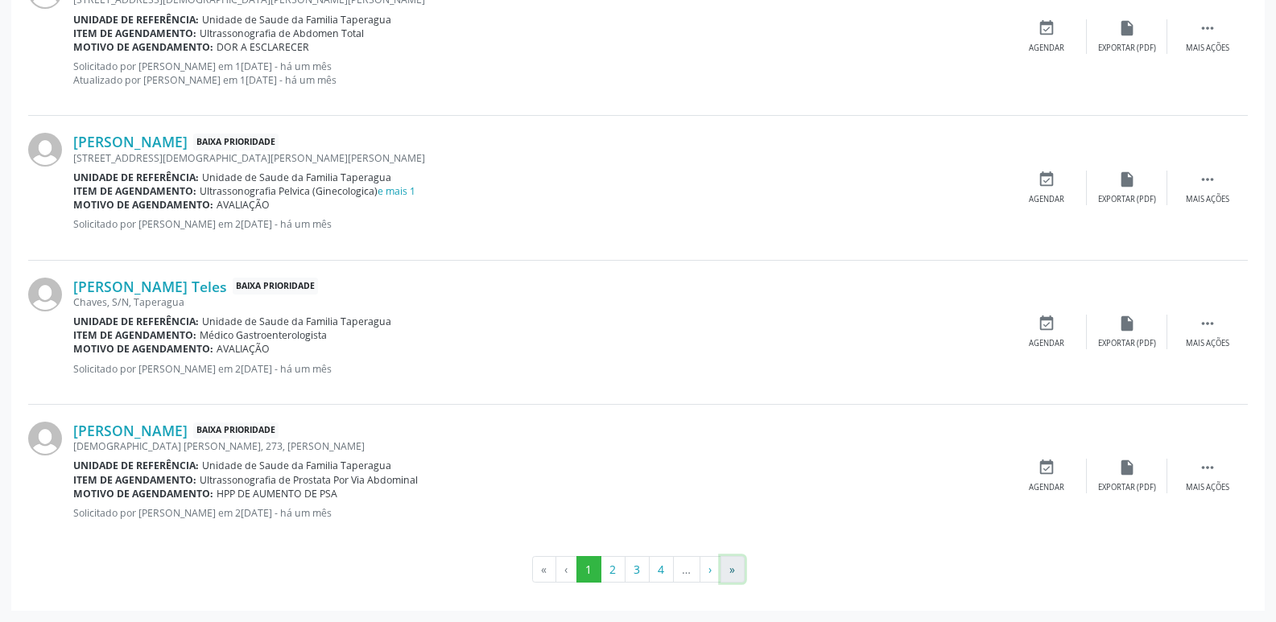
click at [734, 576] on button "»" at bounding box center [733, 569] width 24 height 27
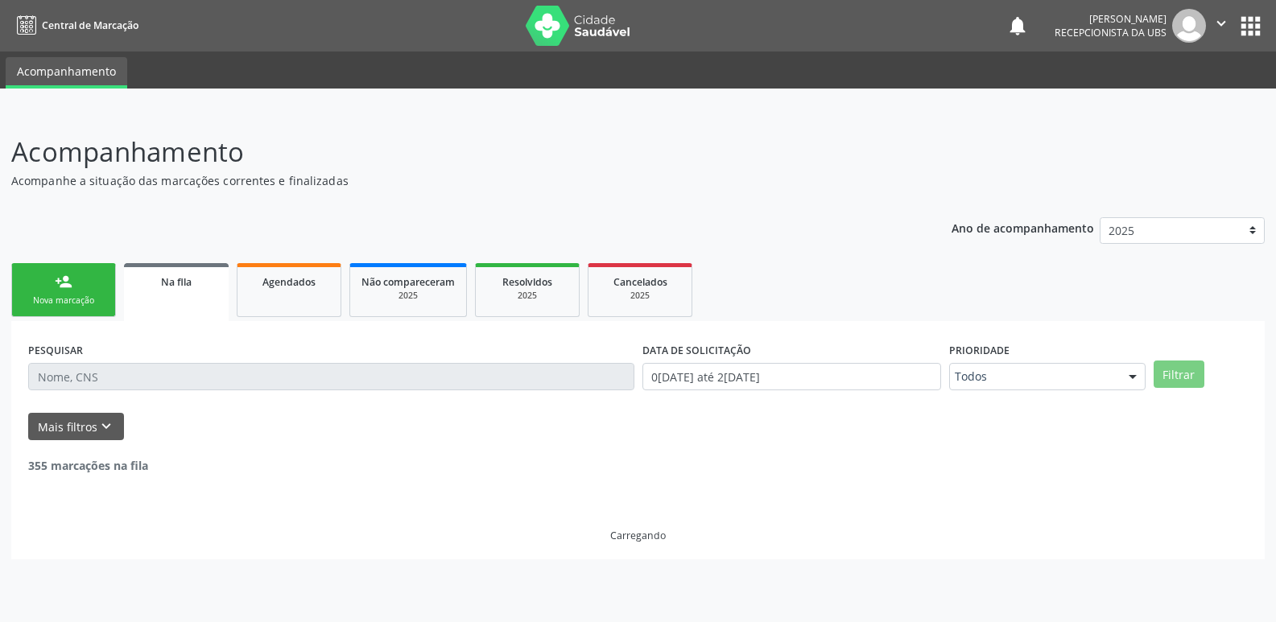
scroll to position [0, 0]
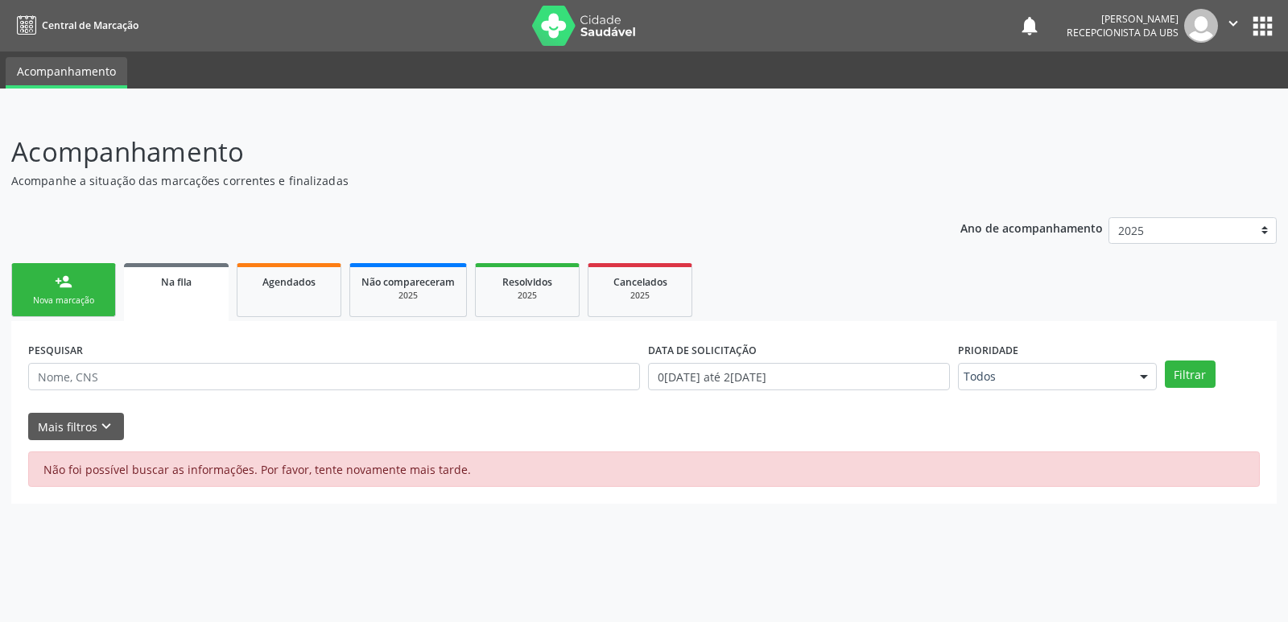
click at [56, 288] on div "person_add" at bounding box center [64, 282] width 18 height 18
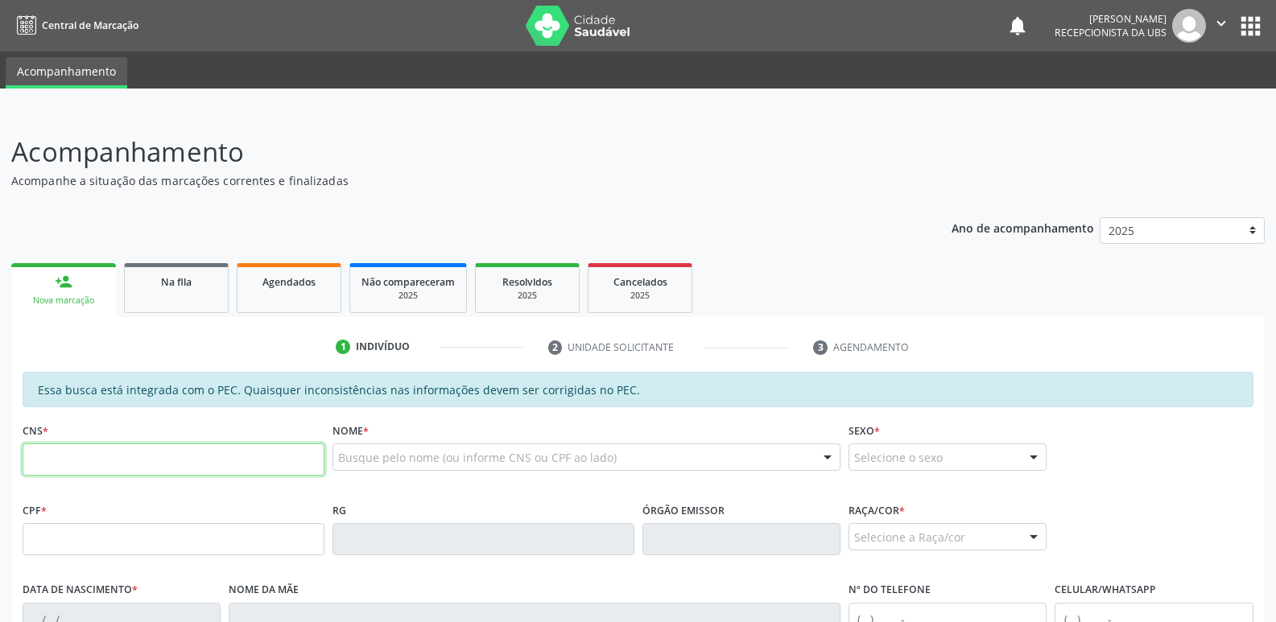
click at [157, 459] on input "text" at bounding box center [174, 460] width 302 height 32
paste input "708 4023 9354 3070"
type input "708 4023 9354 3070"
type input "149.561.294-59"
type input "08/10/2012"
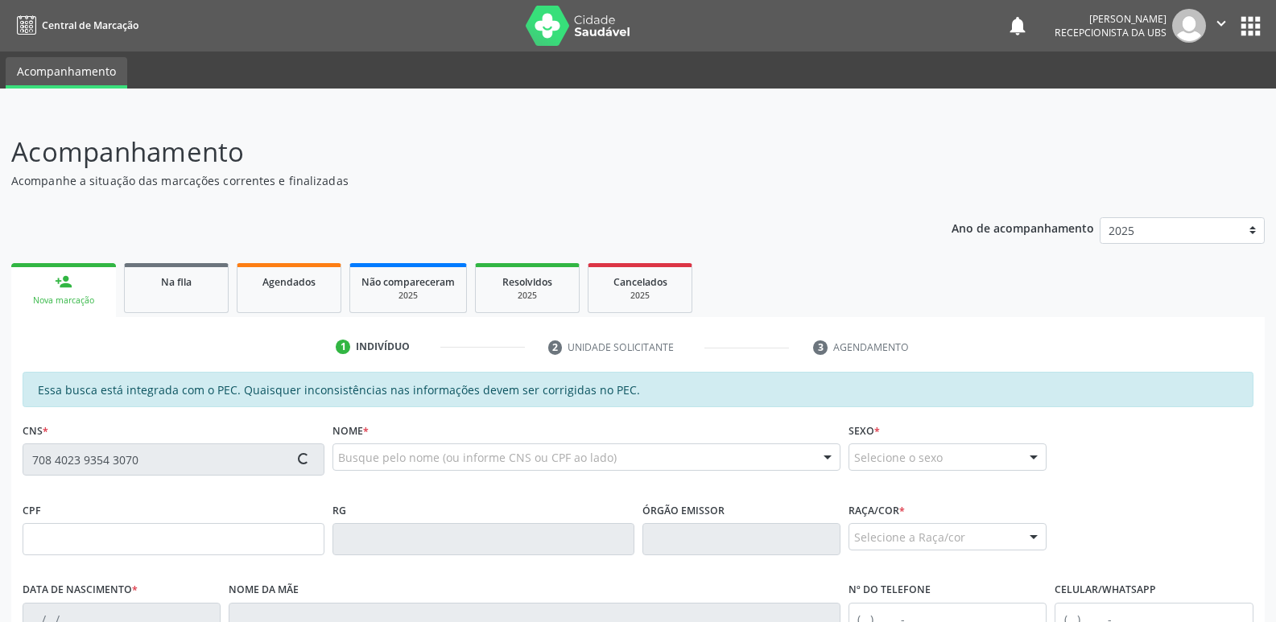
type input "Mariana Silva dos Santos"
type input "(82) 99414-6628"
type input "12"
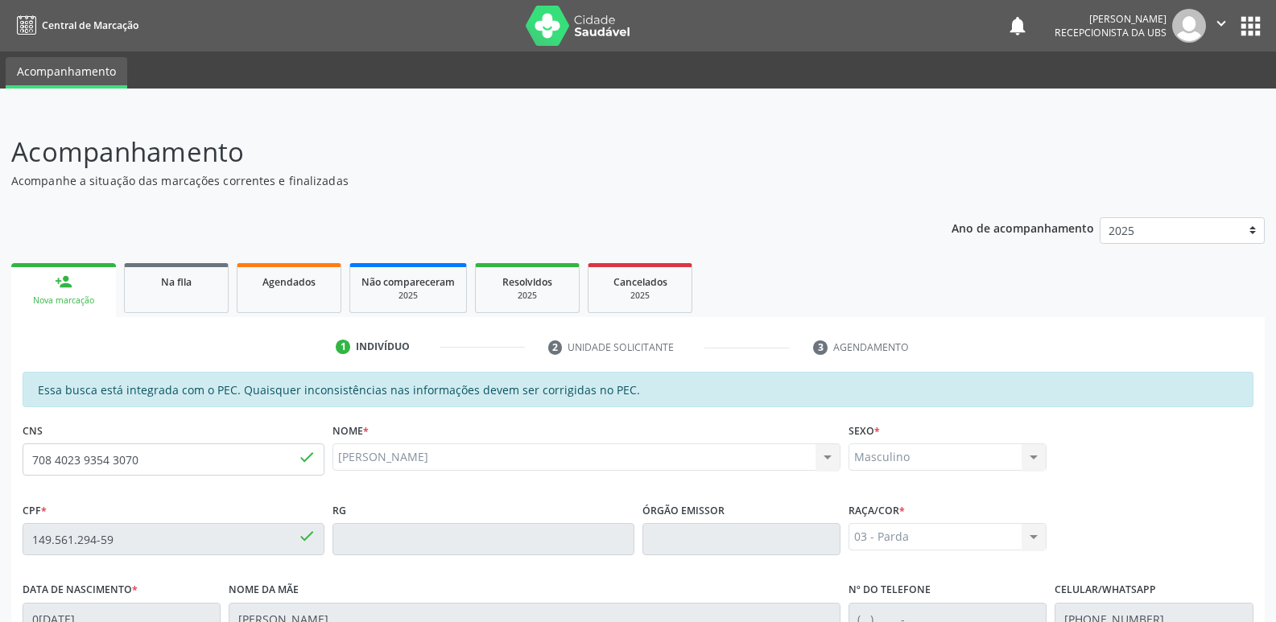
scroll to position [320, 0]
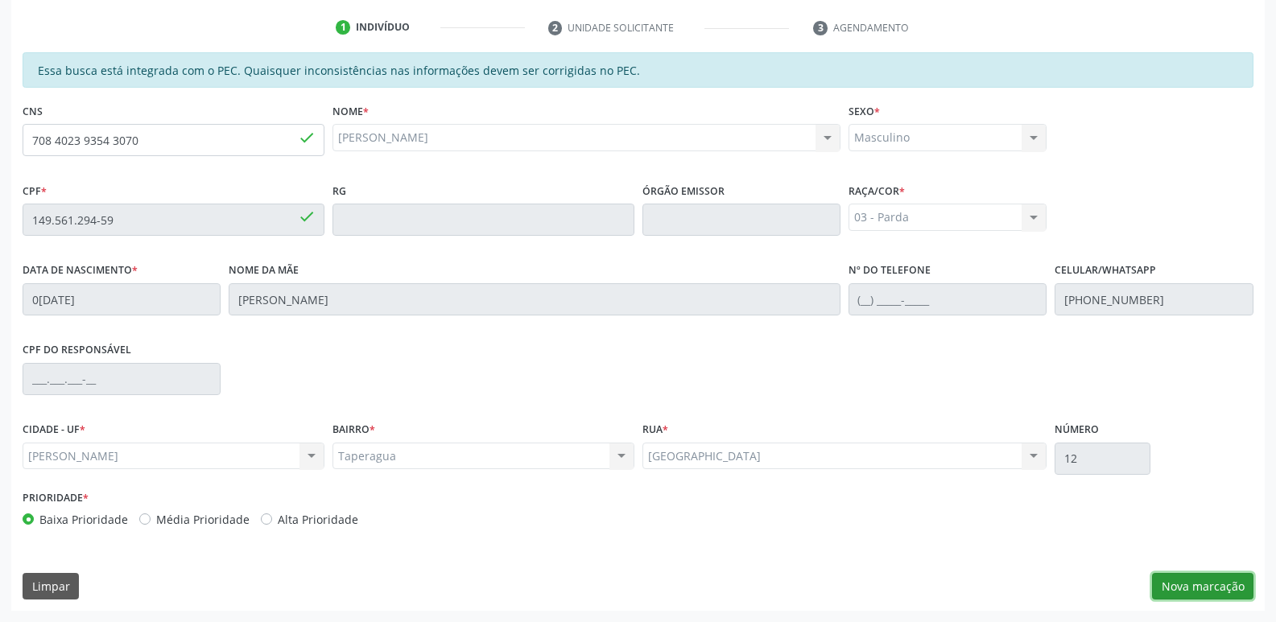
click at [1198, 592] on button "Nova marcação" at bounding box center [1202, 586] width 101 height 27
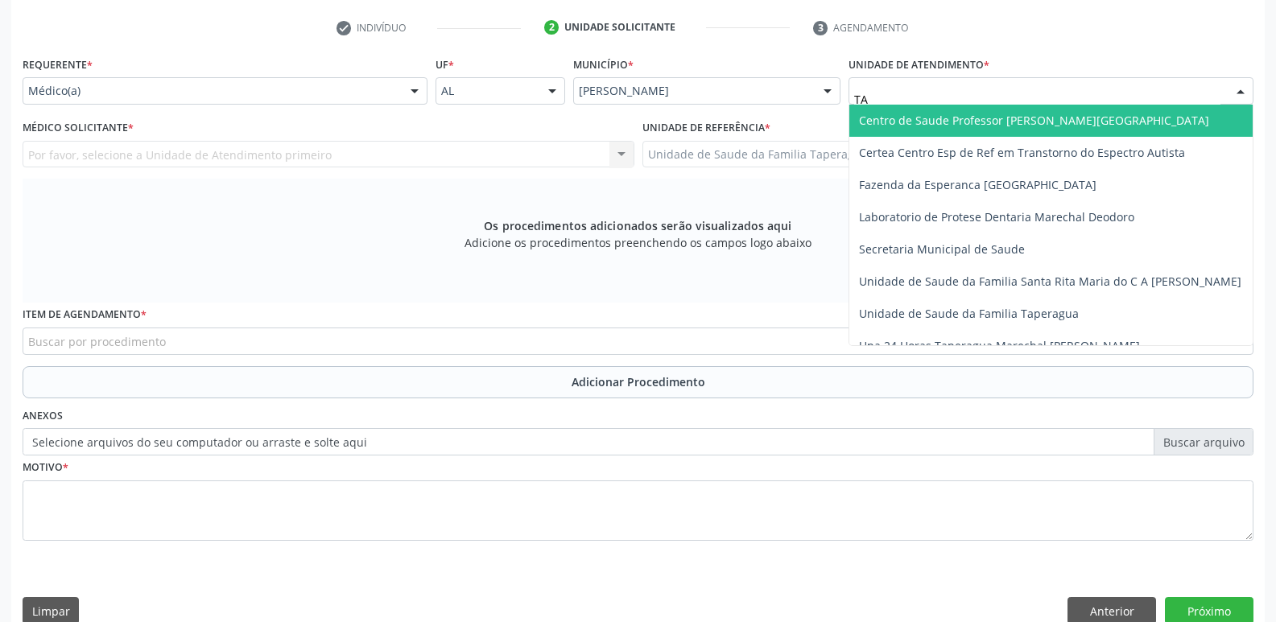
type input "TAP"
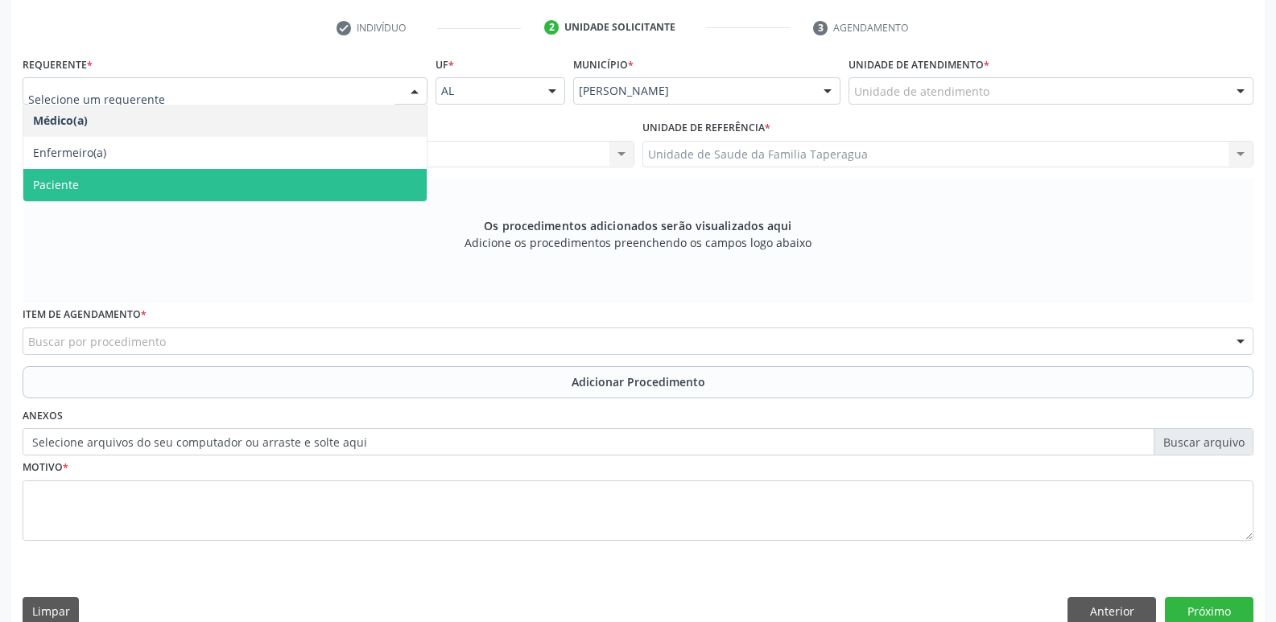
click at [353, 201] on div "Médico(a) Enfermeiro(a) Paciente Nenhum resultado encontrado para: " " Não há n…" at bounding box center [225, 153] width 405 height 97
click at [353, 190] on span "Paciente" at bounding box center [224, 185] width 403 height 32
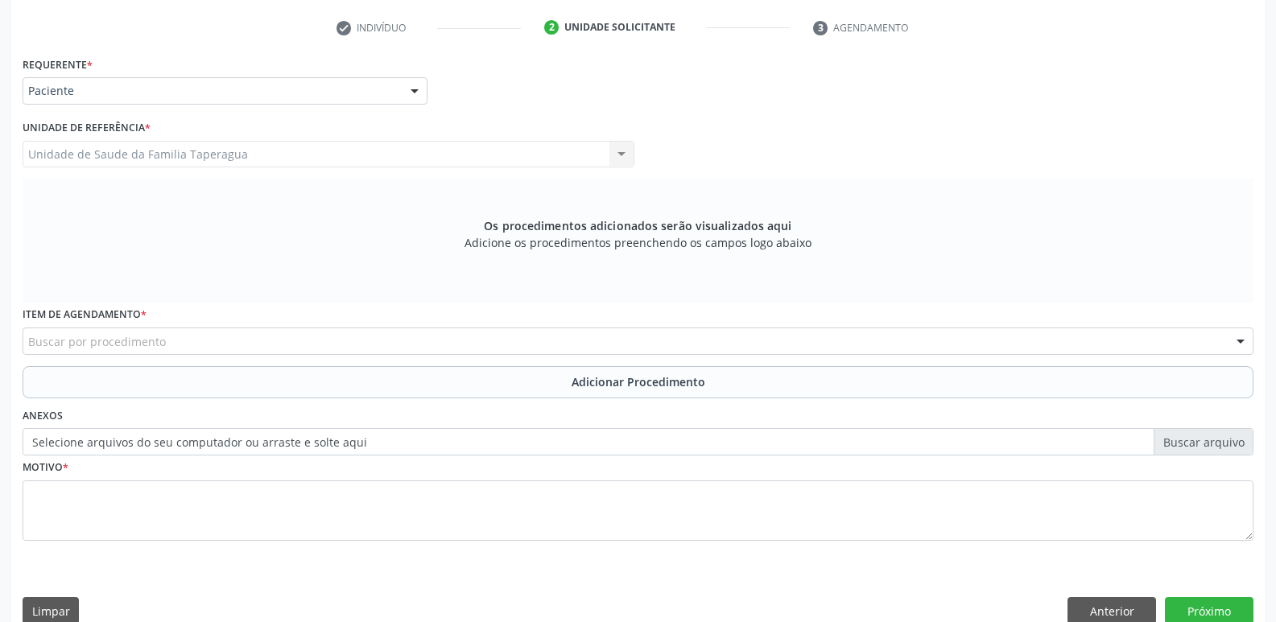
click at [340, 346] on div "Buscar por procedimento" at bounding box center [638, 341] width 1231 height 27
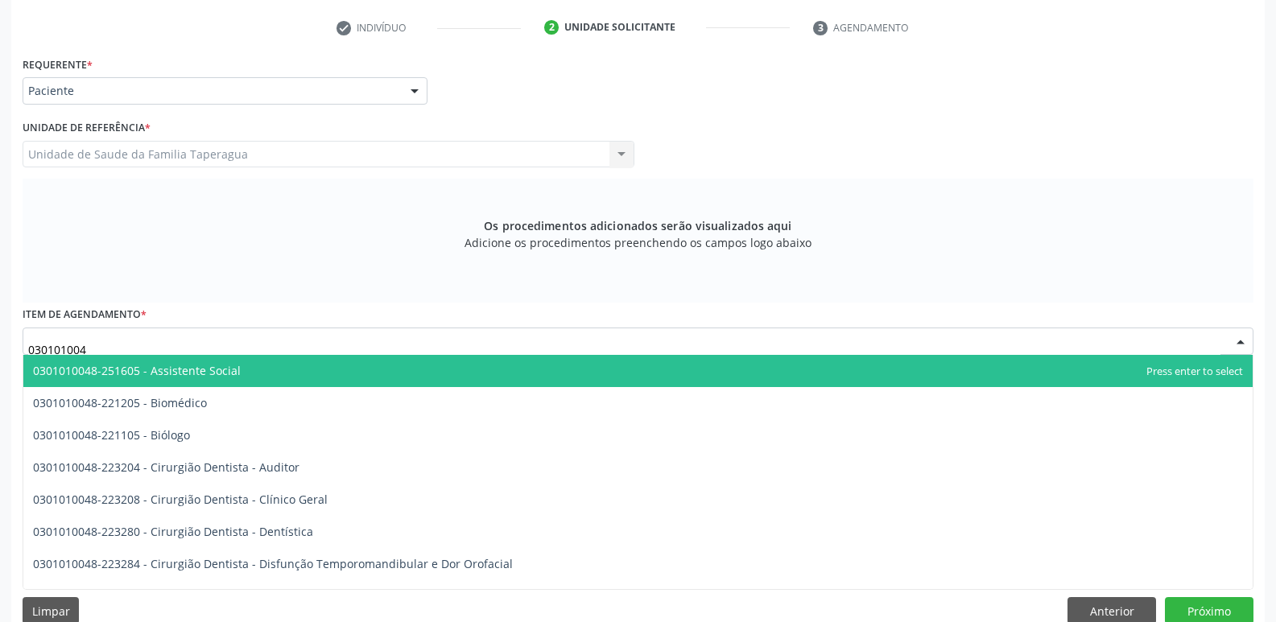
type input "0301010048"
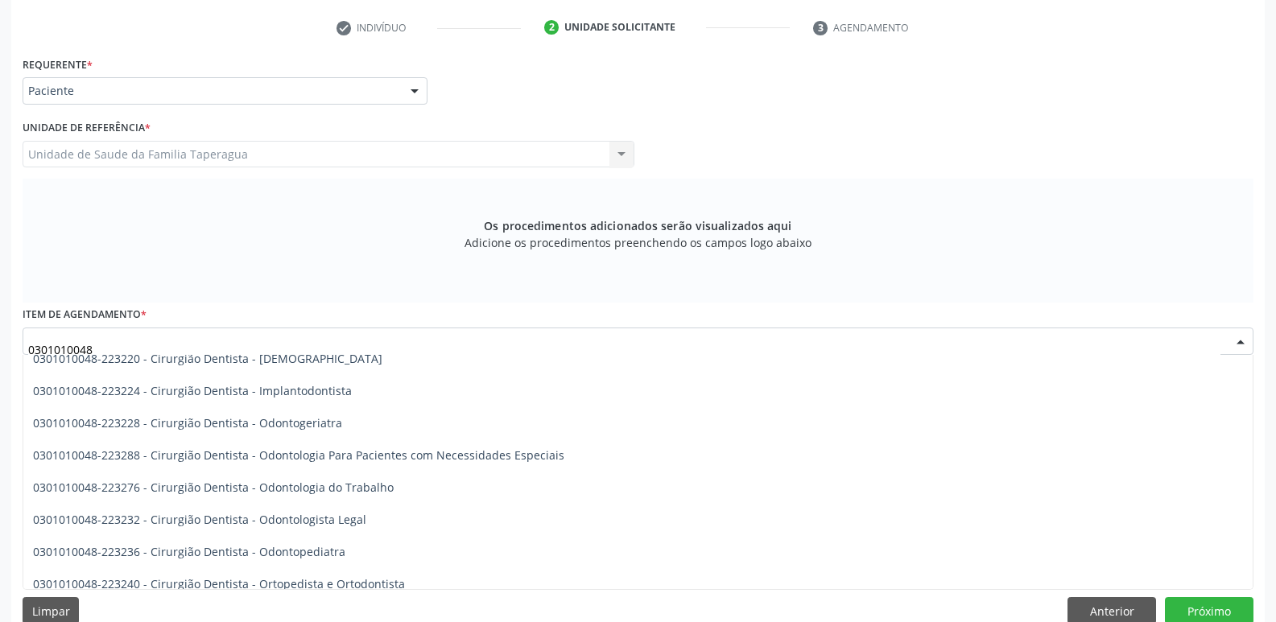
scroll to position [313, 0]
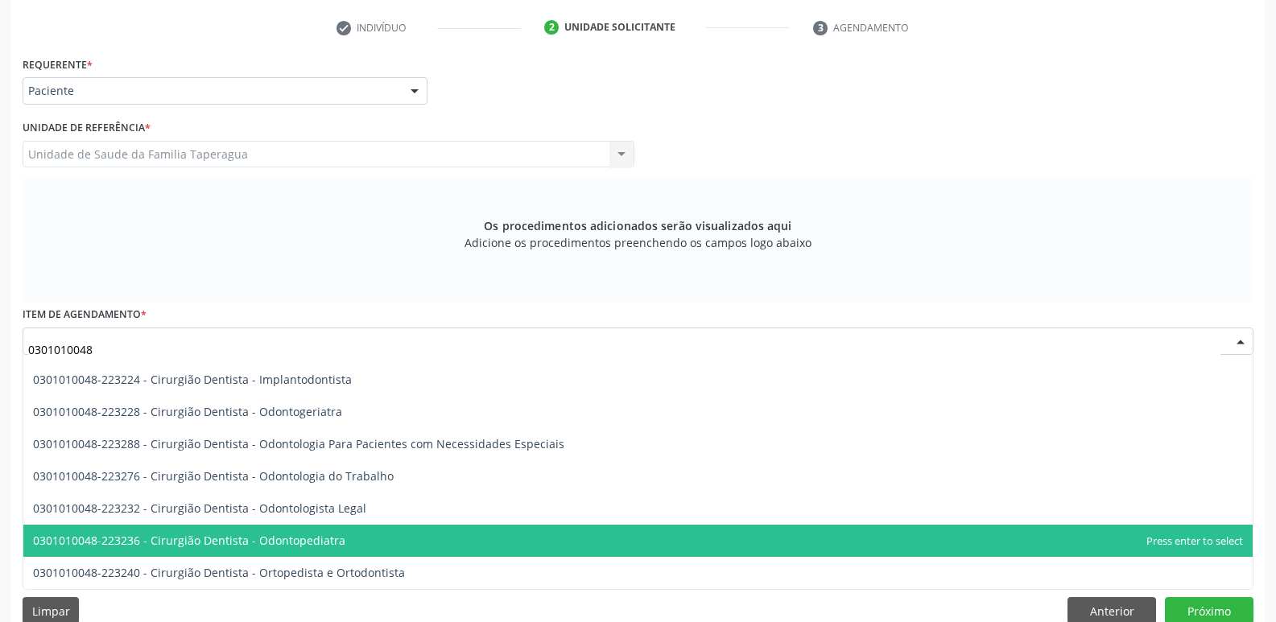
click at [693, 531] on span "0301010048-223236 - Cirurgião Dentista - Odontopediatra" at bounding box center [637, 541] width 1229 height 32
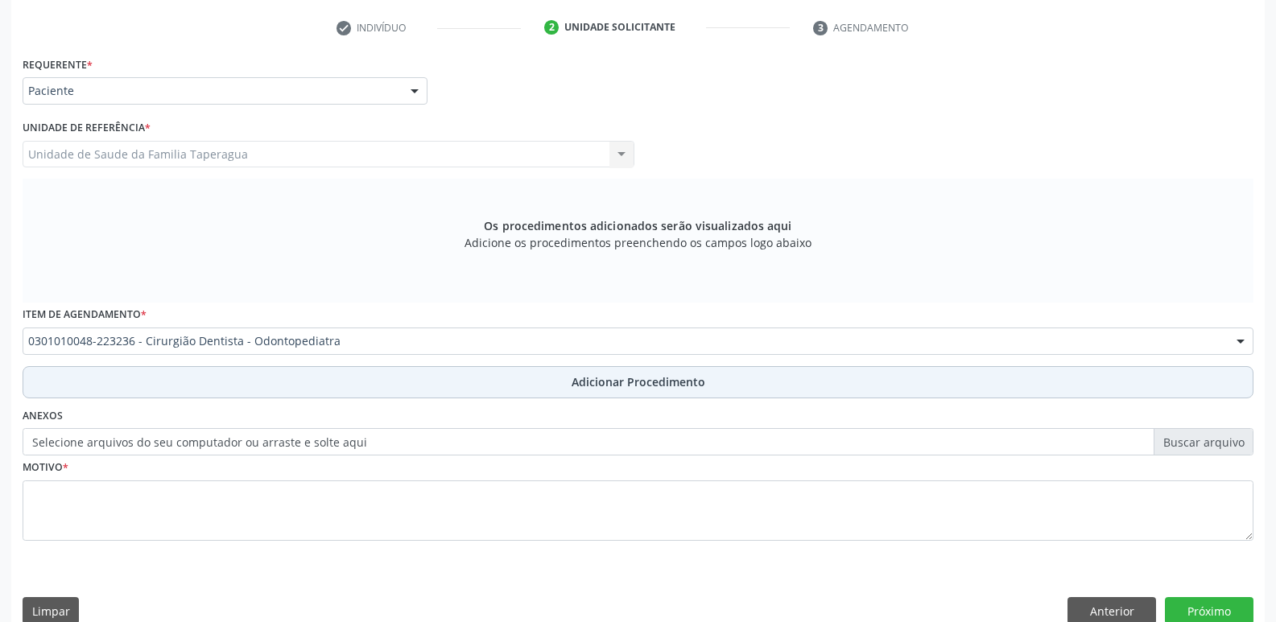
click at [695, 389] on span "Adicionar Procedimento" at bounding box center [639, 382] width 134 height 17
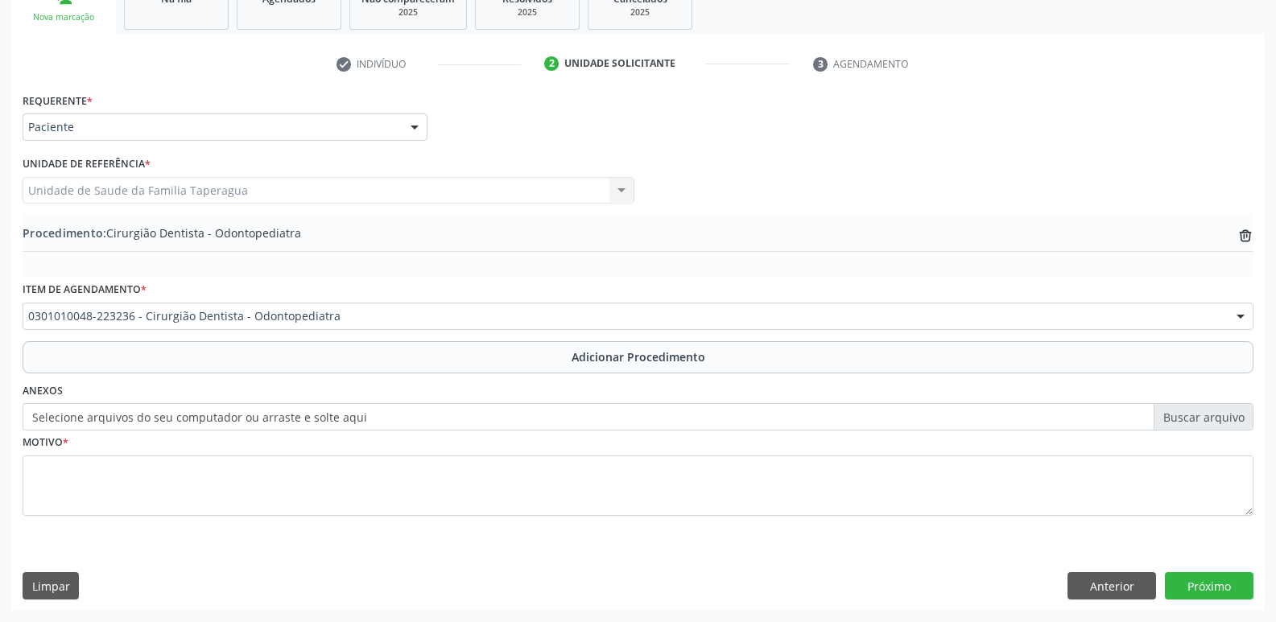
scroll to position [283, 0]
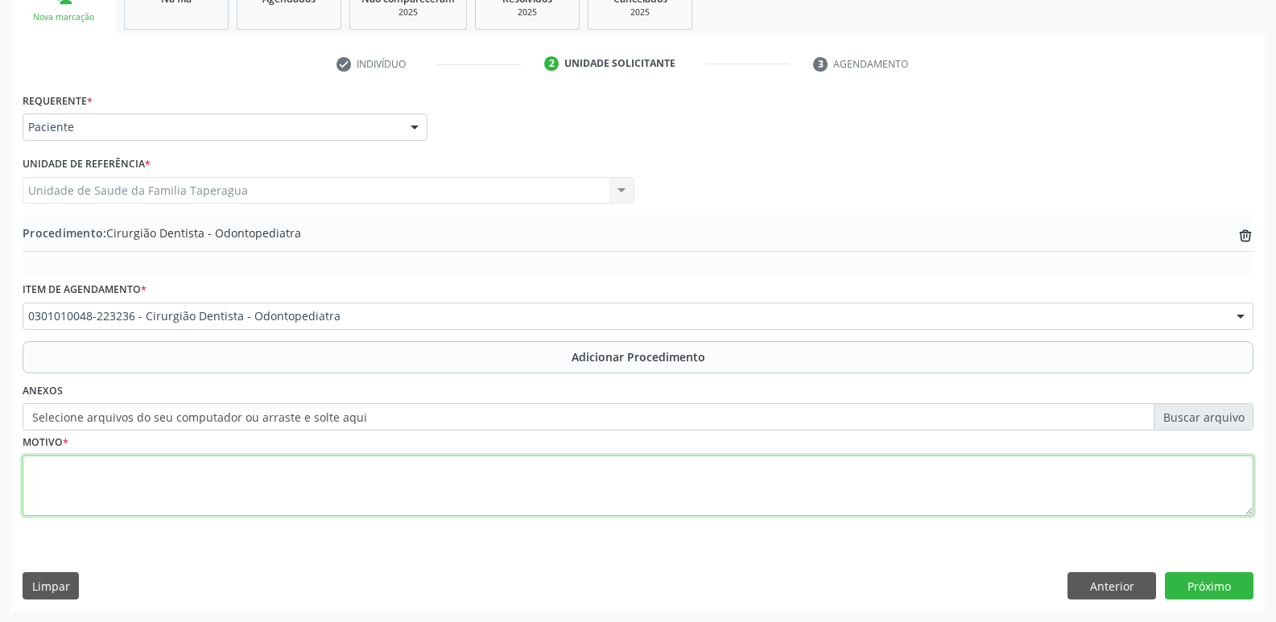
click at [669, 490] on textarea at bounding box center [638, 486] width 1231 height 61
type textarea "CÁRIE DENTÁRIA"
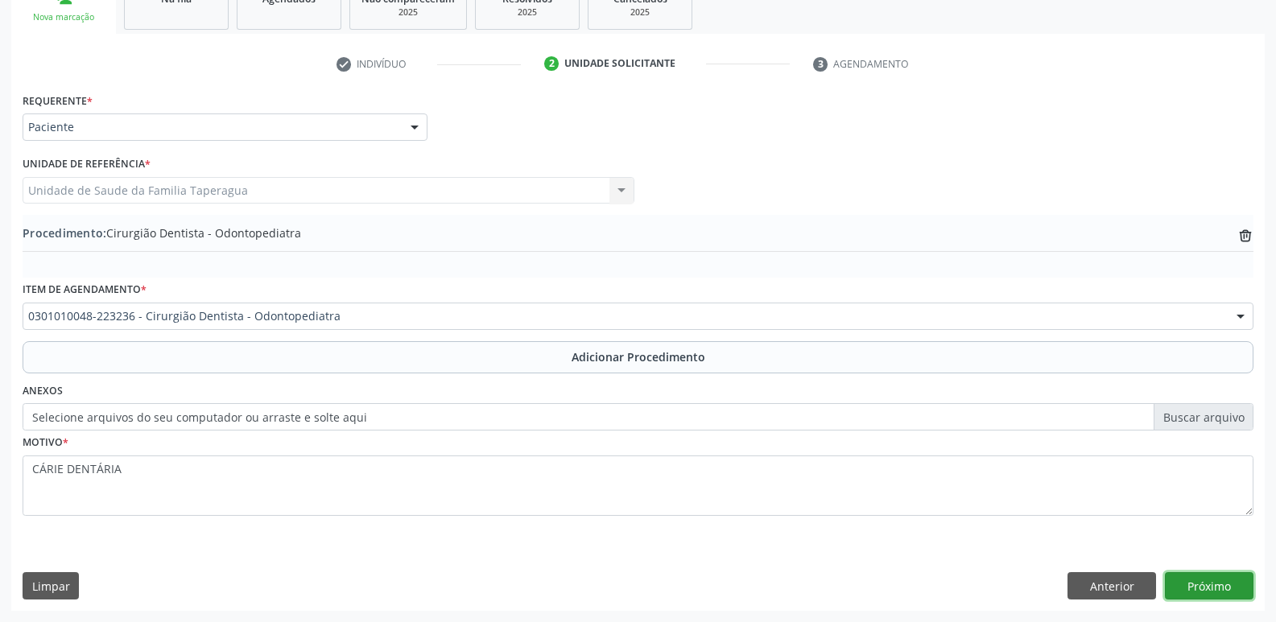
click at [1205, 583] on button "Próximo" at bounding box center [1209, 585] width 89 height 27
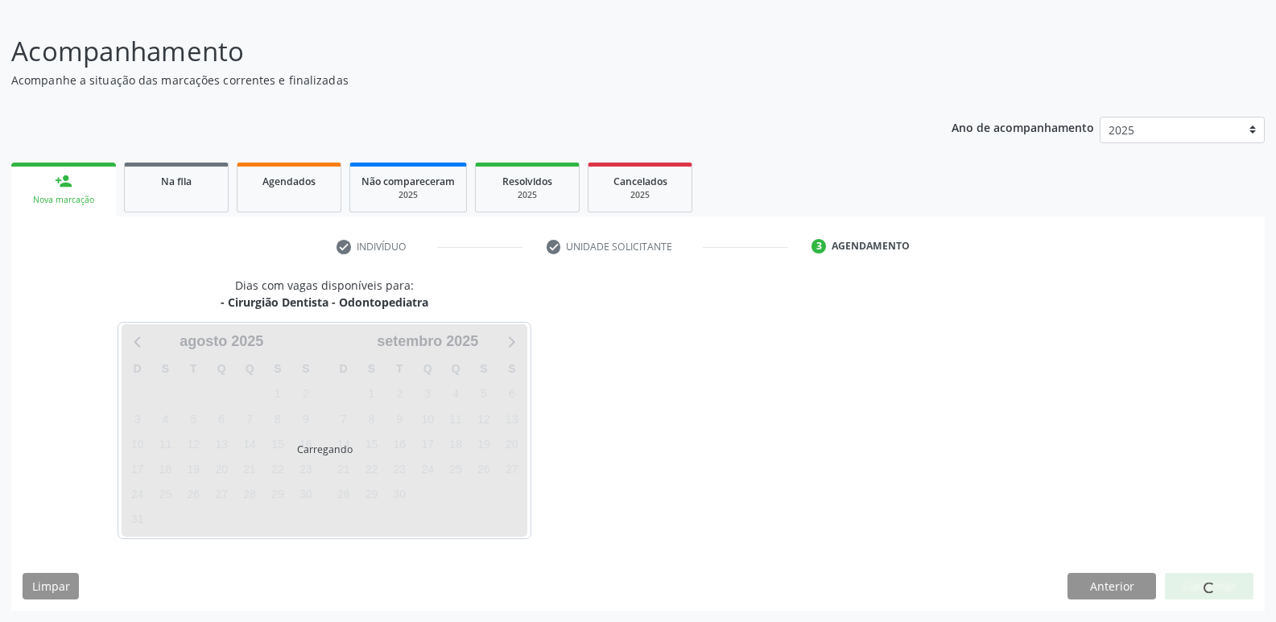
scroll to position [148, 0]
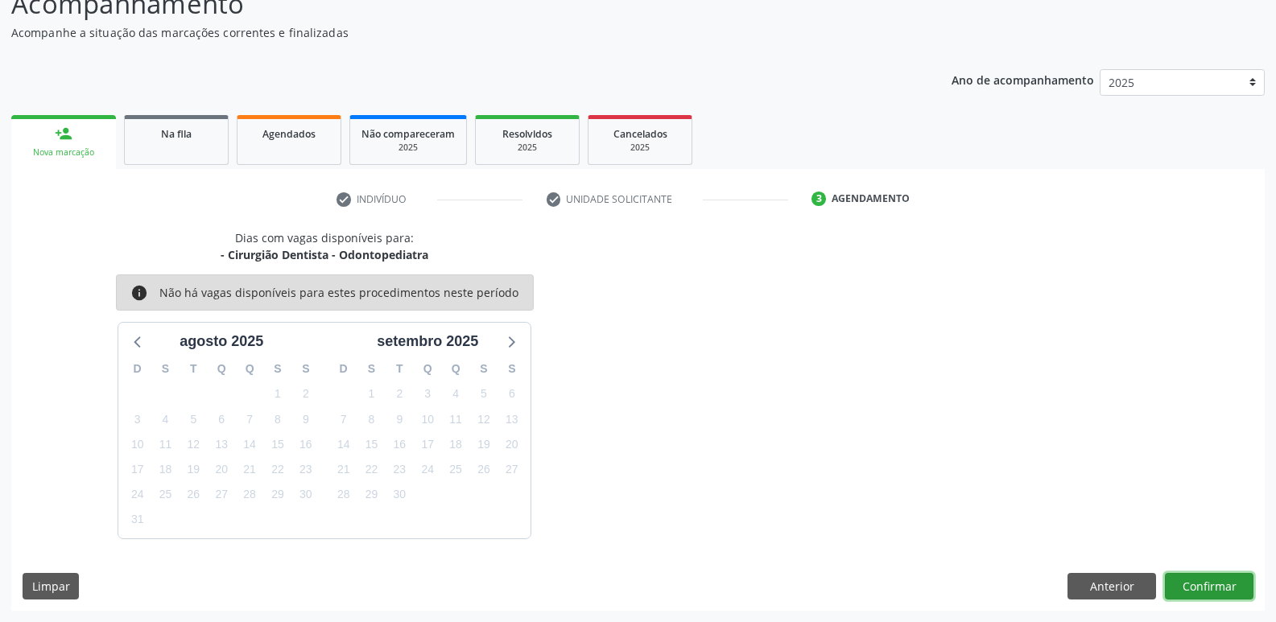
click at [1209, 575] on button "Confirmar" at bounding box center [1209, 586] width 89 height 27
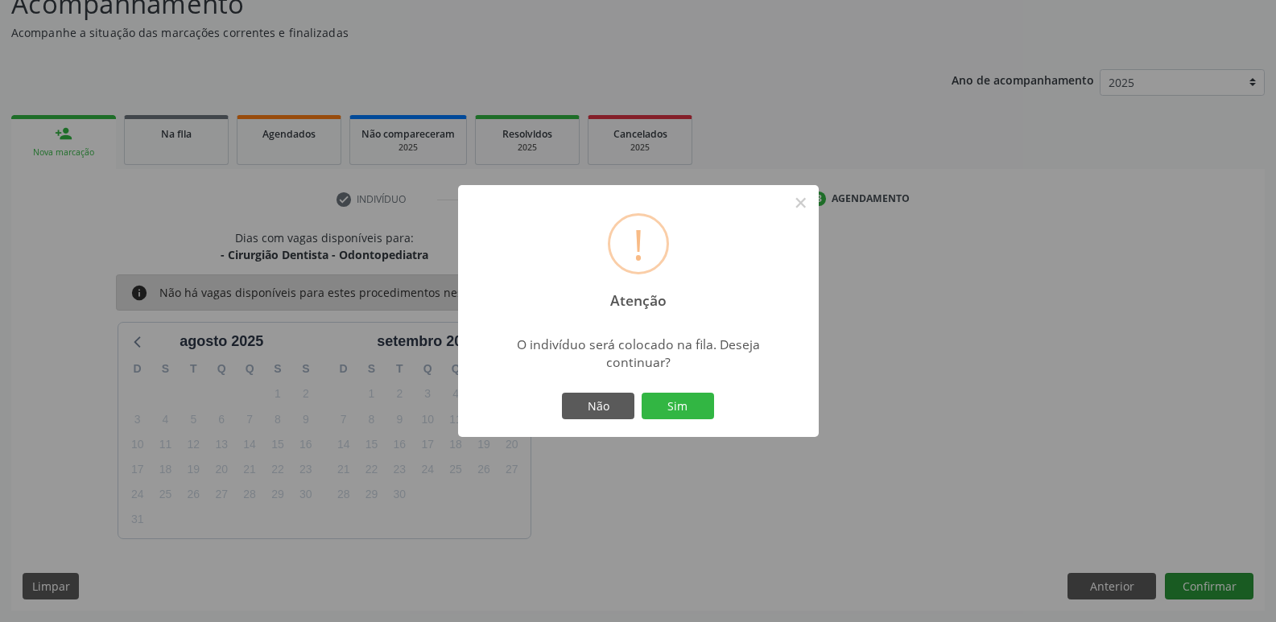
click at [642, 393] on button "Sim" at bounding box center [678, 406] width 72 height 27
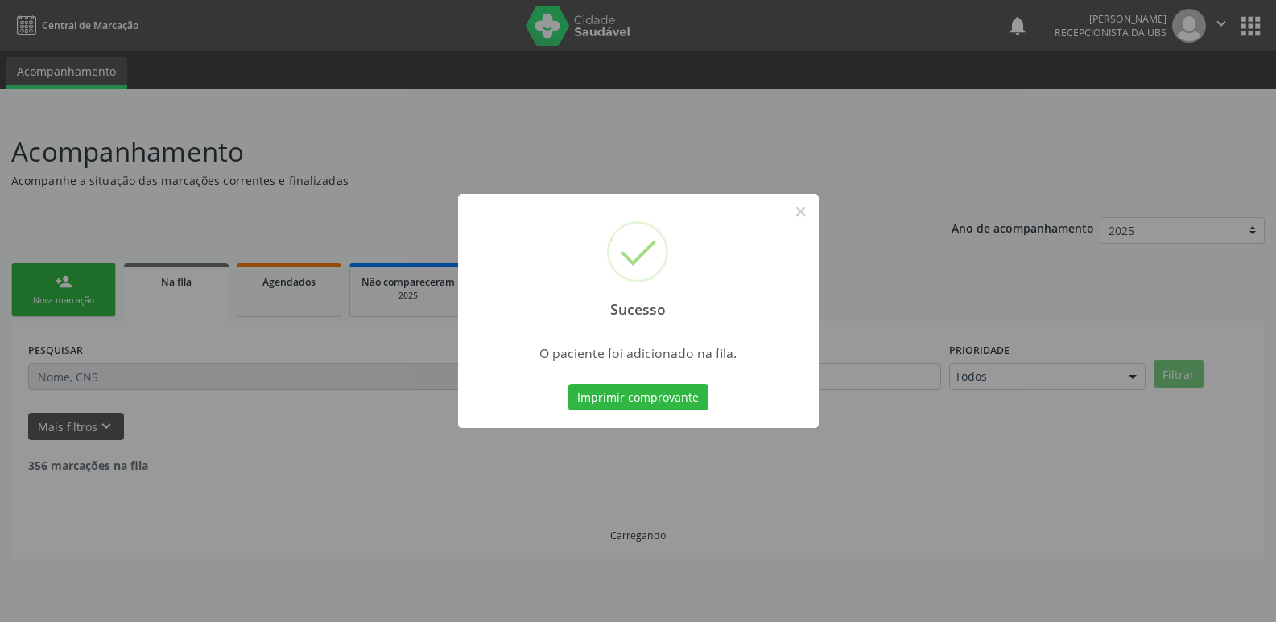
scroll to position [0, 0]
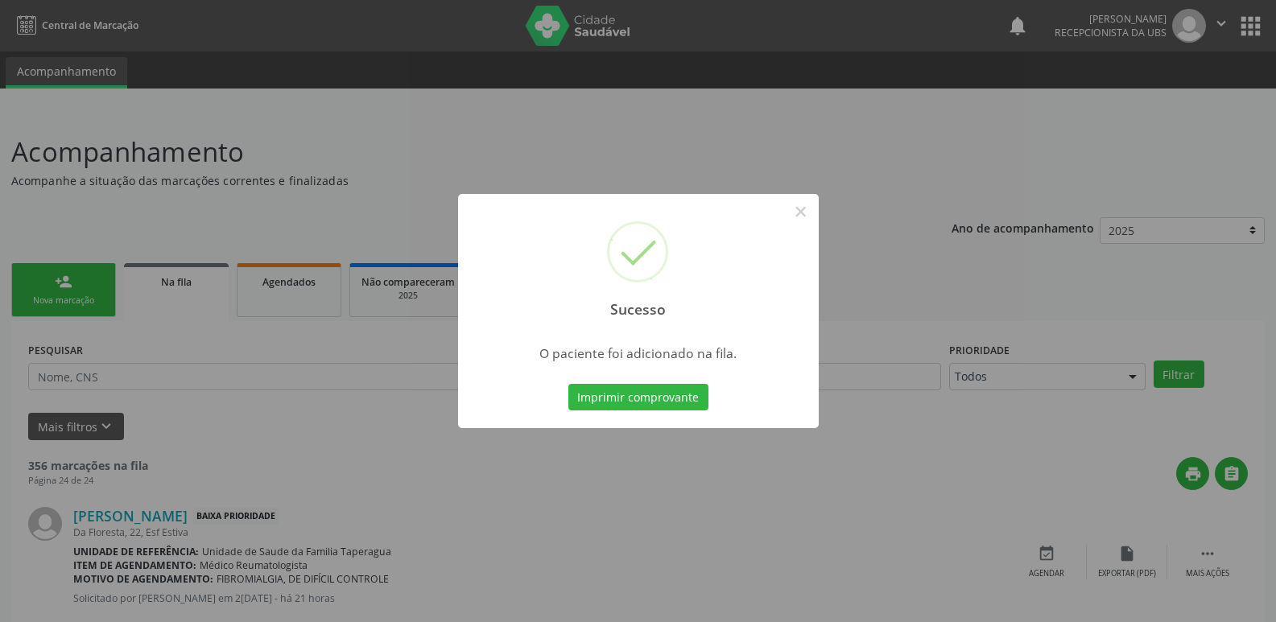
click at [1190, 342] on div "Sucesso × O paciente foi adicionado na fila. Imprimir comprovante Cancel" at bounding box center [638, 311] width 1276 height 622
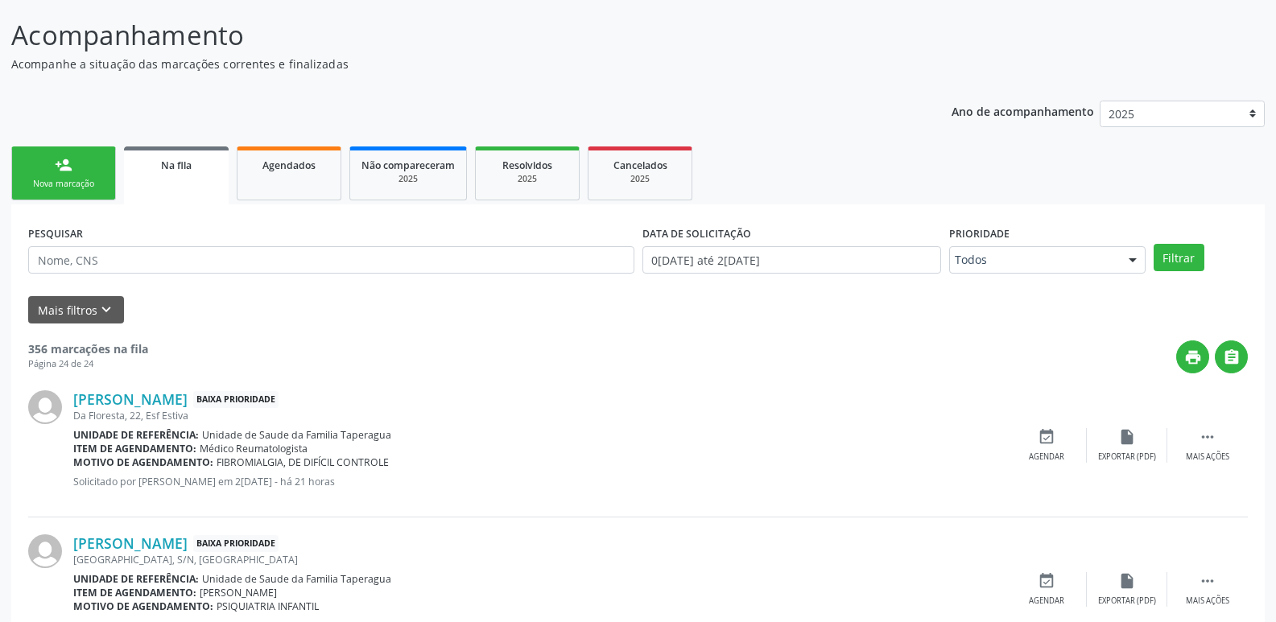
scroll to position [3, 0]
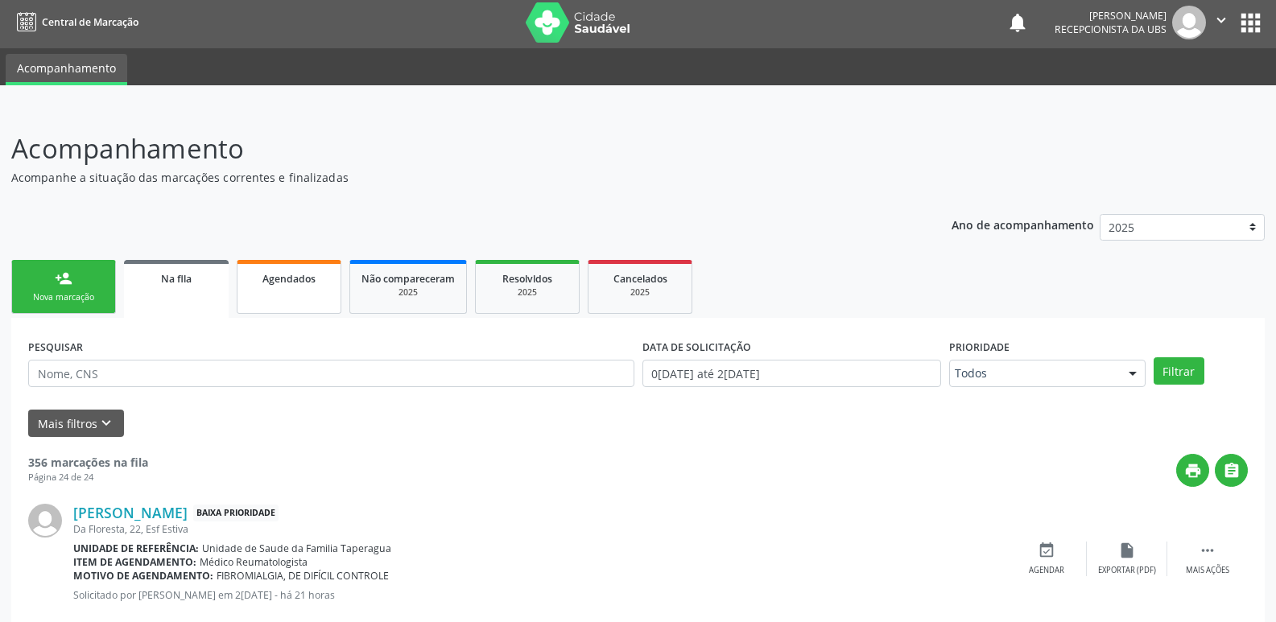
click at [296, 279] on span "Agendados" at bounding box center [288, 279] width 53 height 14
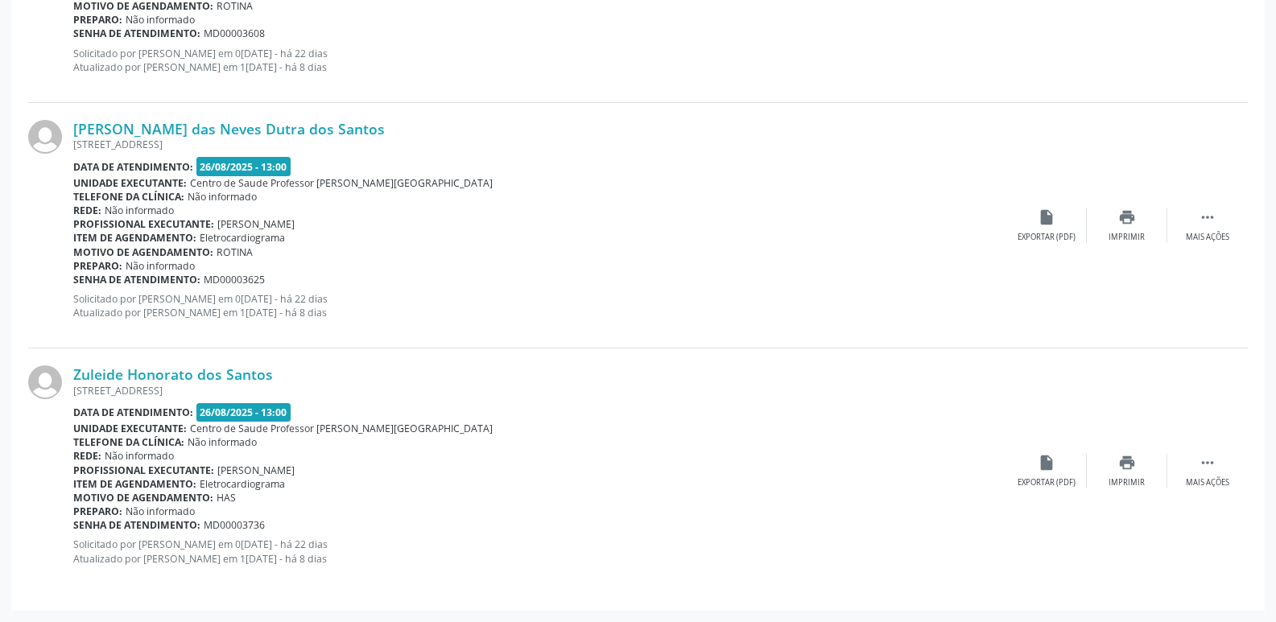
scroll to position [0, 0]
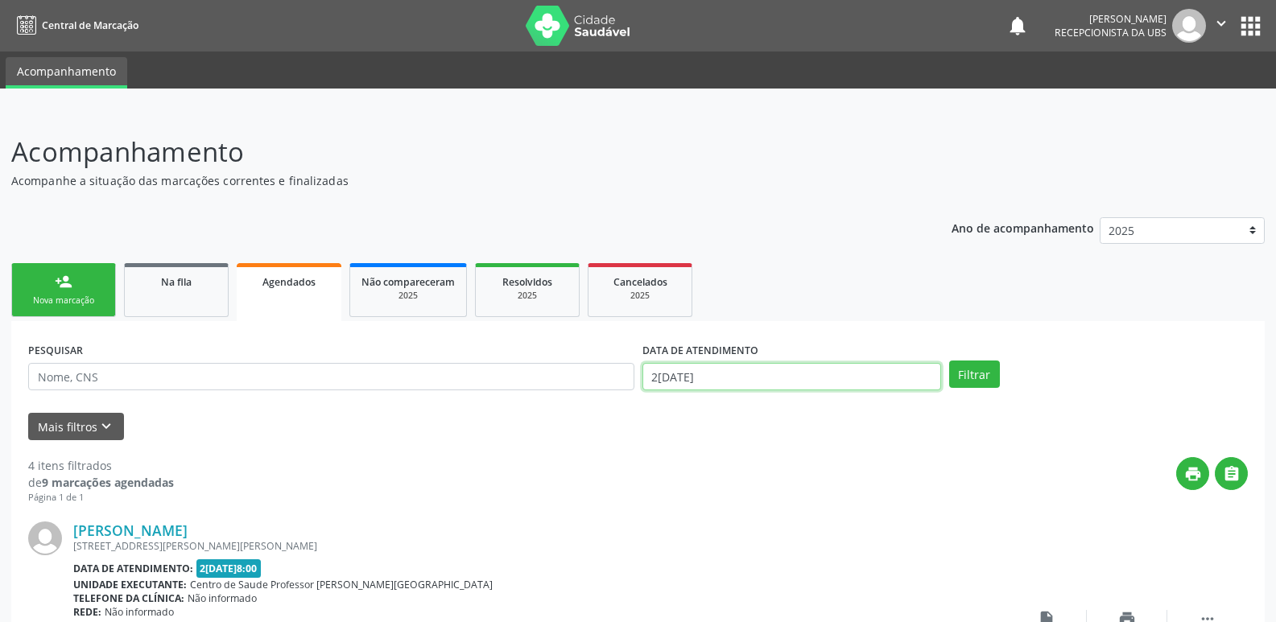
click at [833, 374] on input "26/08/2025" at bounding box center [792, 376] width 299 height 27
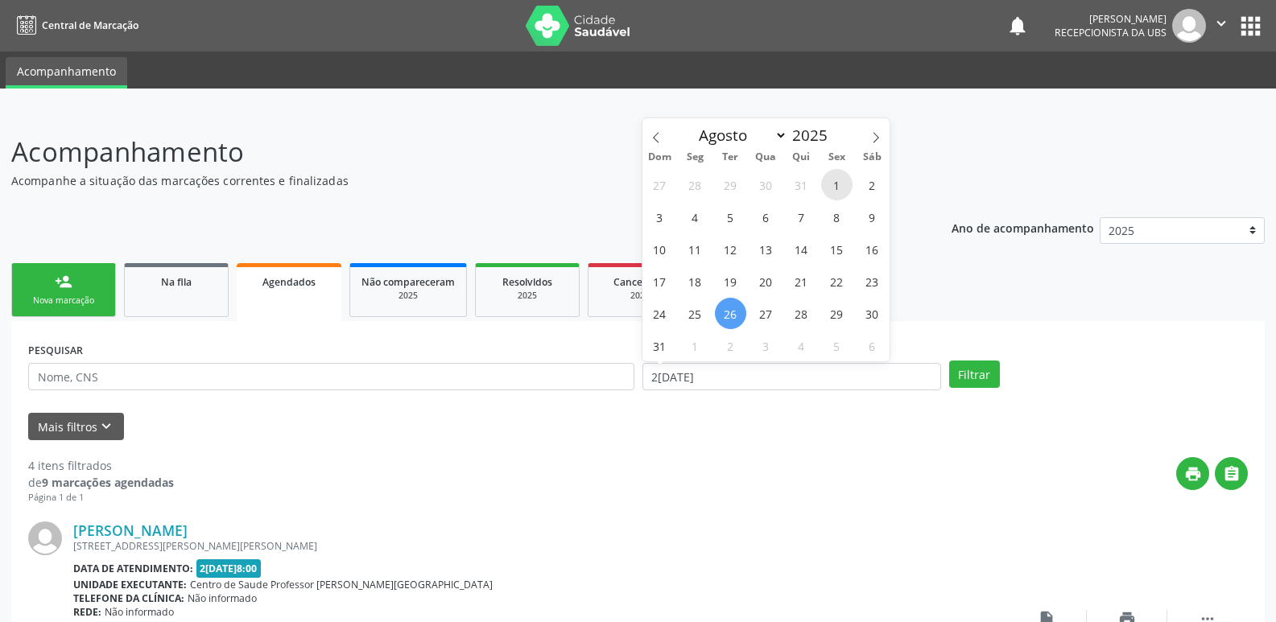
click at [842, 189] on span "1" at bounding box center [836, 184] width 31 height 31
type input "01/08/2025"
click at [876, 136] on icon at bounding box center [875, 137] width 11 height 11
select select "8"
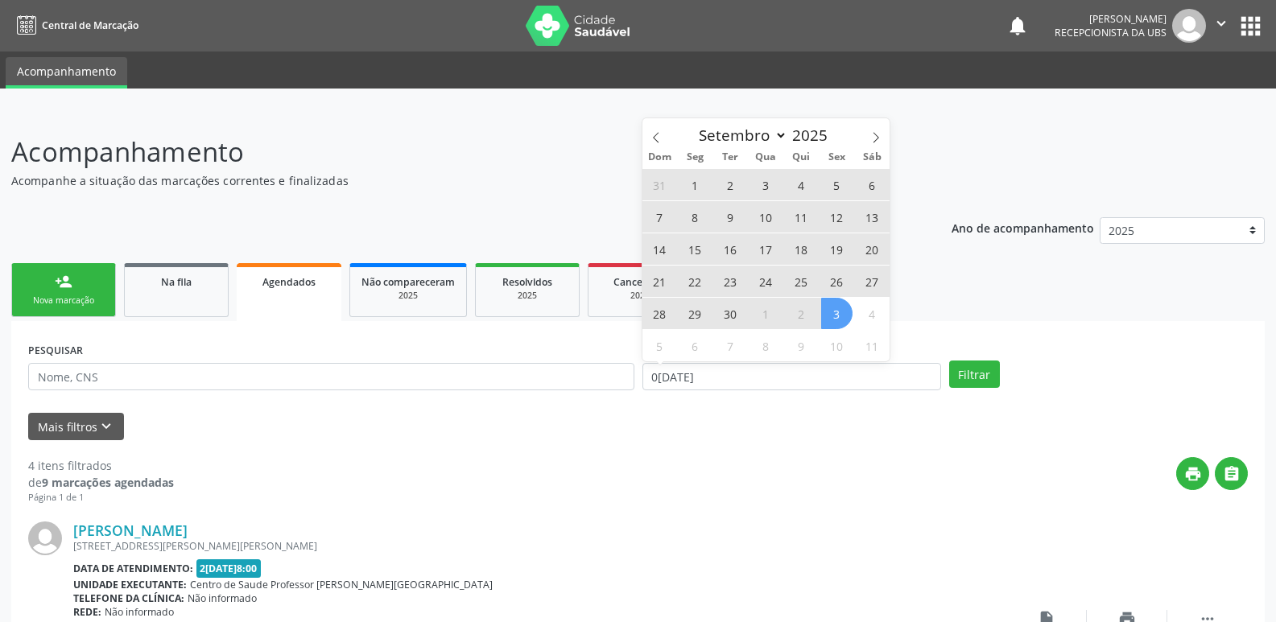
click at [831, 312] on span "3" at bounding box center [836, 313] width 31 height 31
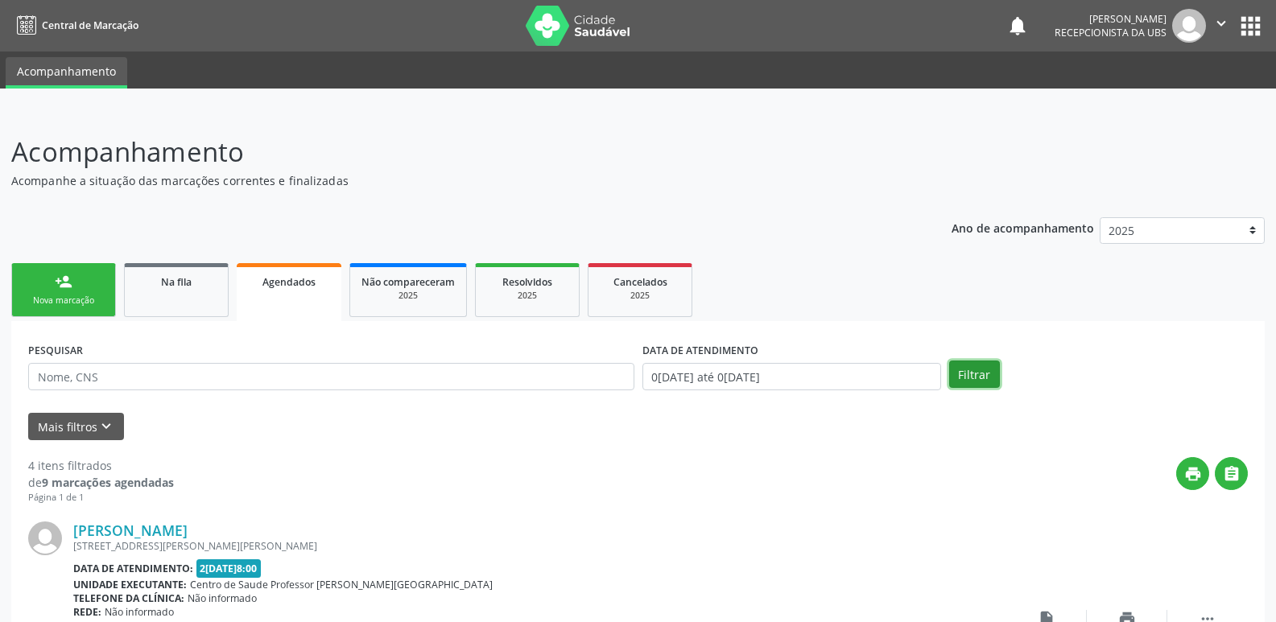
click at [974, 372] on button "Filtrar" at bounding box center [974, 374] width 51 height 27
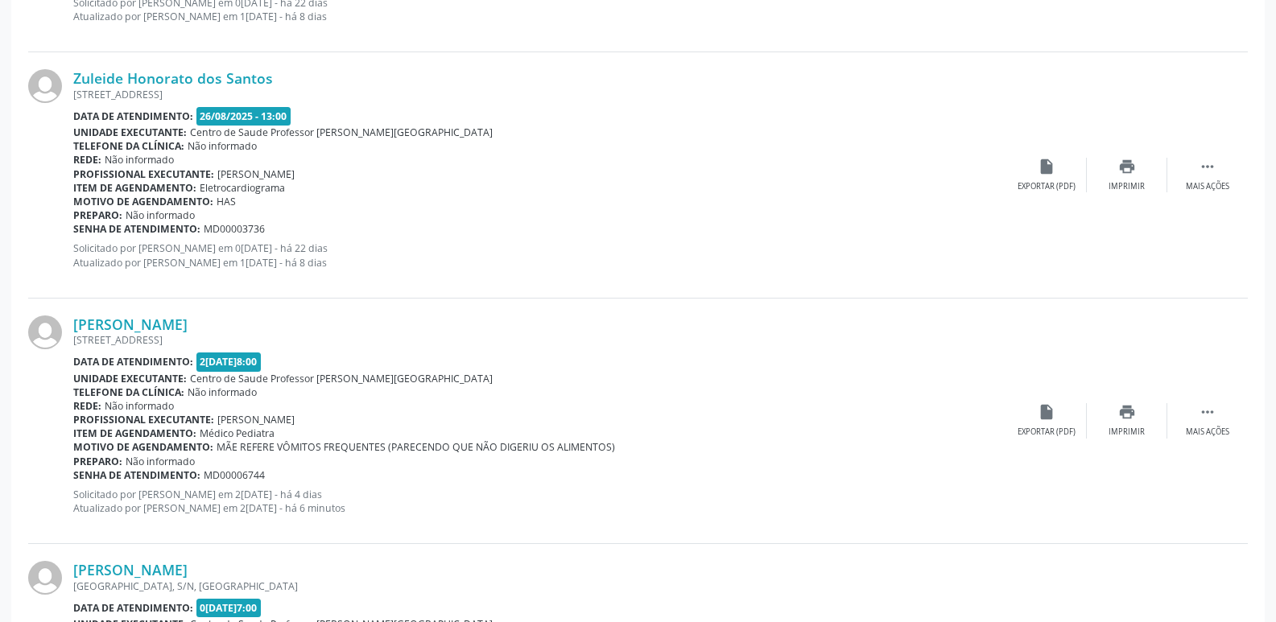
scroll to position [1660, 0]
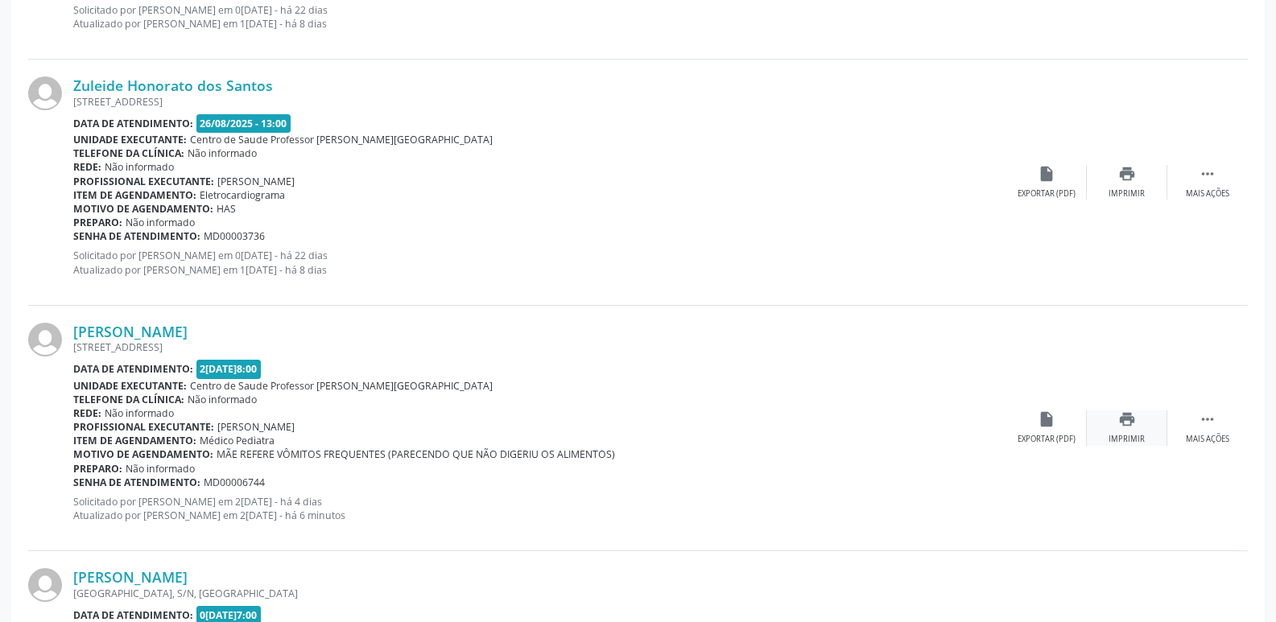
click at [1143, 411] on div "print Imprimir" at bounding box center [1127, 428] width 81 height 35
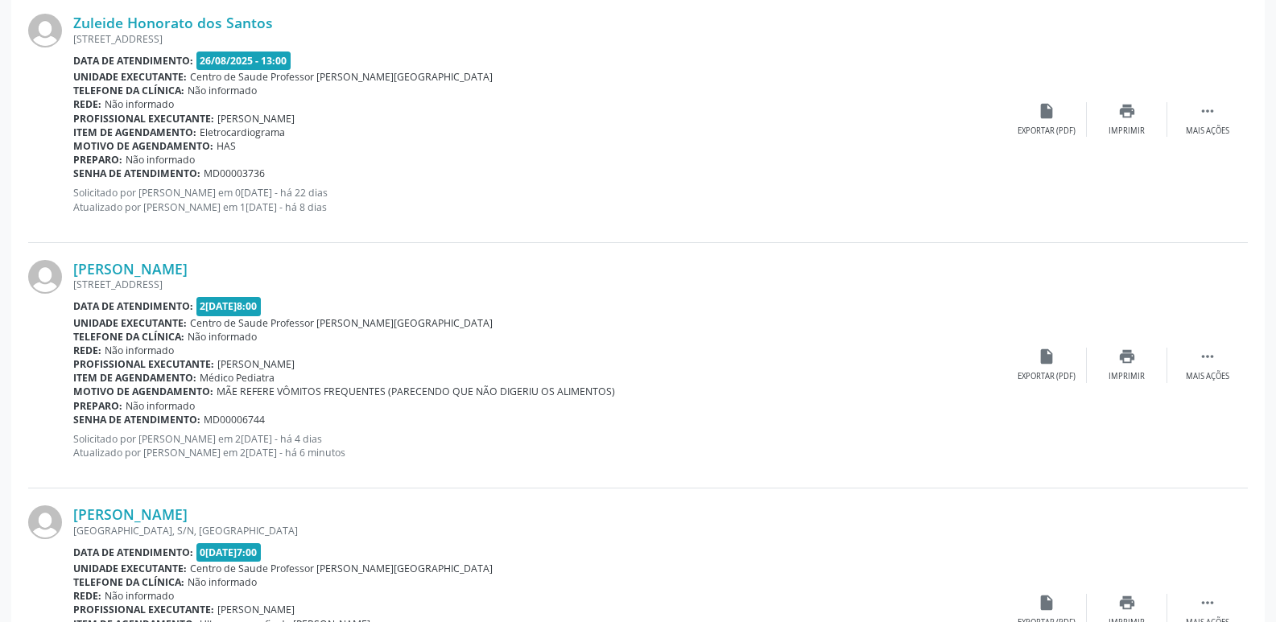
scroll to position [1779, 0]
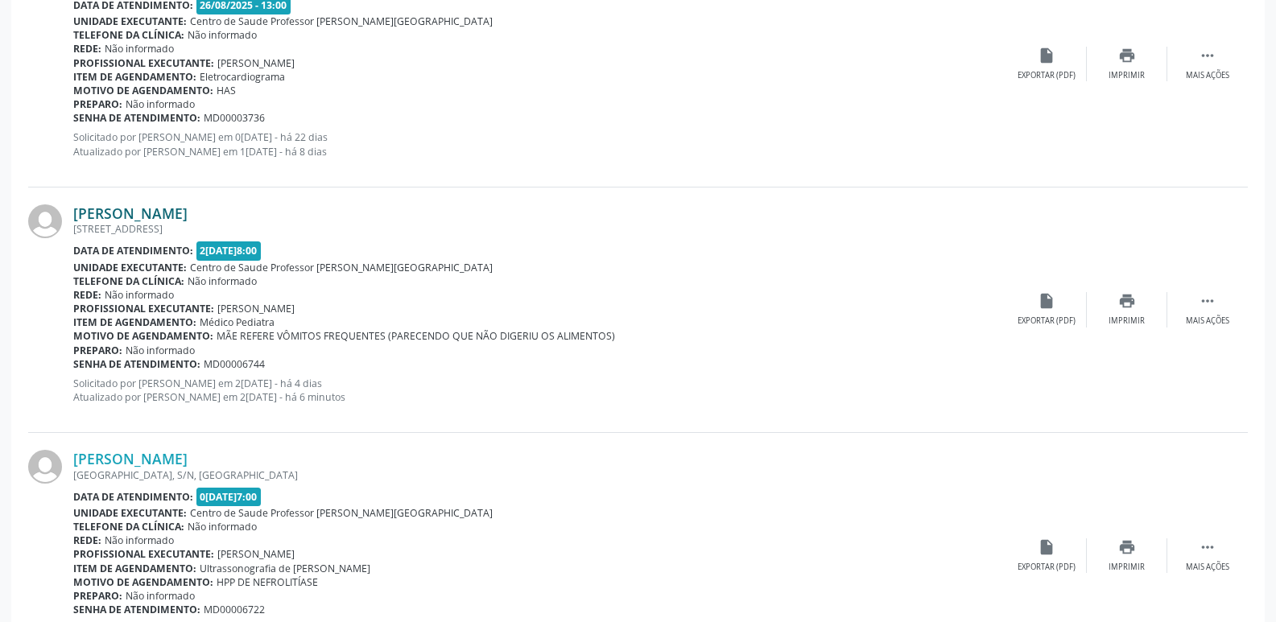
click at [188, 207] on link "Marina Vitoria Olimpio da Silva" at bounding box center [130, 214] width 114 height 18
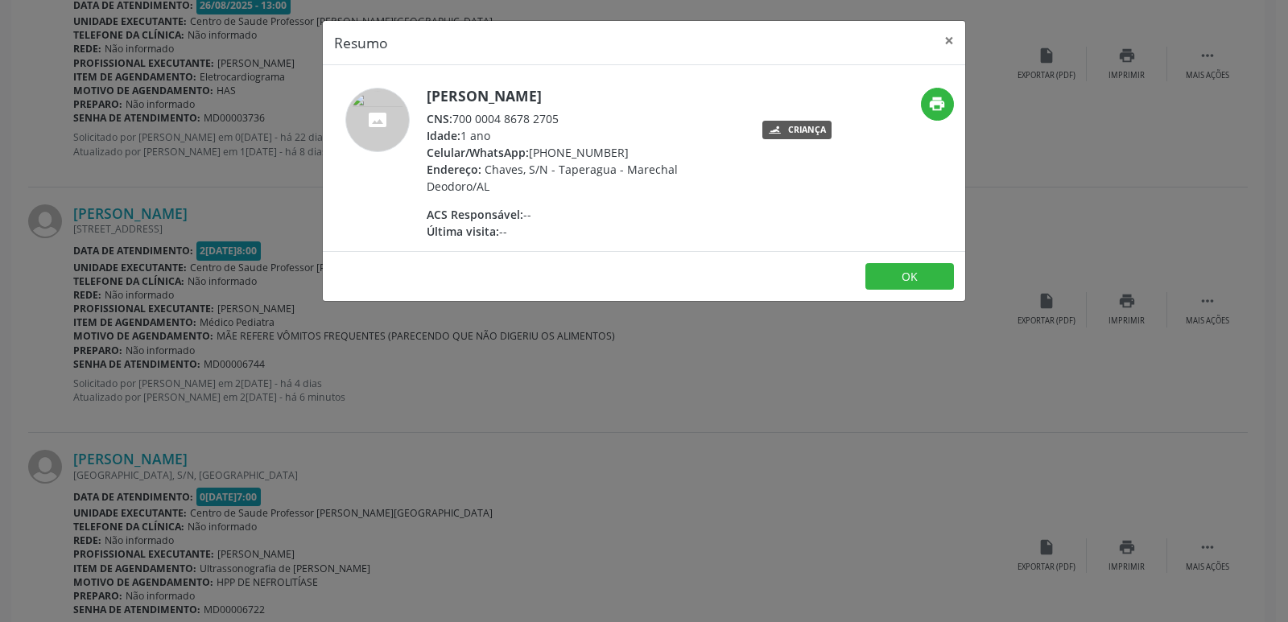
drag, startPoint x: 455, startPoint y: 118, endPoint x: 559, endPoint y: 118, distance: 103.9
click at [559, 118] on div "CNS: 700 0004 8678 2705" at bounding box center [583, 118] width 313 height 17
copy div "700 0004 8678 2705"
click at [742, 355] on div "Resumo × Marina Vitoria Olimpio da Silva CNS: 700 0004 8678 2705 Idade: 1 ano C…" at bounding box center [644, 311] width 1288 height 622
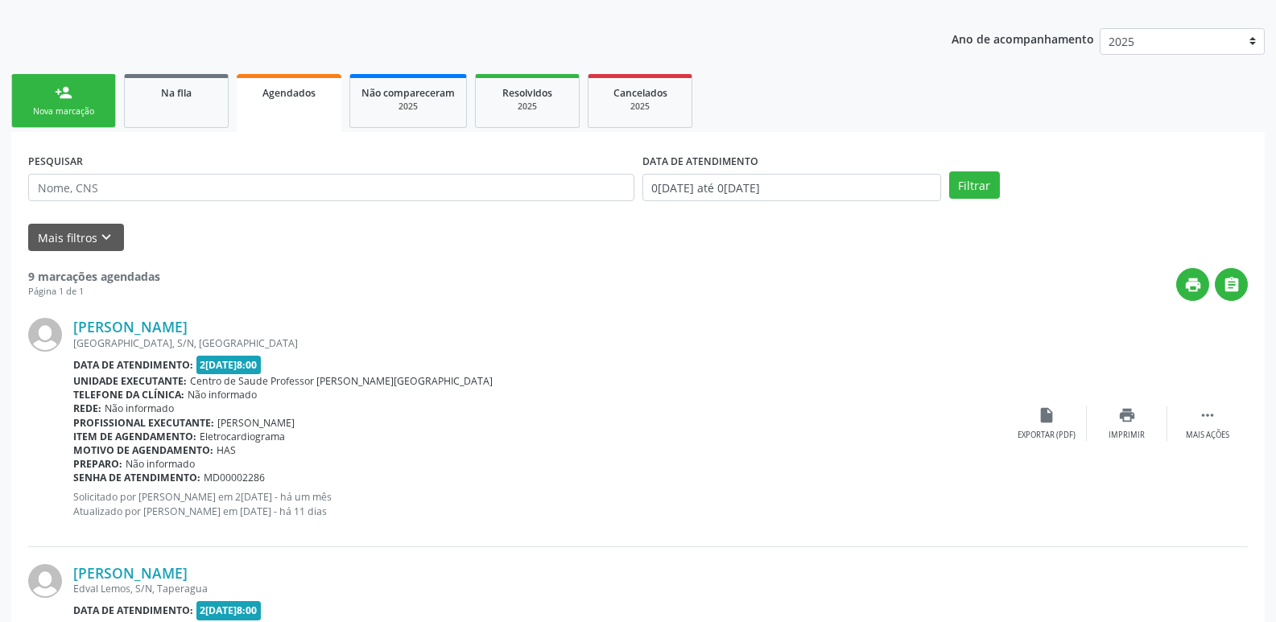
scroll to position [0, 0]
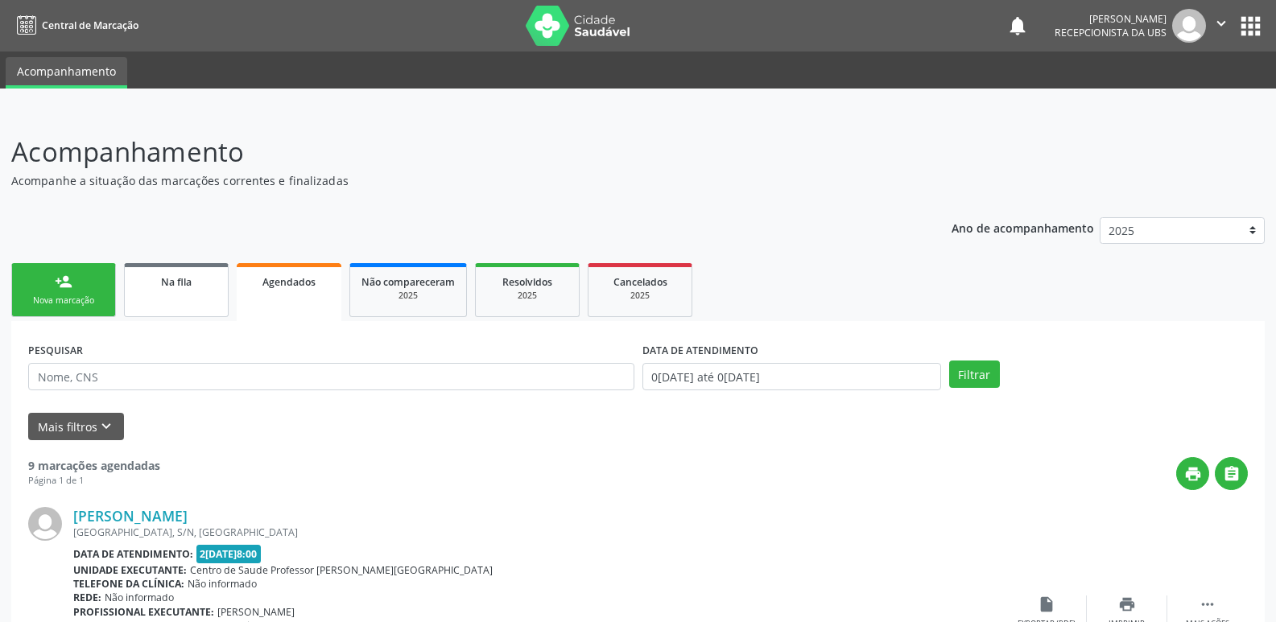
click at [164, 283] on span "Na fila" at bounding box center [176, 282] width 31 height 14
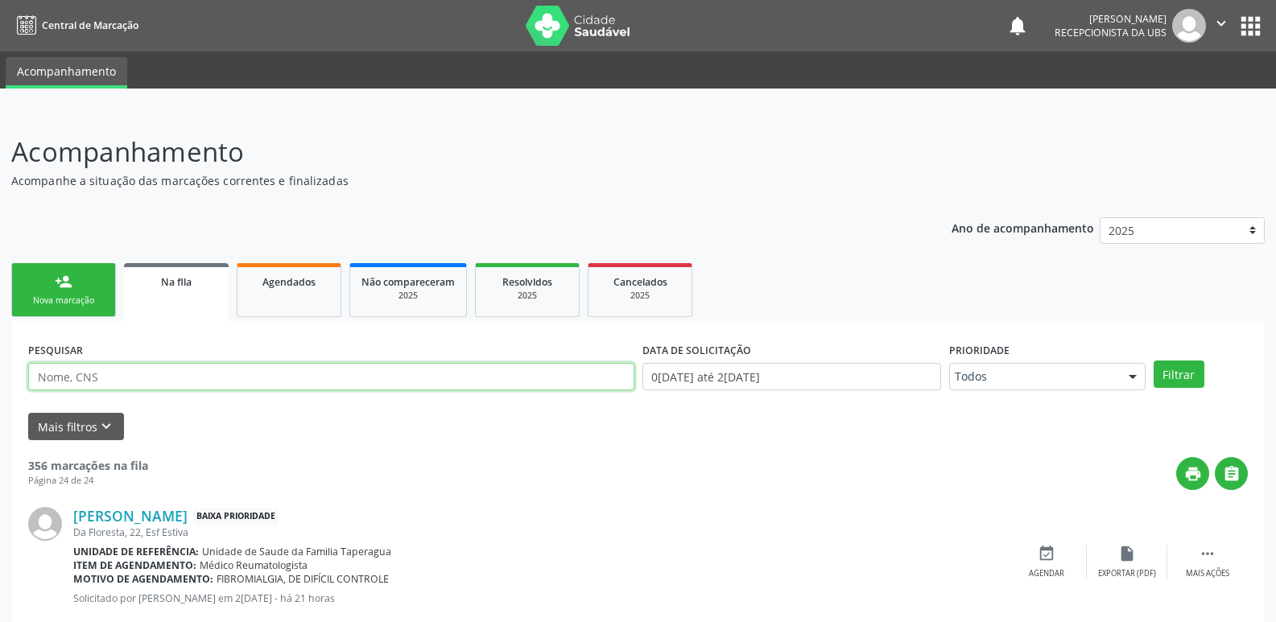
click at [171, 375] on input "text" at bounding box center [331, 376] width 606 height 27
paste input "702501383639236"
type input "702501383639236"
click at [1154, 361] on button "Filtrar" at bounding box center [1179, 374] width 51 height 27
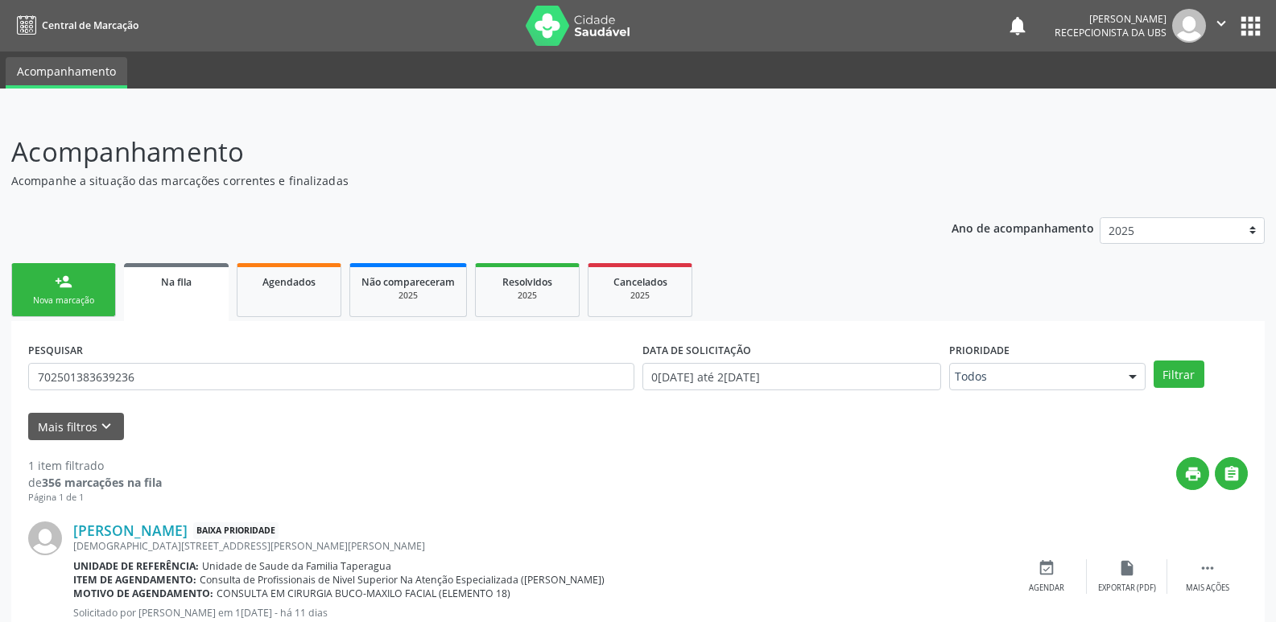
scroll to position [54, 0]
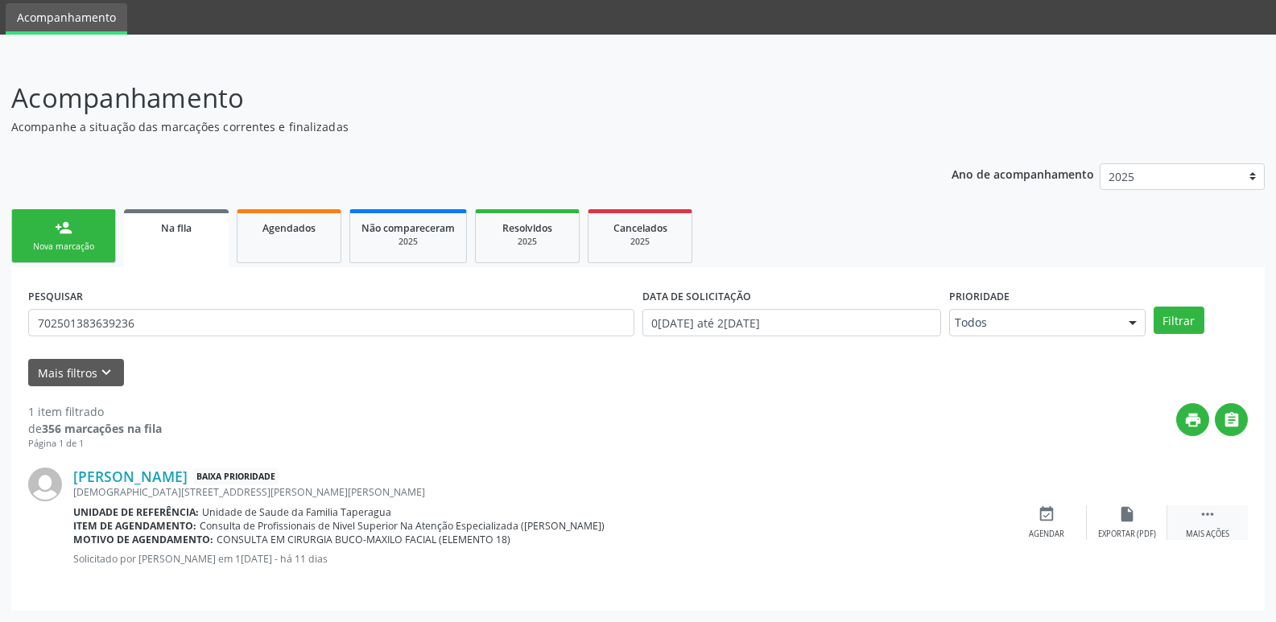
click at [1181, 523] on div " Mais ações" at bounding box center [1207, 523] width 81 height 35
click at [436, 307] on div "PESQUISAR 702501383639236" at bounding box center [331, 315] width 614 height 63
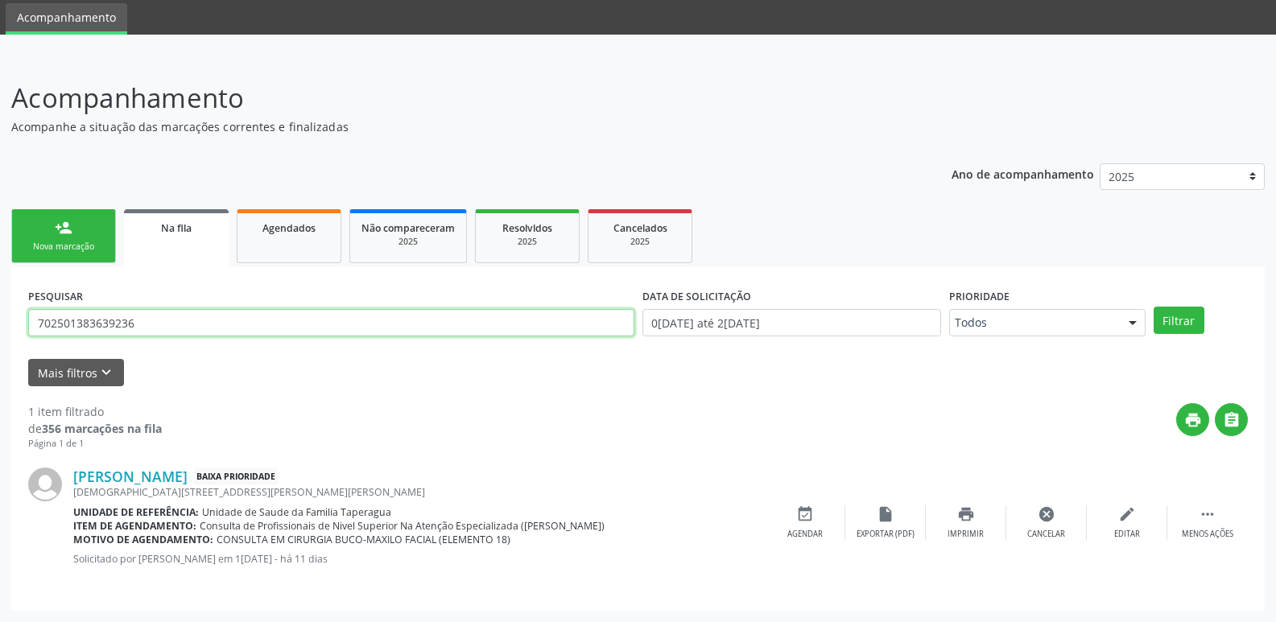
click at [433, 320] on input "702501383639236" at bounding box center [331, 322] width 606 height 27
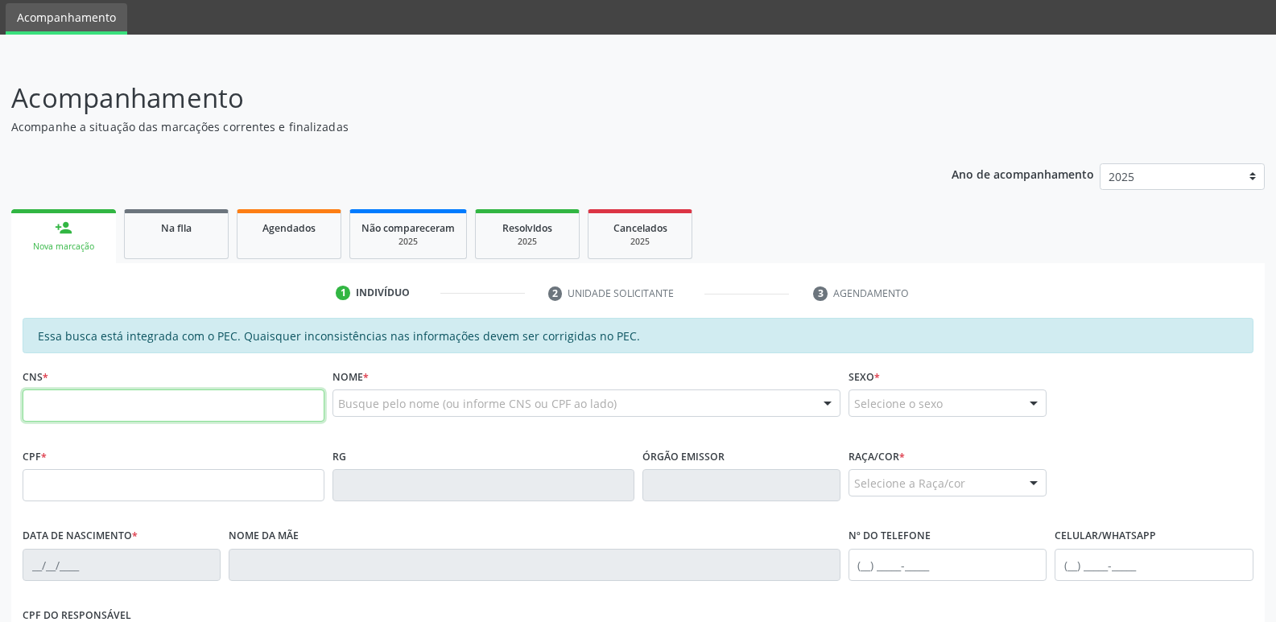
scroll to position [54, 0]
paste input "707 6082 3339 2398"
type input "707 6082 3339 2398"
type input "044.086.934-05"
type input "15[DATE]"
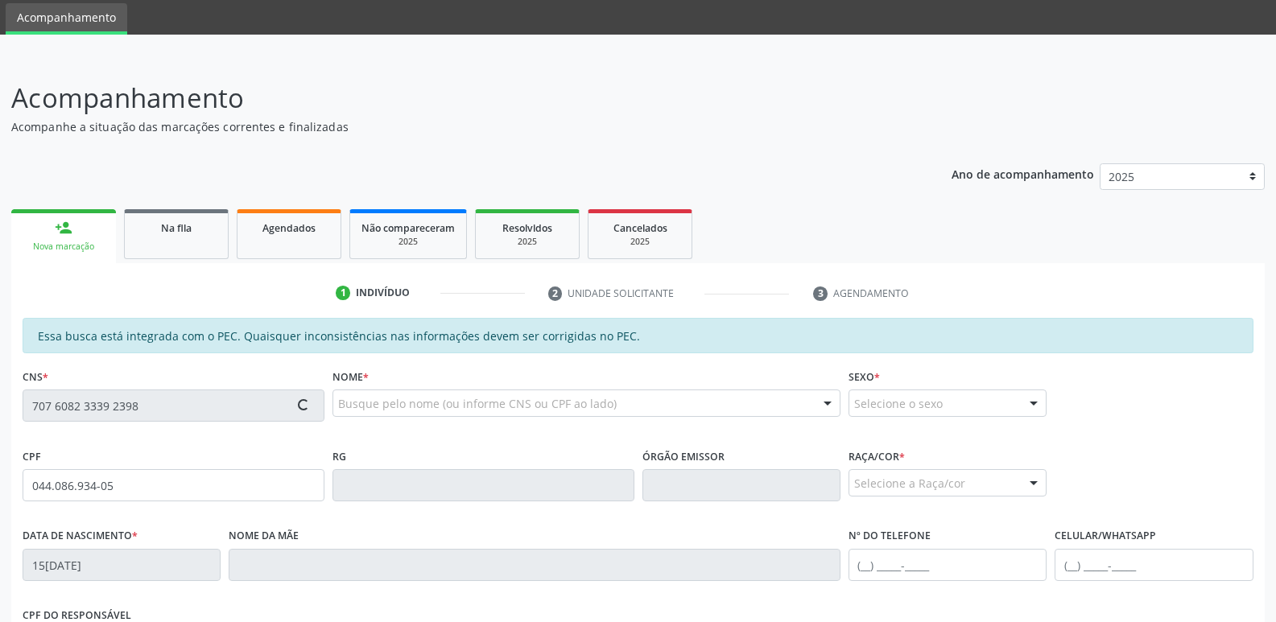
type input "Hosana Olímpia de Melo"
type input "[PHONE_NUMBER]"
type input "166"
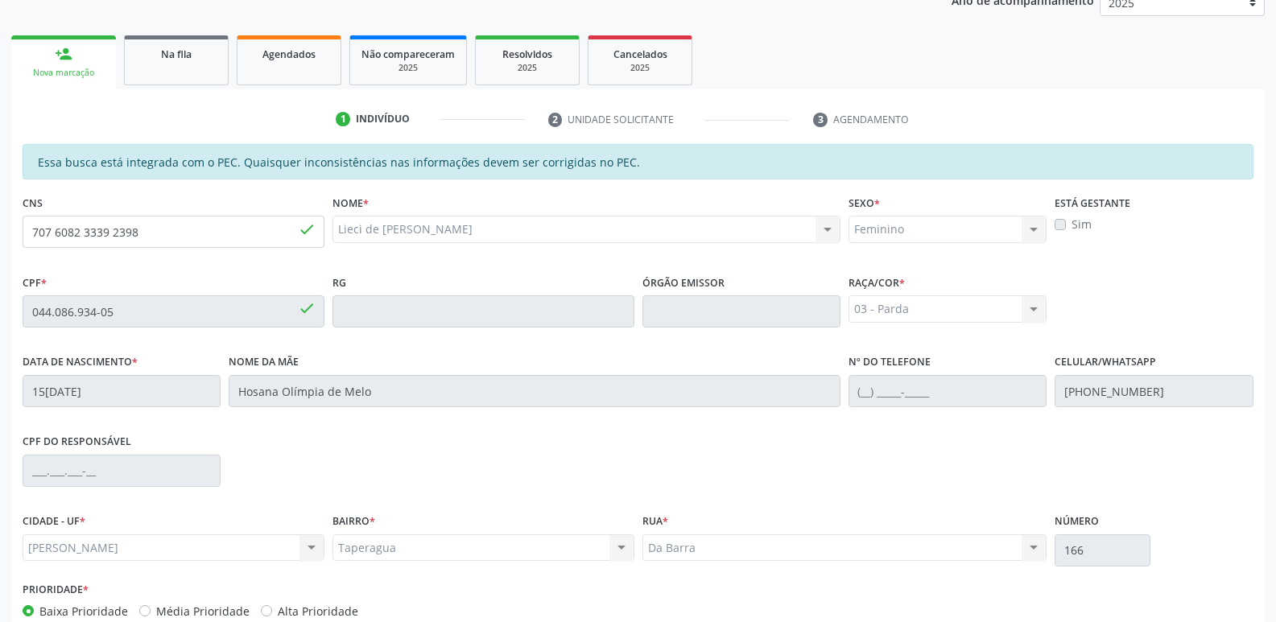
scroll to position [320, 0]
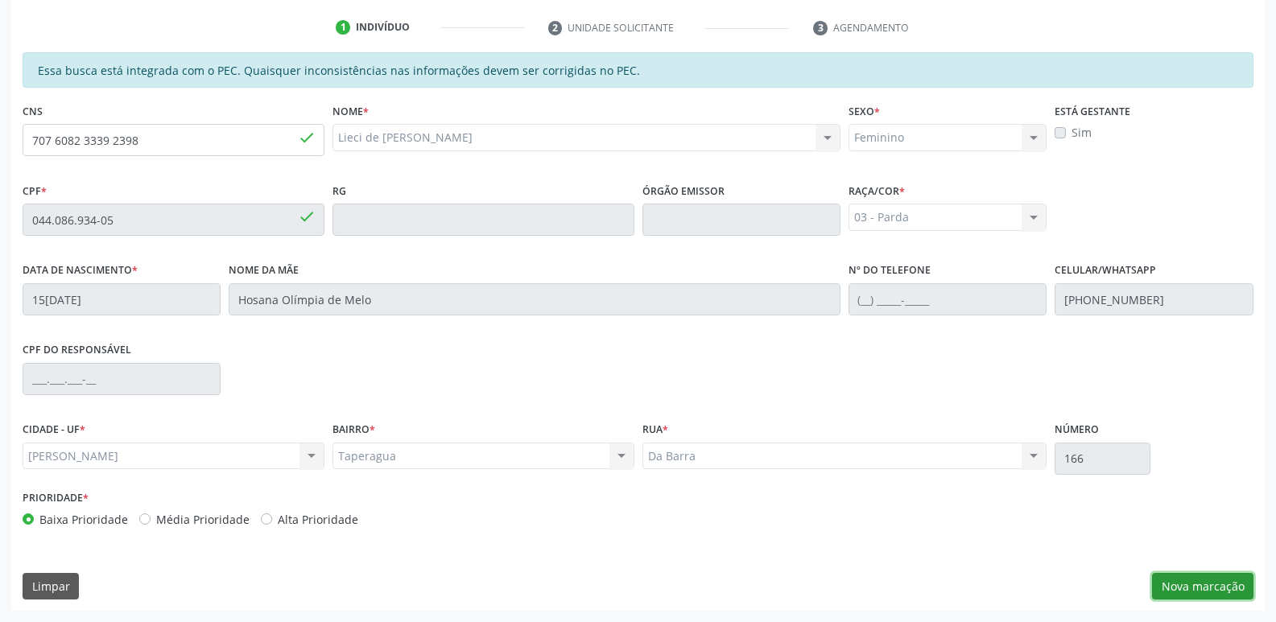
click at [1202, 582] on button "Nova marcação" at bounding box center [1202, 586] width 101 height 27
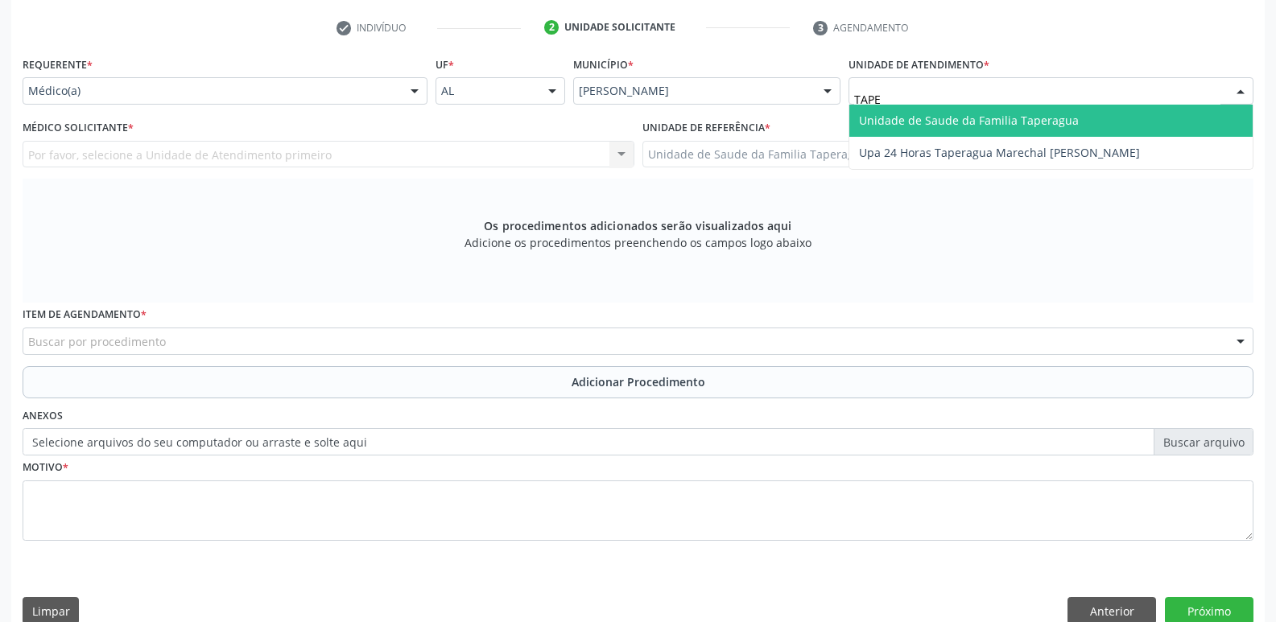
type input "TAPER"
click at [926, 127] on span "Unidade de Saude da Familia Taperagua" at bounding box center [969, 120] width 220 height 15
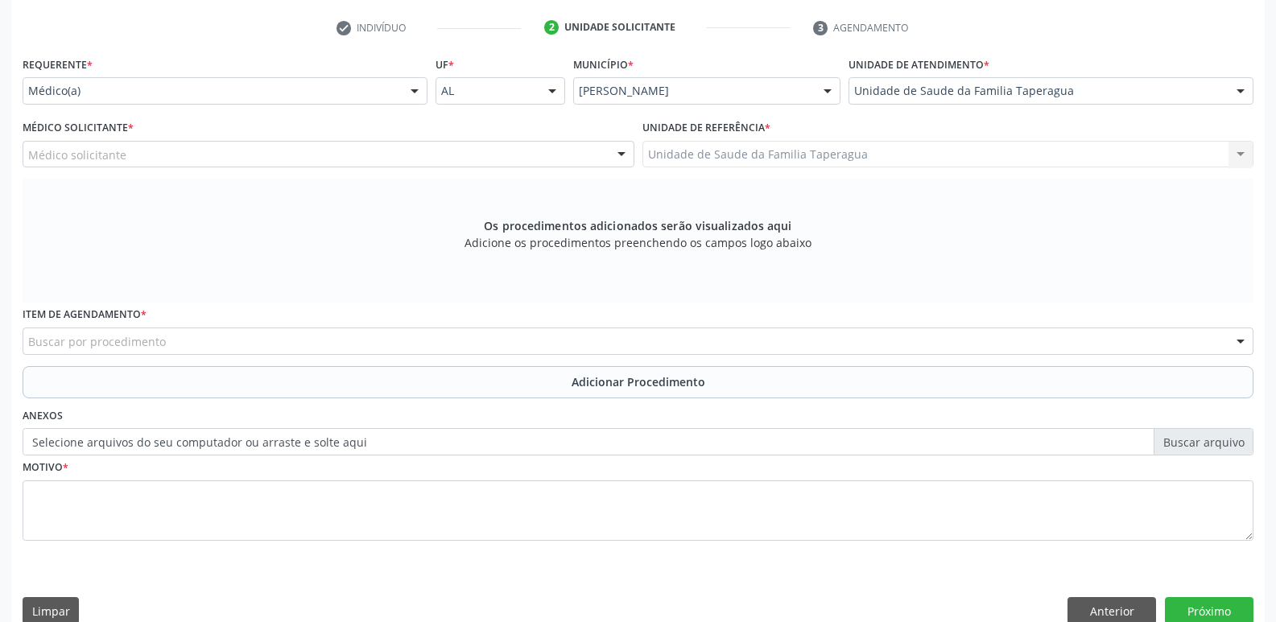
click at [399, 150] on div "Médico solicitante" at bounding box center [329, 154] width 612 height 27
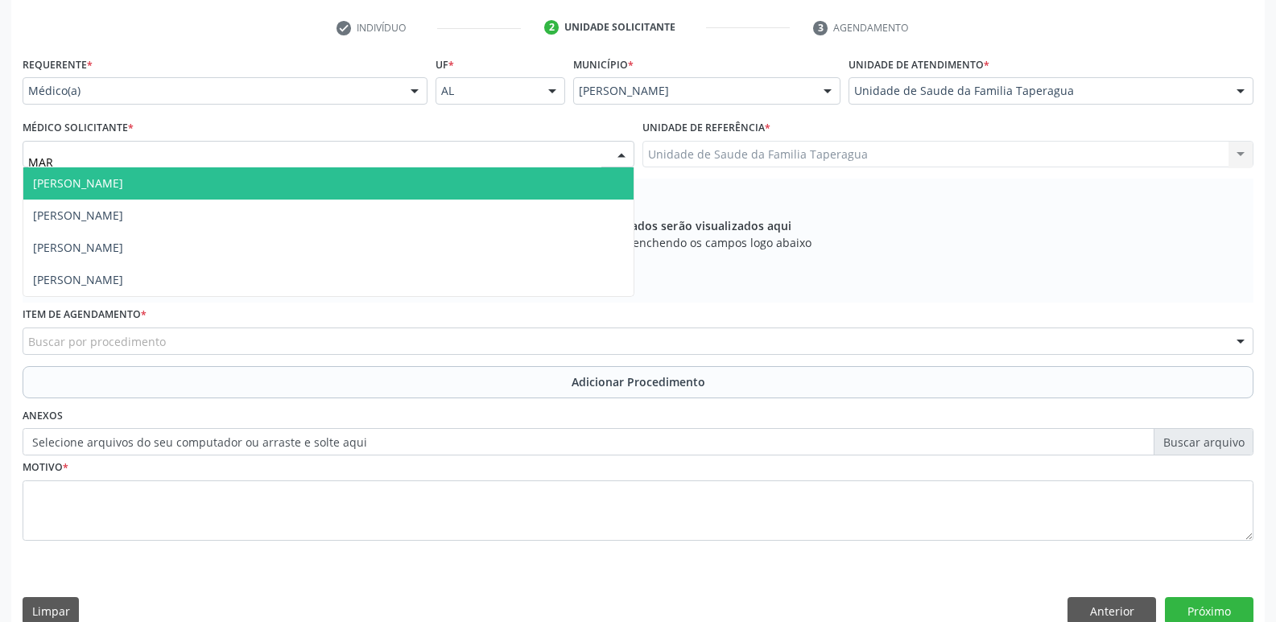
type input "MART"
click at [397, 182] on span "[PERSON_NAME]" at bounding box center [328, 183] width 610 height 32
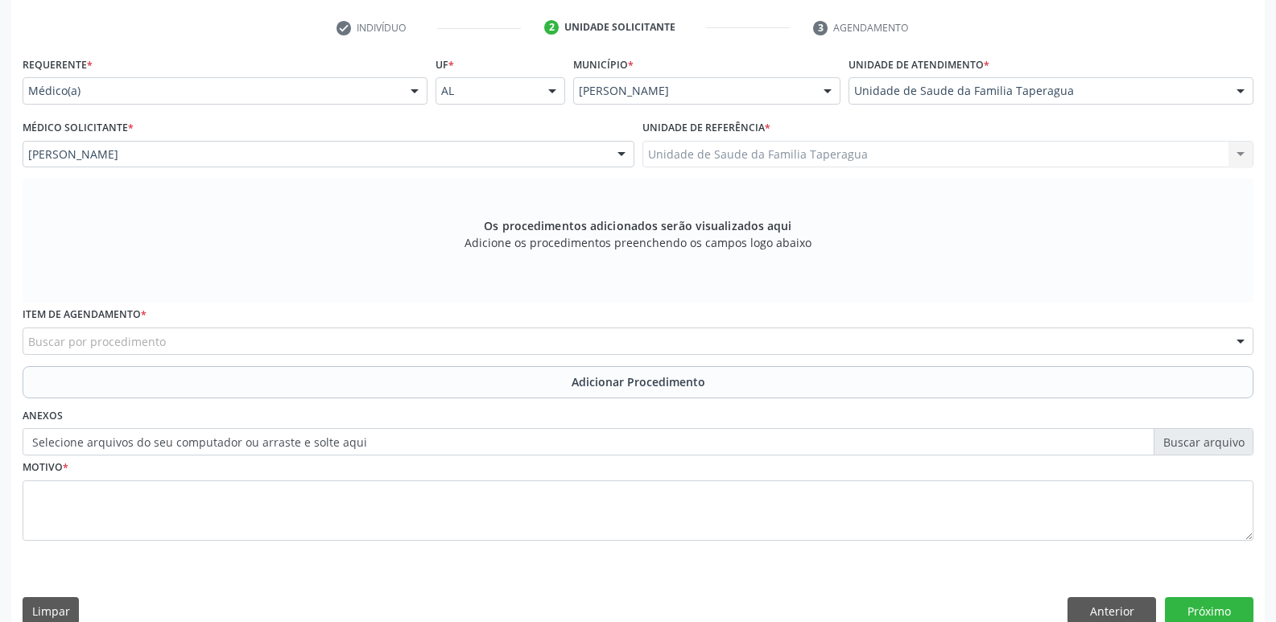
click at [391, 344] on div "Buscar por procedimento" at bounding box center [638, 341] width 1231 height 27
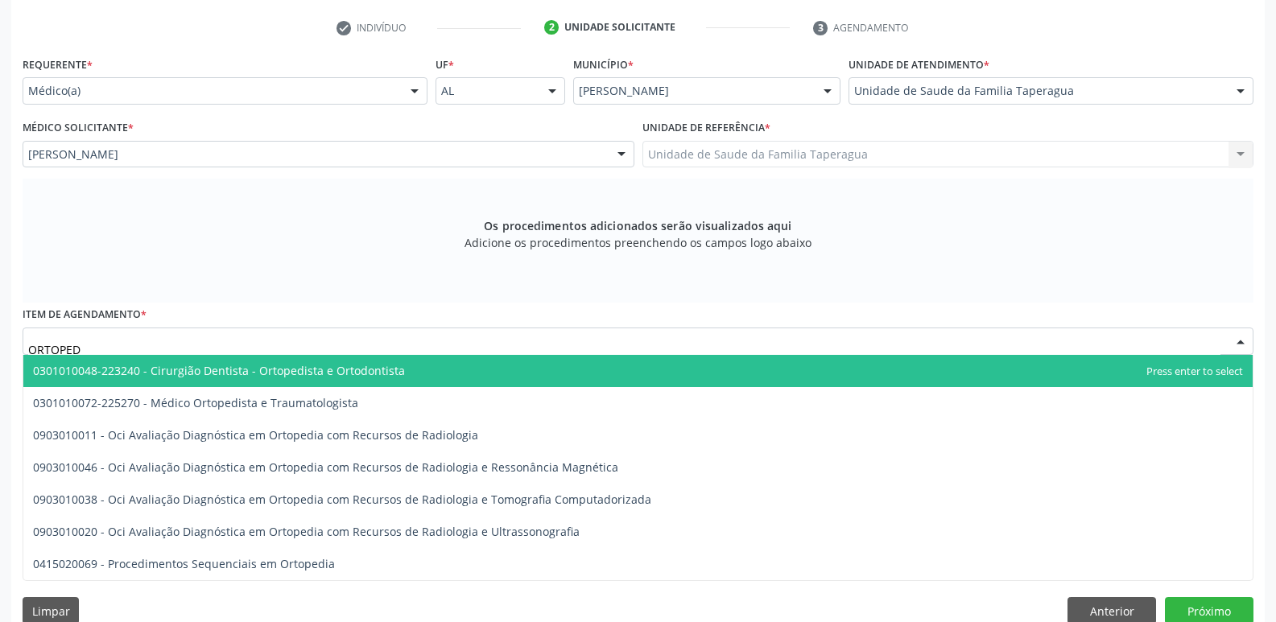
type input "ORTOPEDI"
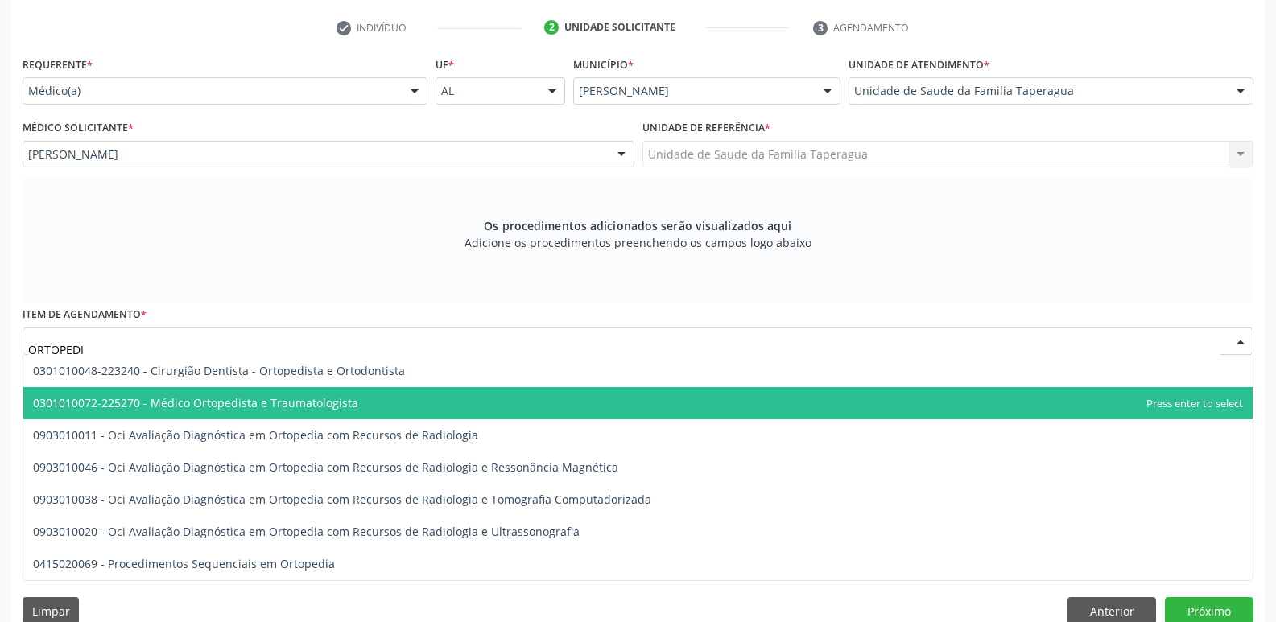
click at [386, 398] on span "0301010072-225270 - Médico Ortopedista e Traumatologista" at bounding box center [637, 403] width 1229 height 32
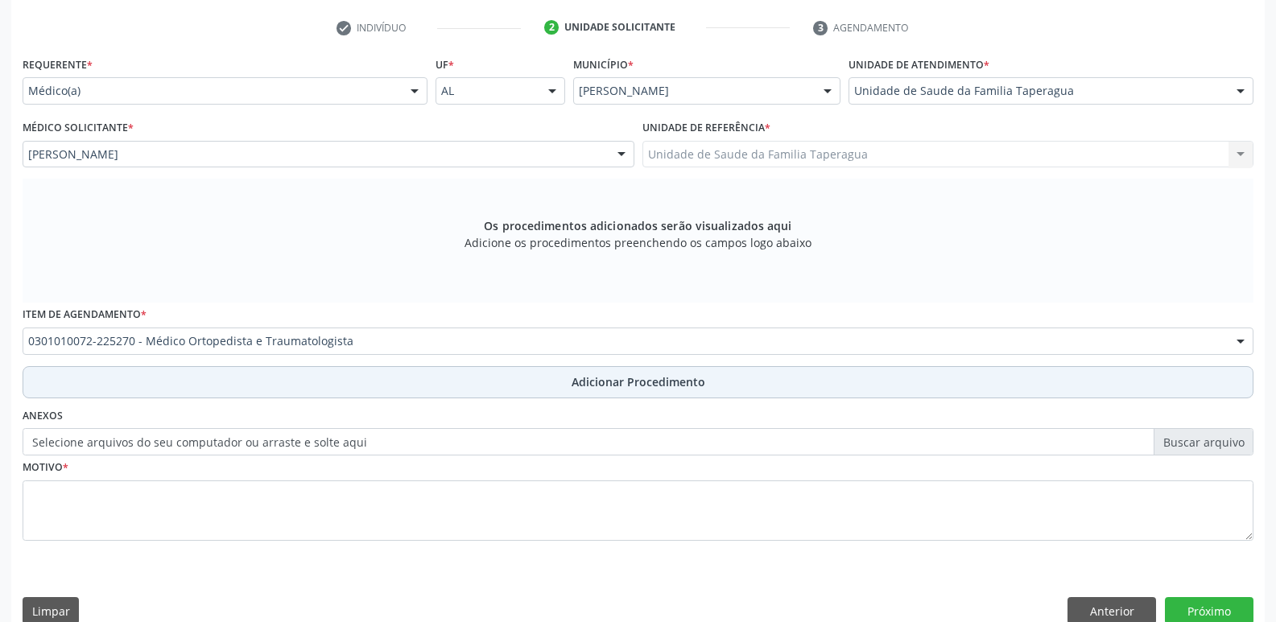
click at [412, 387] on button "Adicionar Procedimento" at bounding box center [638, 382] width 1231 height 32
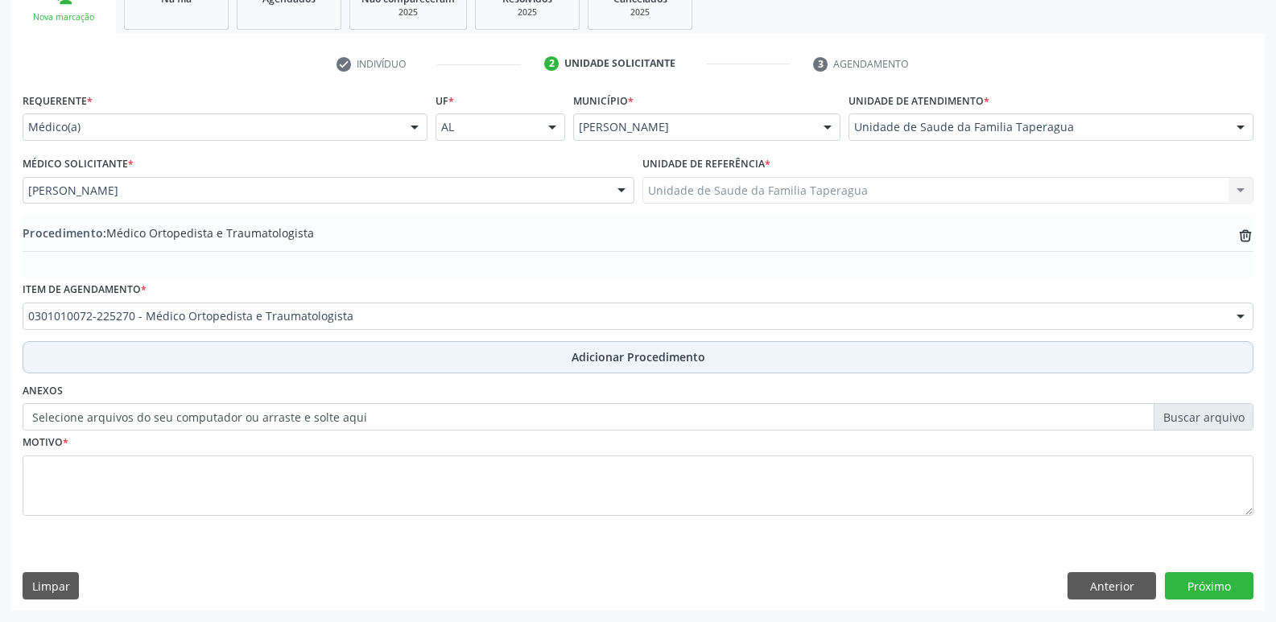
scroll to position [283, 0]
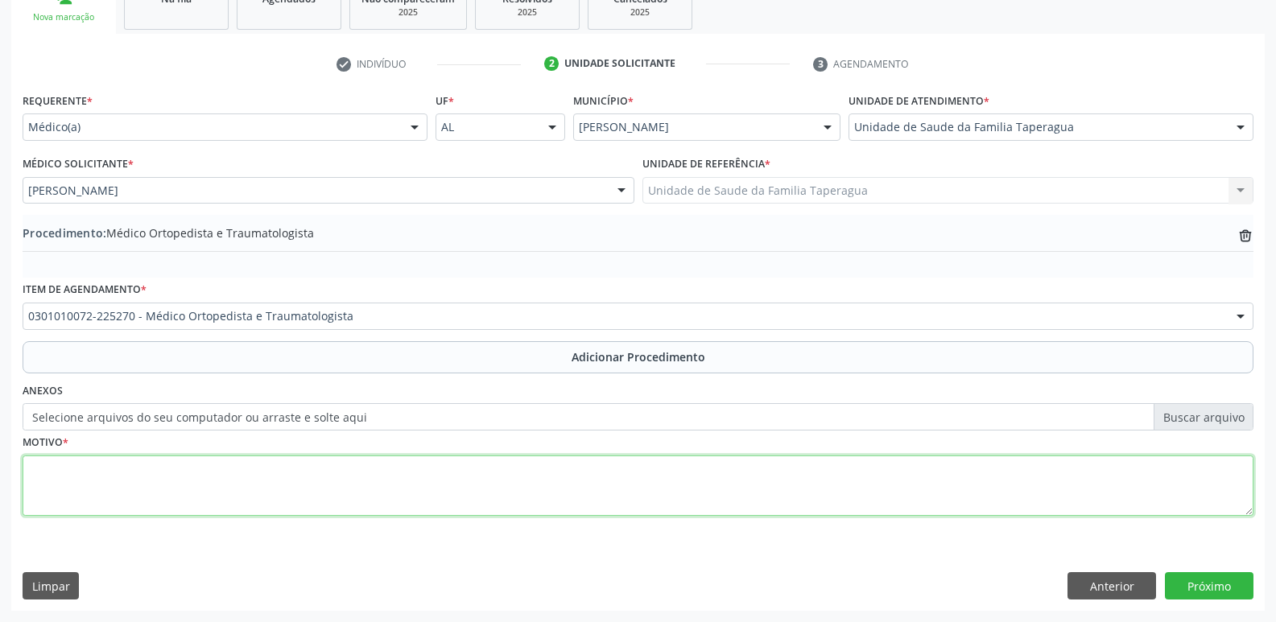
click at [383, 493] on textarea at bounding box center [638, 486] width 1231 height 61
type textarea "POLIARTRALGIA"
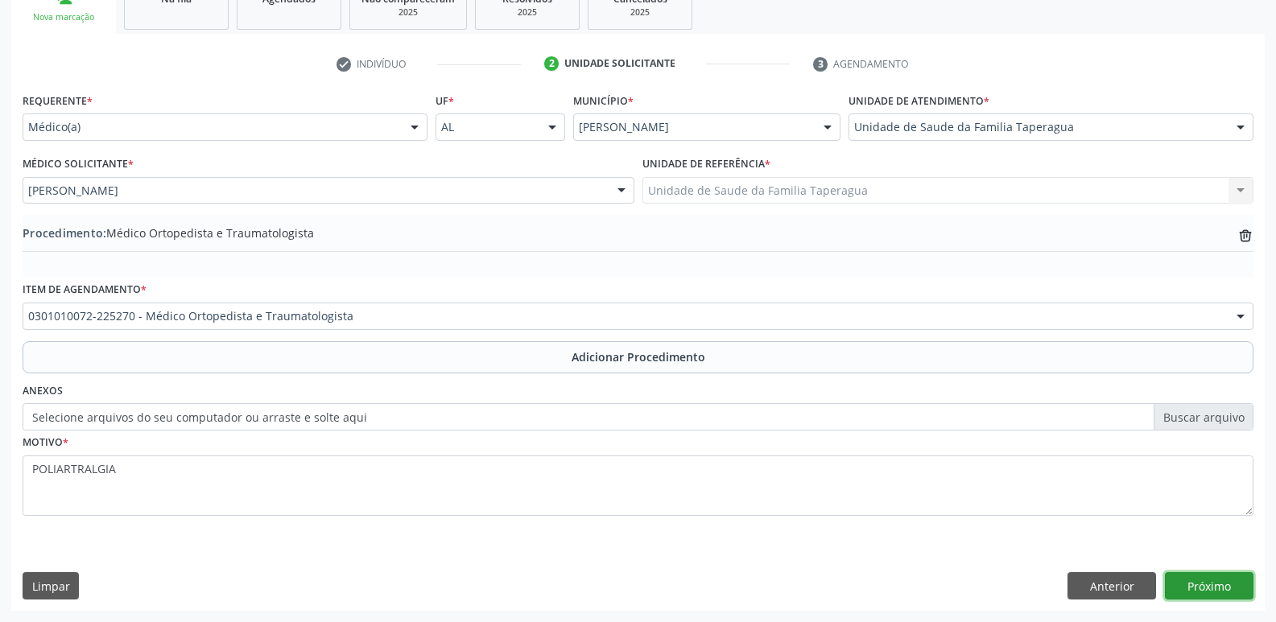
click at [1185, 586] on button "Próximo" at bounding box center [1209, 585] width 89 height 27
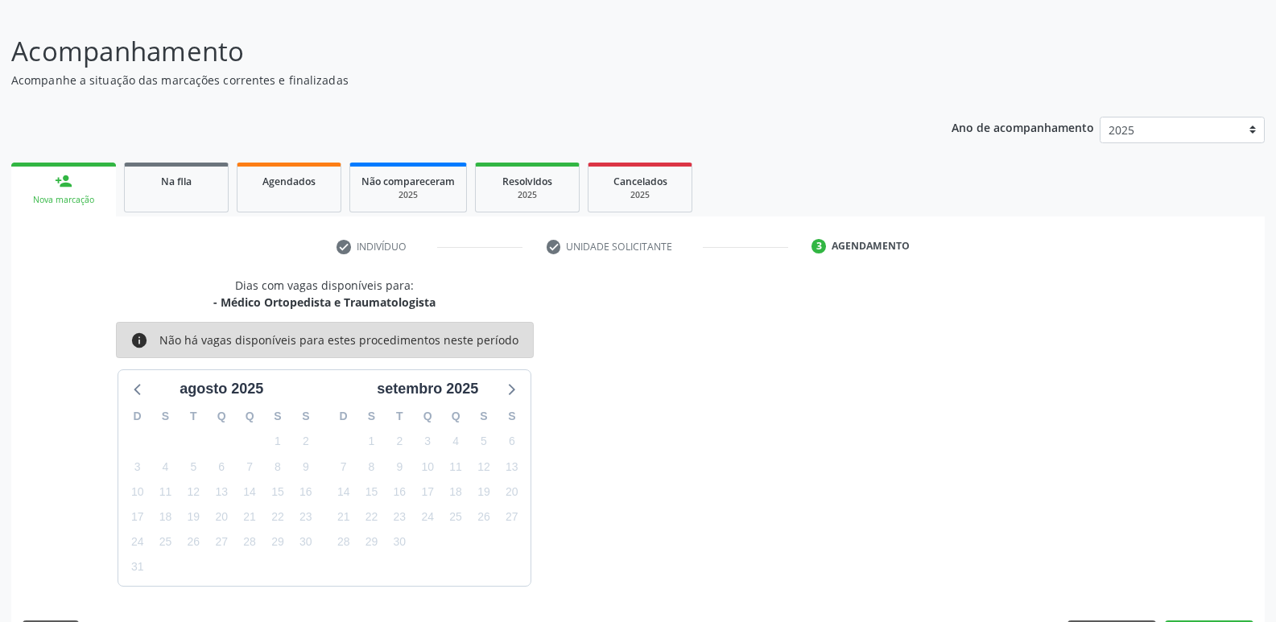
scroll to position [148, 0]
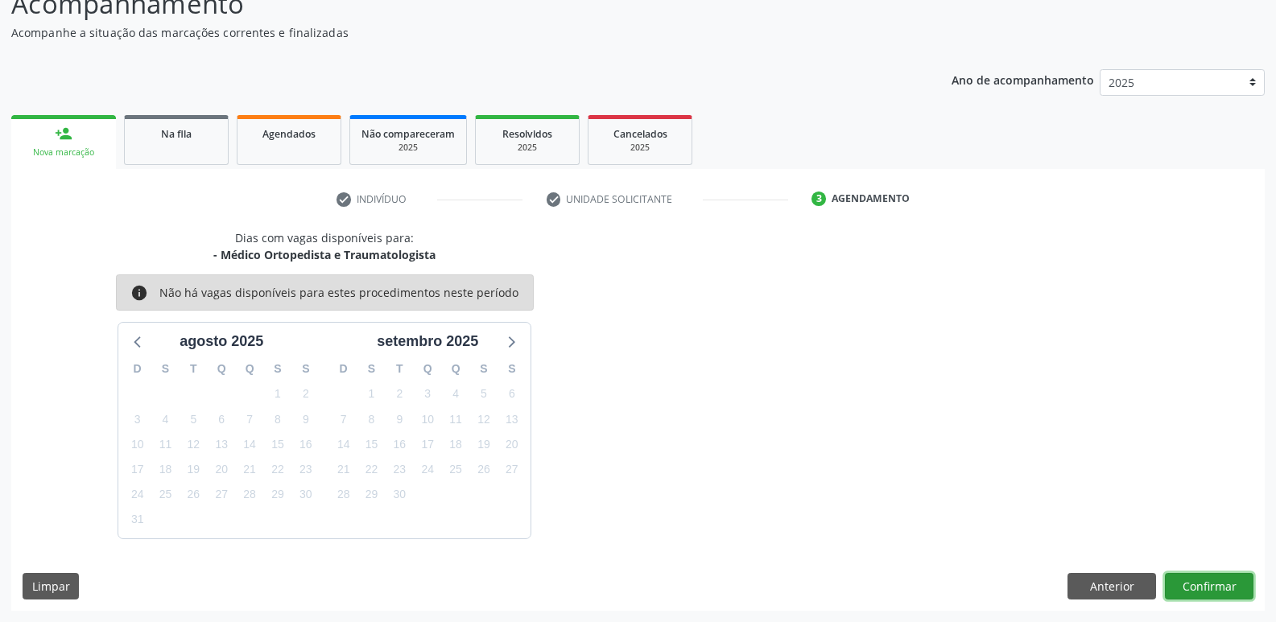
click at [1205, 585] on button "Confirmar" at bounding box center [1209, 586] width 89 height 27
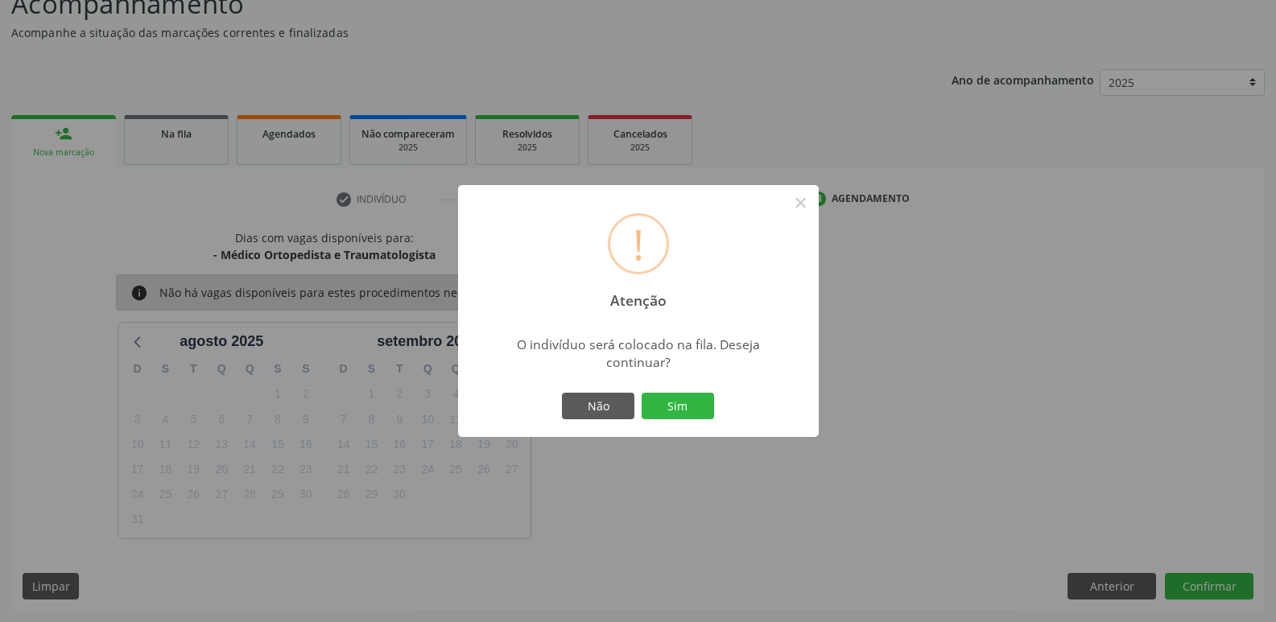
click at [642, 393] on button "Sim" at bounding box center [678, 406] width 72 height 27
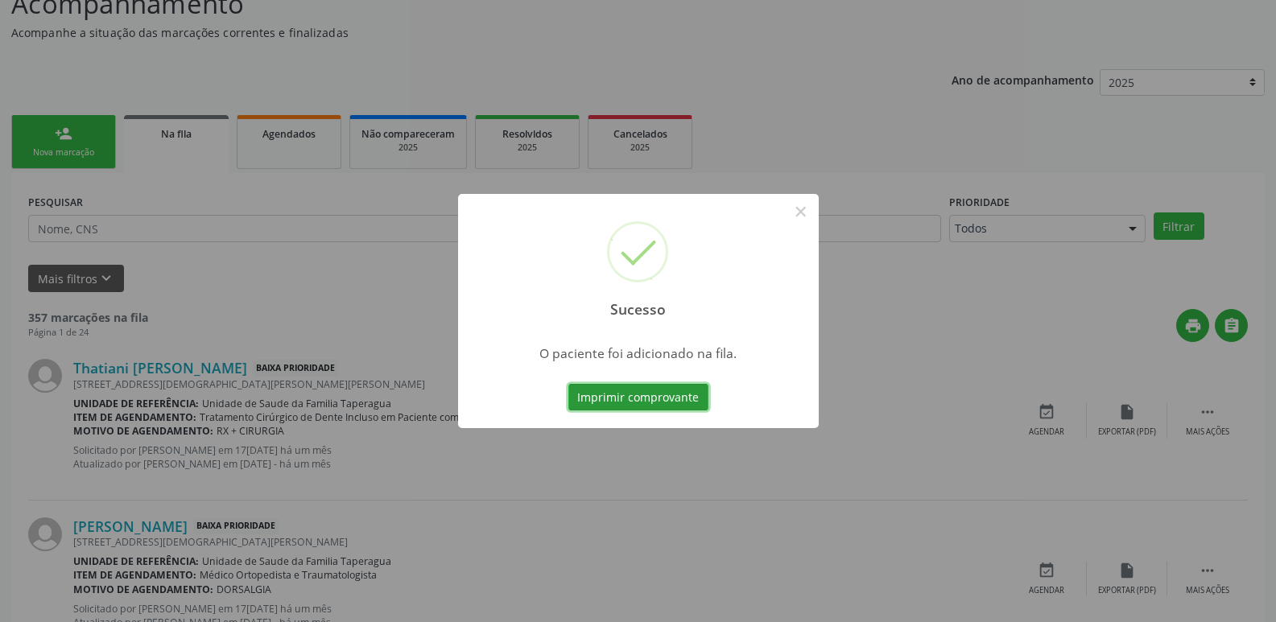
scroll to position [0, 0]
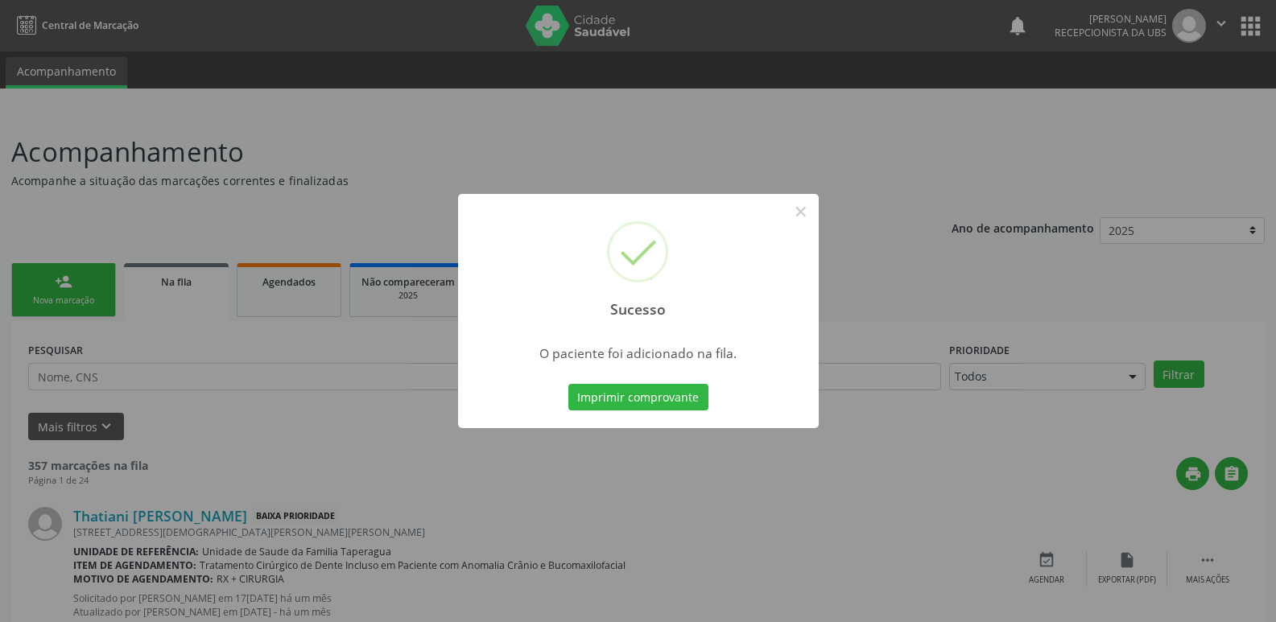
click at [210, 329] on div "Sucesso × O paciente foi adicionado na fila. Imprimir comprovante Cancel" at bounding box center [638, 311] width 1276 height 622
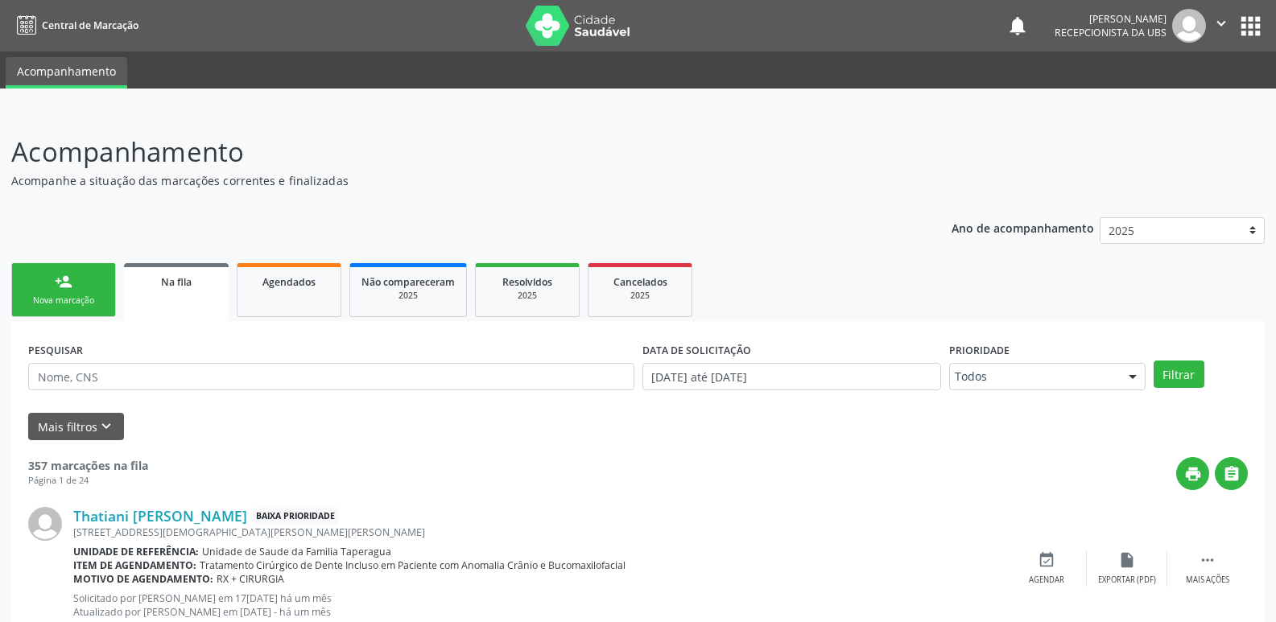
click at [104, 292] on link "person_add Nova marcação" at bounding box center [63, 290] width 105 height 54
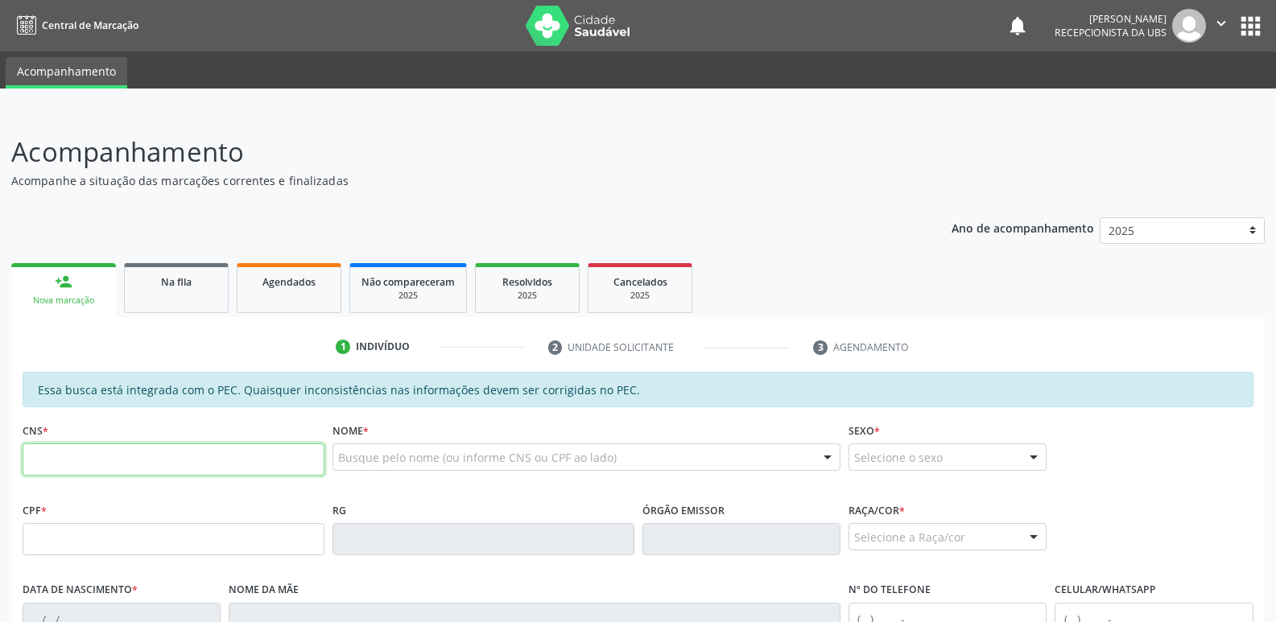
click at [175, 453] on input "text" at bounding box center [174, 460] width 302 height 32
paste input "707 6082 3339 2398"
type input "707 6082 3339 2398"
type input "044.086.934-05"
type input "15[DATE]"
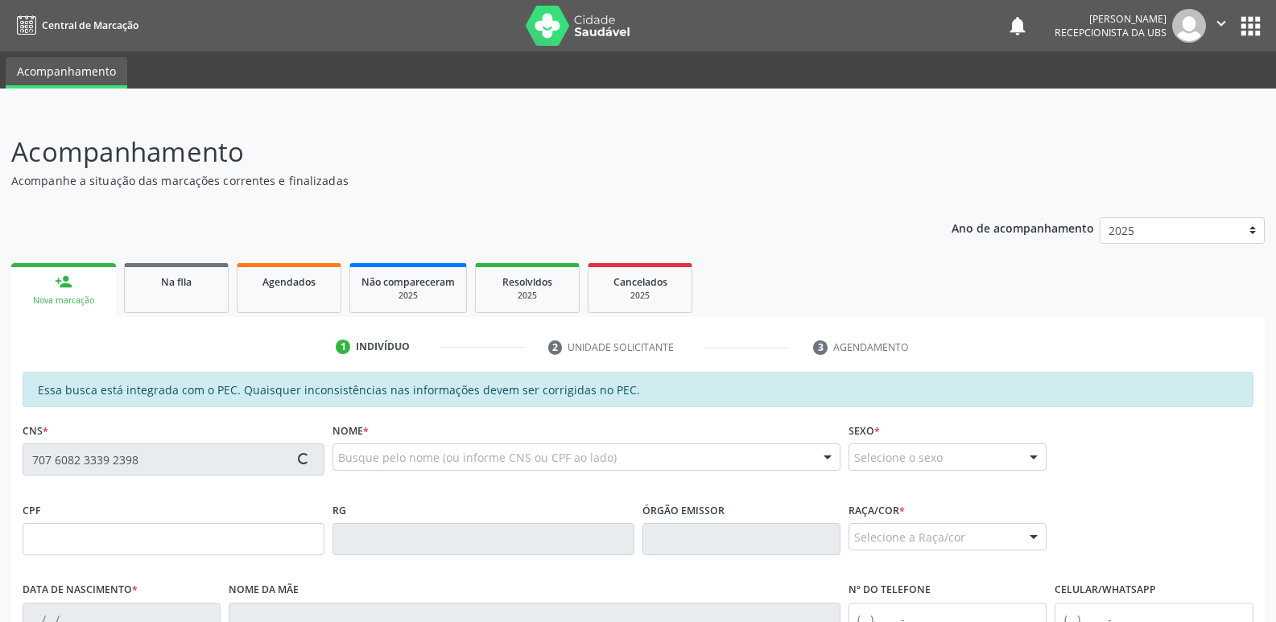
type input "Hosana Olímpia de Melo"
type input "[PHONE_NUMBER]"
type input "166"
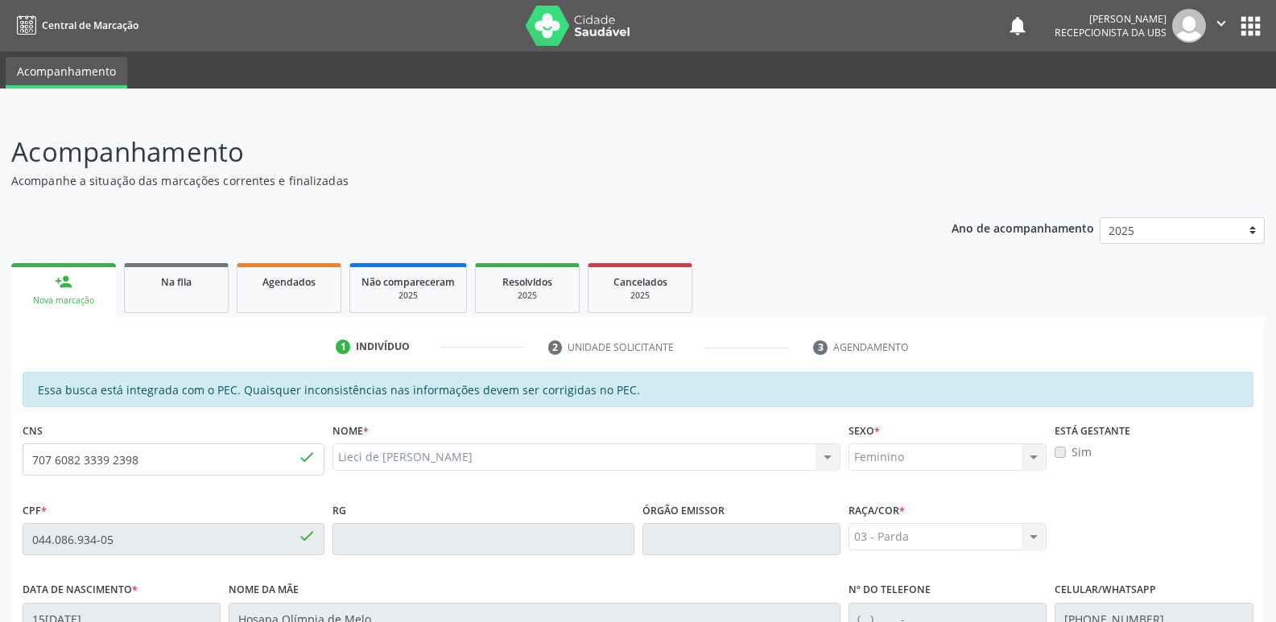
scroll to position [320, 0]
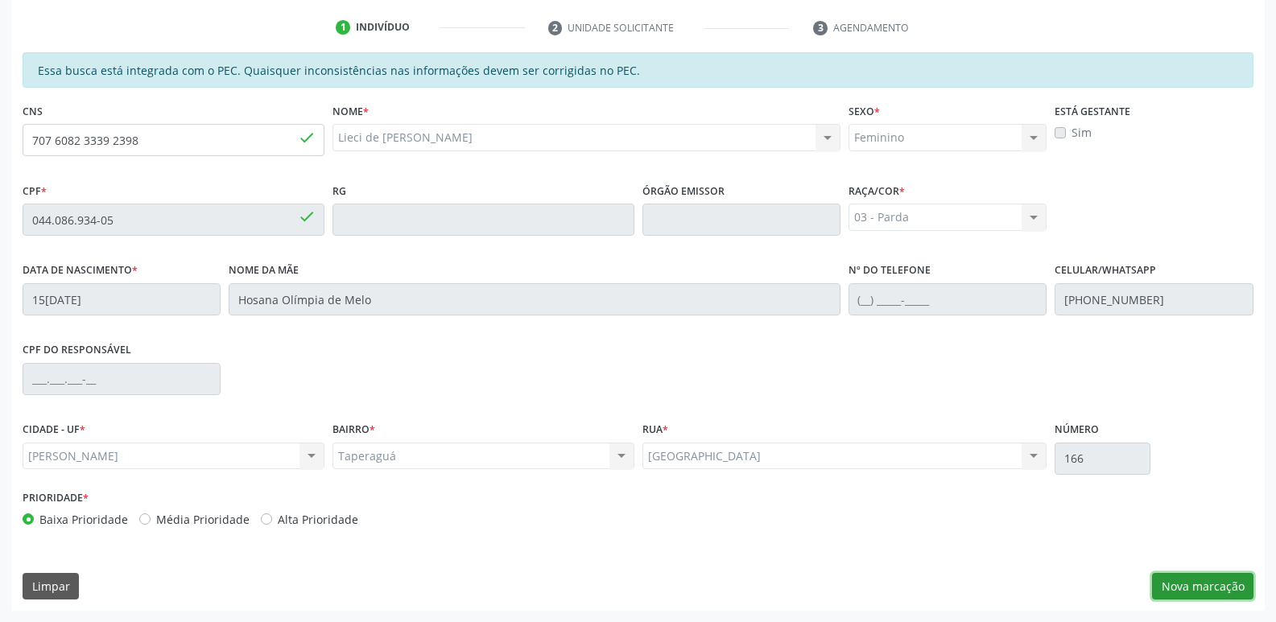
click at [1205, 574] on button "Nova marcação" at bounding box center [1202, 586] width 101 height 27
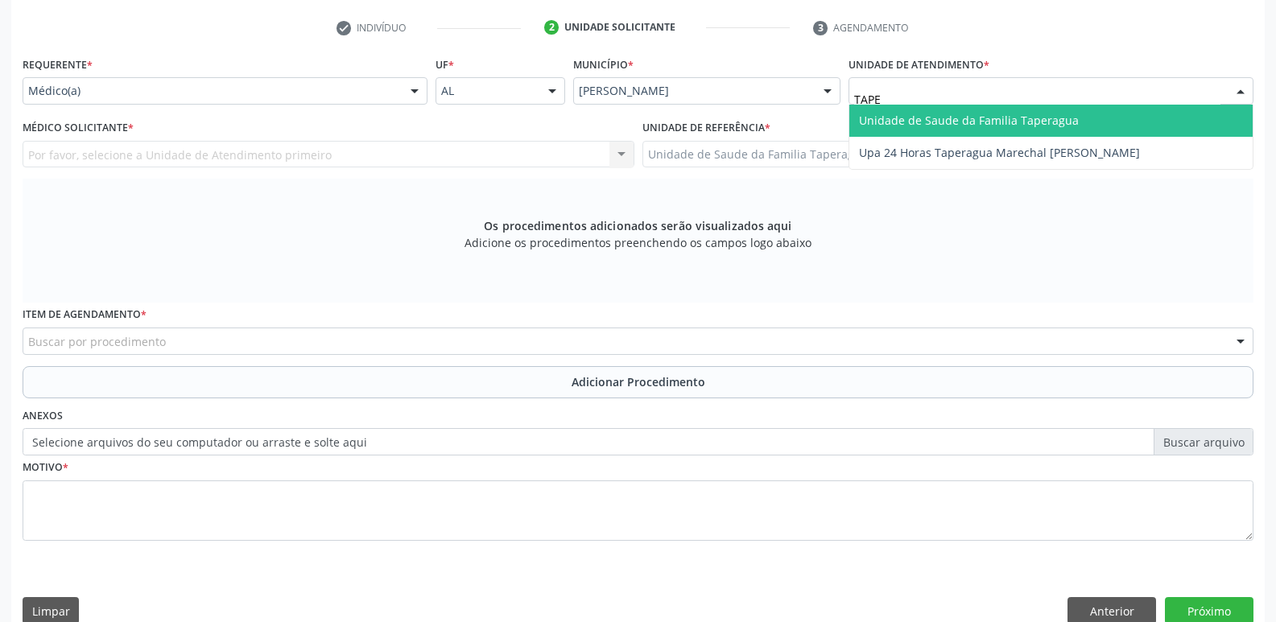
type input "TAPER"
click at [916, 118] on span "Unidade de Saude da Familia Taperagua" at bounding box center [969, 120] width 220 height 15
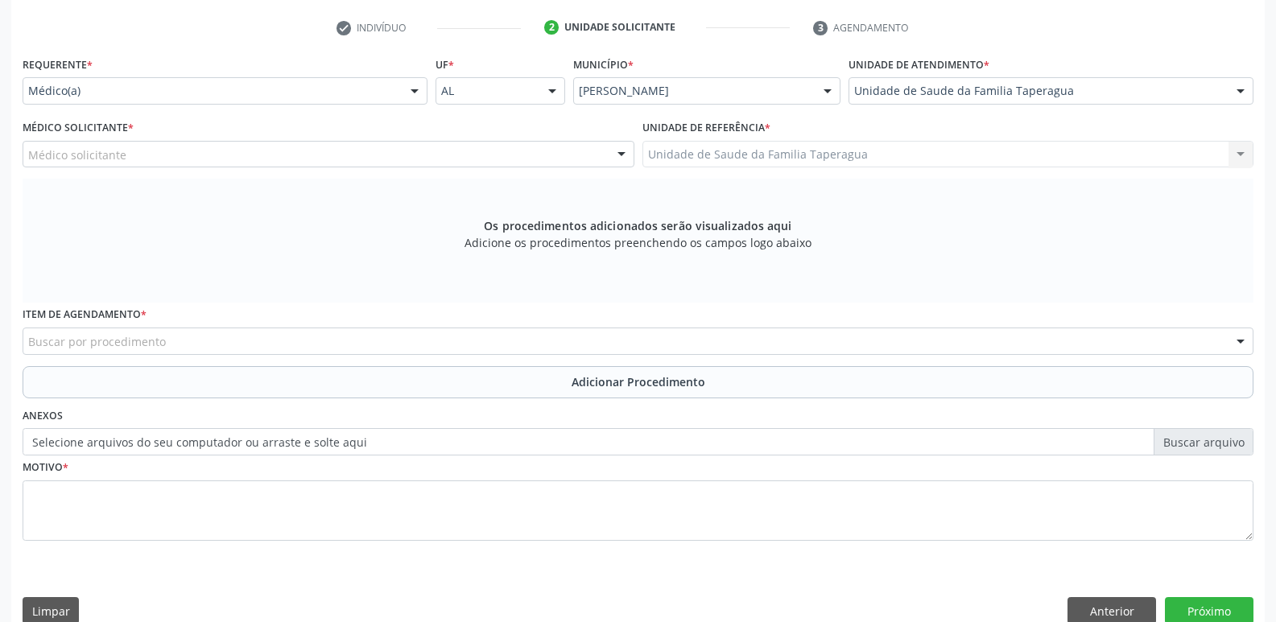
click at [280, 163] on div "Médico solicitante" at bounding box center [329, 154] width 612 height 27
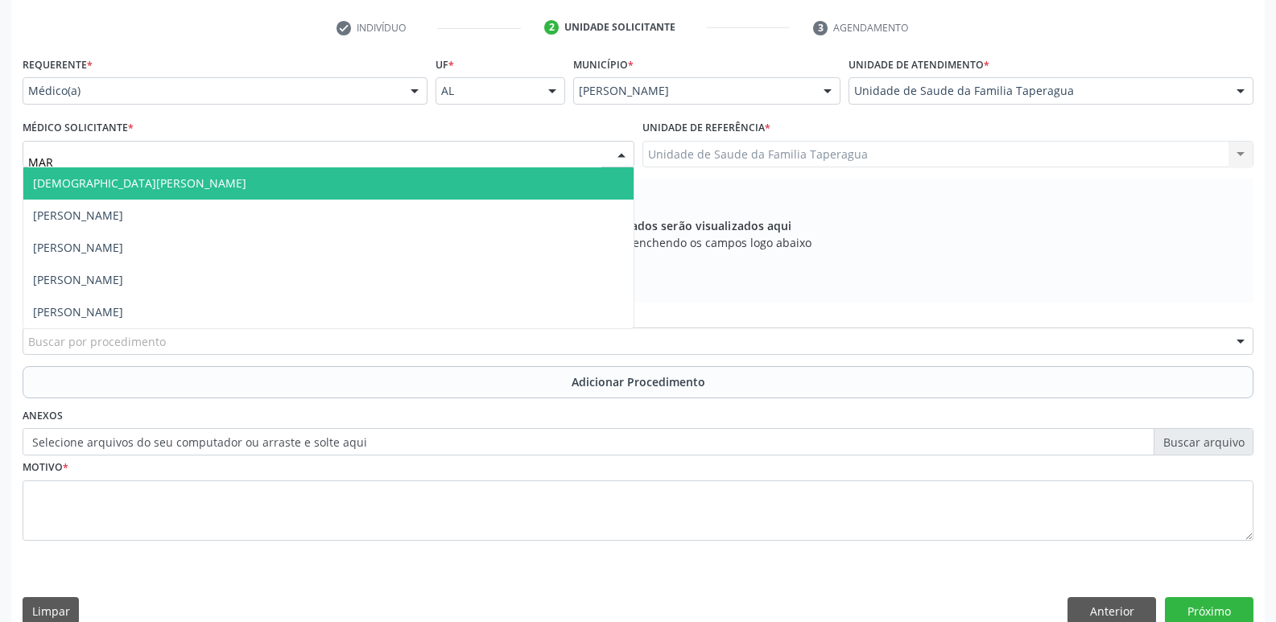
type input "MART"
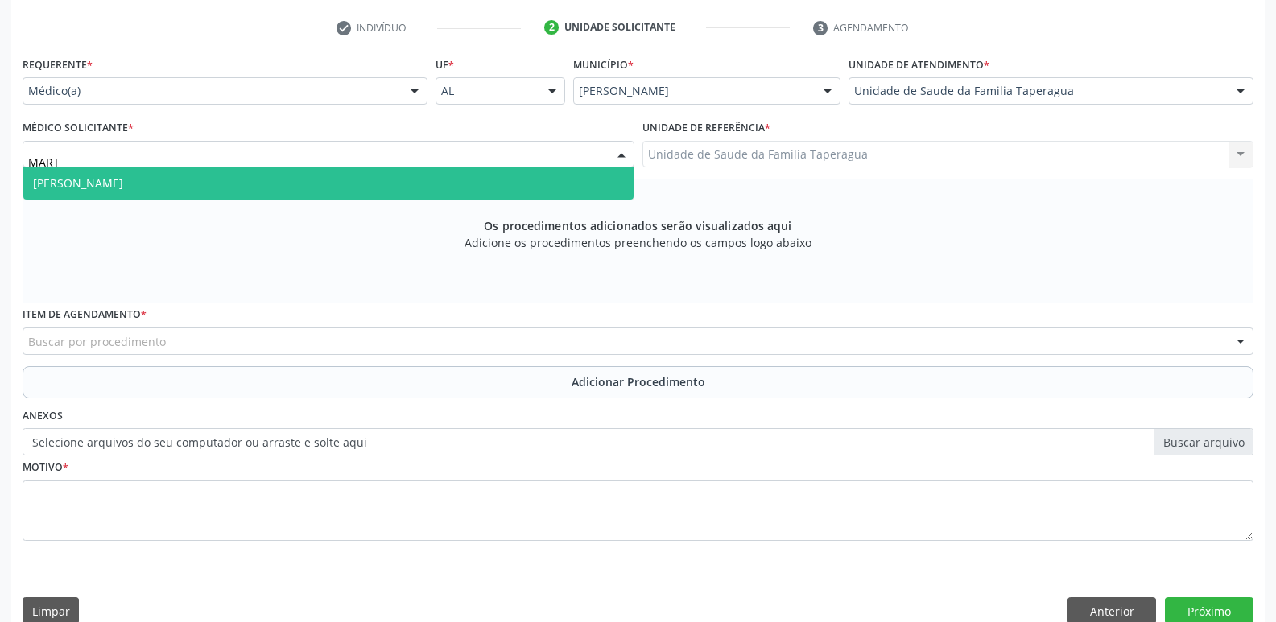
click at [282, 179] on span "[PERSON_NAME]" at bounding box center [328, 183] width 610 height 32
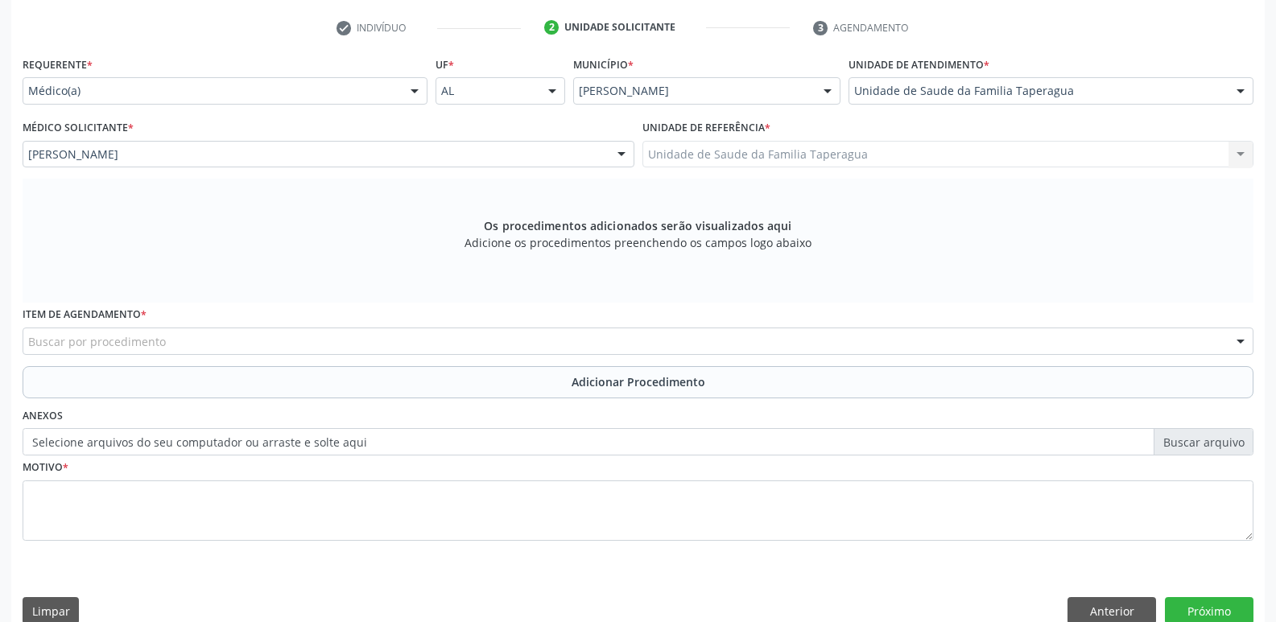
click at [262, 340] on div "Buscar por procedimento" at bounding box center [638, 341] width 1231 height 27
type input "M"
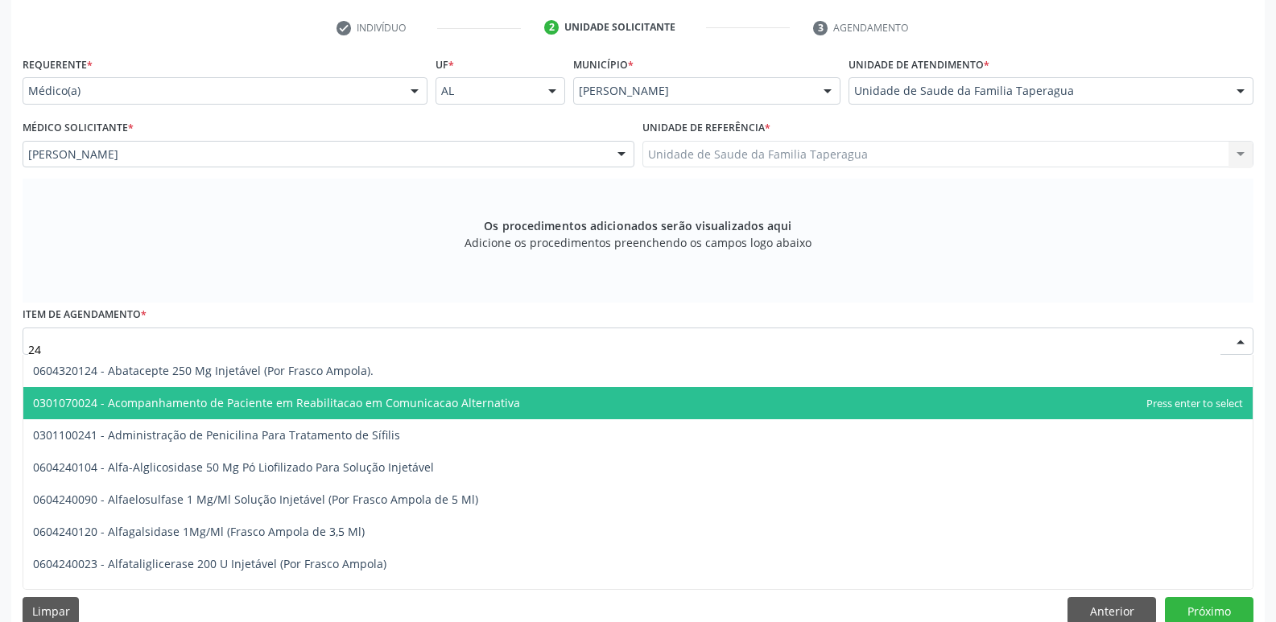
type input "24 H"
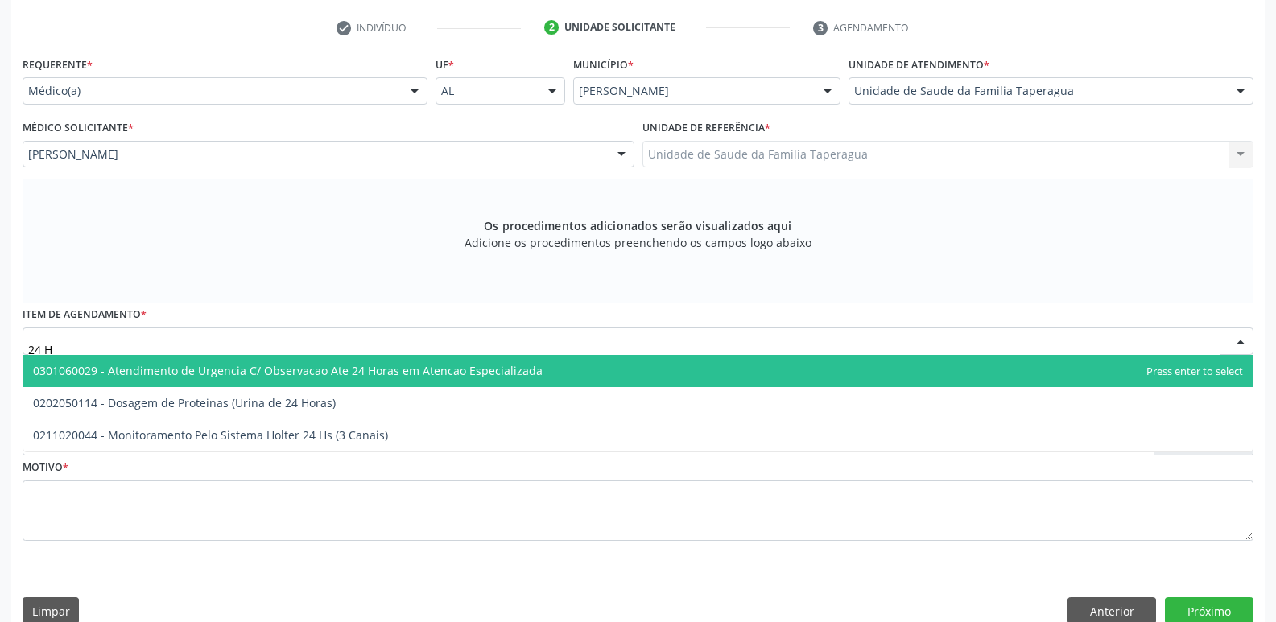
click at [751, 341] on input "24 H" at bounding box center [624, 349] width 1192 height 32
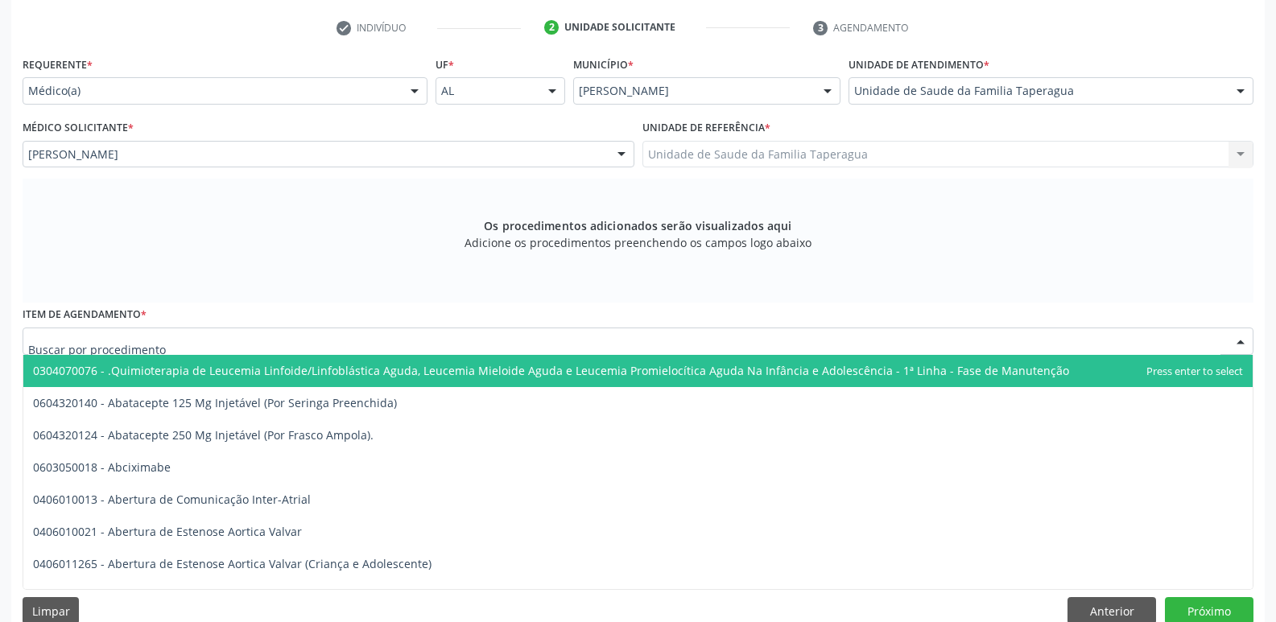
click at [352, 345] on div at bounding box center [638, 341] width 1231 height 27
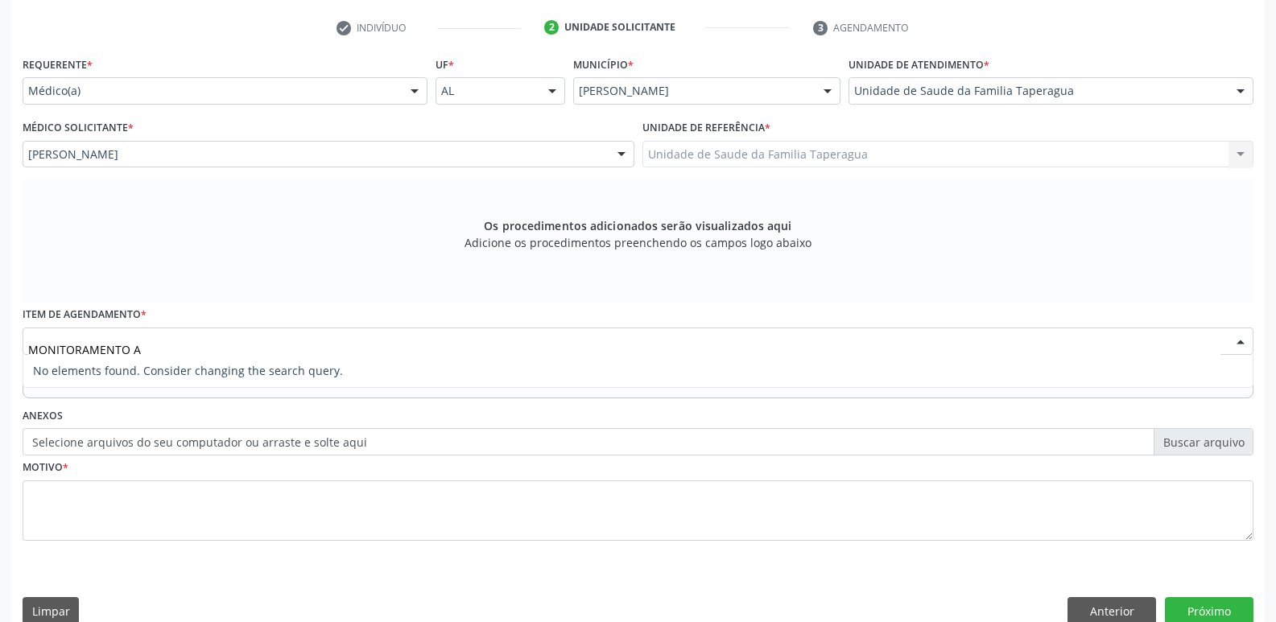
type input "MONITORAMENTO"
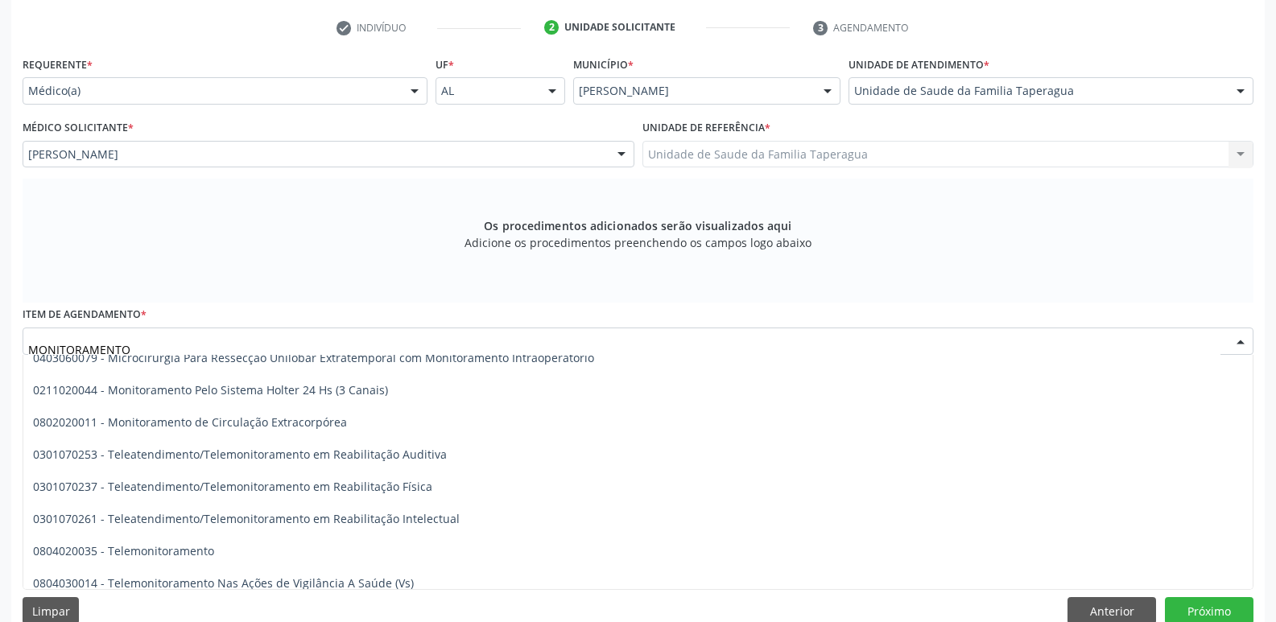
scroll to position [0, 0]
